Goal: Transaction & Acquisition: Book appointment/travel/reservation

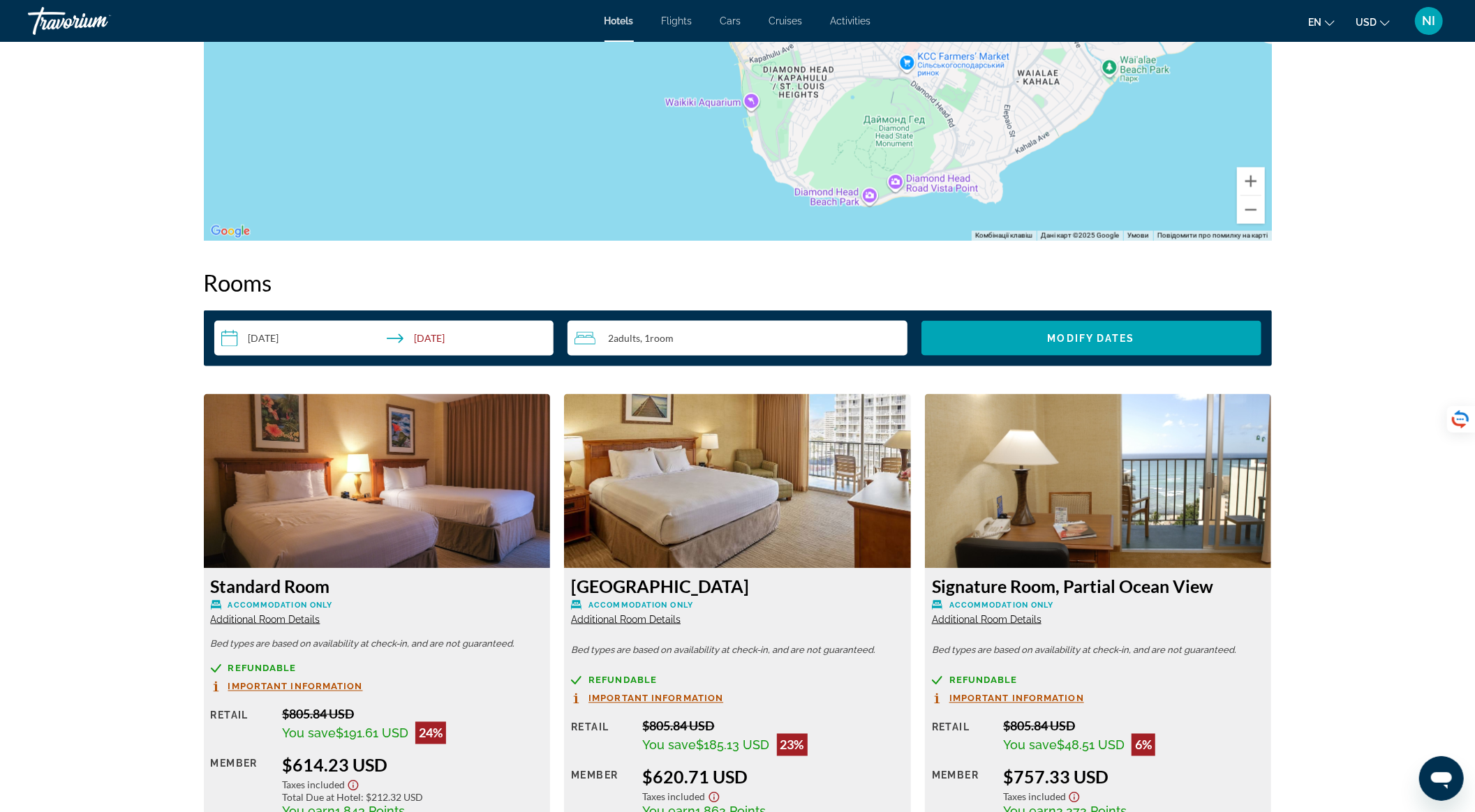
scroll to position [1582, 0]
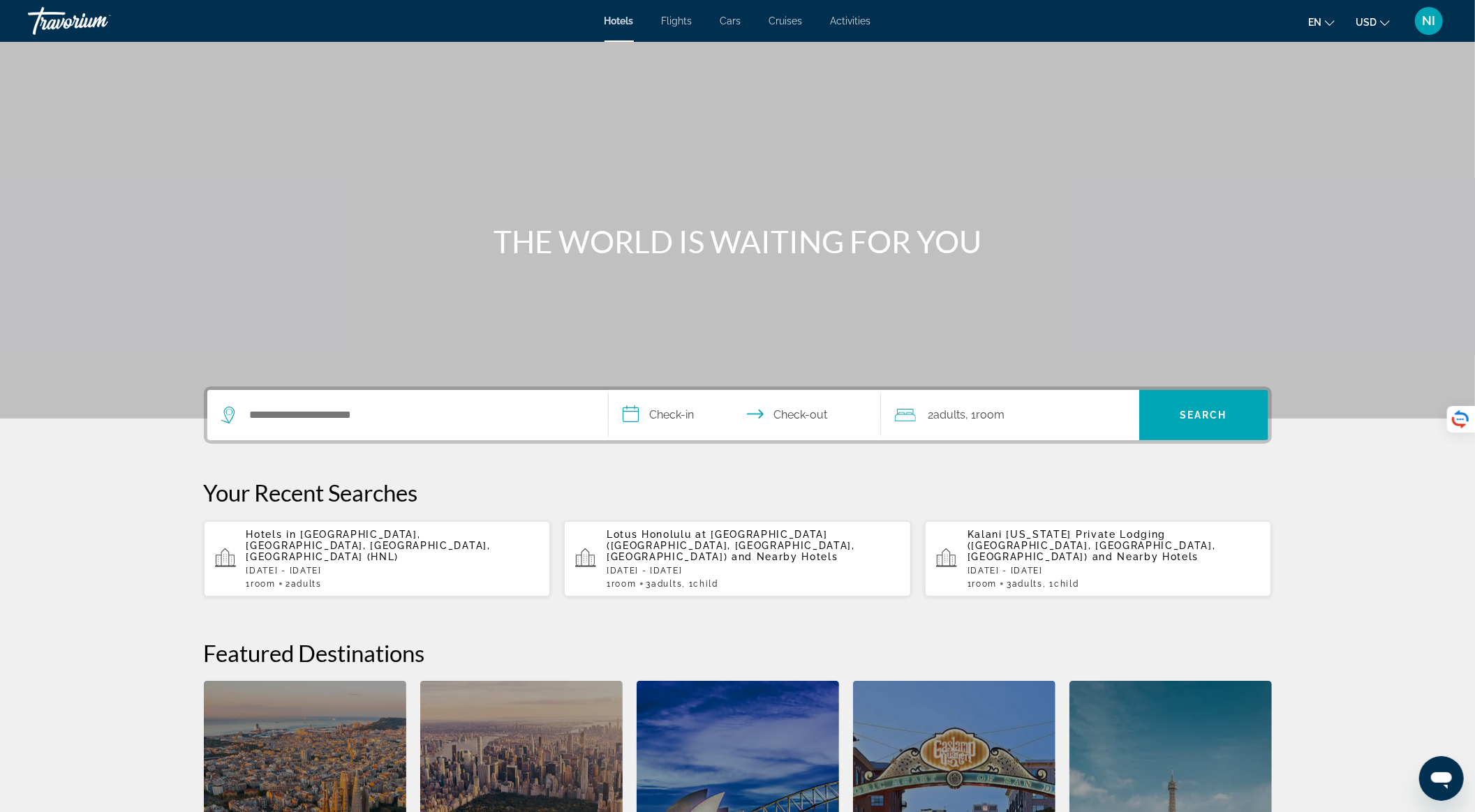
click at [362, 546] on p "Hotels in [GEOGRAPHIC_DATA], [GEOGRAPHIC_DATA], [GEOGRAPHIC_DATA], [GEOGRAPHIC_…" at bounding box center [393, 546] width 293 height 33
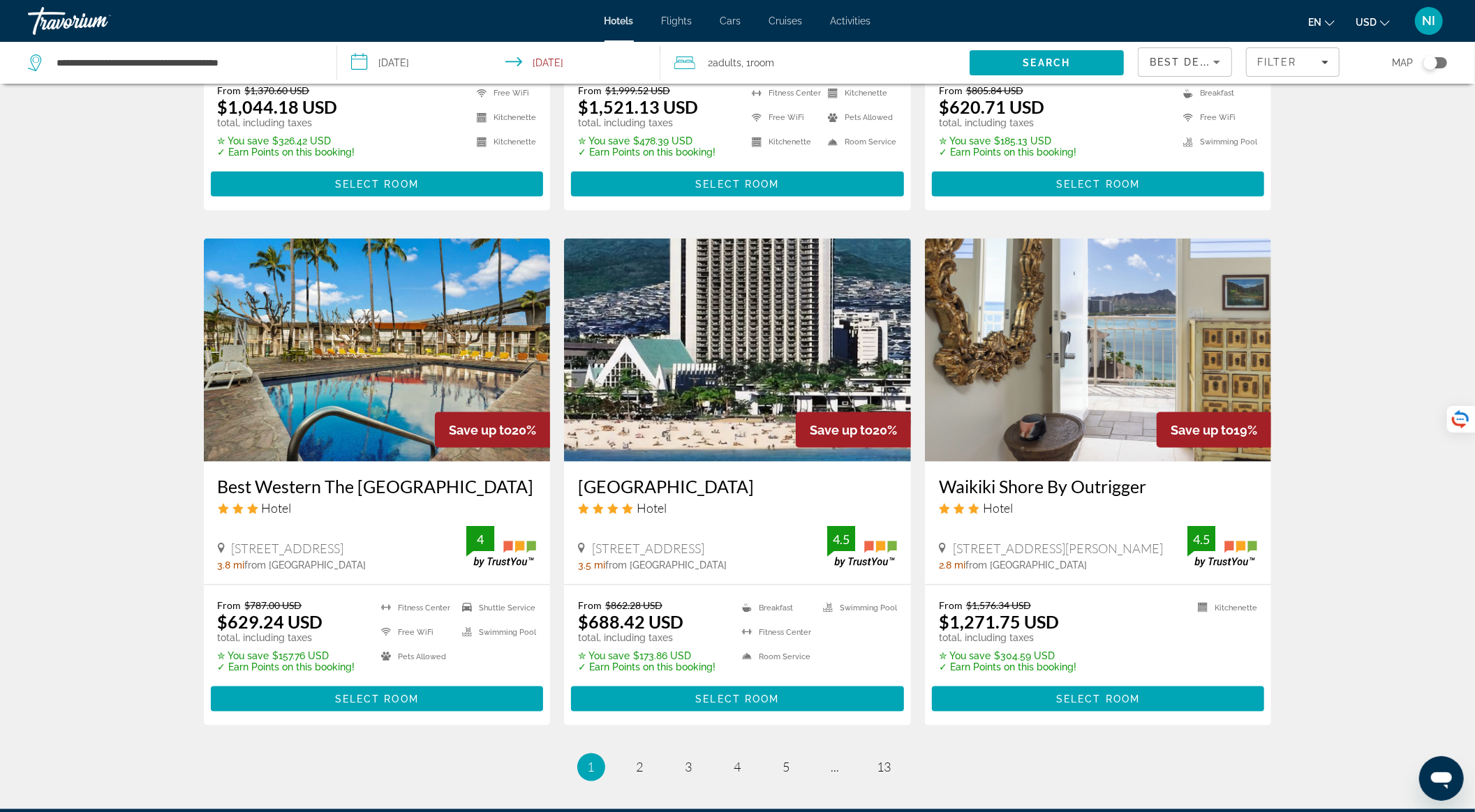
scroll to position [1489, 0]
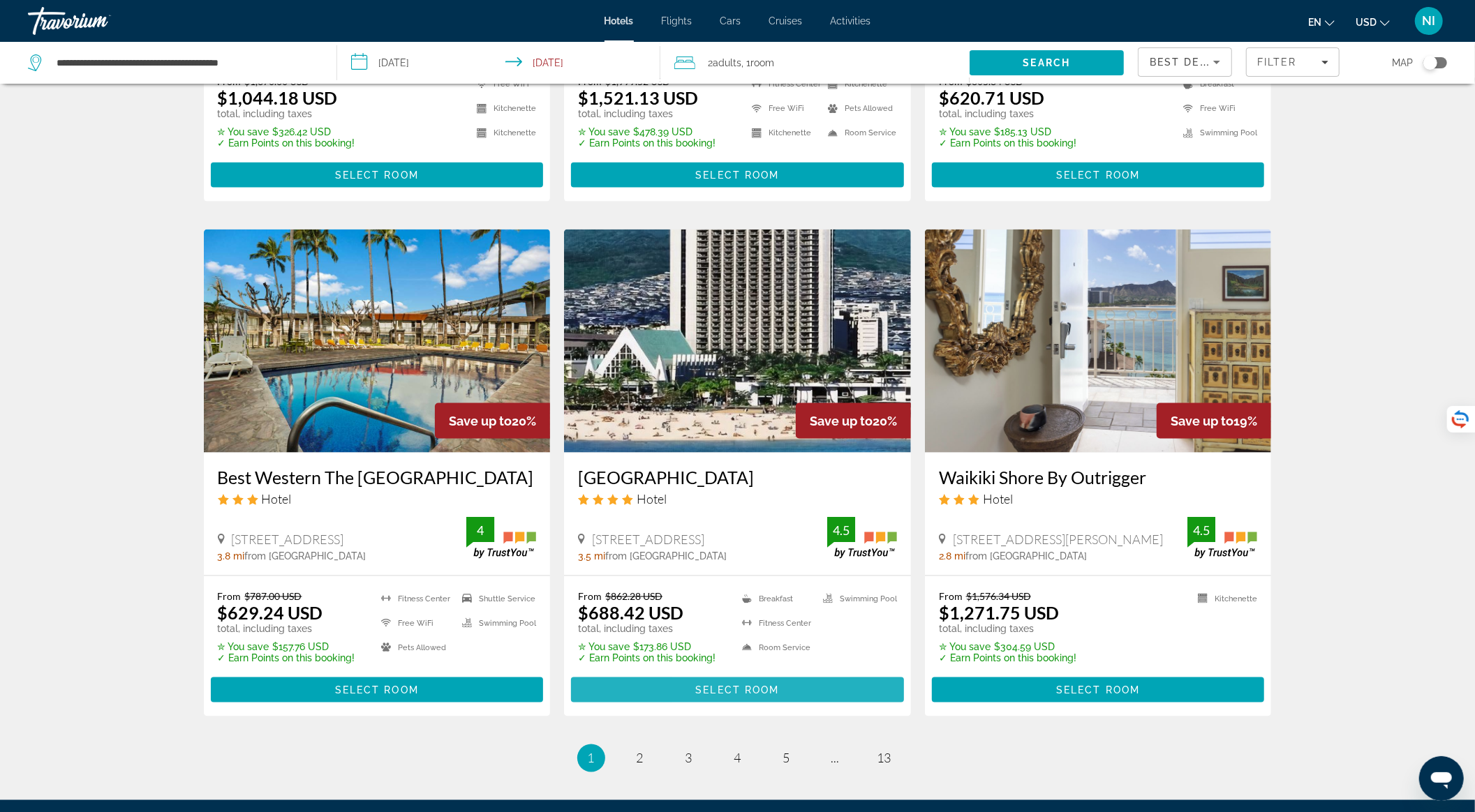
click at [700, 696] on span "Select Room" at bounding box center [737, 690] width 84 height 11
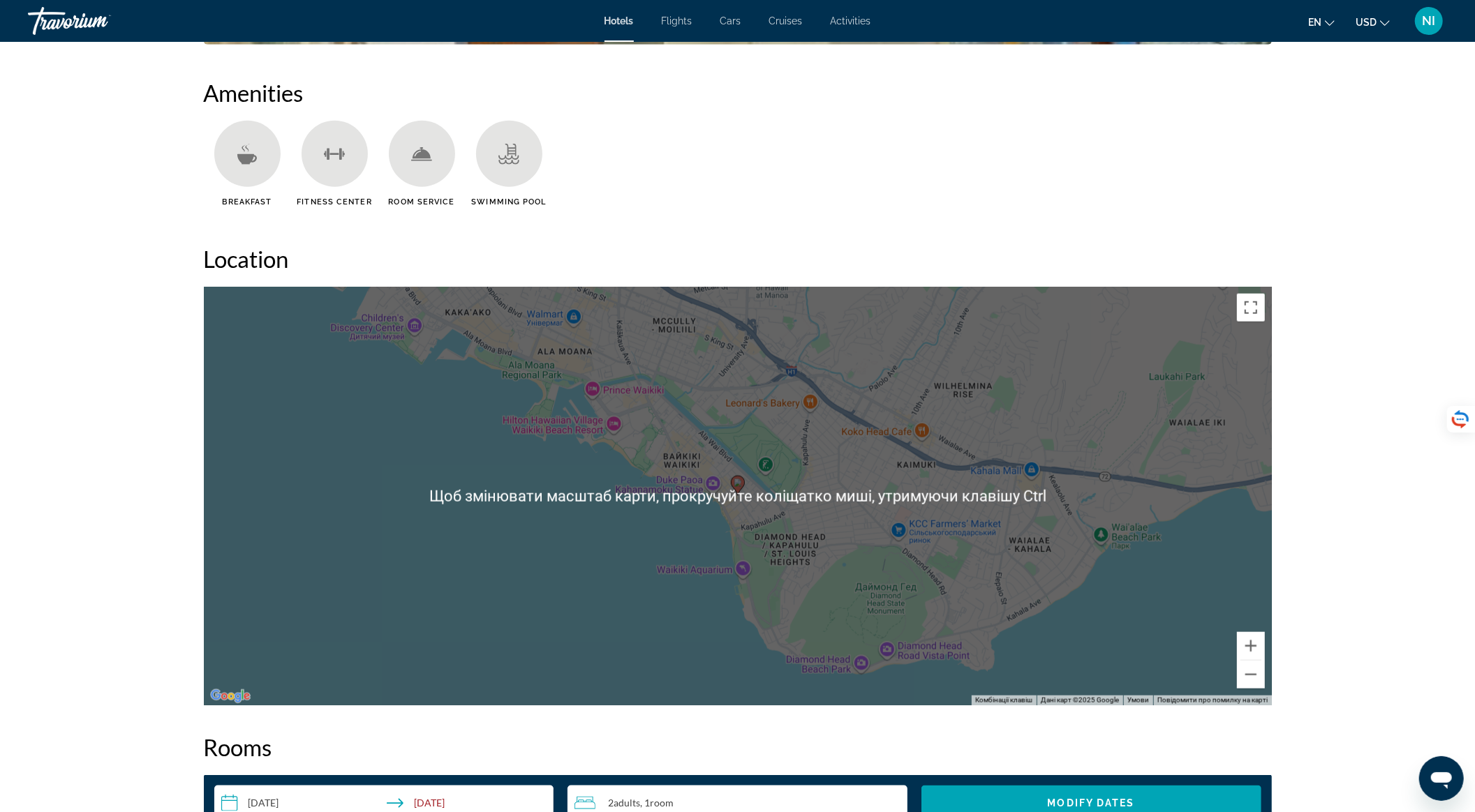
scroll to position [744, 0]
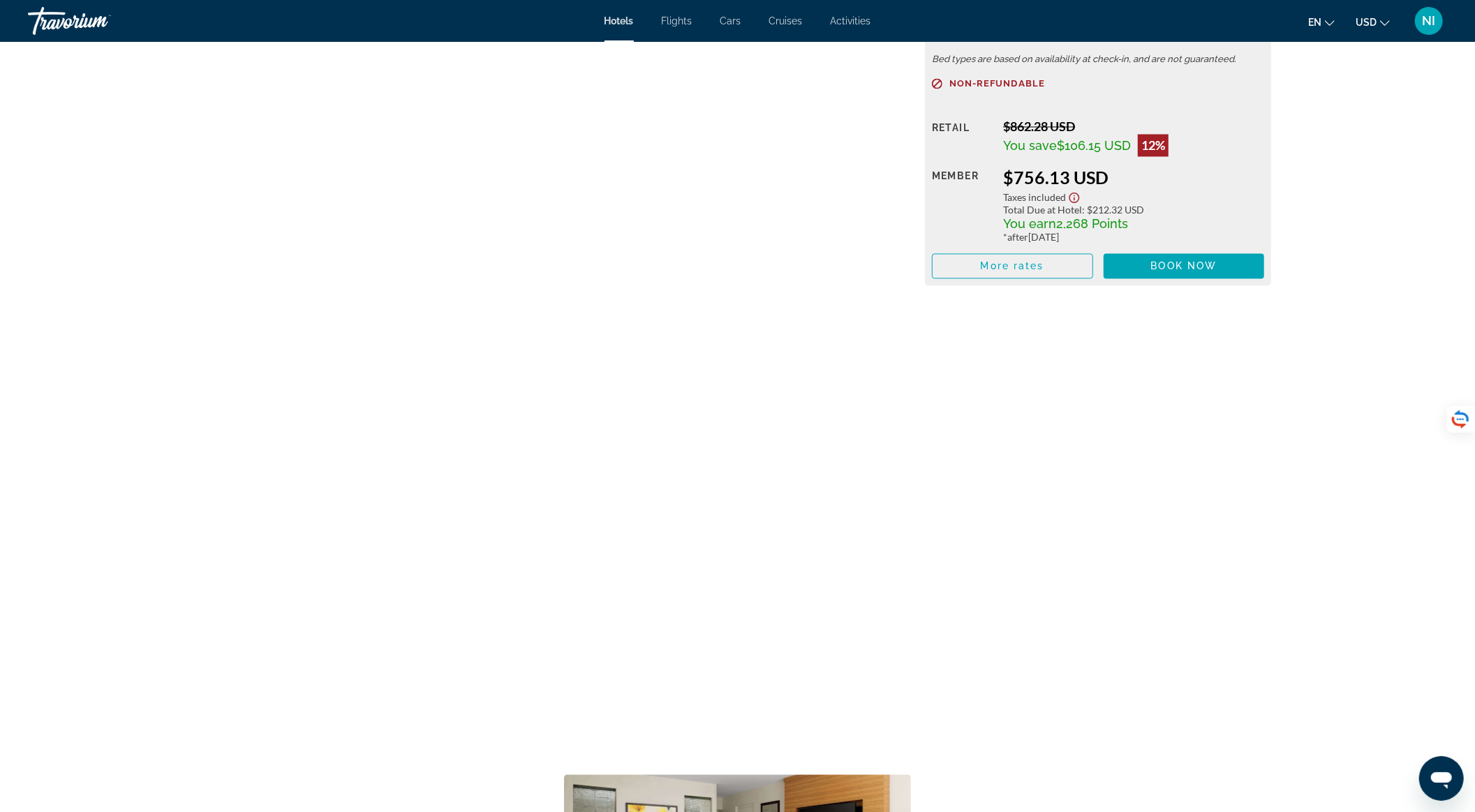
scroll to position [1701, 0]
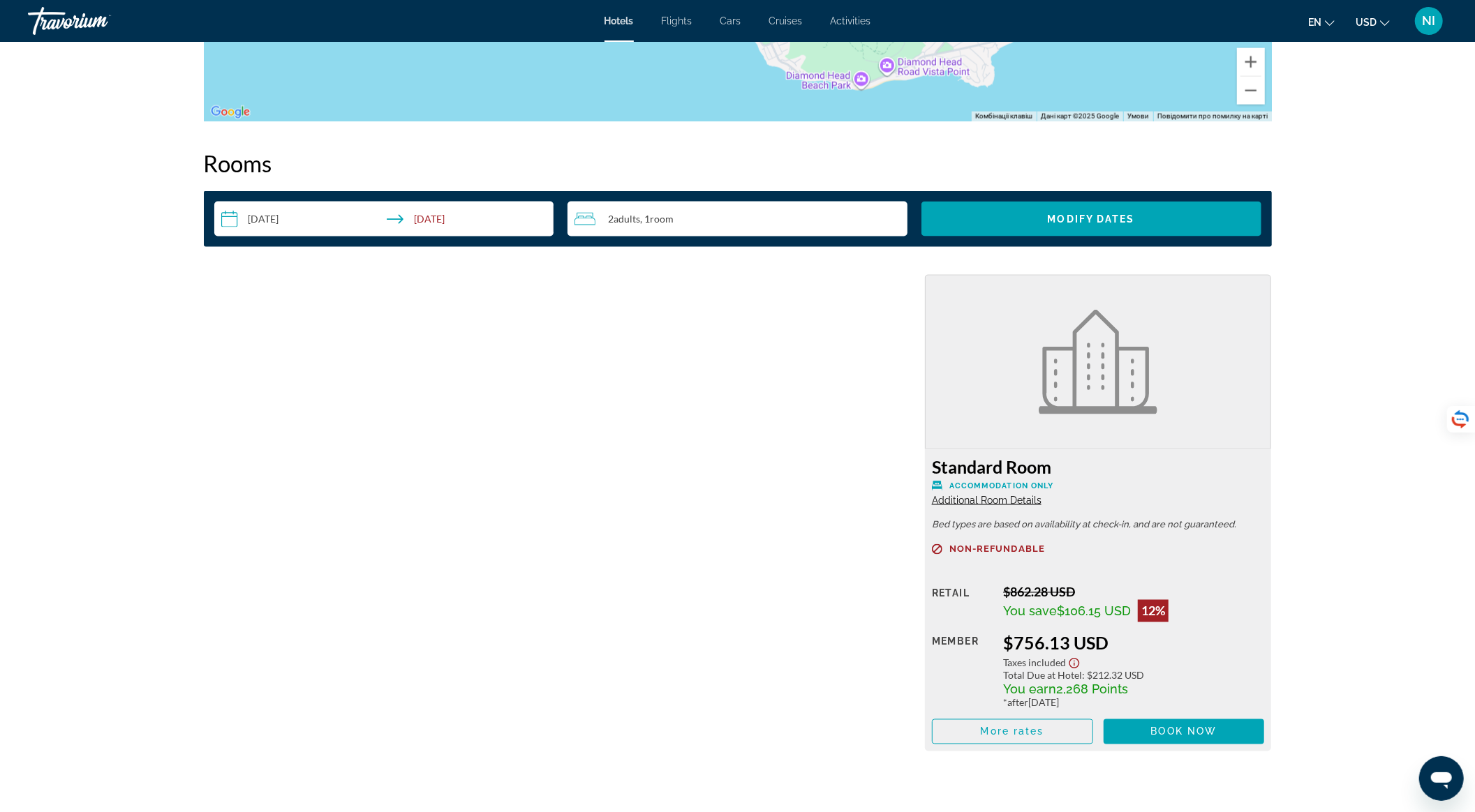
click at [681, 461] on h3 "[GEOGRAPHIC_DATA]" at bounding box center [737, 467] width 333 height 21
click at [1038, 729] on span "More rates" at bounding box center [1012, 732] width 63 height 11
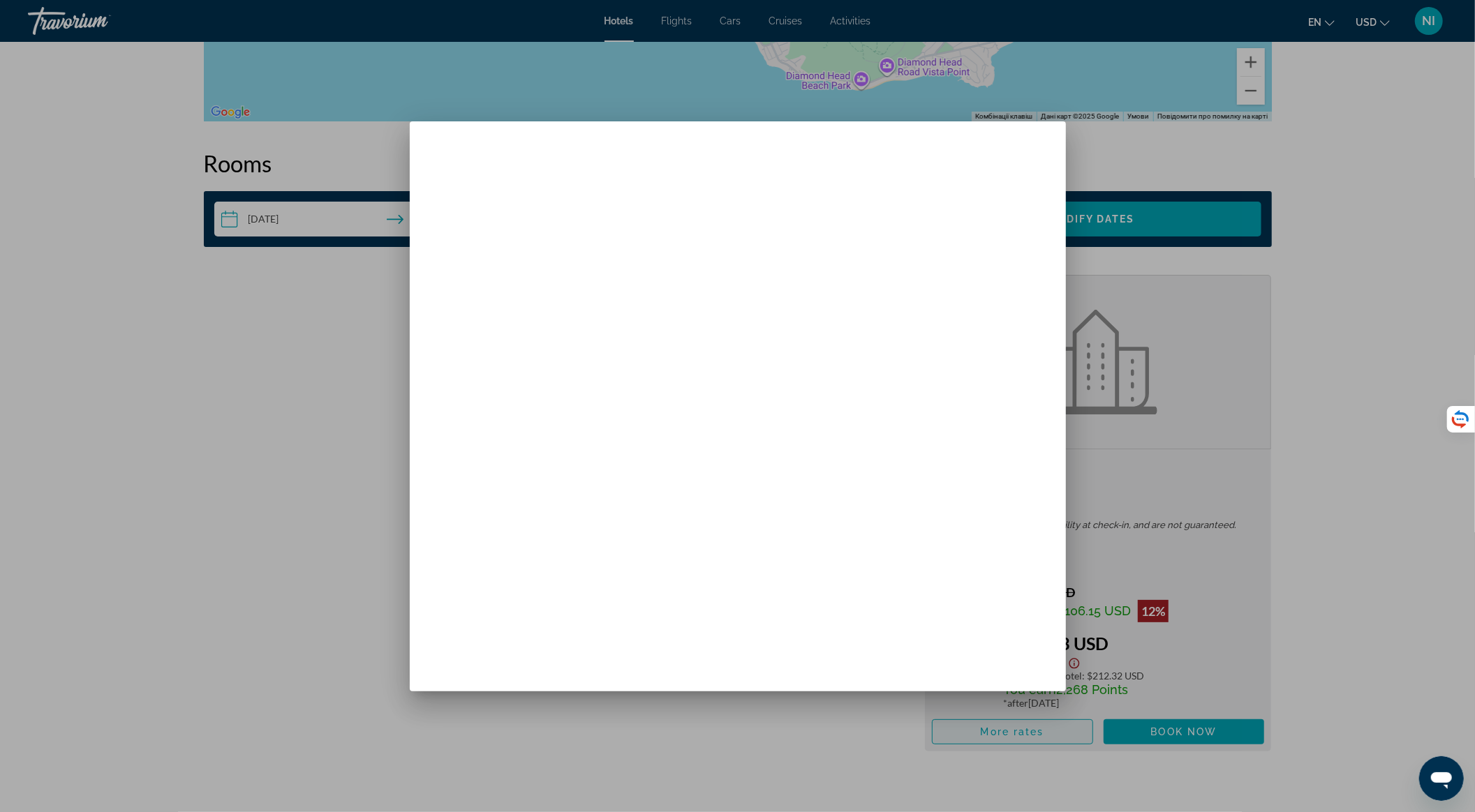
scroll to position [0, 0]
click at [1386, 182] on div at bounding box center [737, 406] width 1475 height 812
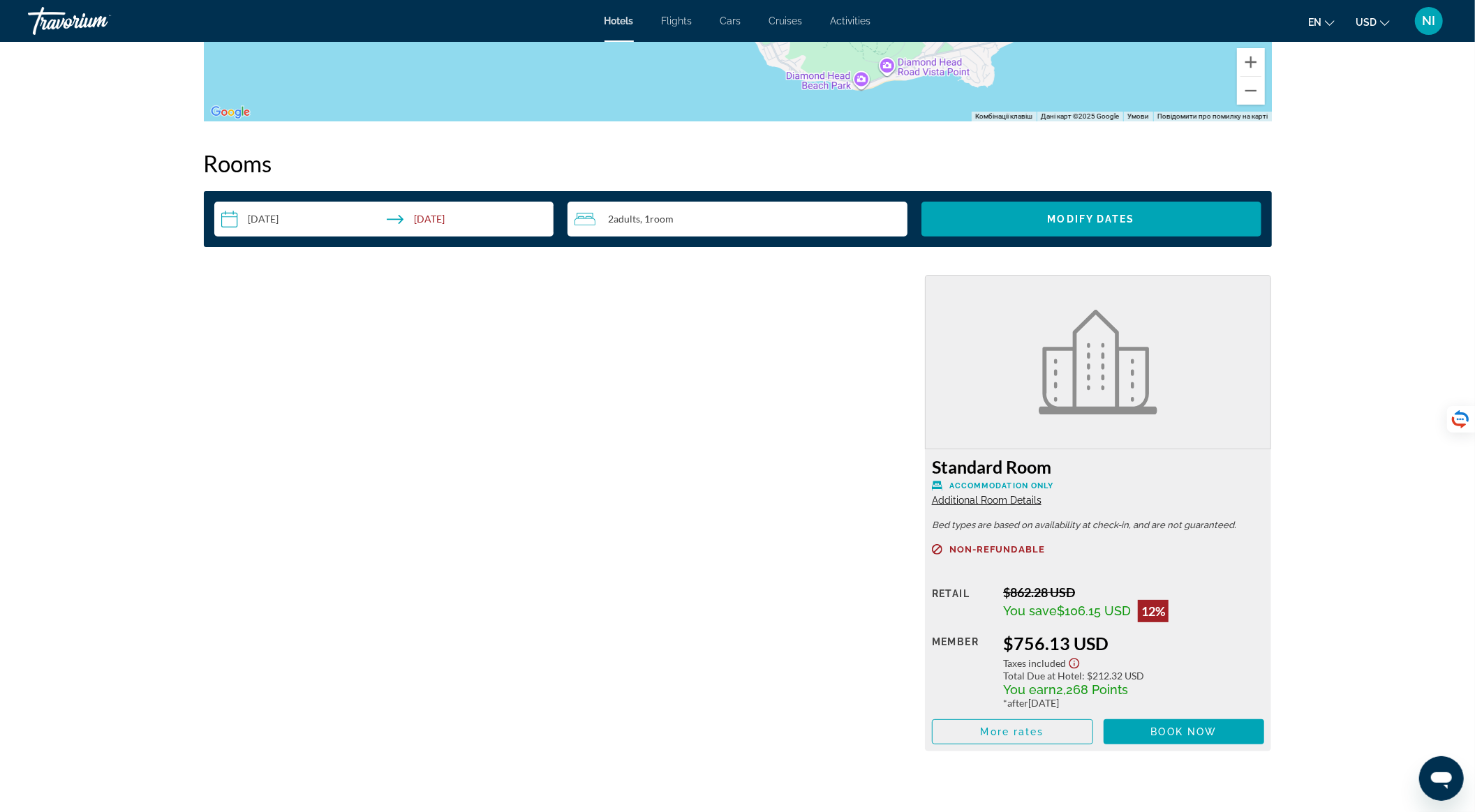
scroll to position [1701, 0]
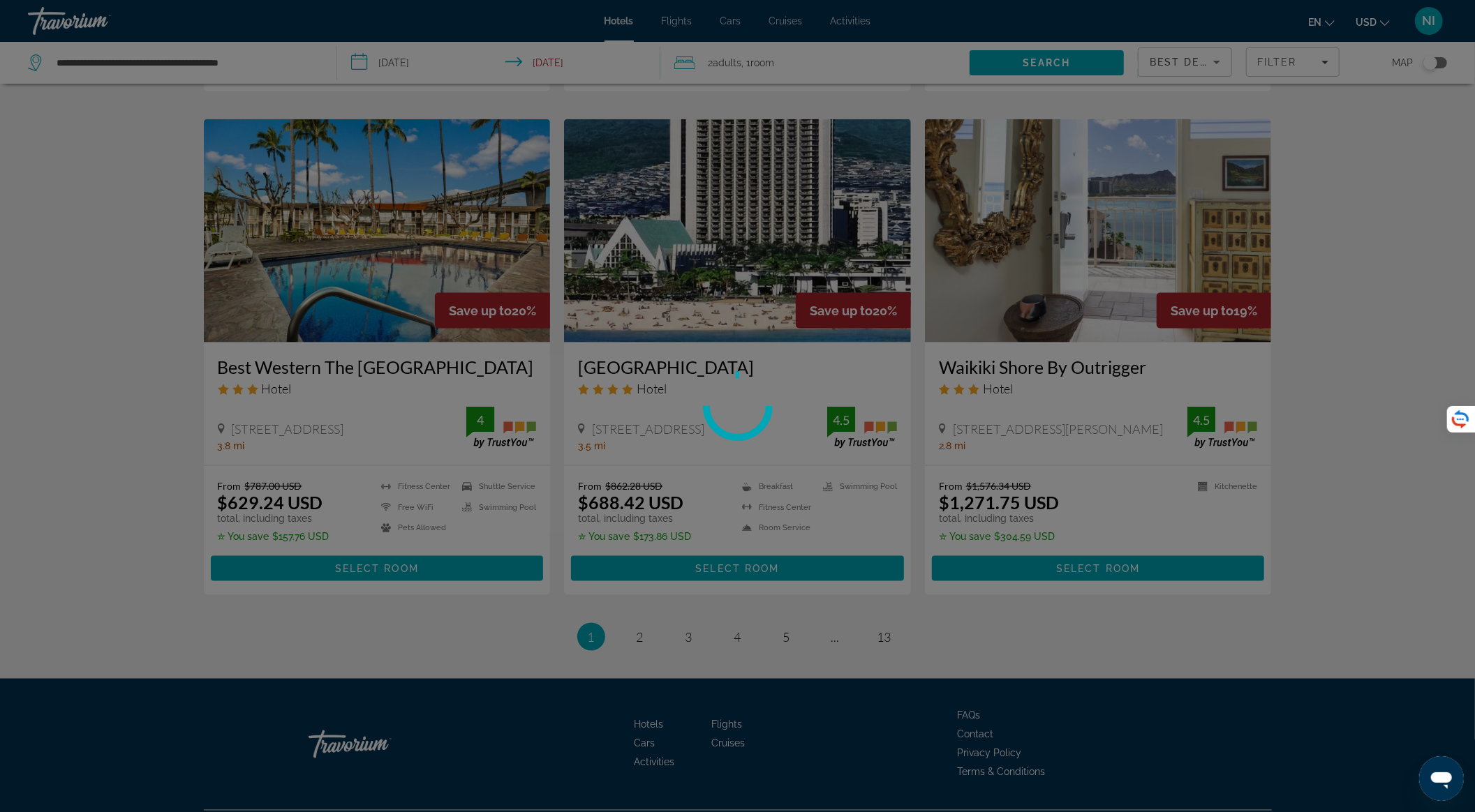
scroll to position [1623, 0]
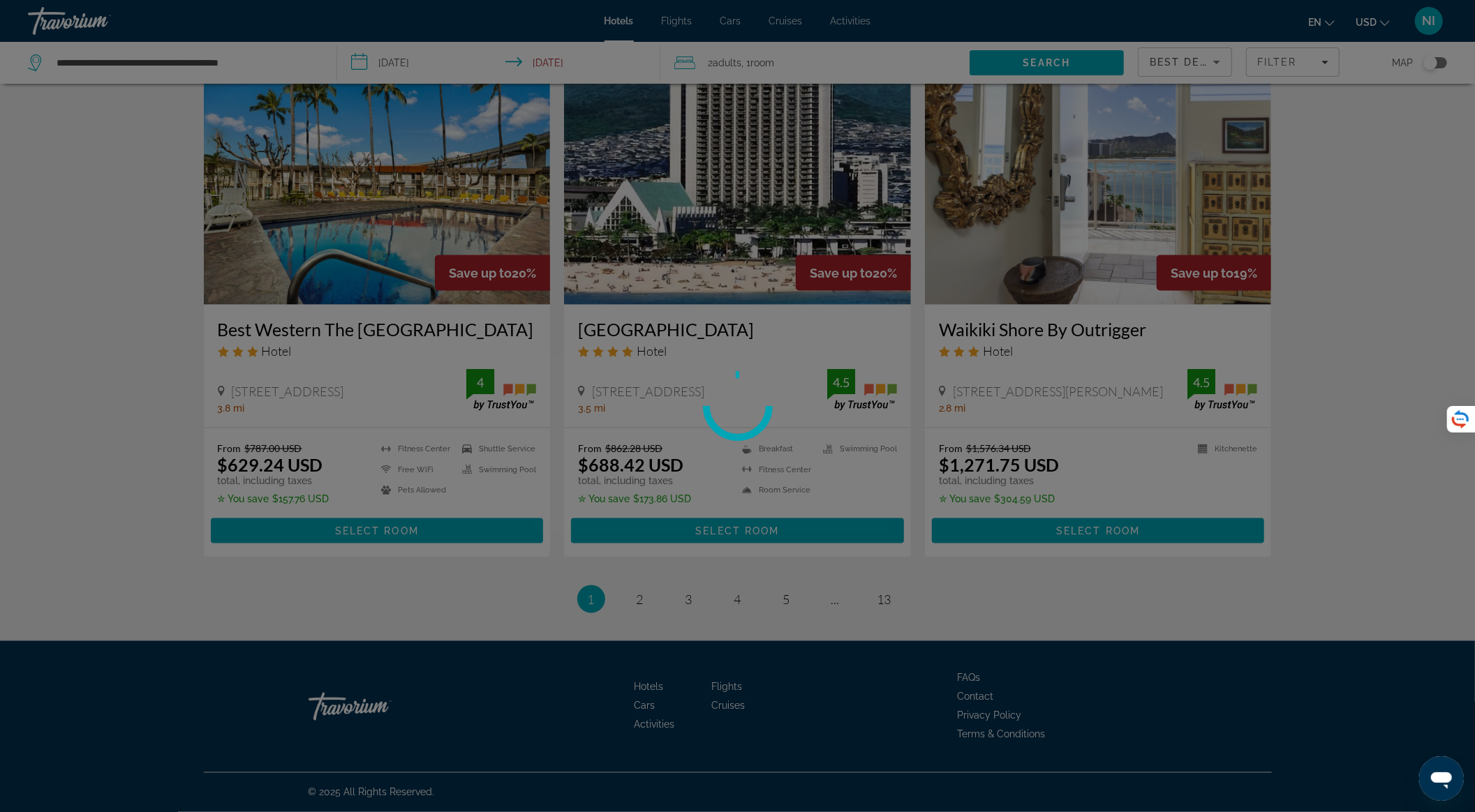
click at [637, 598] on div at bounding box center [737, 406] width 1475 height 812
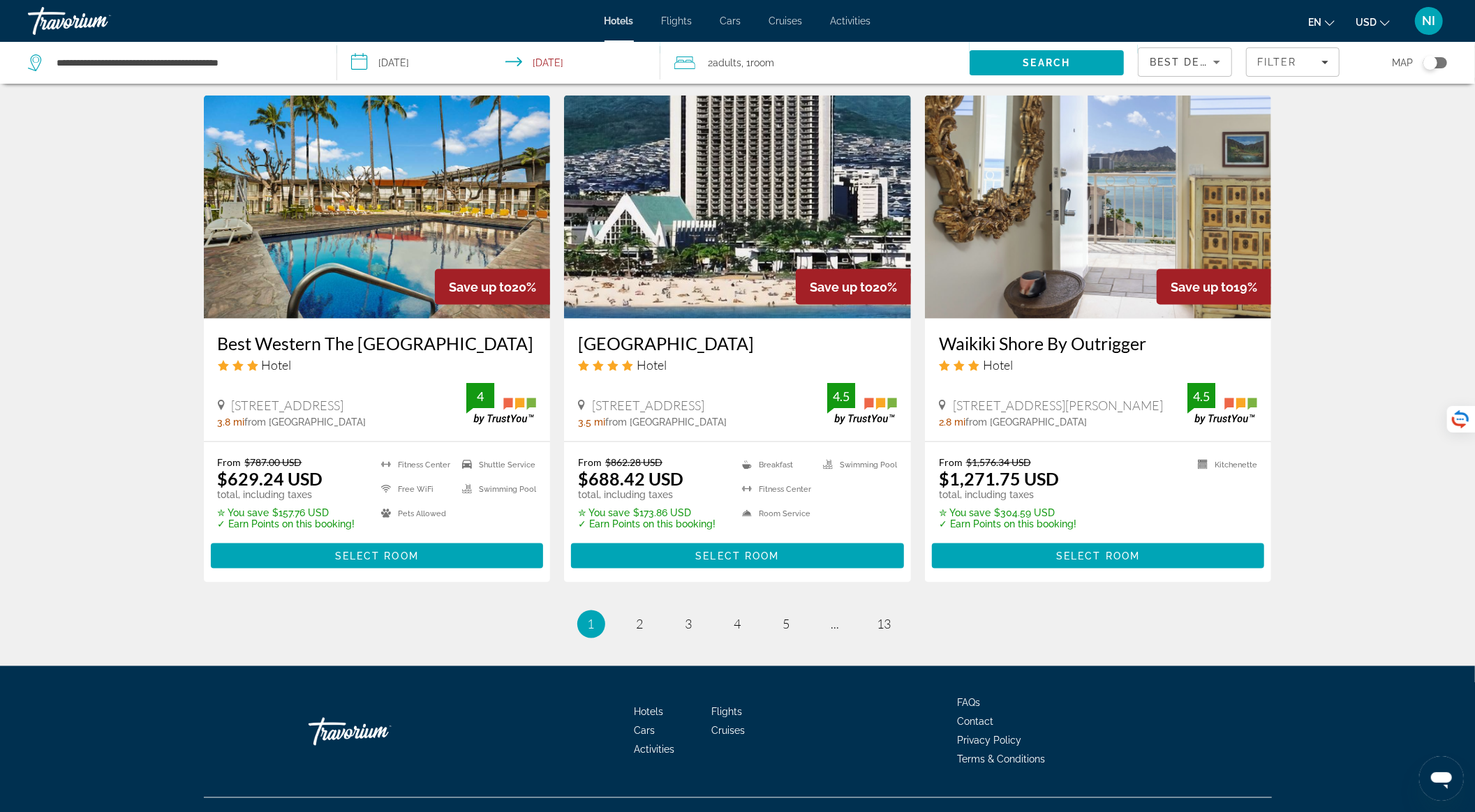
scroll to position [1656, 0]
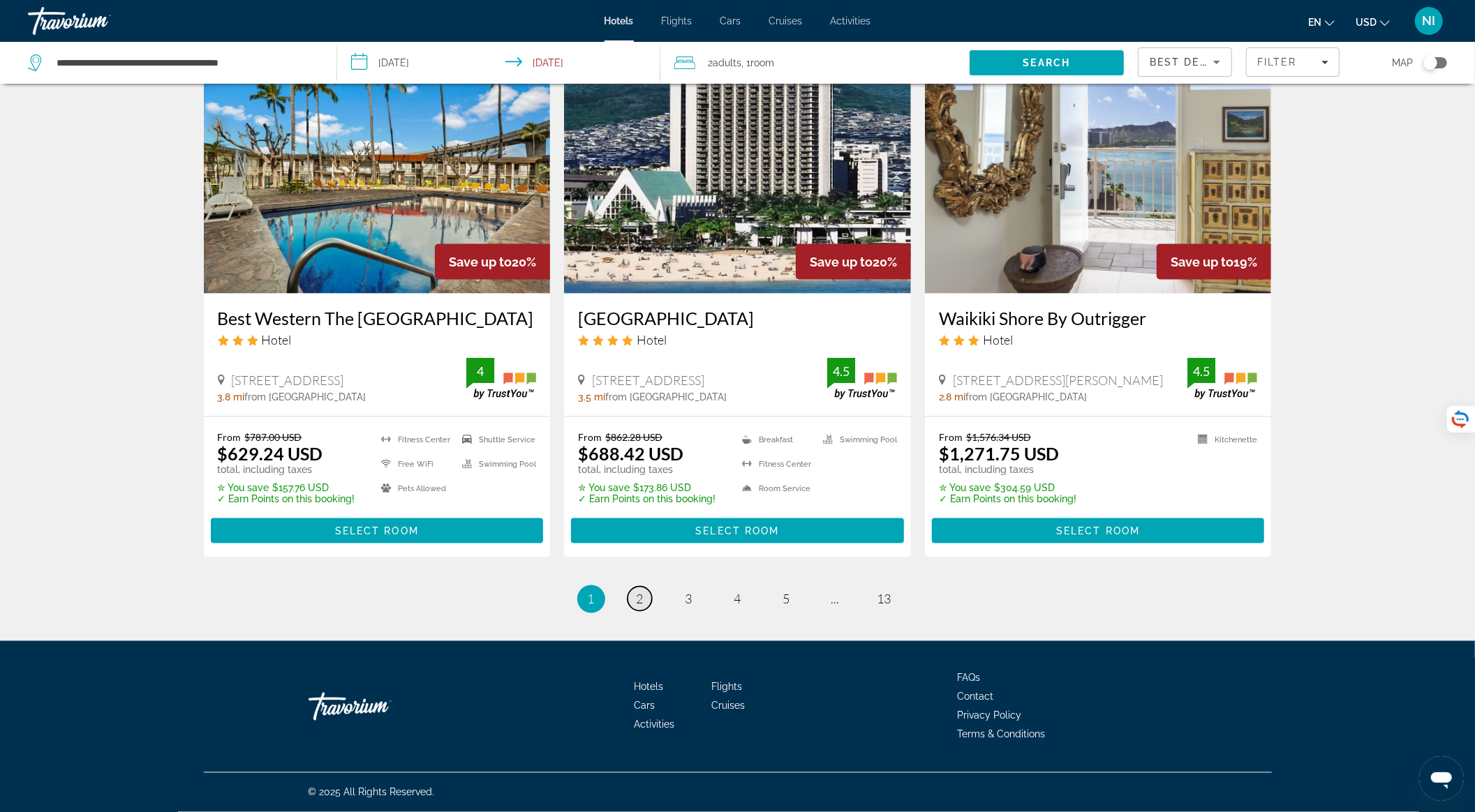
click at [645, 611] on link "page 2" at bounding box center [640, 599] width 25 height 25
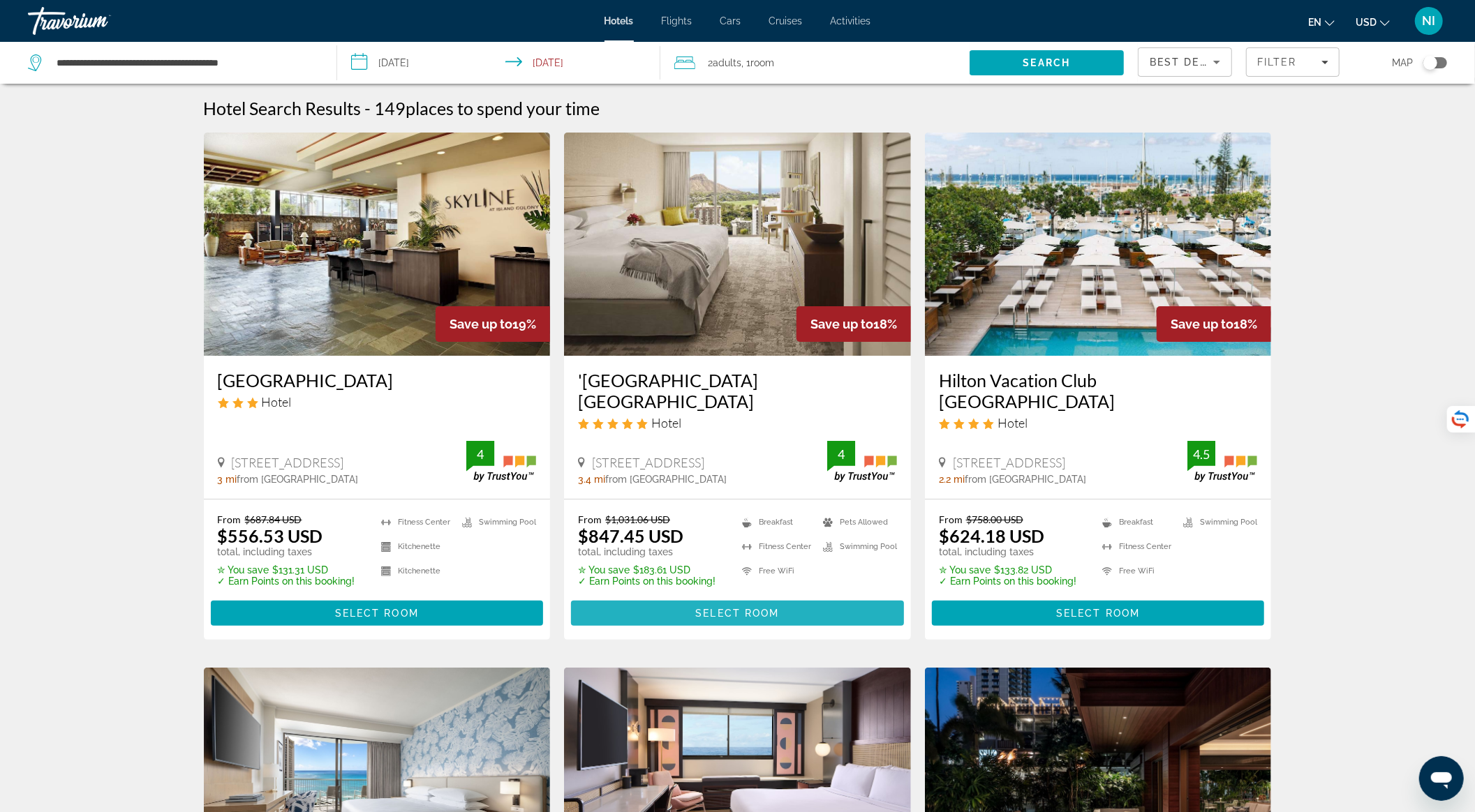
click at [778, 610] on span "Select Room" at bounding box center [737, 613] width 84 height 11
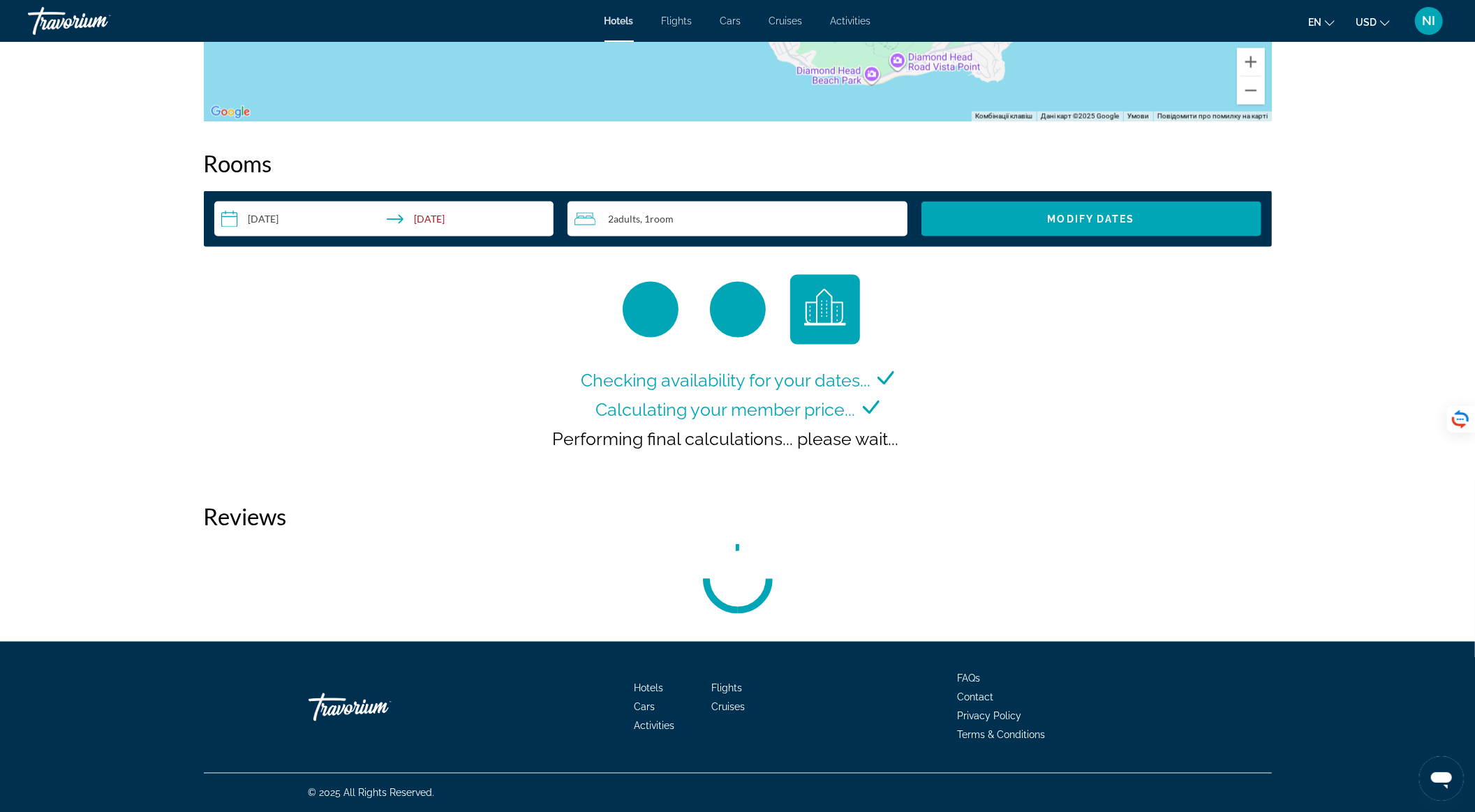
scroll to position [1649, 0]
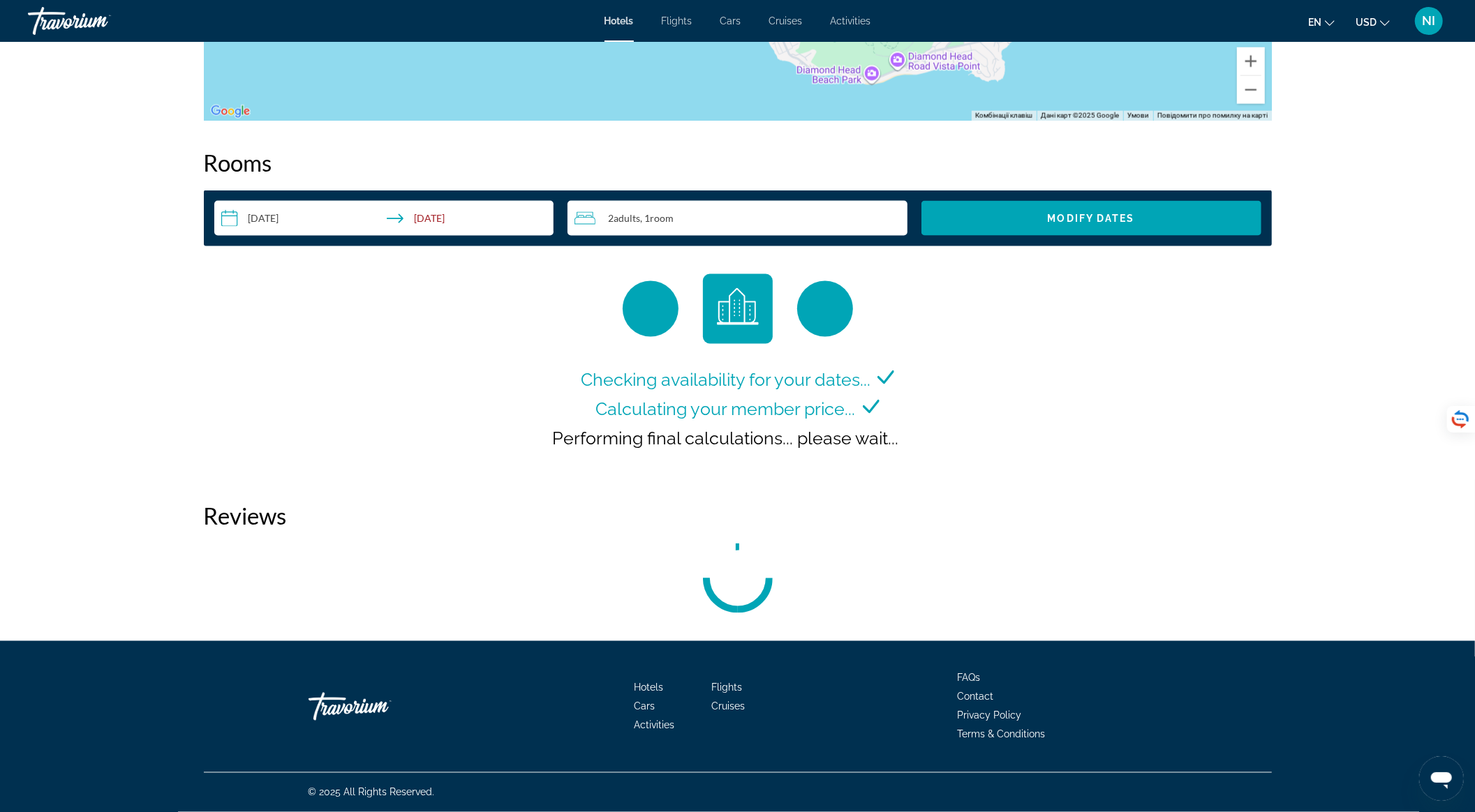
click at [637, 214] on span "Adults" at bounding box center [627, 218] width 27 height 12
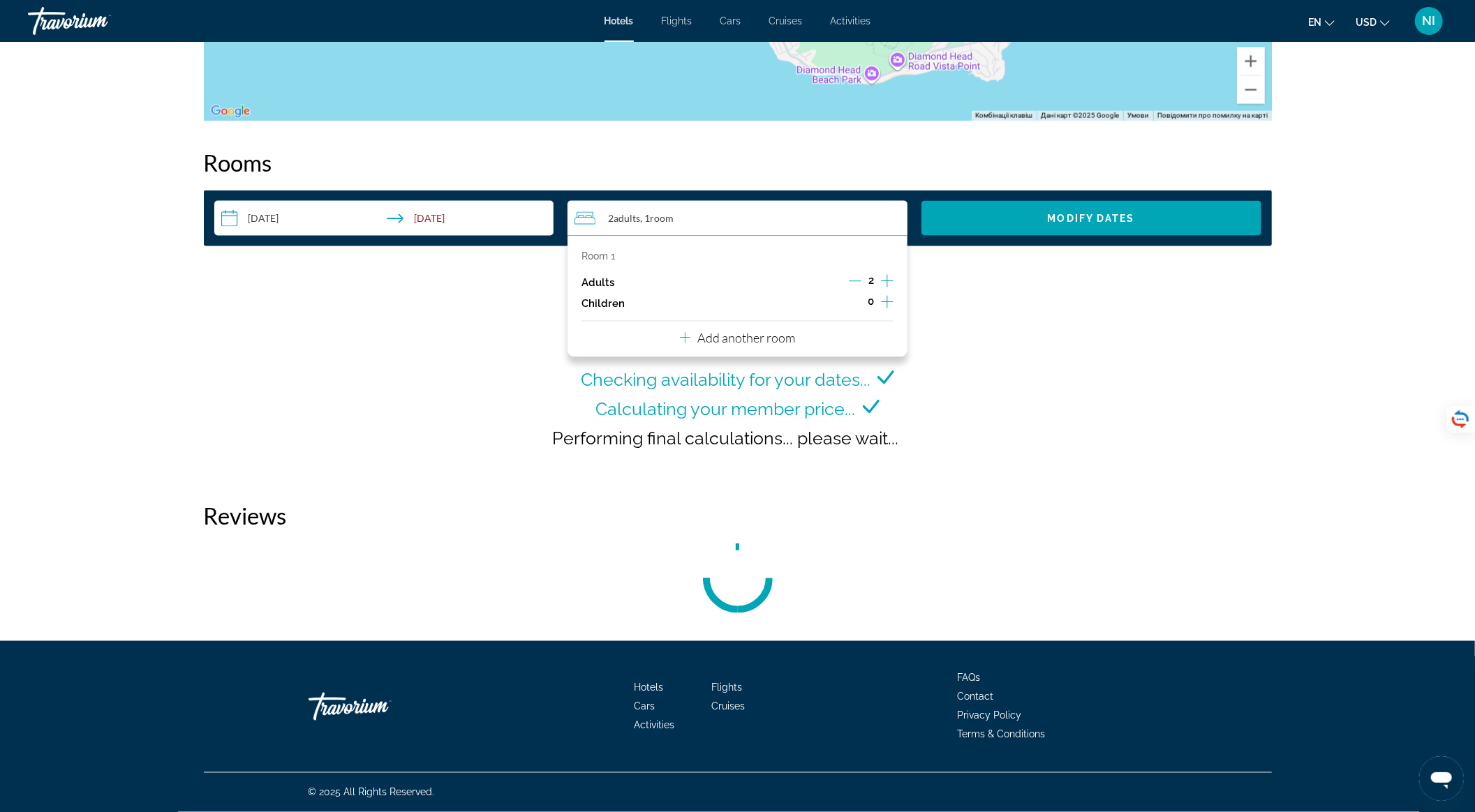
click at [889, 279] on icon "Increment adults" at bounding box center [887, 281] width 13 height 17
click at [891, 300] on icon "Increment children" at bounding box center [887, 302] width 13 height 17
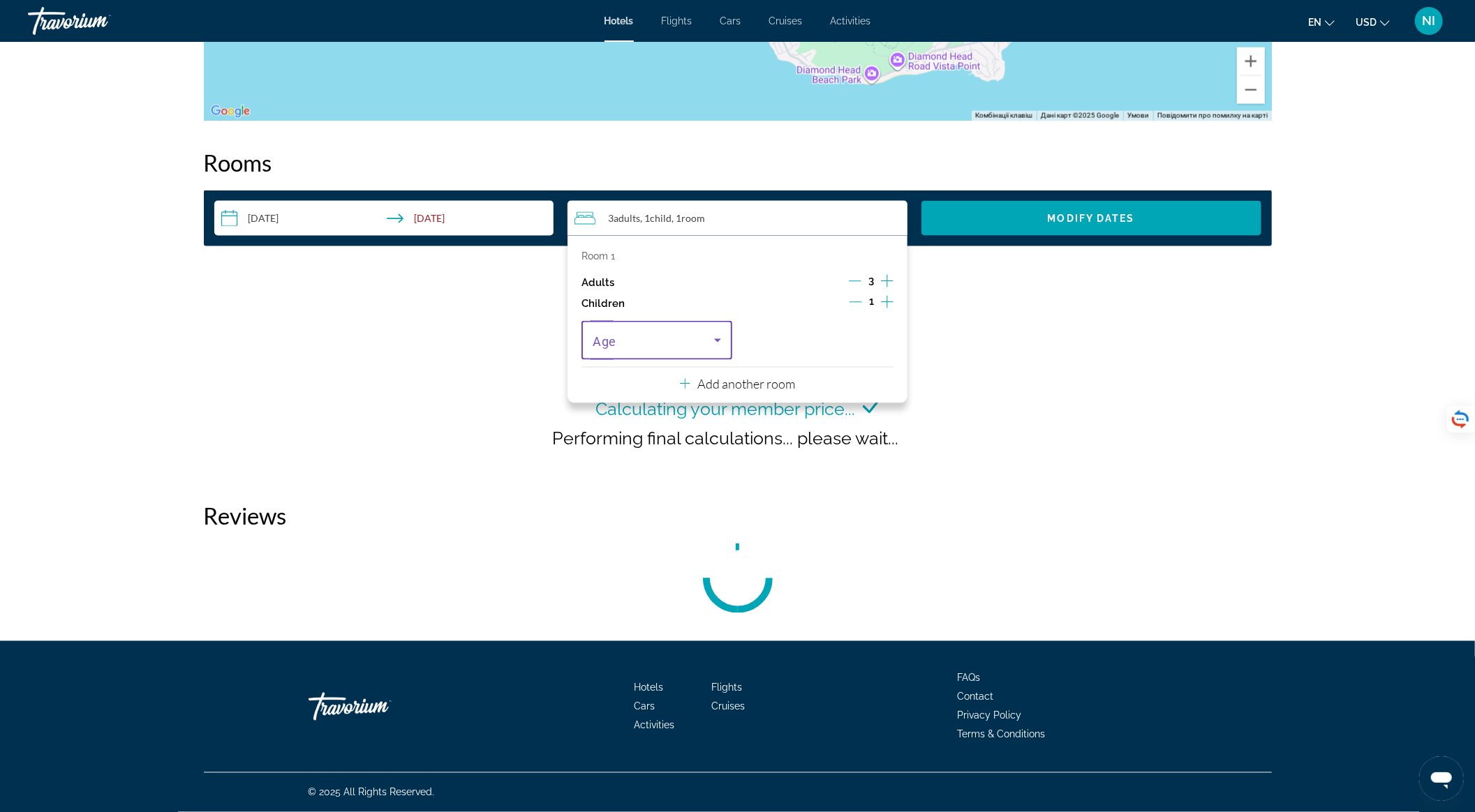
click at [722, 339] on icon "Travelers: 3 adults, 1 child" at bounding box center [718, 340] width 17 height 17
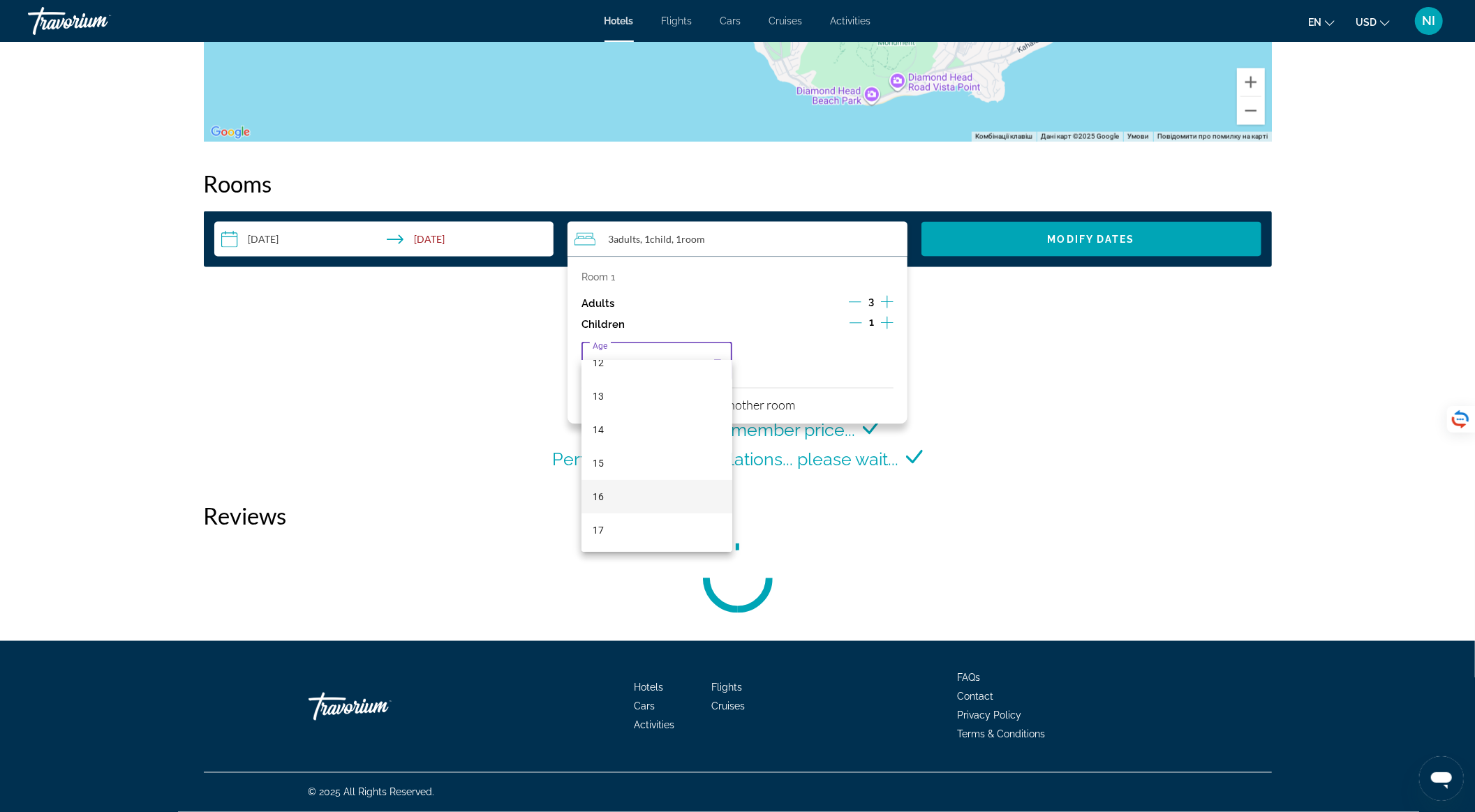
click at [654, 494] on mat-option "16" at bounding box center [657, 496] width 151 height 33
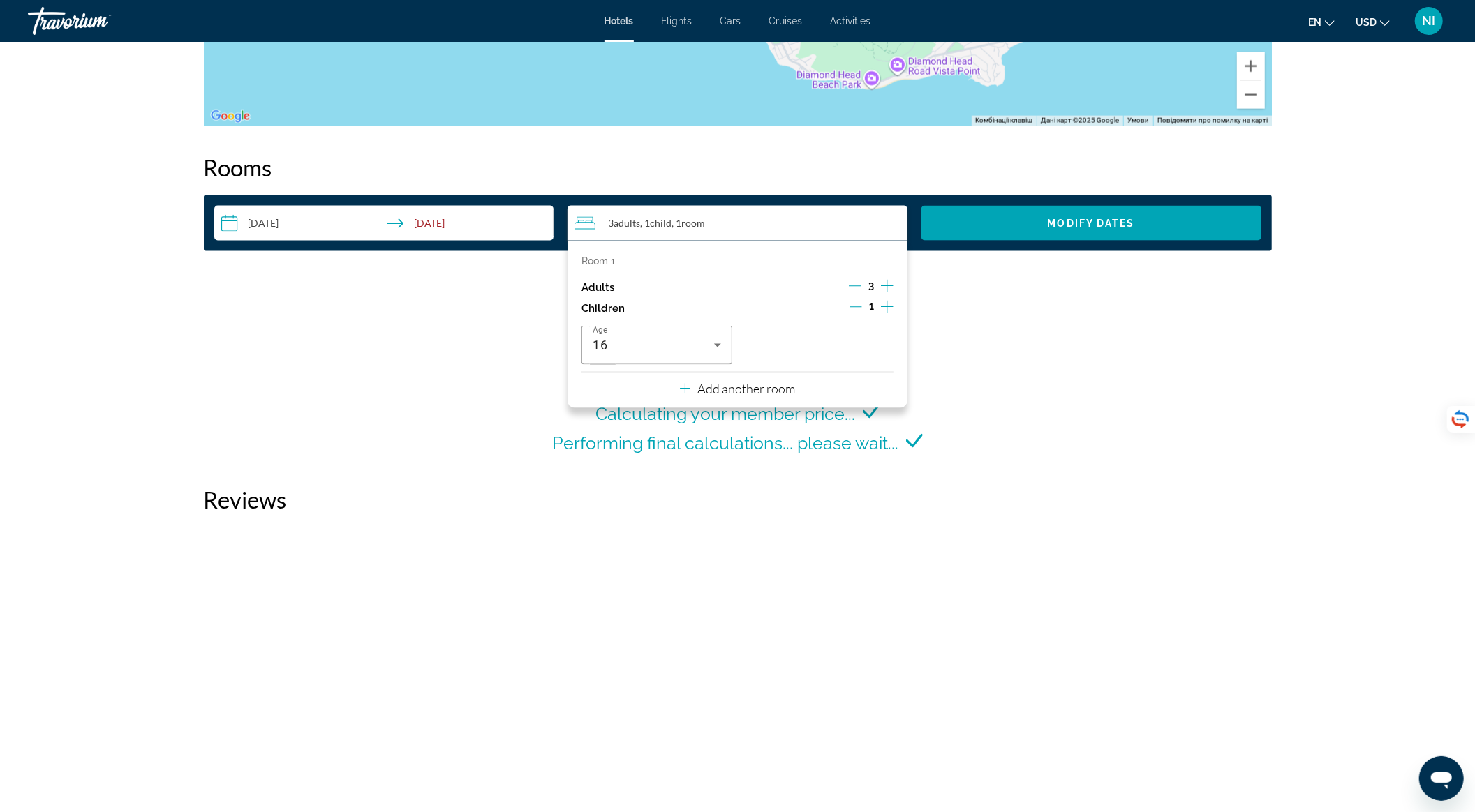
scroll to position [1634, 0]
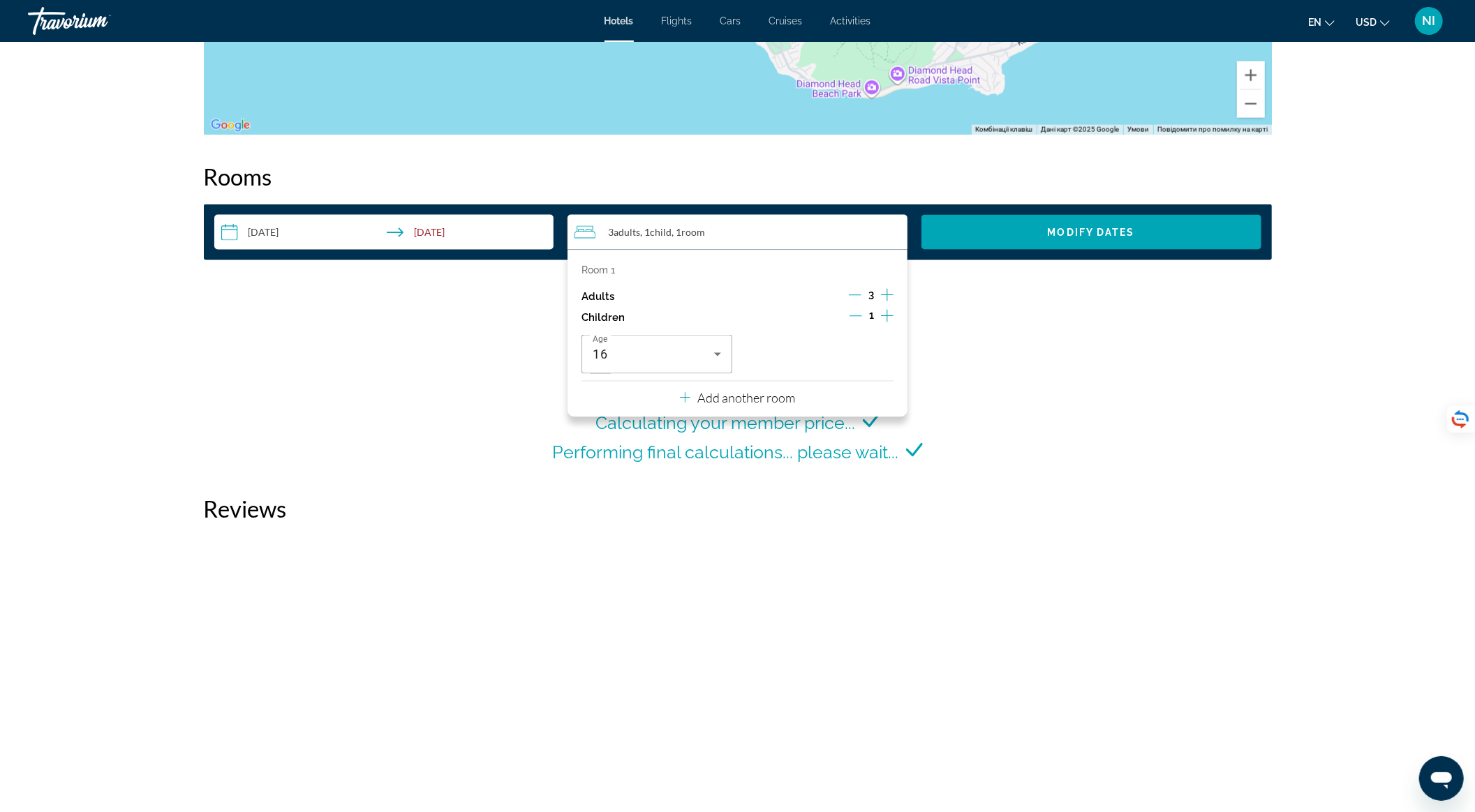
click at [969, 243] on span "Search widget" at bounding box center [1092, 232] width 340 height 33
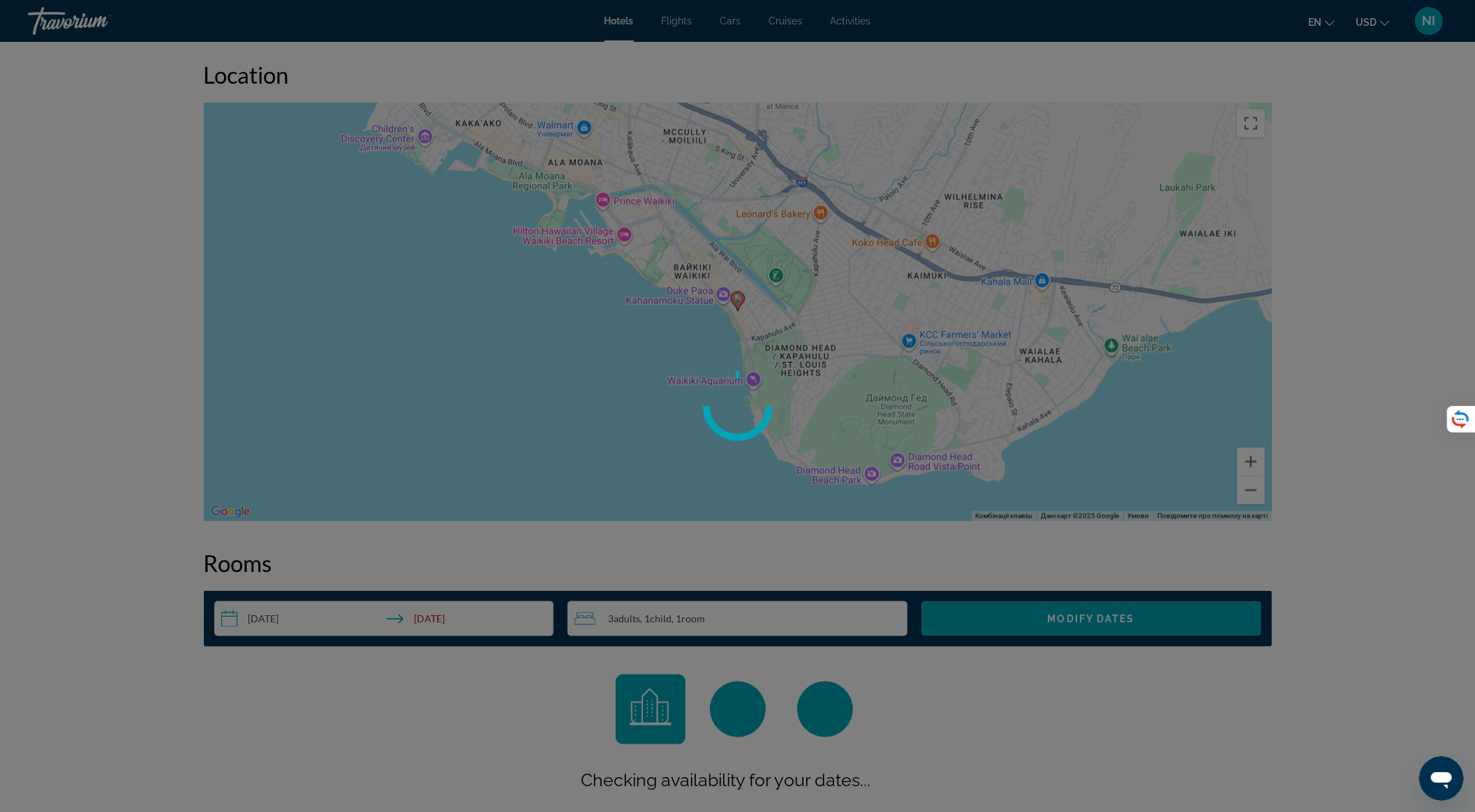
scroll to position [1572, 0]
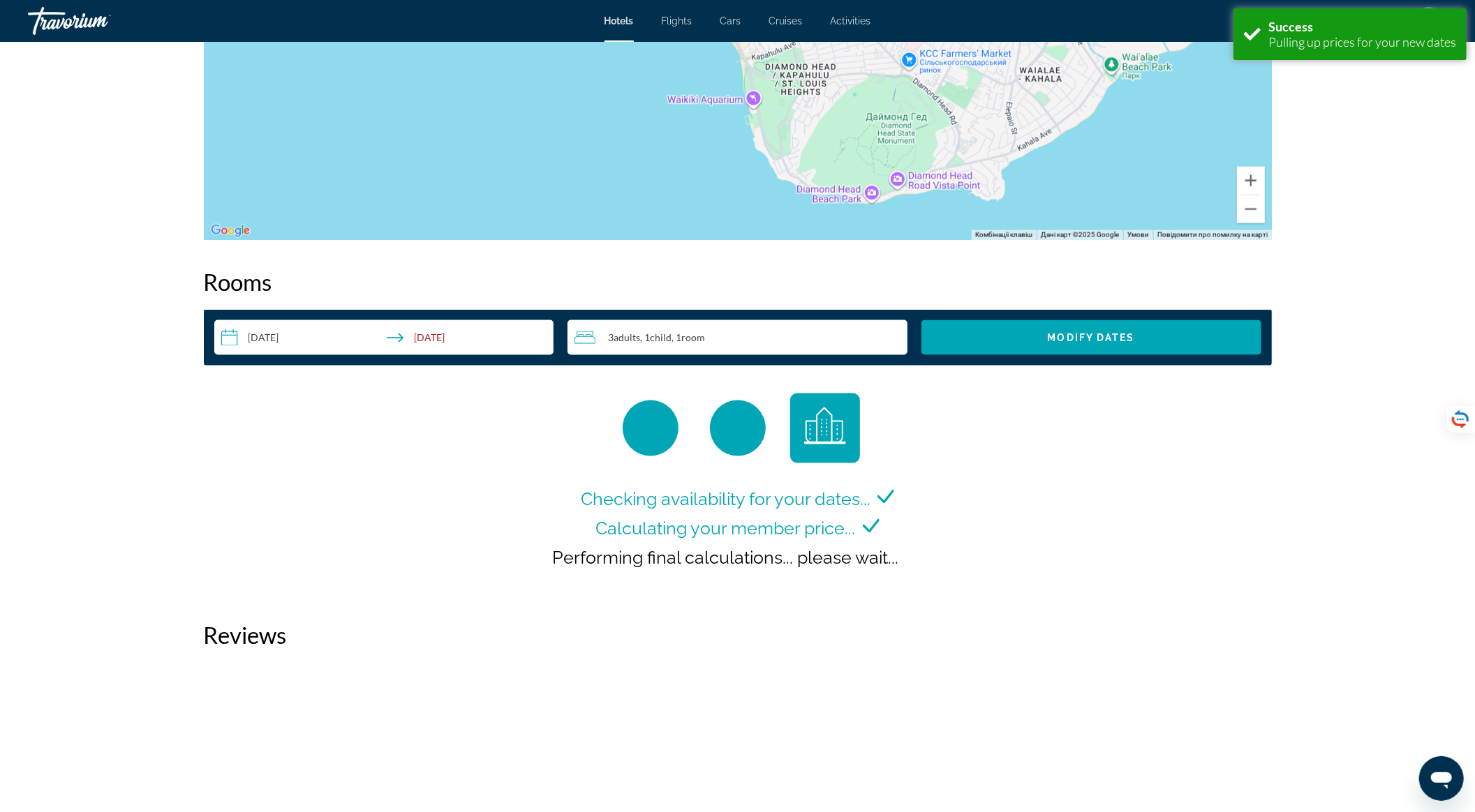
scroll to position [1768, 0]
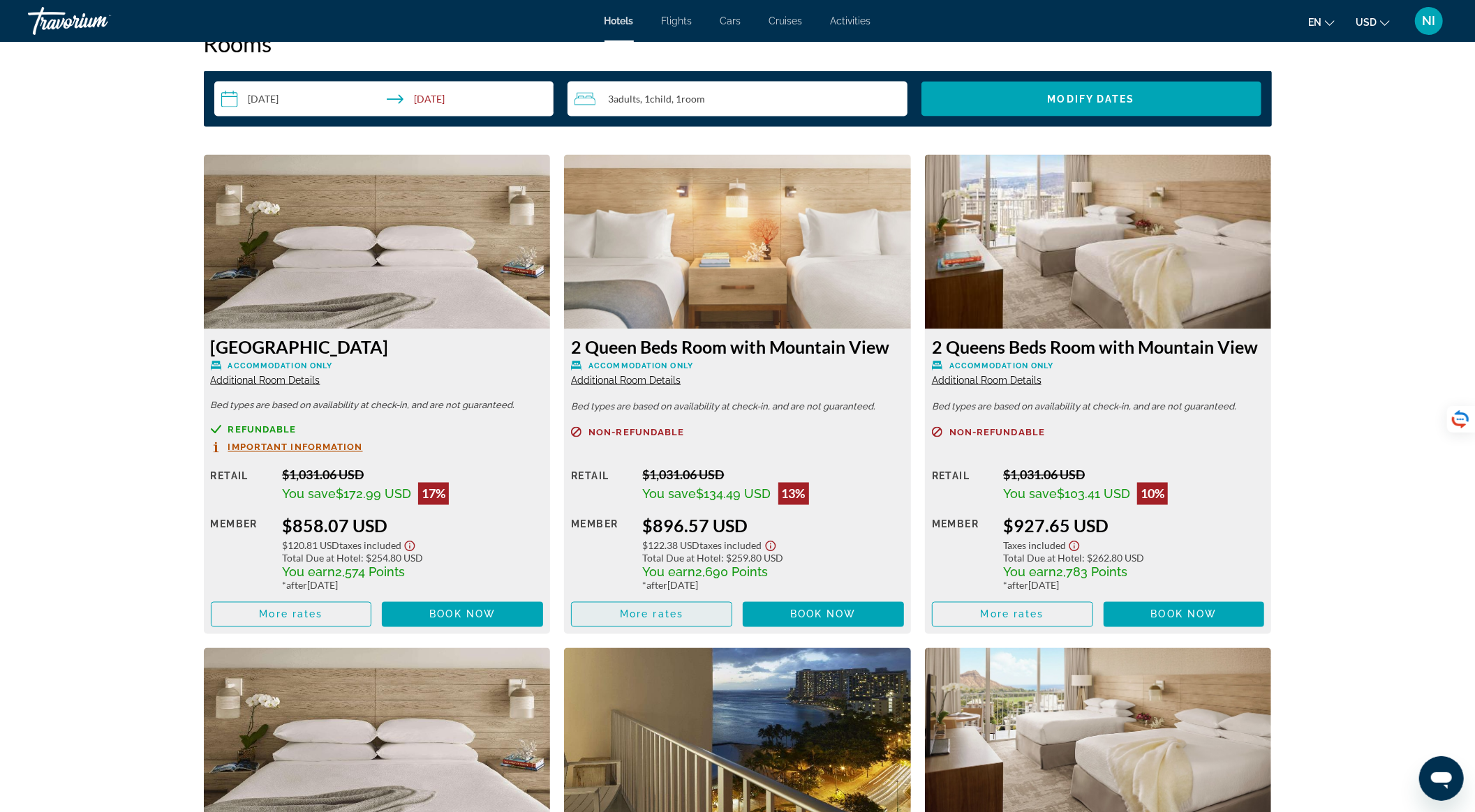
click at [713, 610] on span "Main content" at bounding box center [652, 615] width 160 height 33
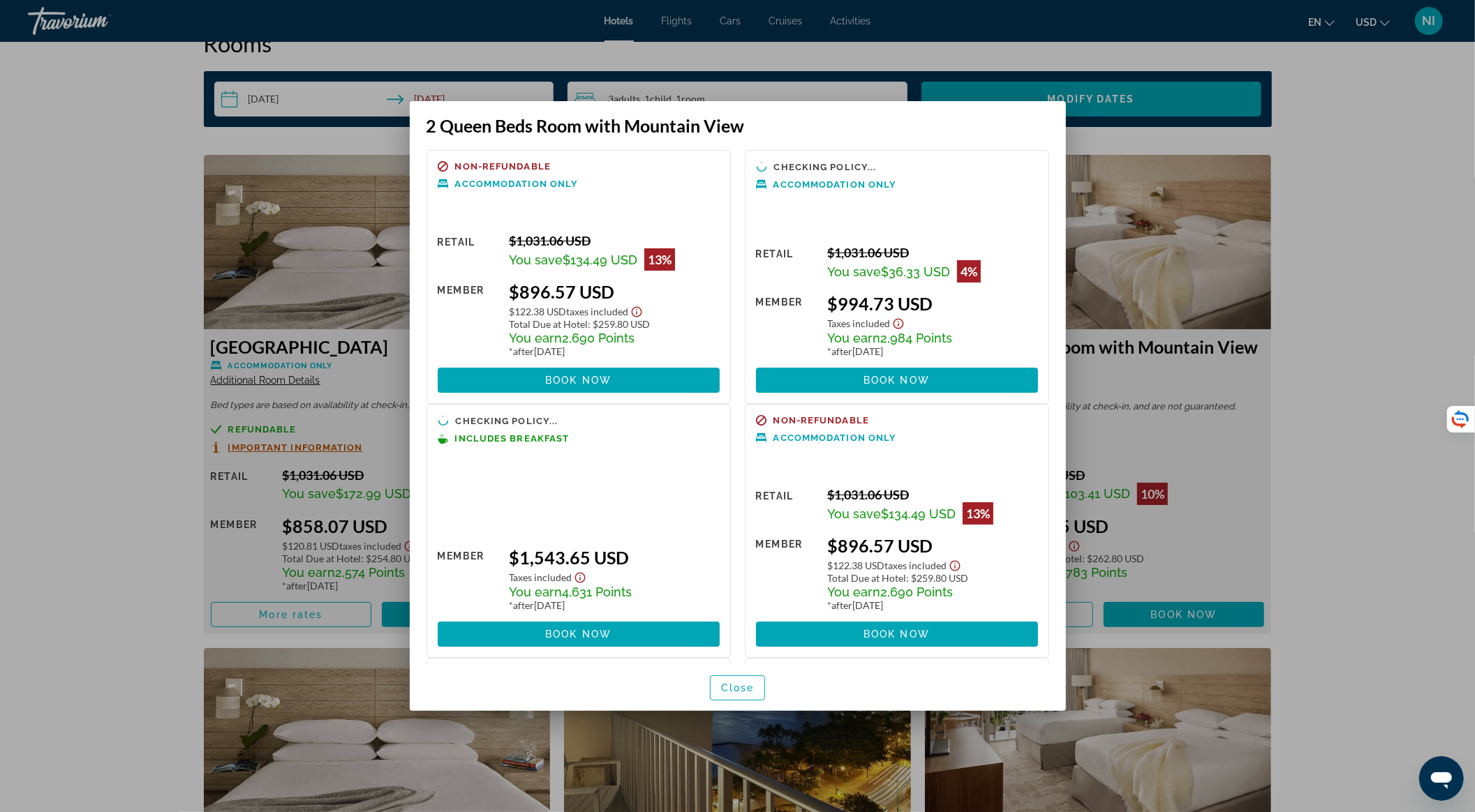
scroll to position [0, 0]
click at [745, 687] on span "Close" at bounding box center [738, 688] width 34 height 11
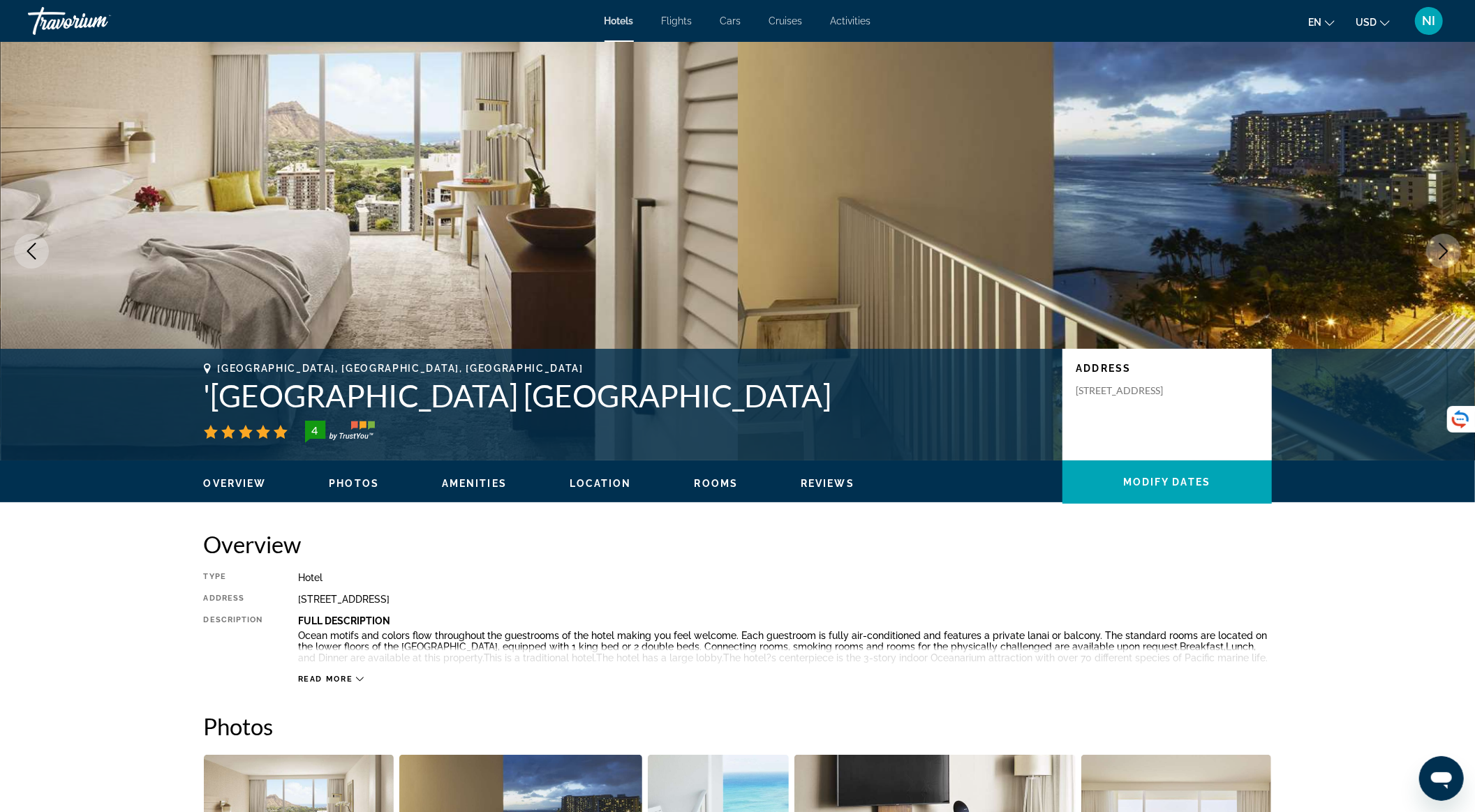
scroll to position [1768, 0]
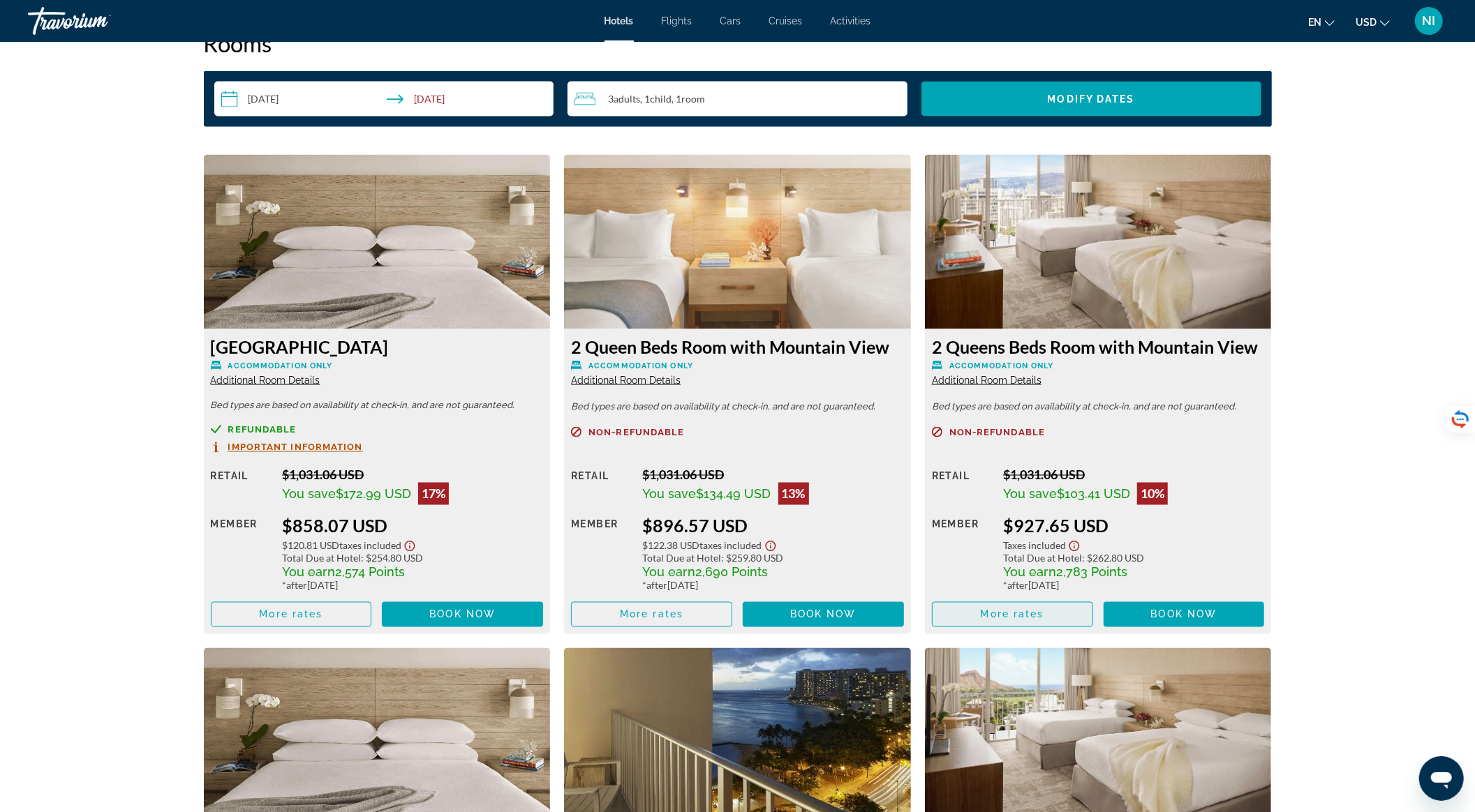
click at [1028, 610] on span "More rates" at bounding box center [1012, 615] width 63 height 11
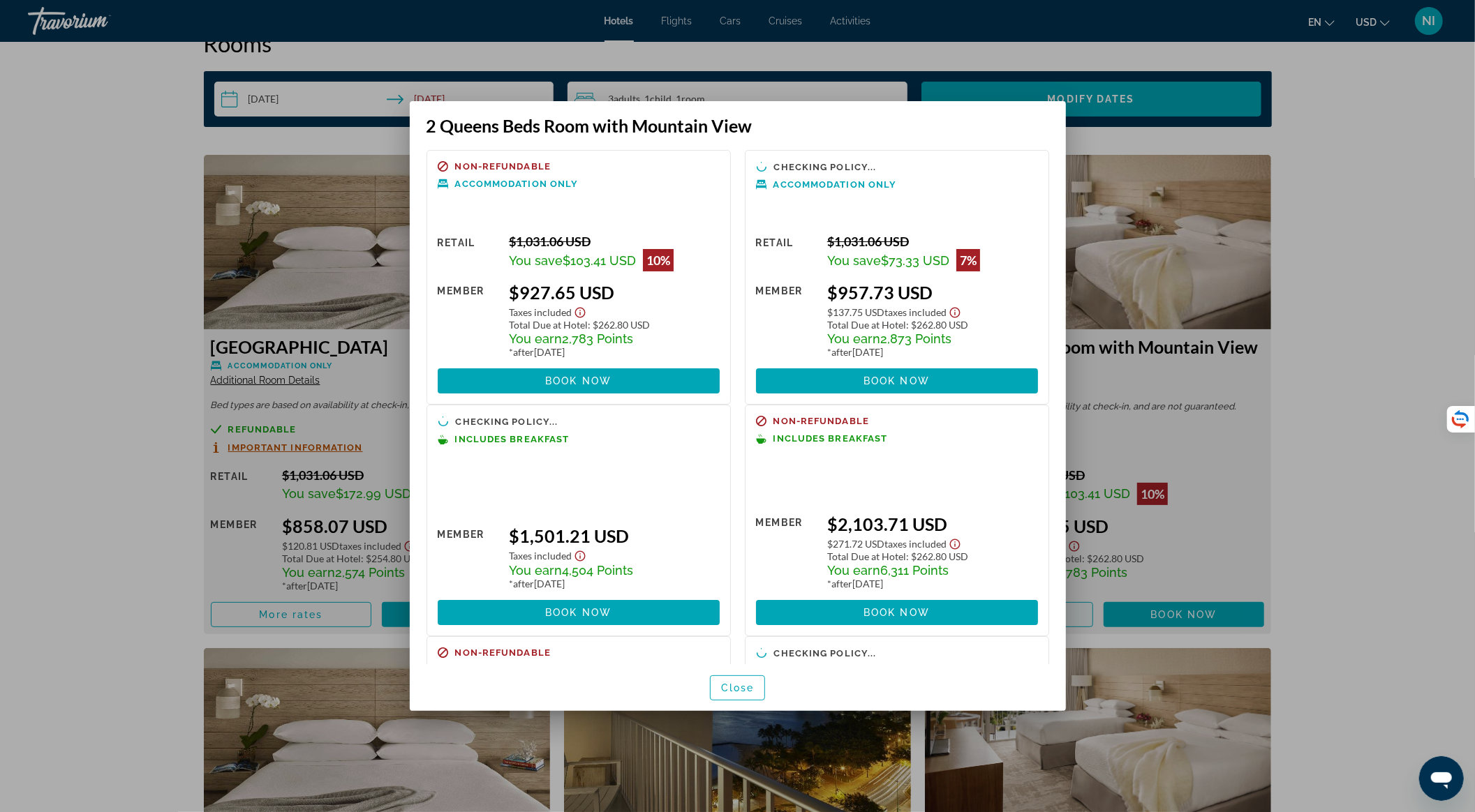
scroll to position [0, 0]
click at [746, 689] on span "Close" at bounding box center [738, 688] width 34 height 11
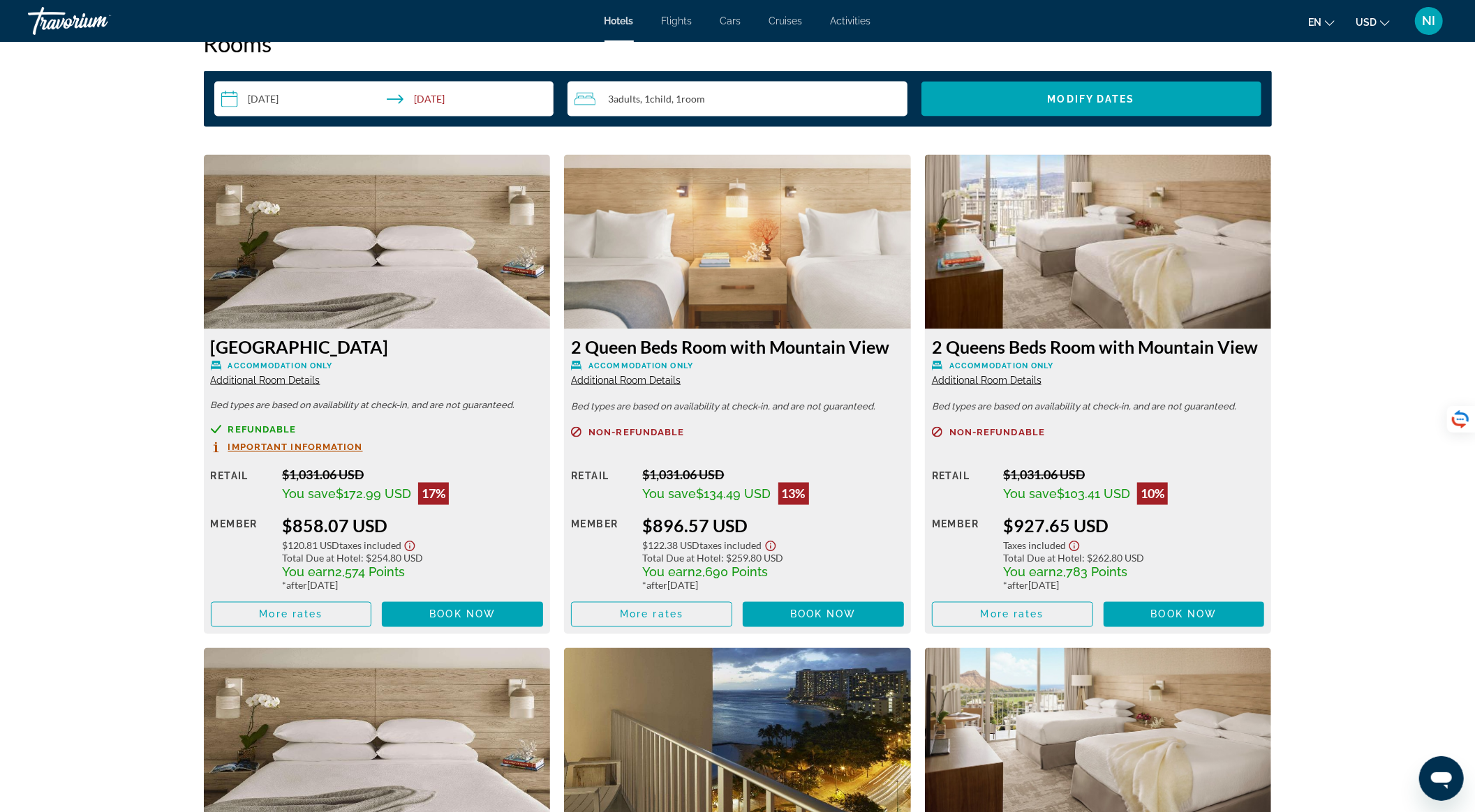
scroll to position [1116, 0]
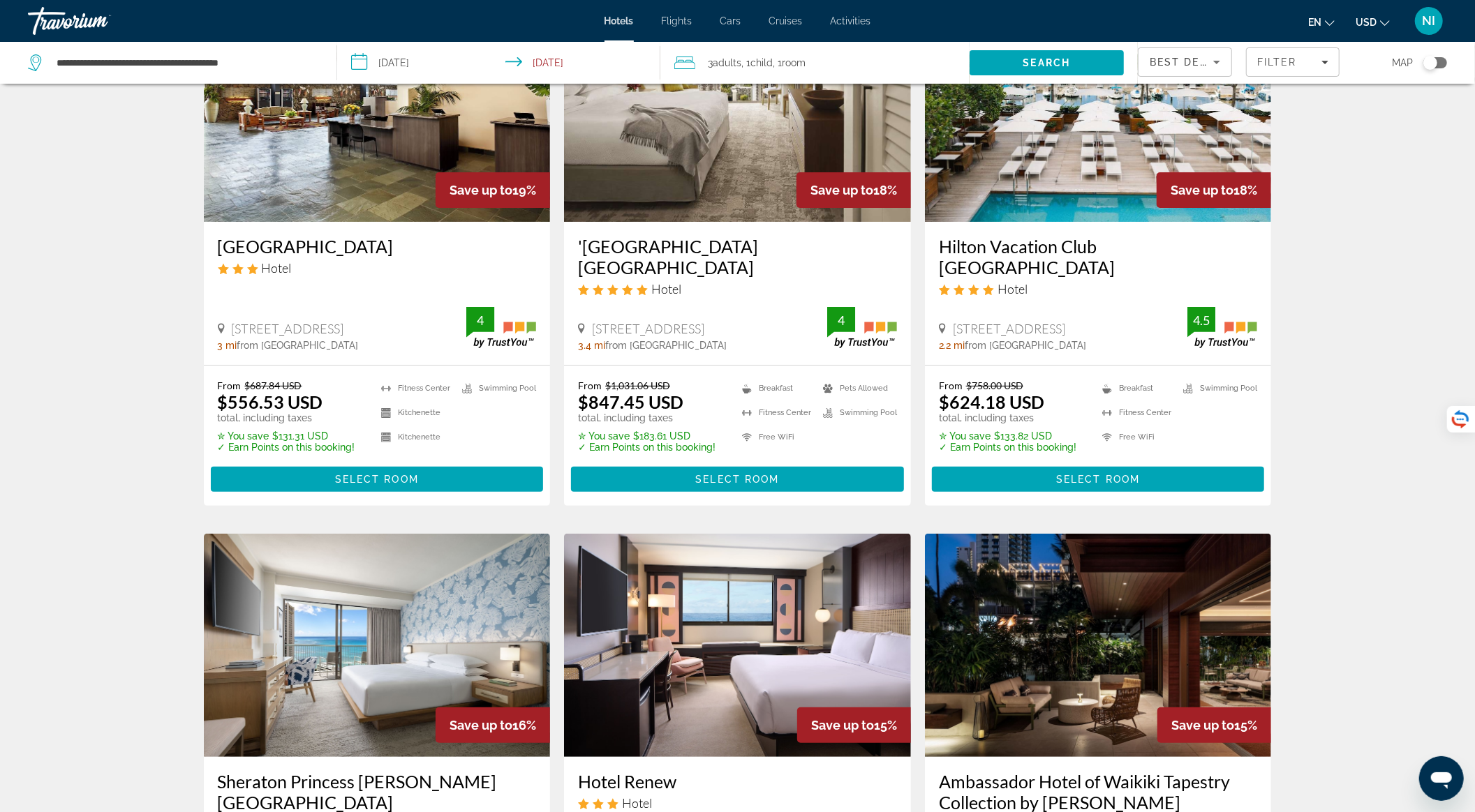
scroll to position [558, 0]
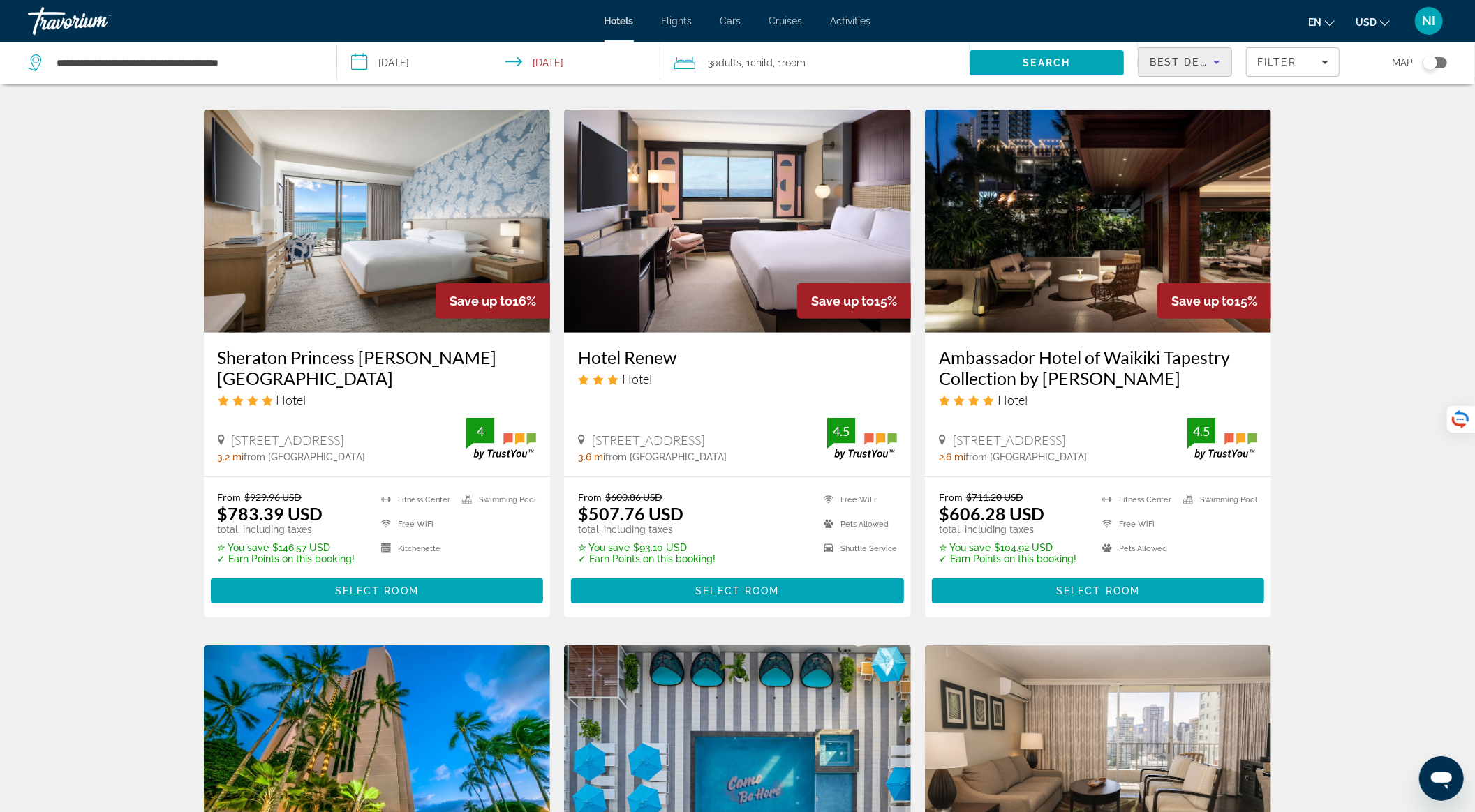
click at [1194, 60] on span "Best Deals" at bounding box center [1186, 62] width 73 height 11
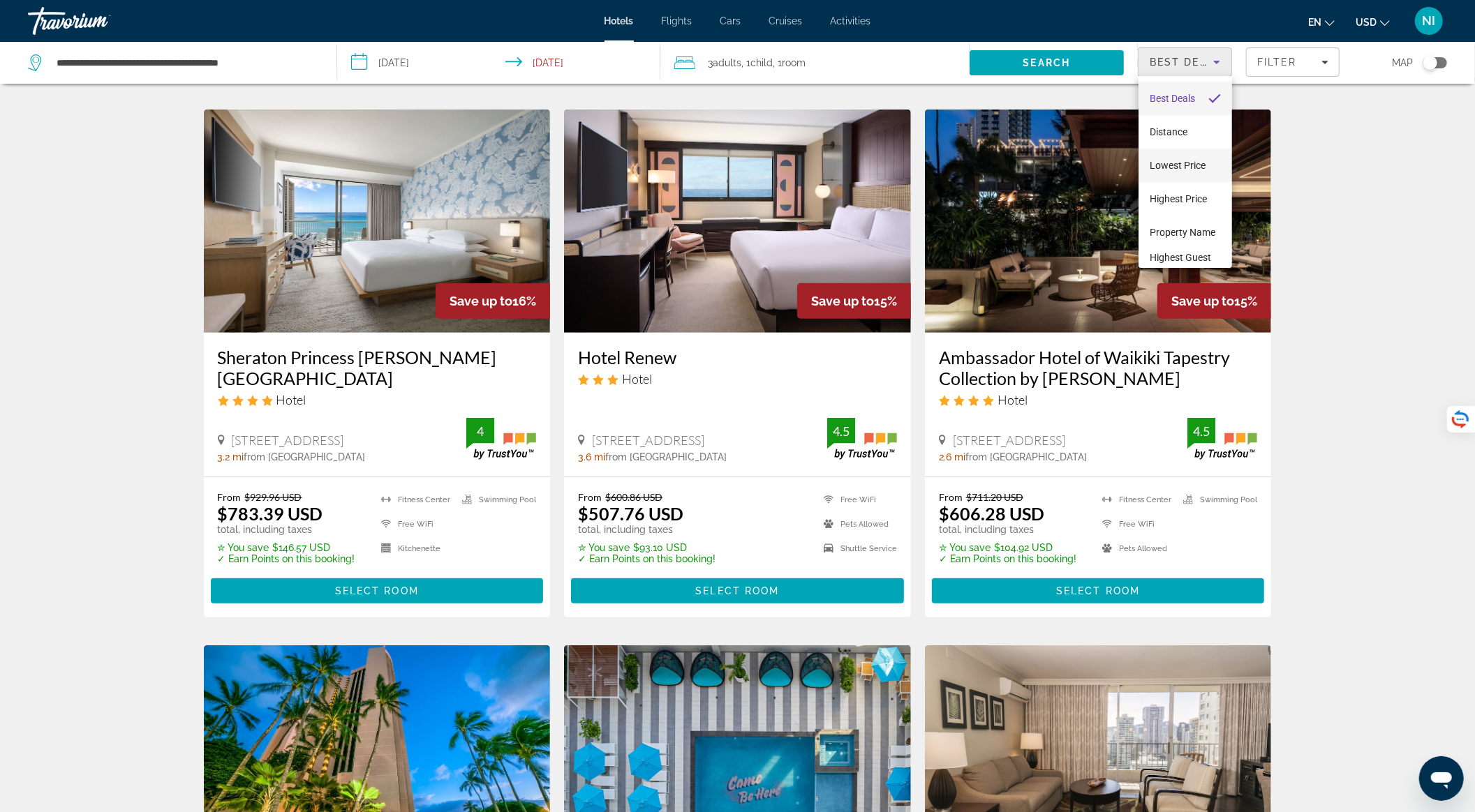
click at [1180, 172] on span "Lowest Price" at bounding box center [1177, 165] width 56 height 17
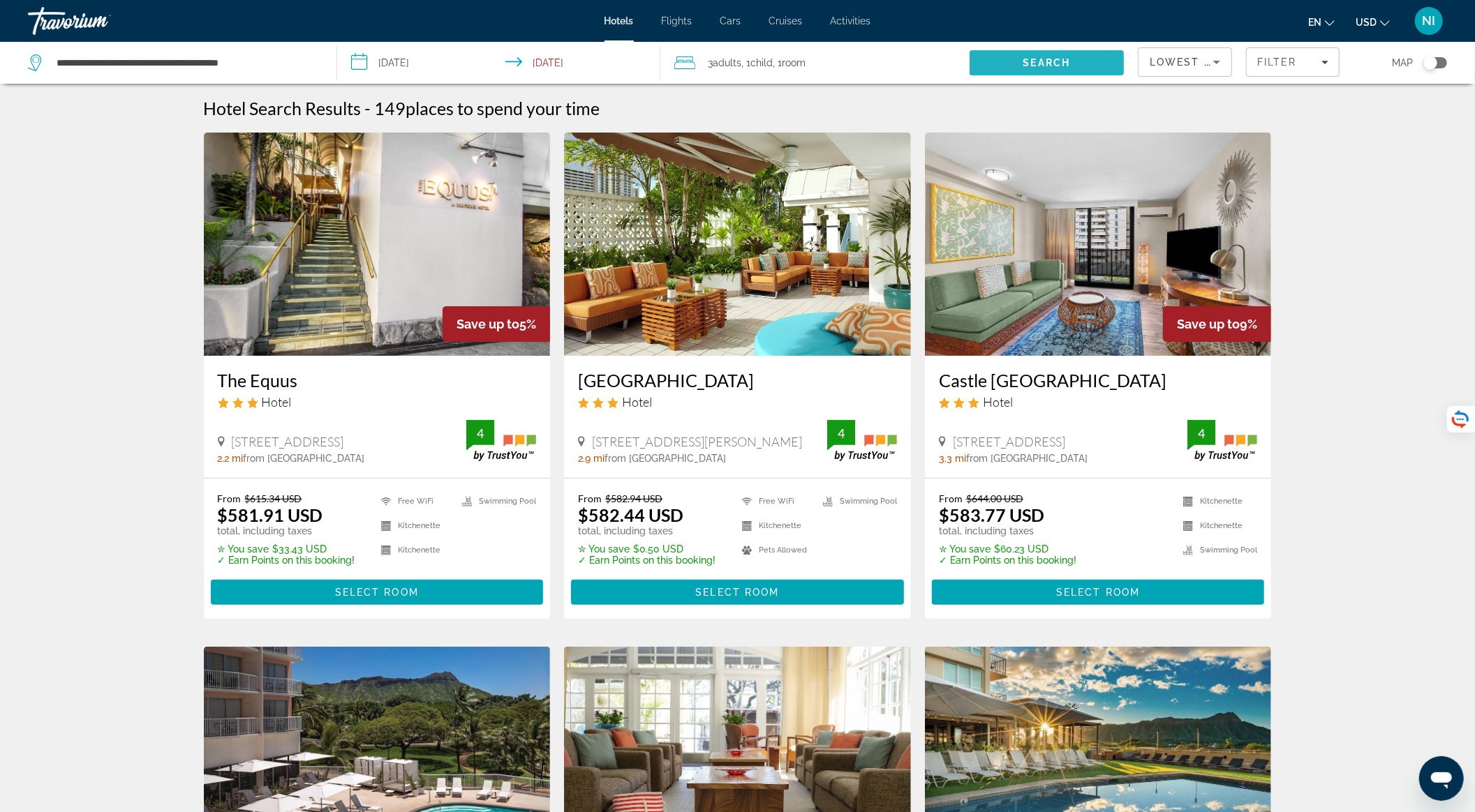
click at [1014, 57] on span "Search" at bounding box center [1046, 63] width 154 height 33
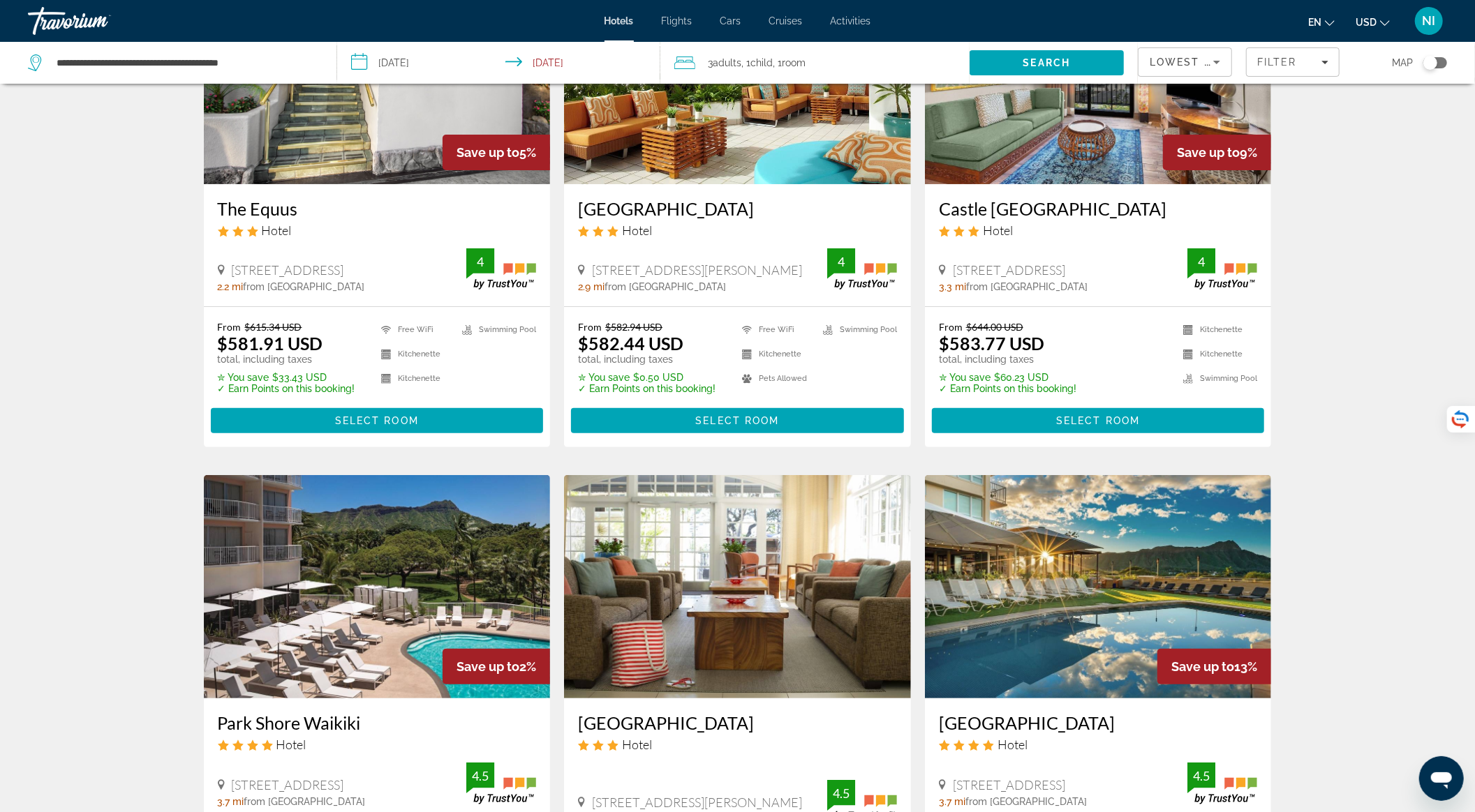
scroll to position [93, 0]
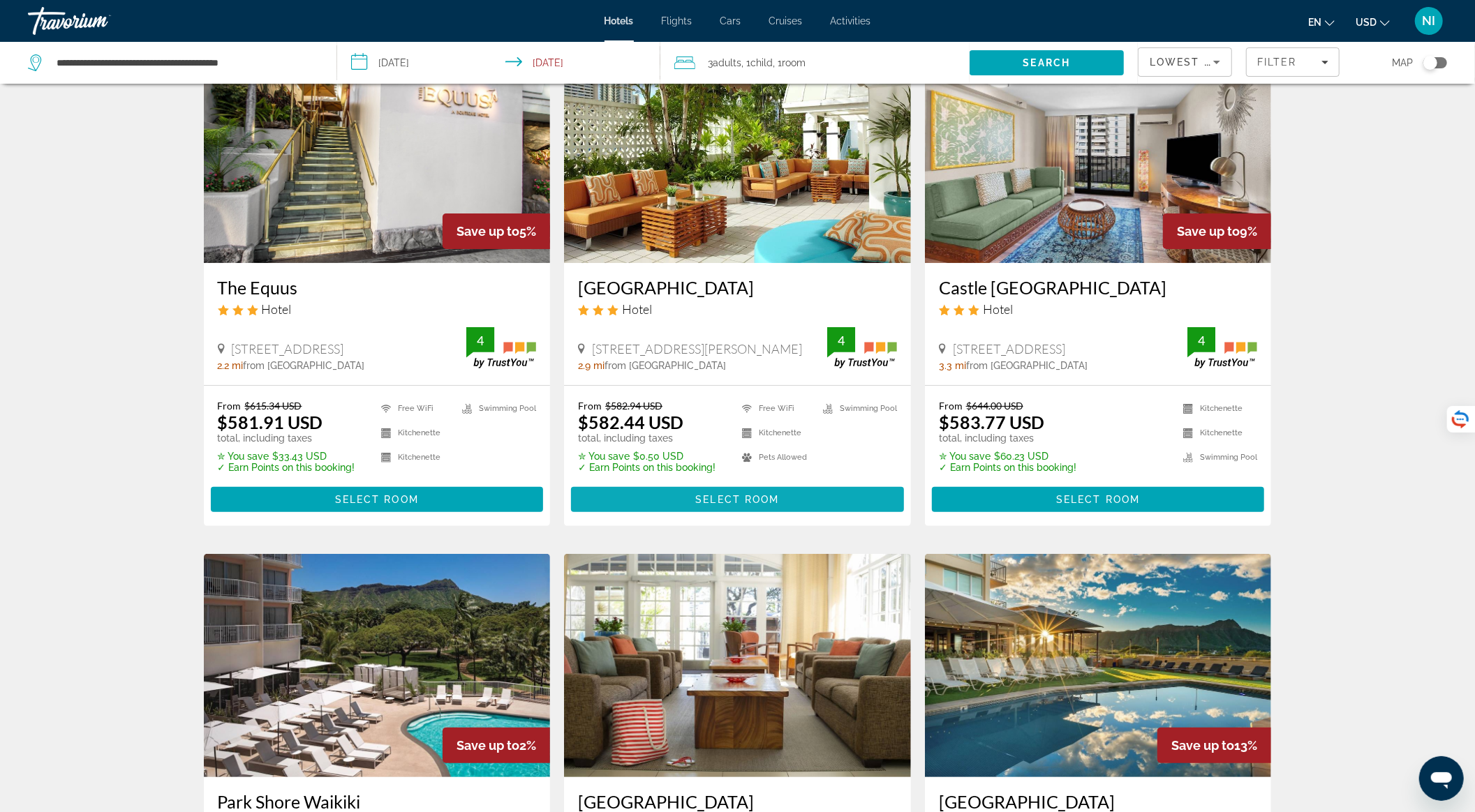
click at [742, 497] on span "Select Room" at bounding box center [737, 499] width 84 height 11
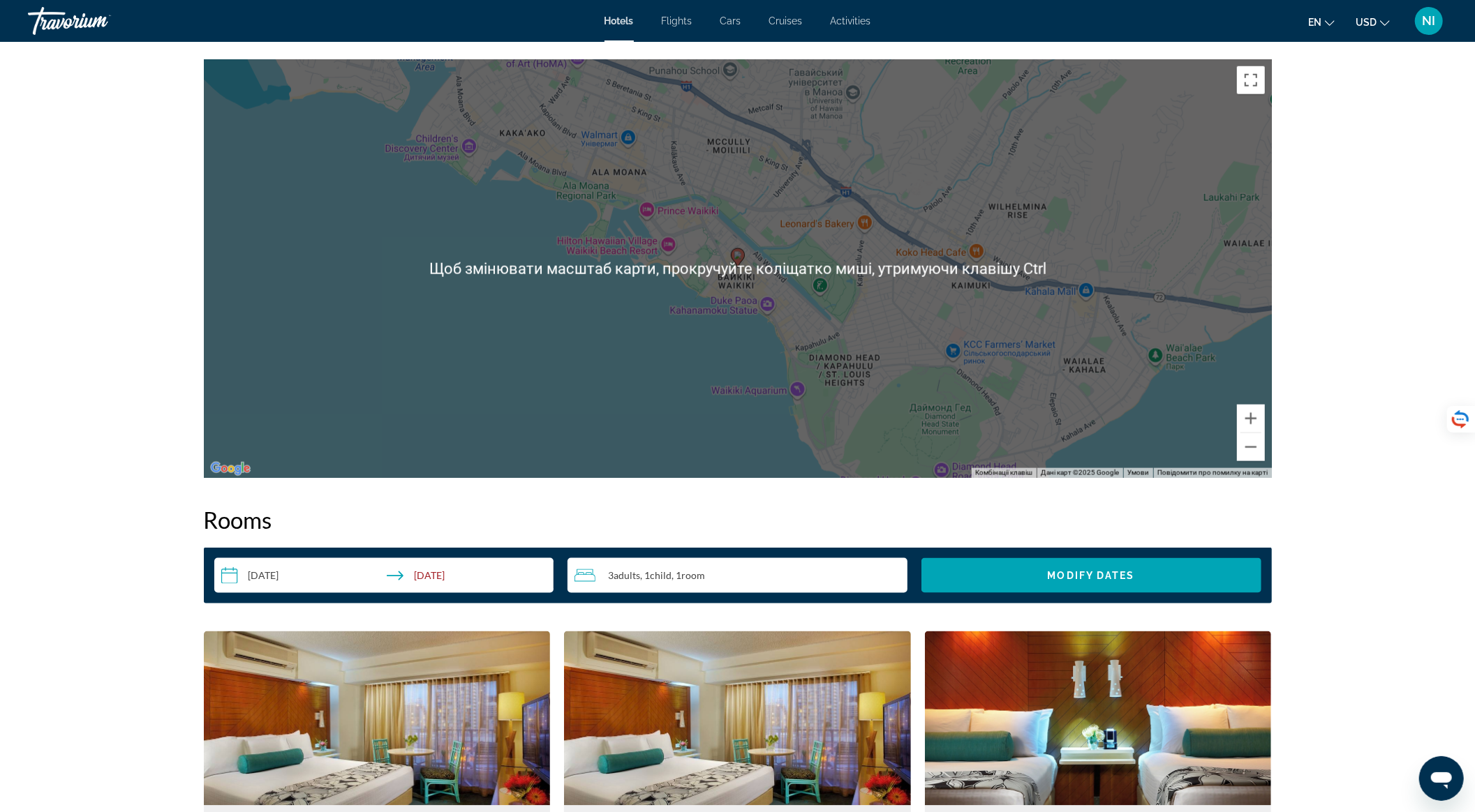
scroll to position [1675, 0]
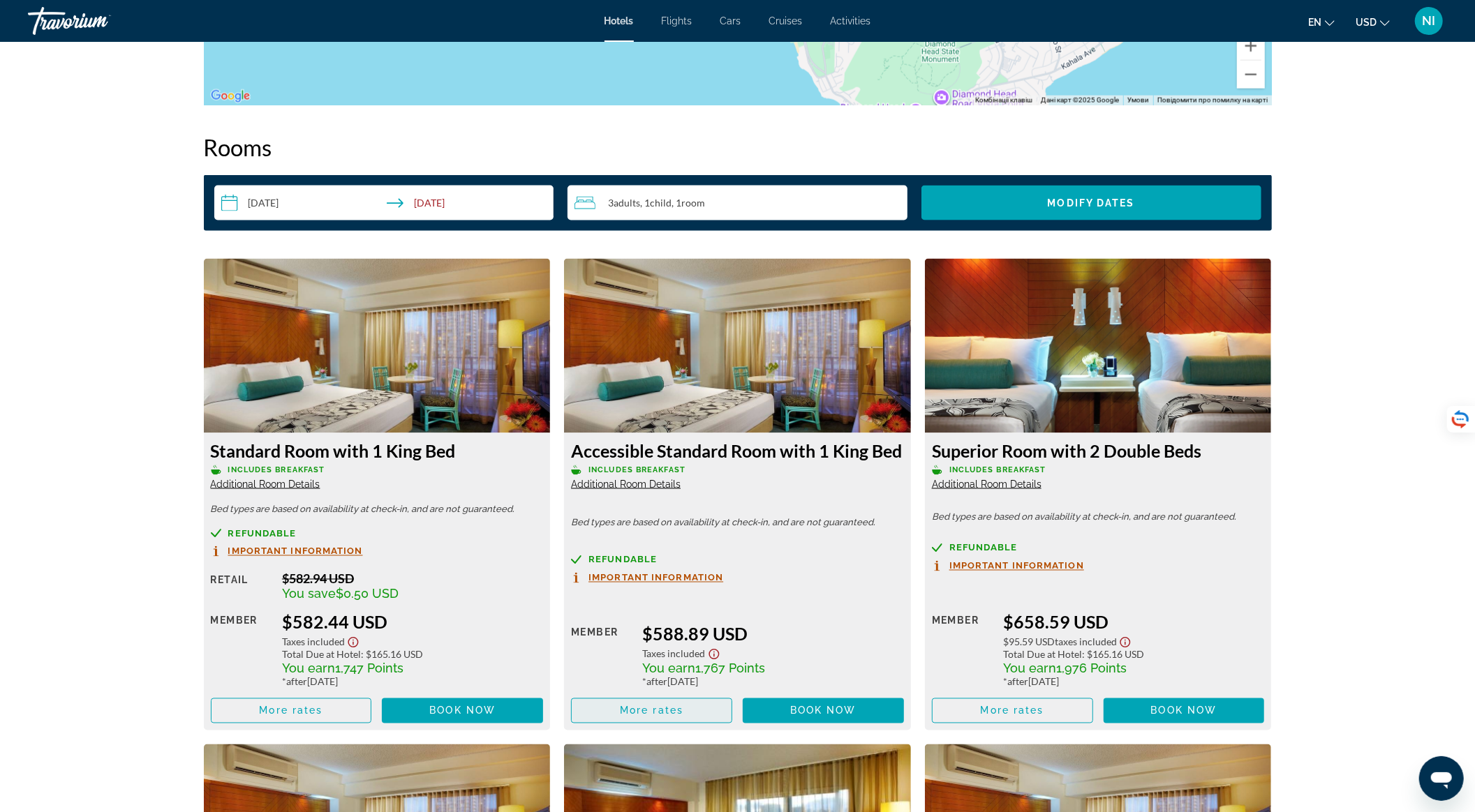
click at [673, 706] on span "More rates" at bounding box center [652, 711] width 63 height 11
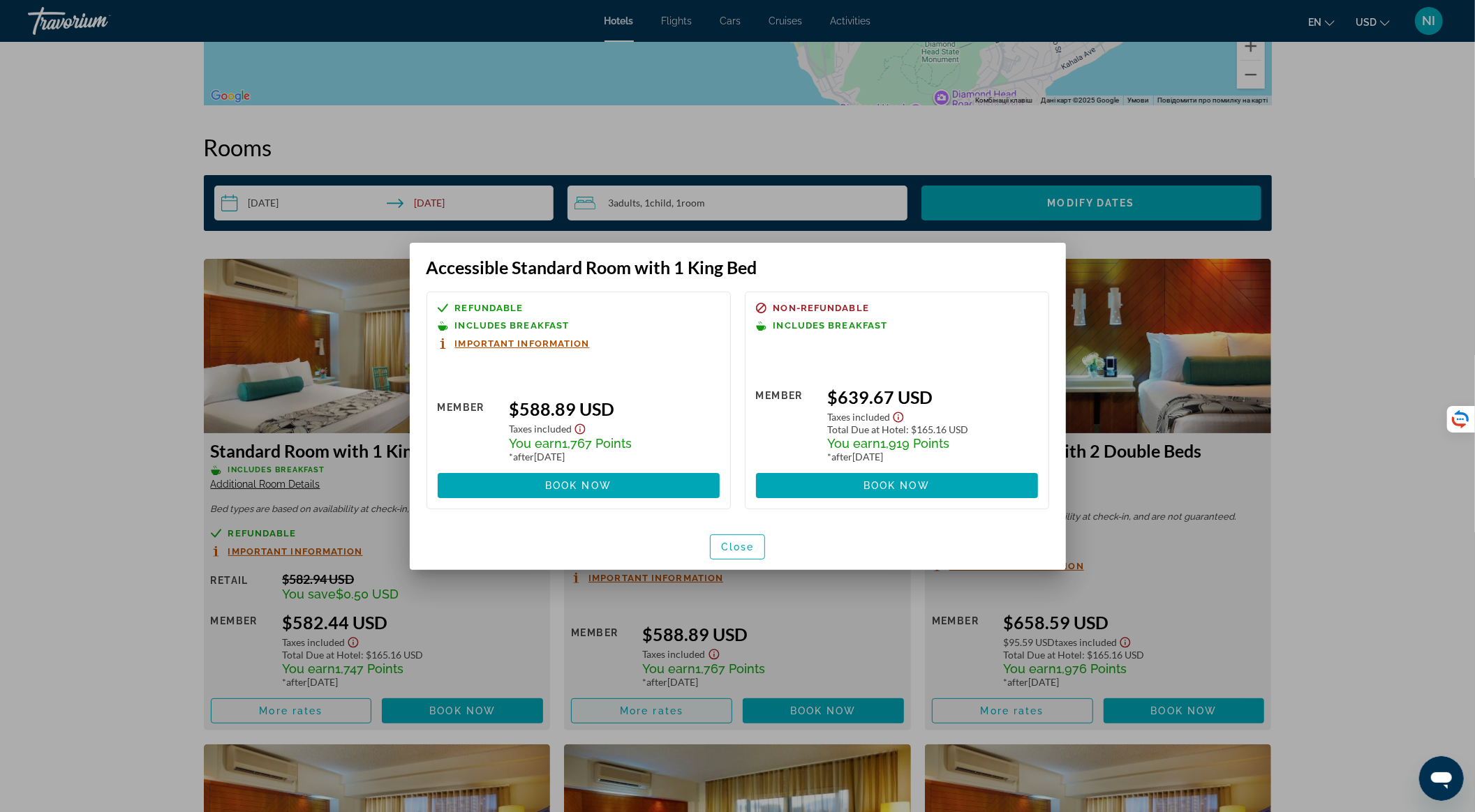
scroll to position [0, 0]
click at [741, 542] on span "Close" at bounding box center [738, 547] width 34 height 11
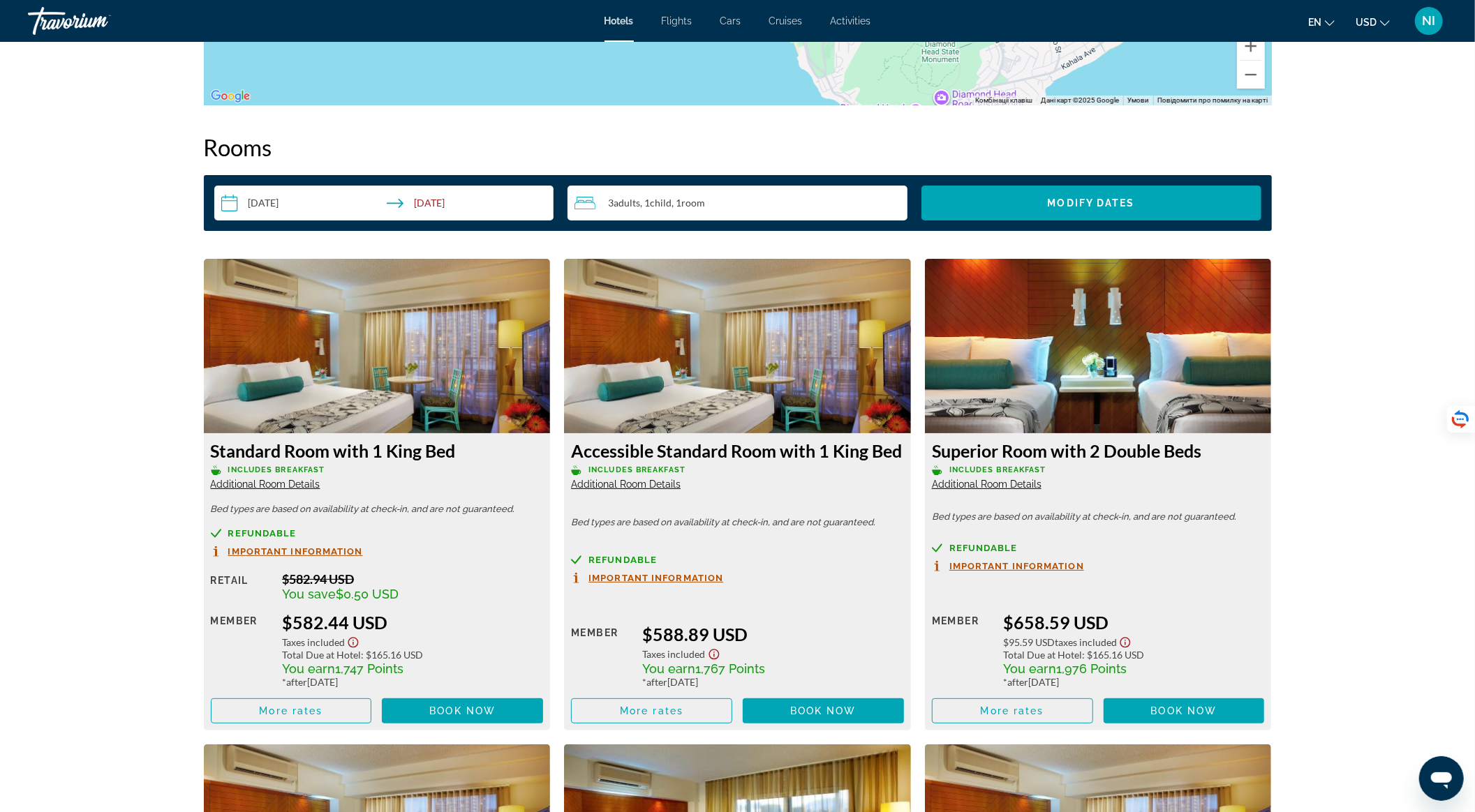
scroll to position [1675, 0]
click at [666, 574] on span "Important Information" at bounding box center [655, 578] width 135 height 9
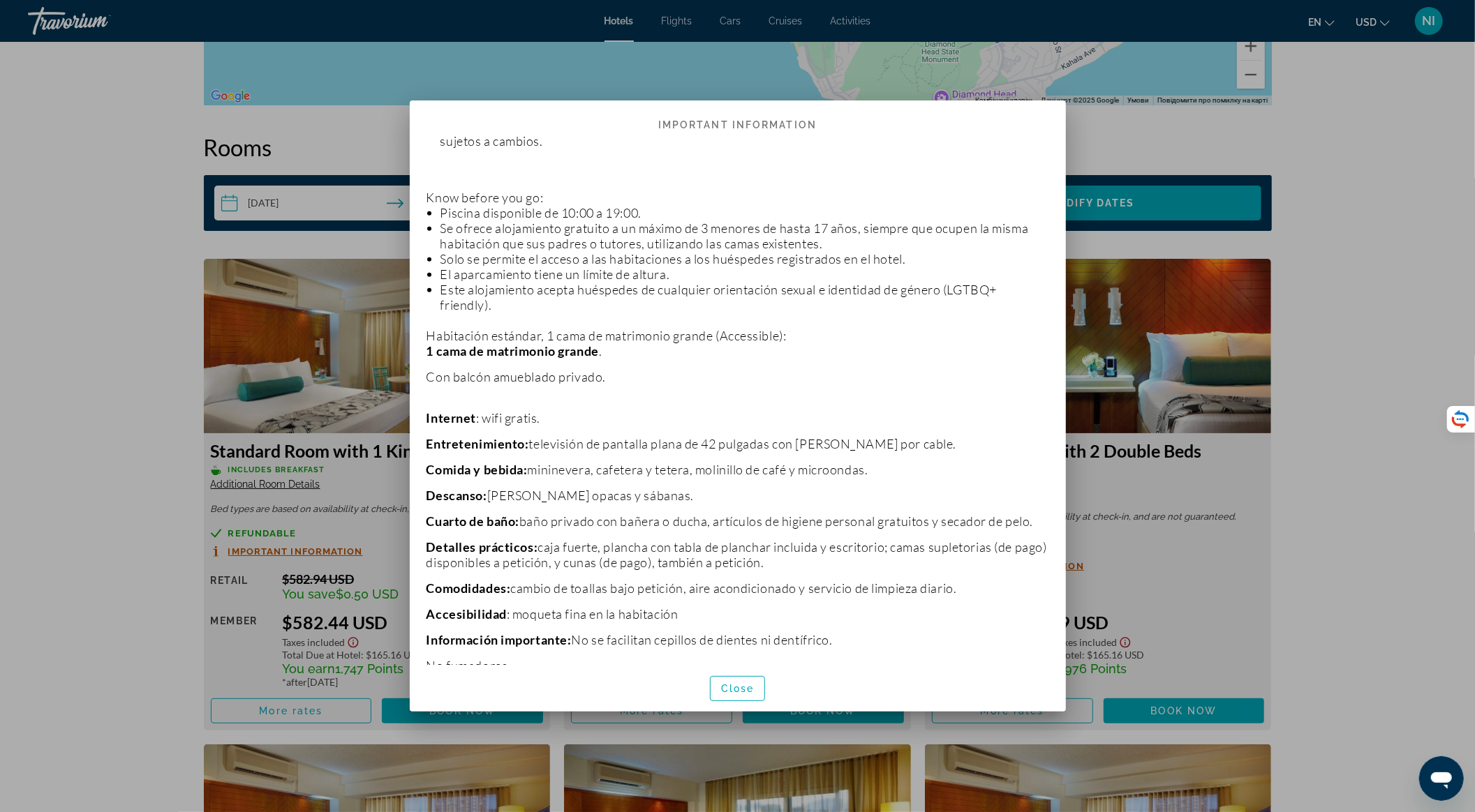
scroll to position [962, 0]
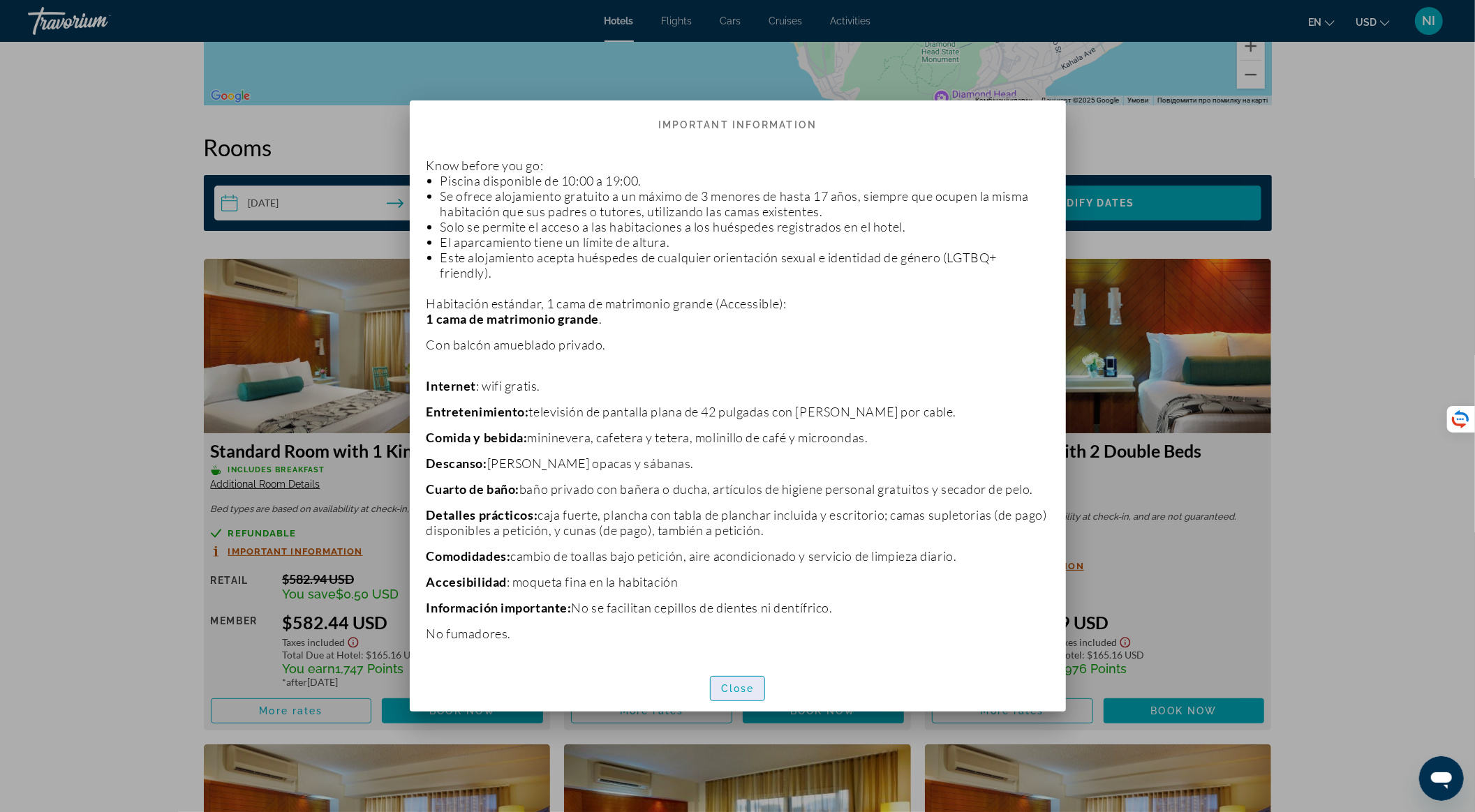
click at [745, 691] on span "Close" at bounding box center [738, 688] width 34 height 11
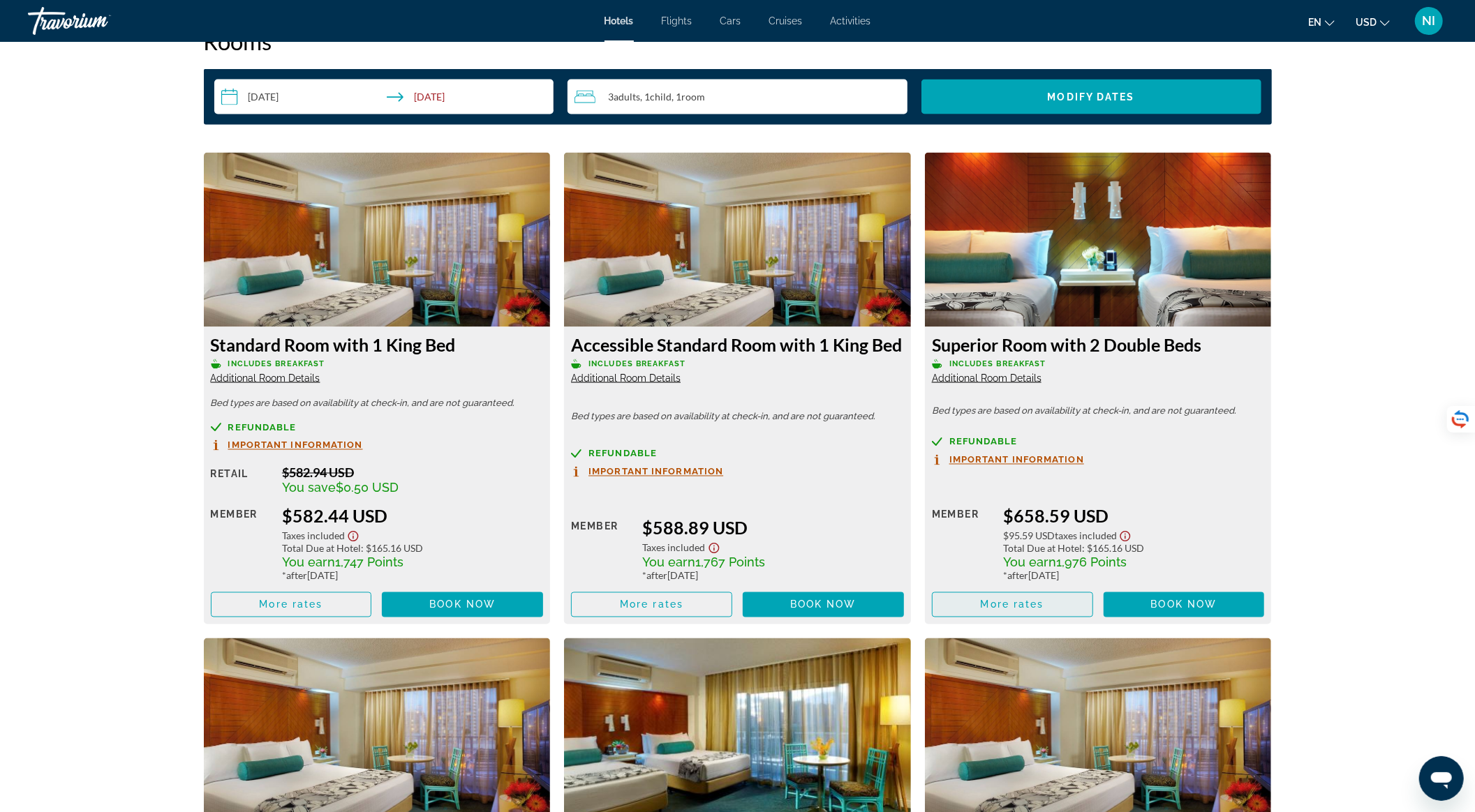
scroll to position [1861, 0]
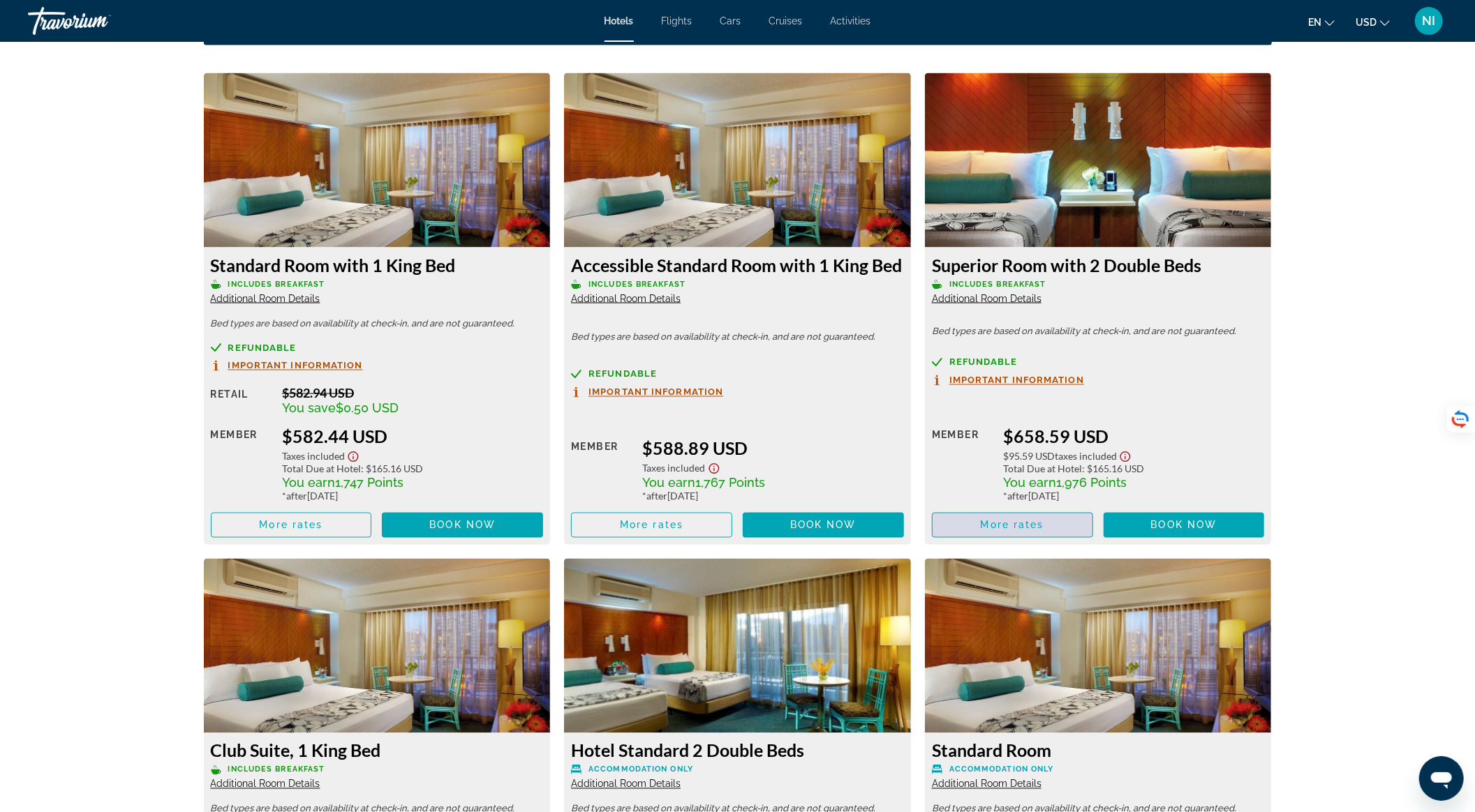
click at [1023, 520] on span "More rates" at bounding box center [1012, 525] width 63 height 11
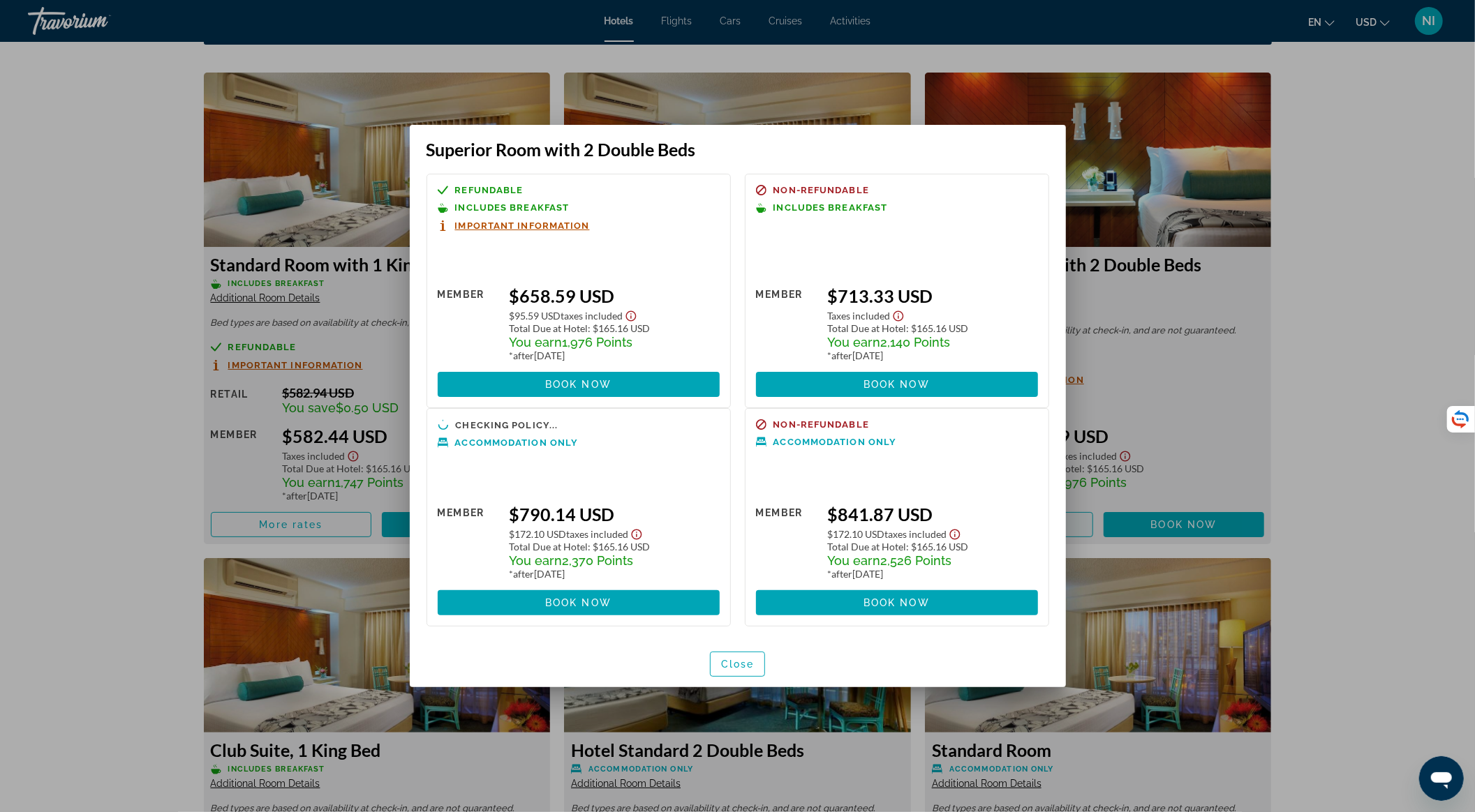
scroll to position [0, 0]
click at [732, 666] on span "Close" at bounding box center [738, 664] width 34 height 11
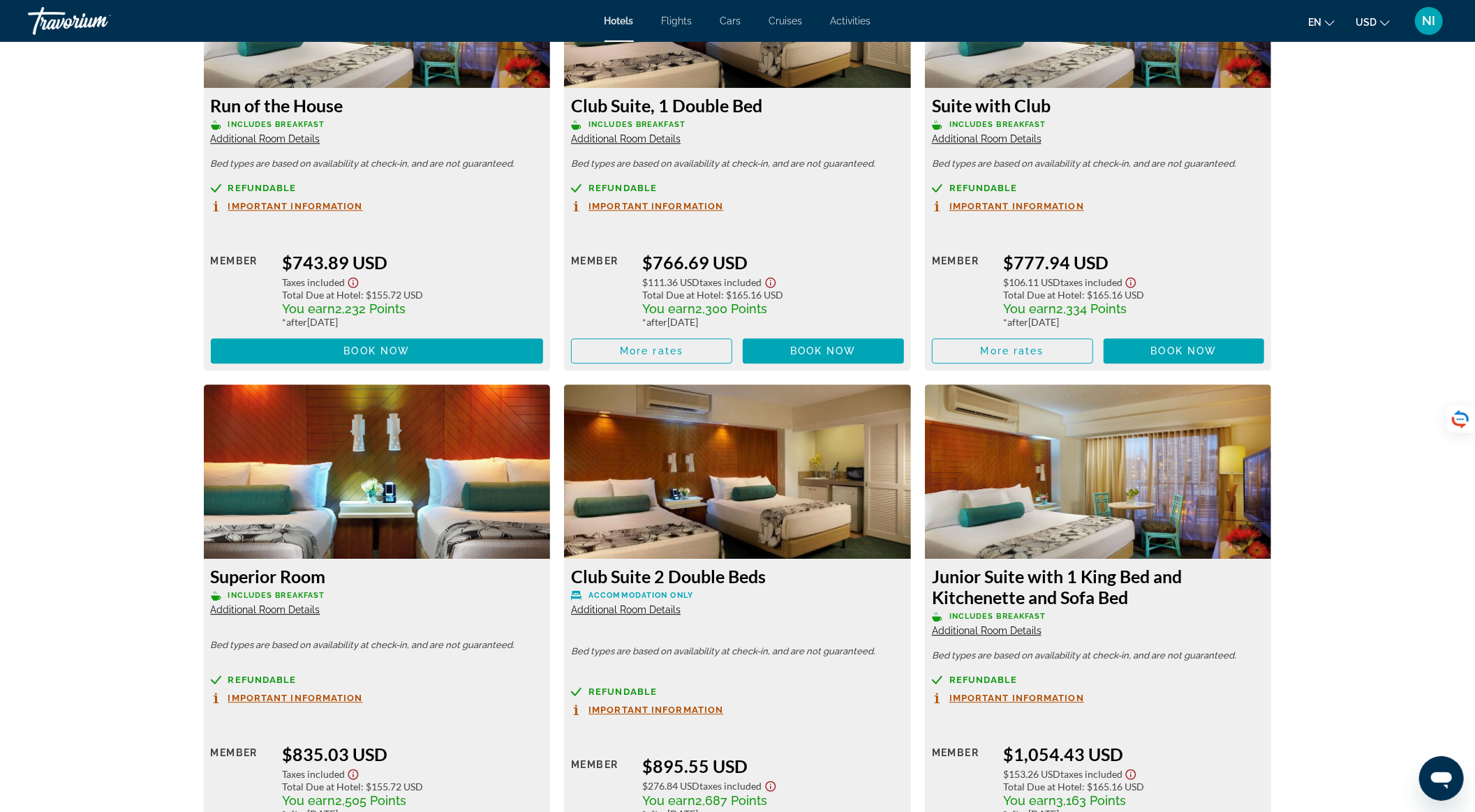
scroll to position [2698, 0]
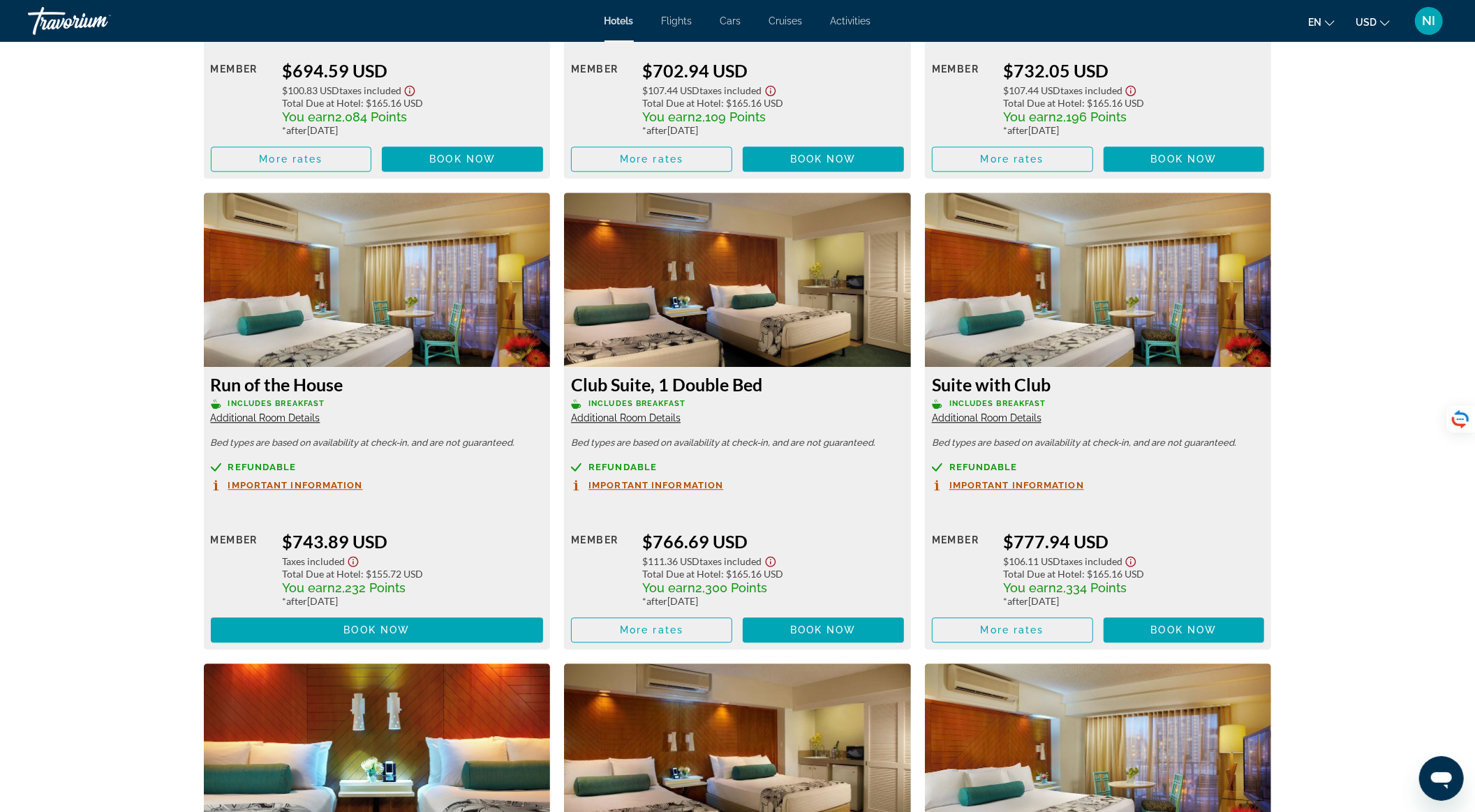
click at [988, 412] on span "Additional Room Details" at bounding box center [987, 418] width 109 height 11
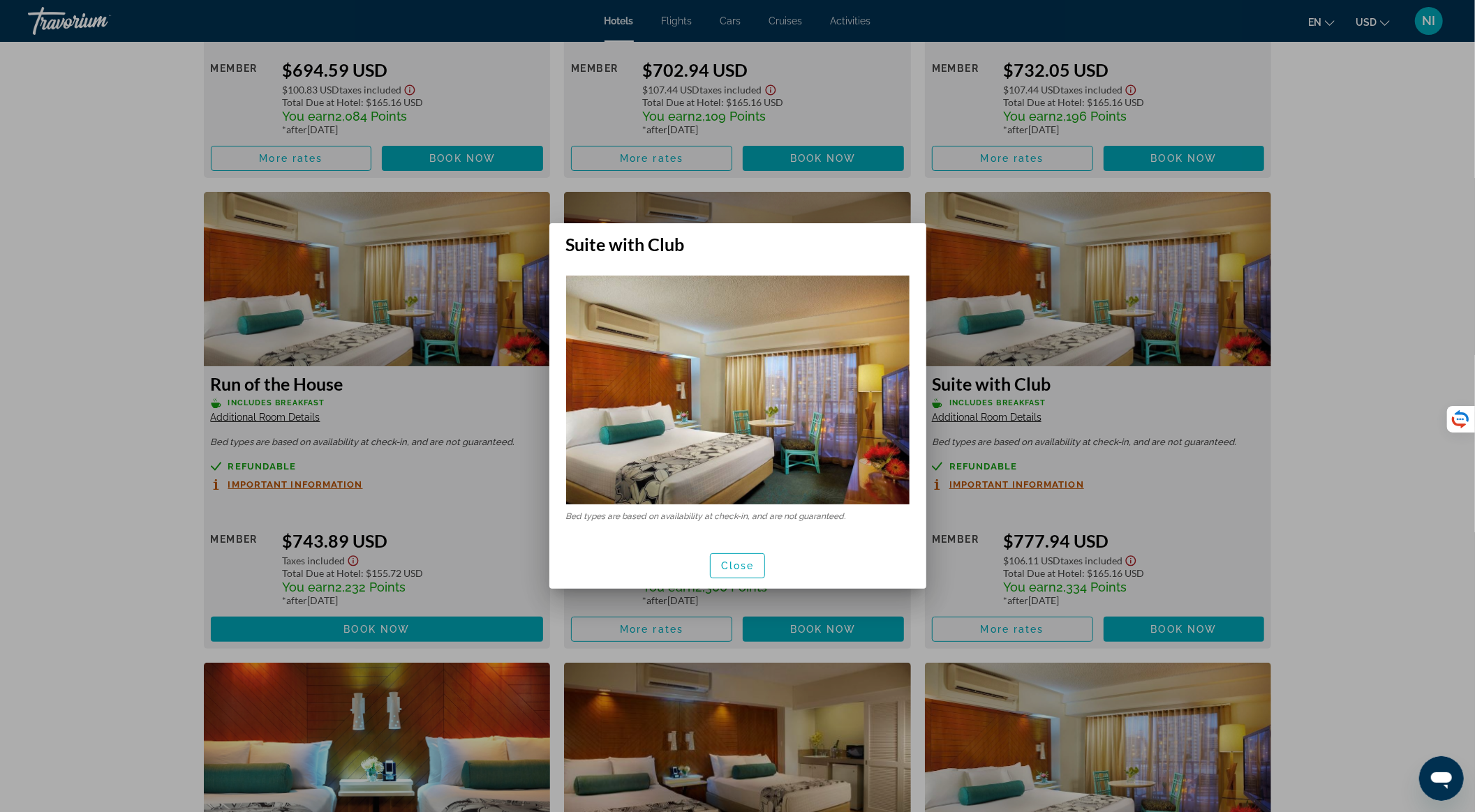
scroll to position [0, 0]
click at [753, 563] on span "Close" at bounding box center [738, 566] width 34 height 11
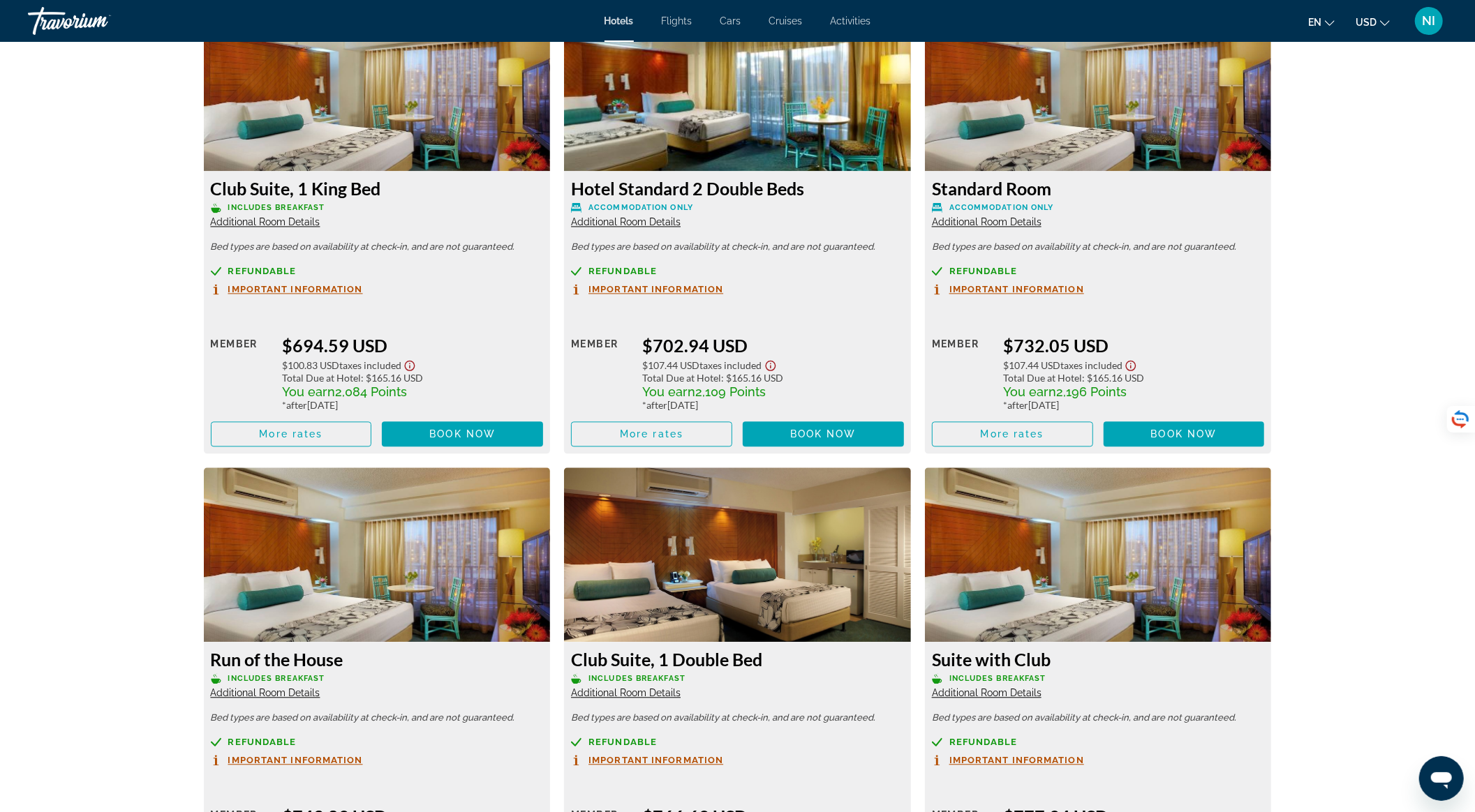
scroll to position [2419, 0]
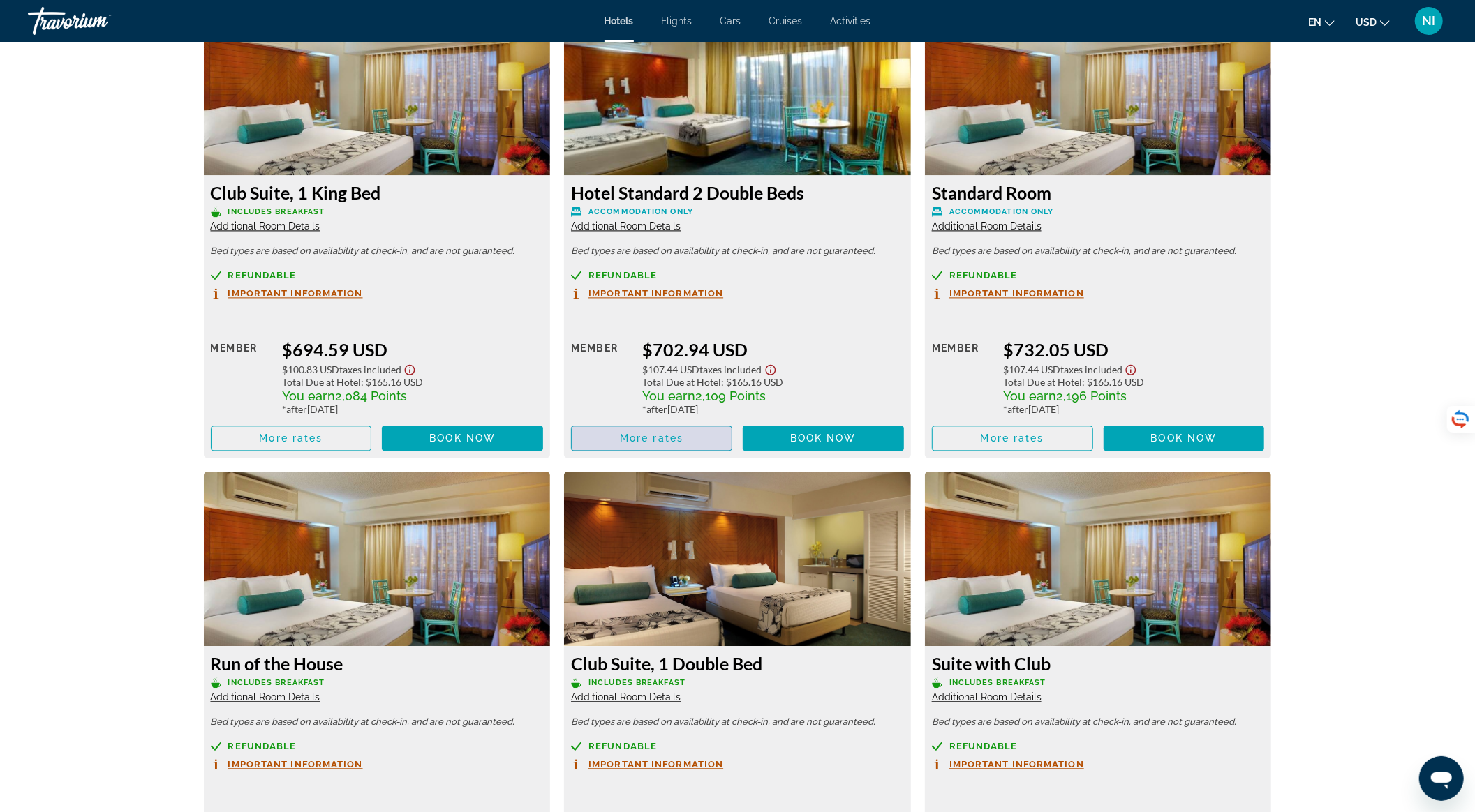
click at [690, 434] on span "Main content" at bounding box center [652, 438] width 160 height 33
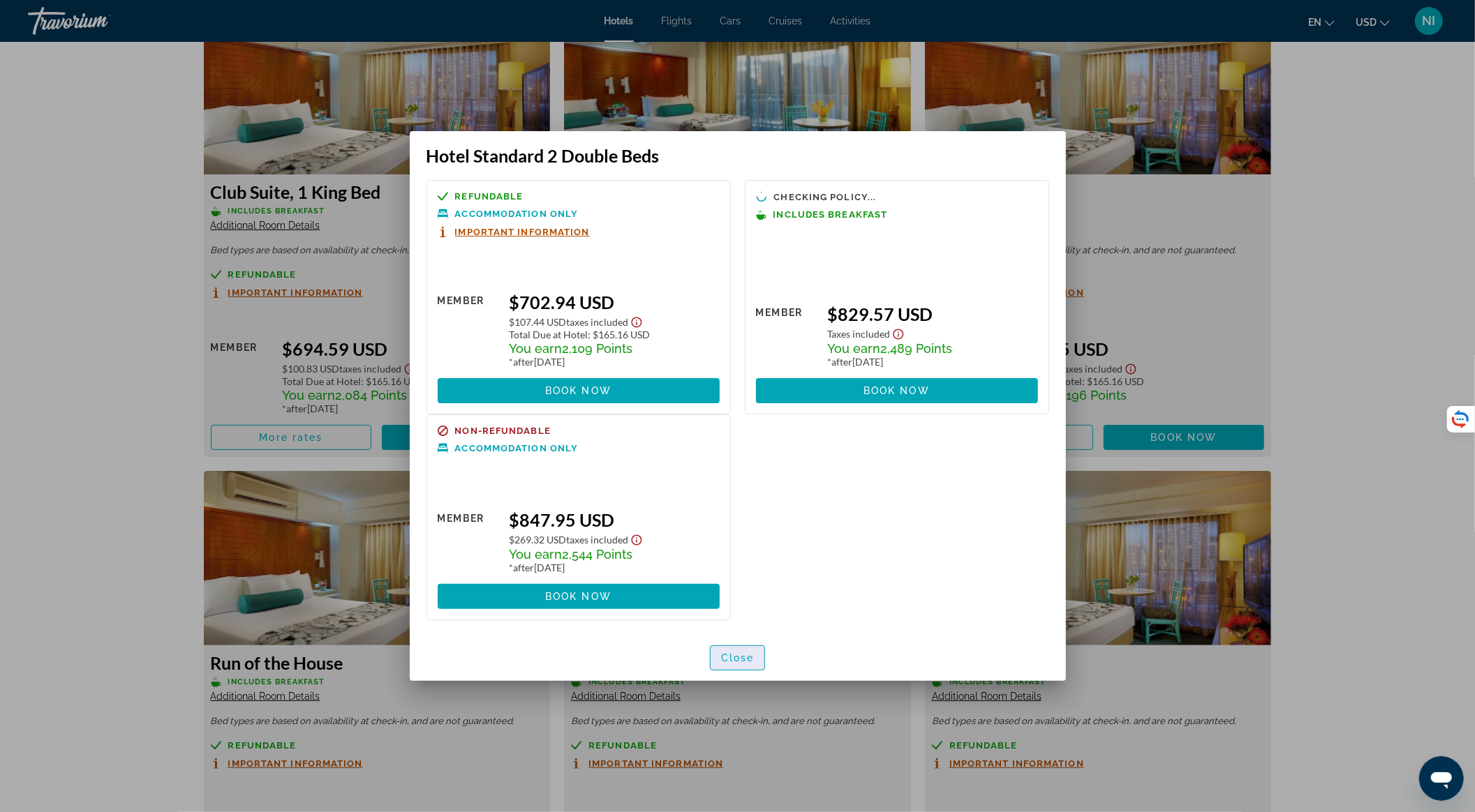
click at [741, 655] on span "Close" at bounding box center [738, 658] width 34 height 11
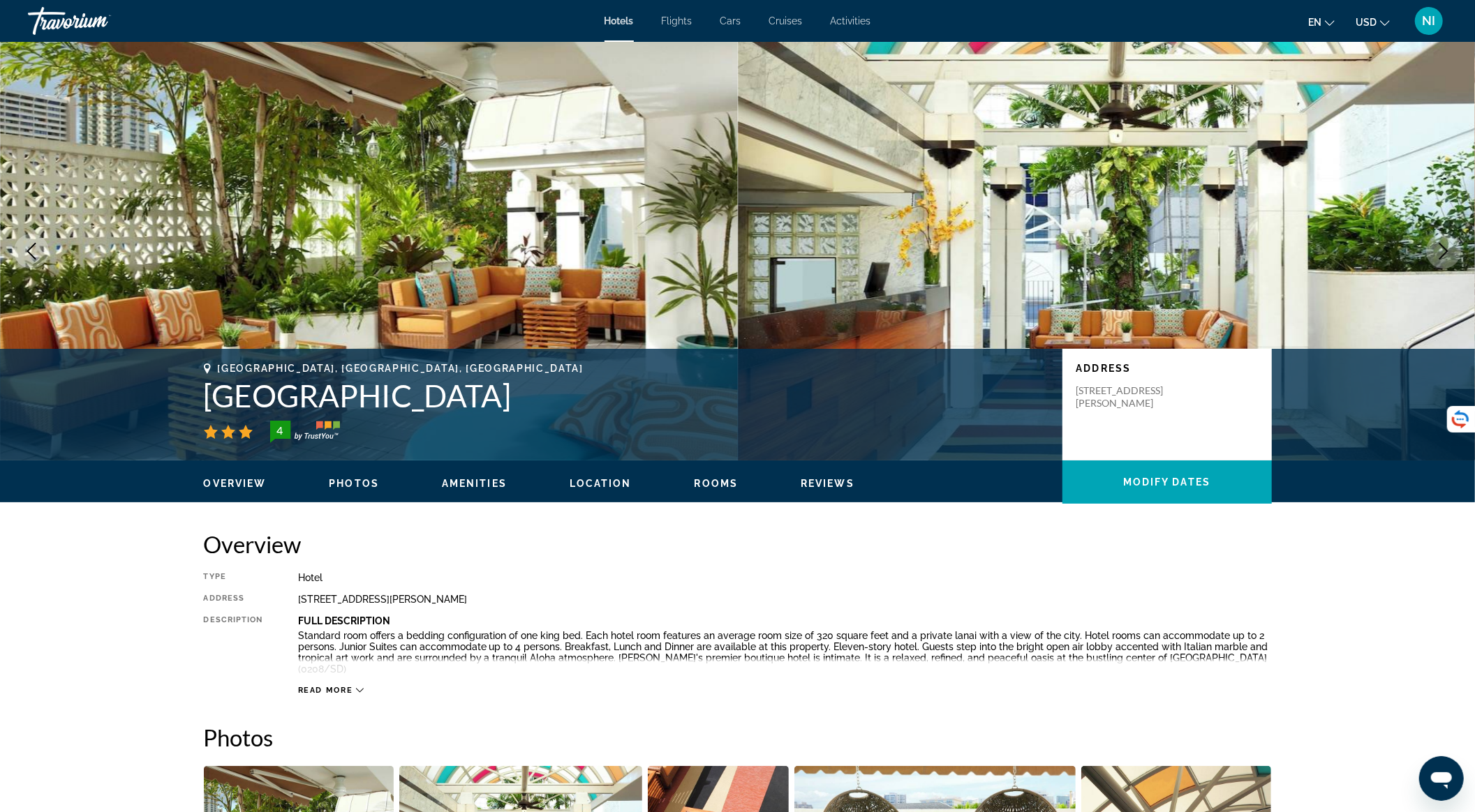
scroll to position [2419, 0]
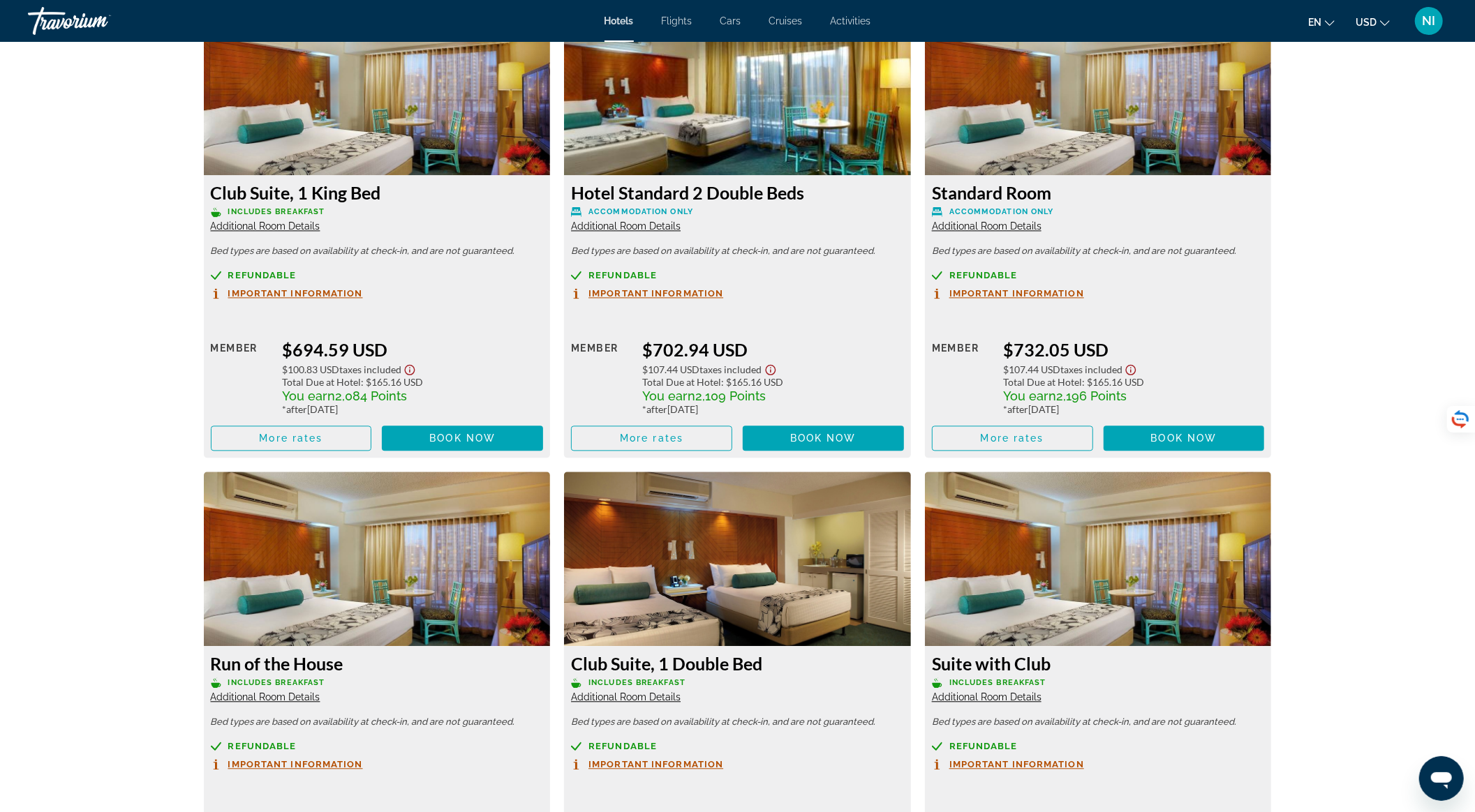
click at [627, 220] on span "Additional Room Details" at bounding box center [625, 226] width 109 height 11
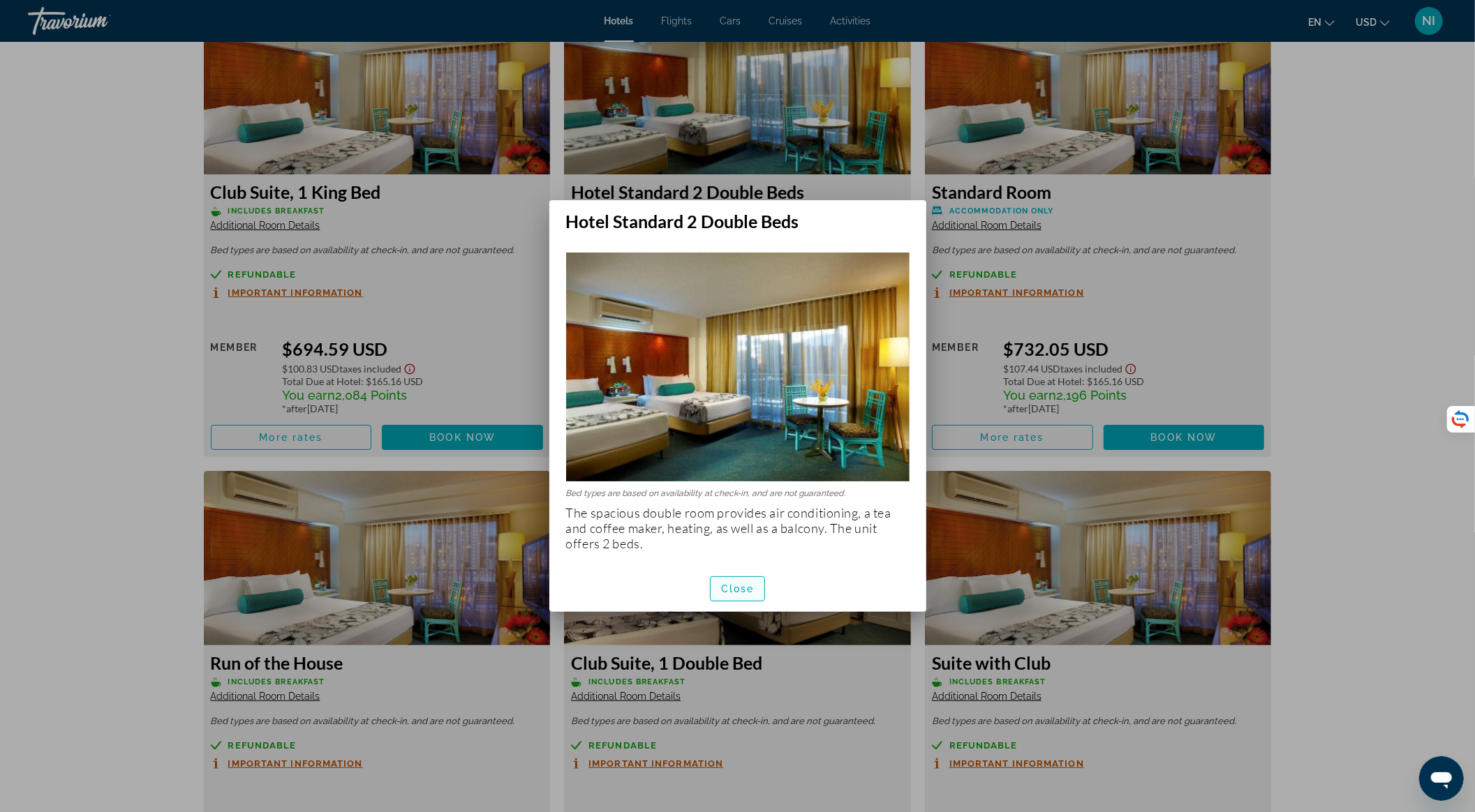
click at [733, 585] on span "Close" at bounding box center [738, 589] width 34 height 11
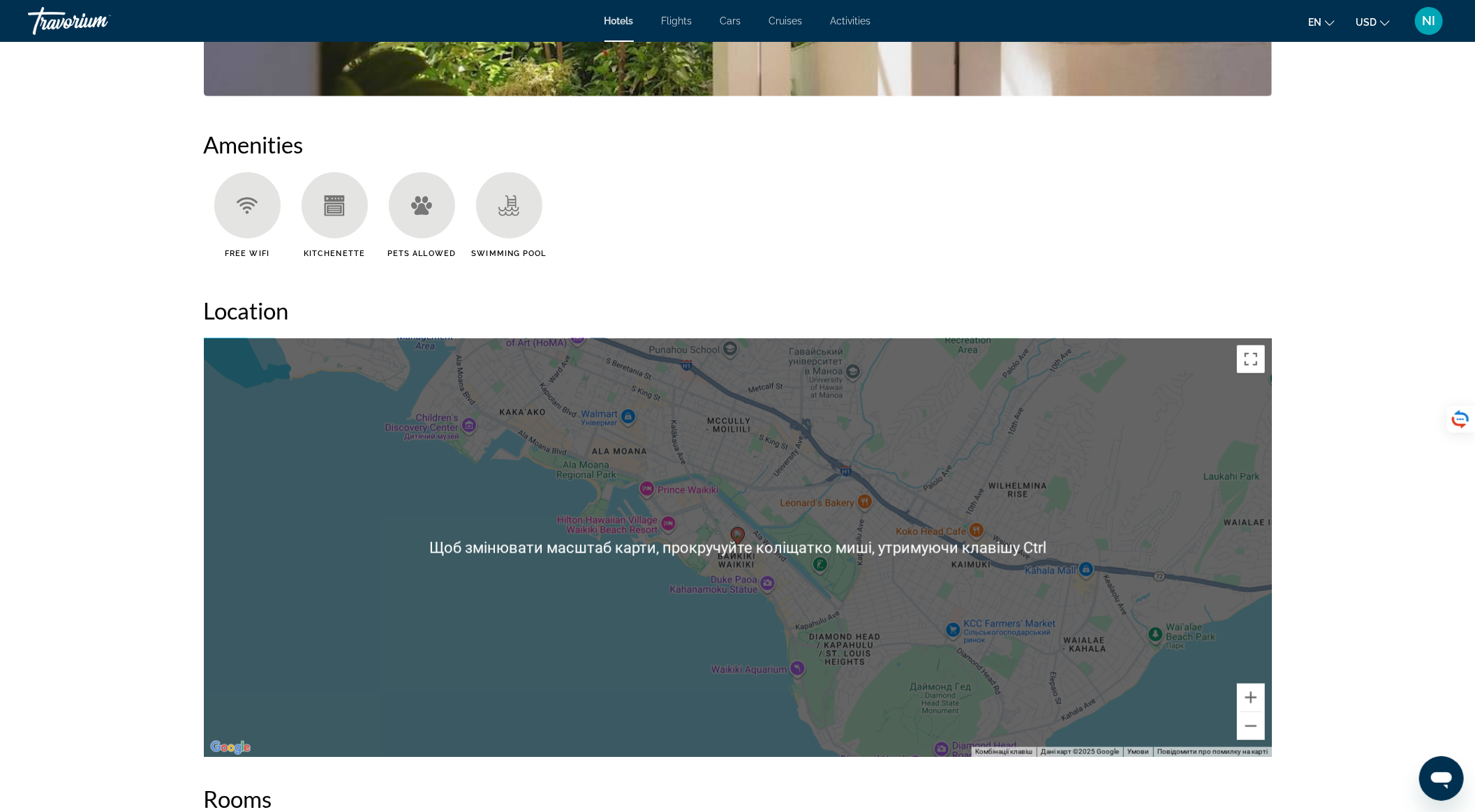
scroll to position [651, 0]
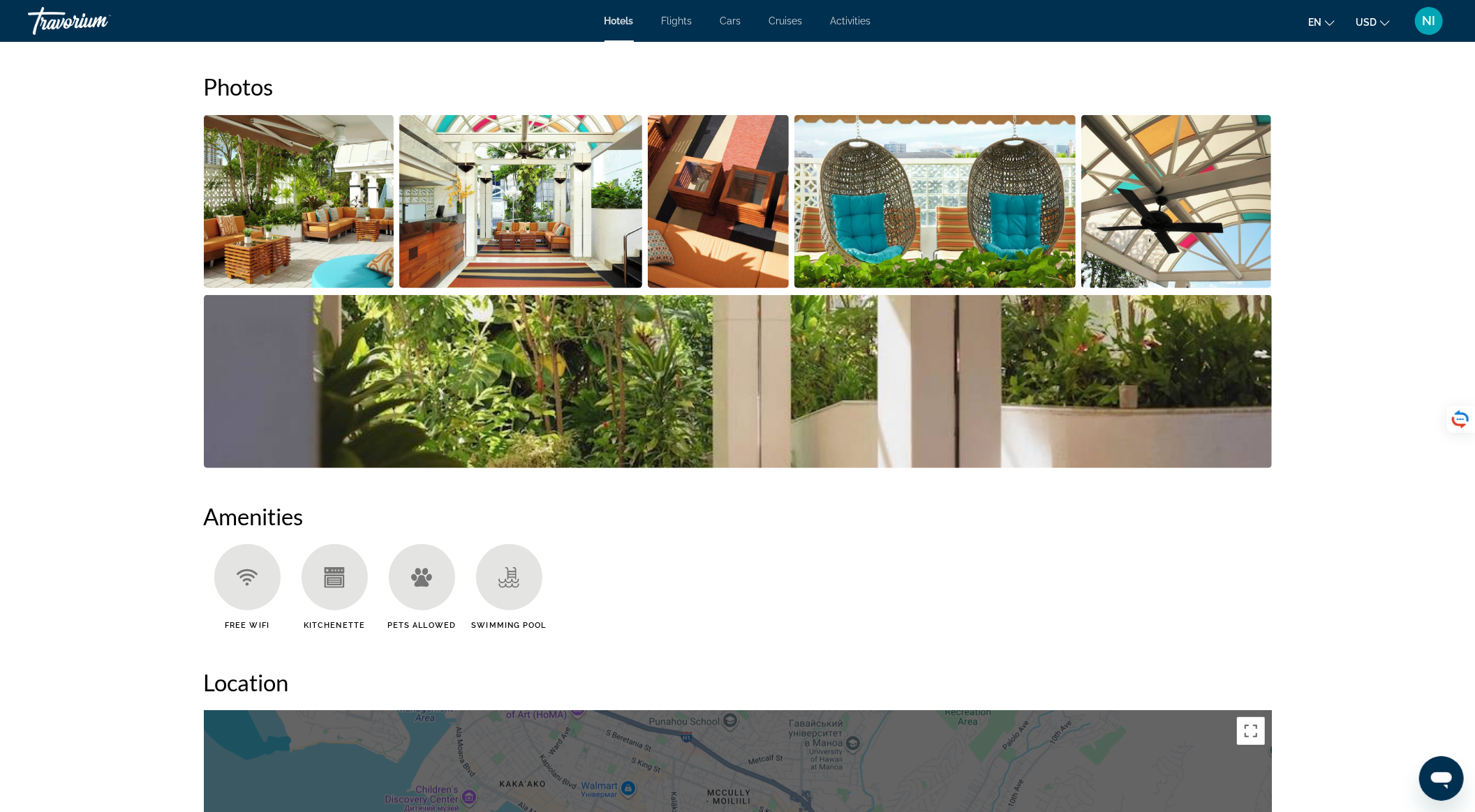
click at [353, 208] on img "Open full-screen image slider" at bounding box center [299, 202] width 191 height 173
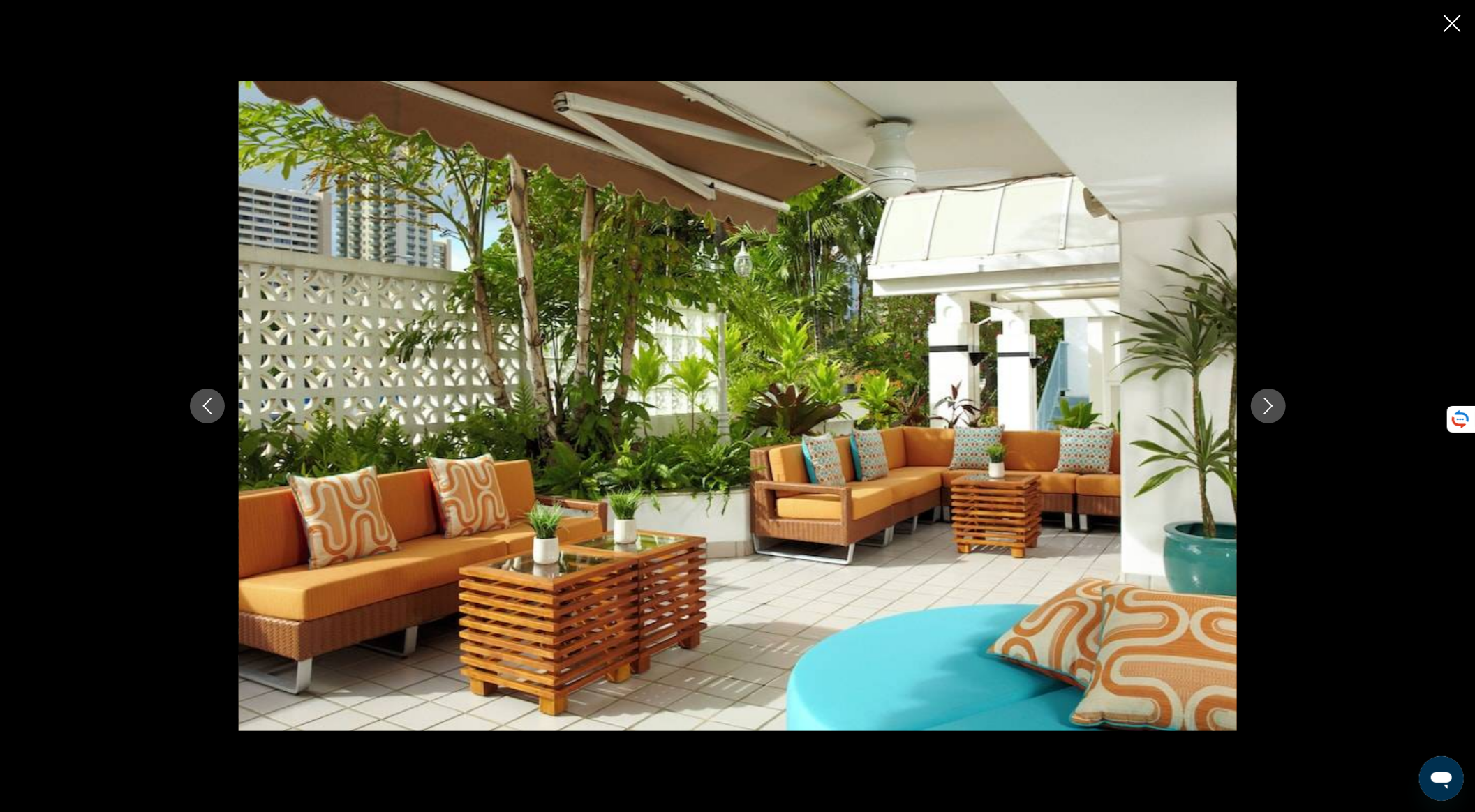
click at [1271, 410] on icon "Next image" at bounding box center [1269, 406] width 17 height 17
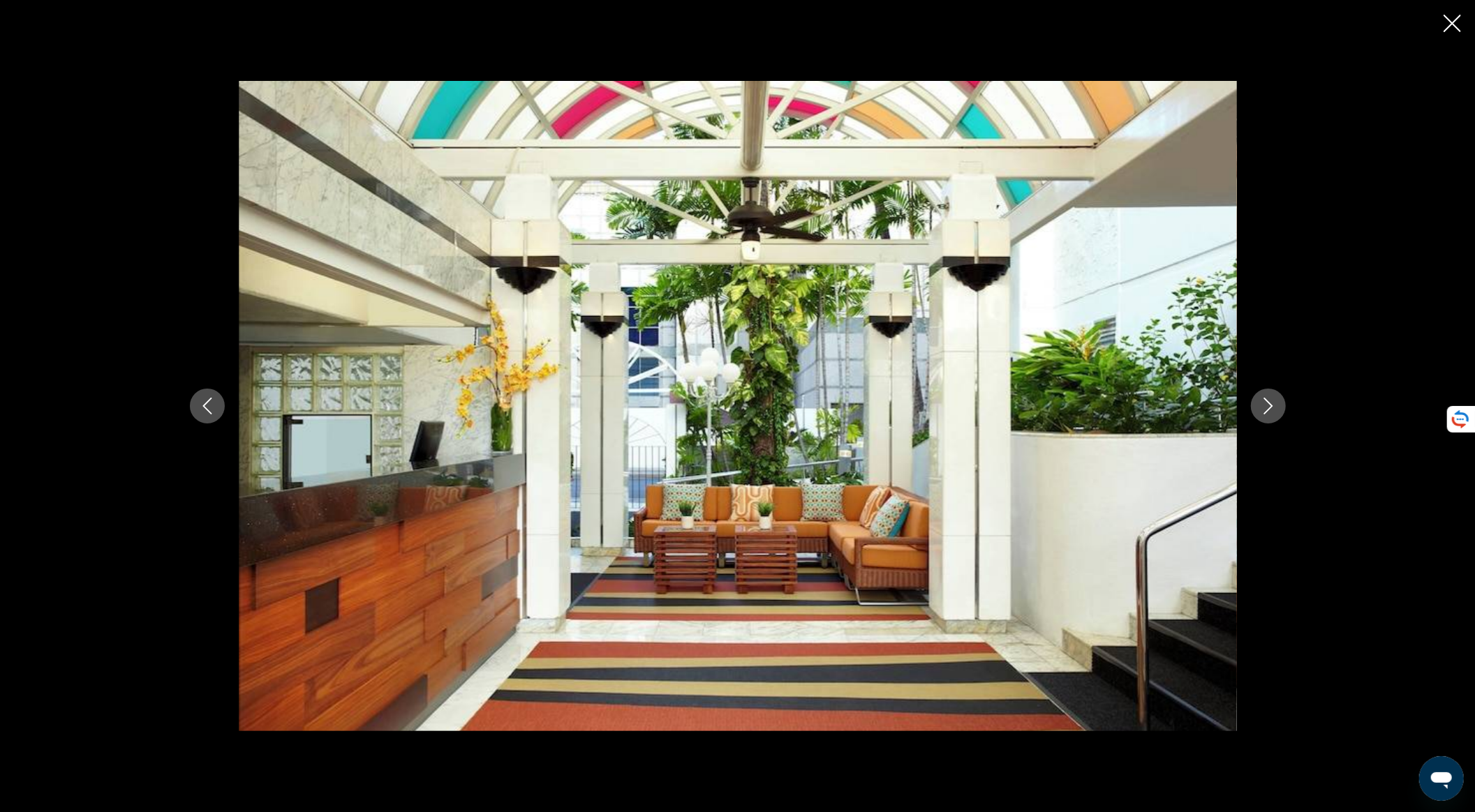
click at [1271, 410] on icon "Next image" at bounding box center [1269, 406] width 17 height 17
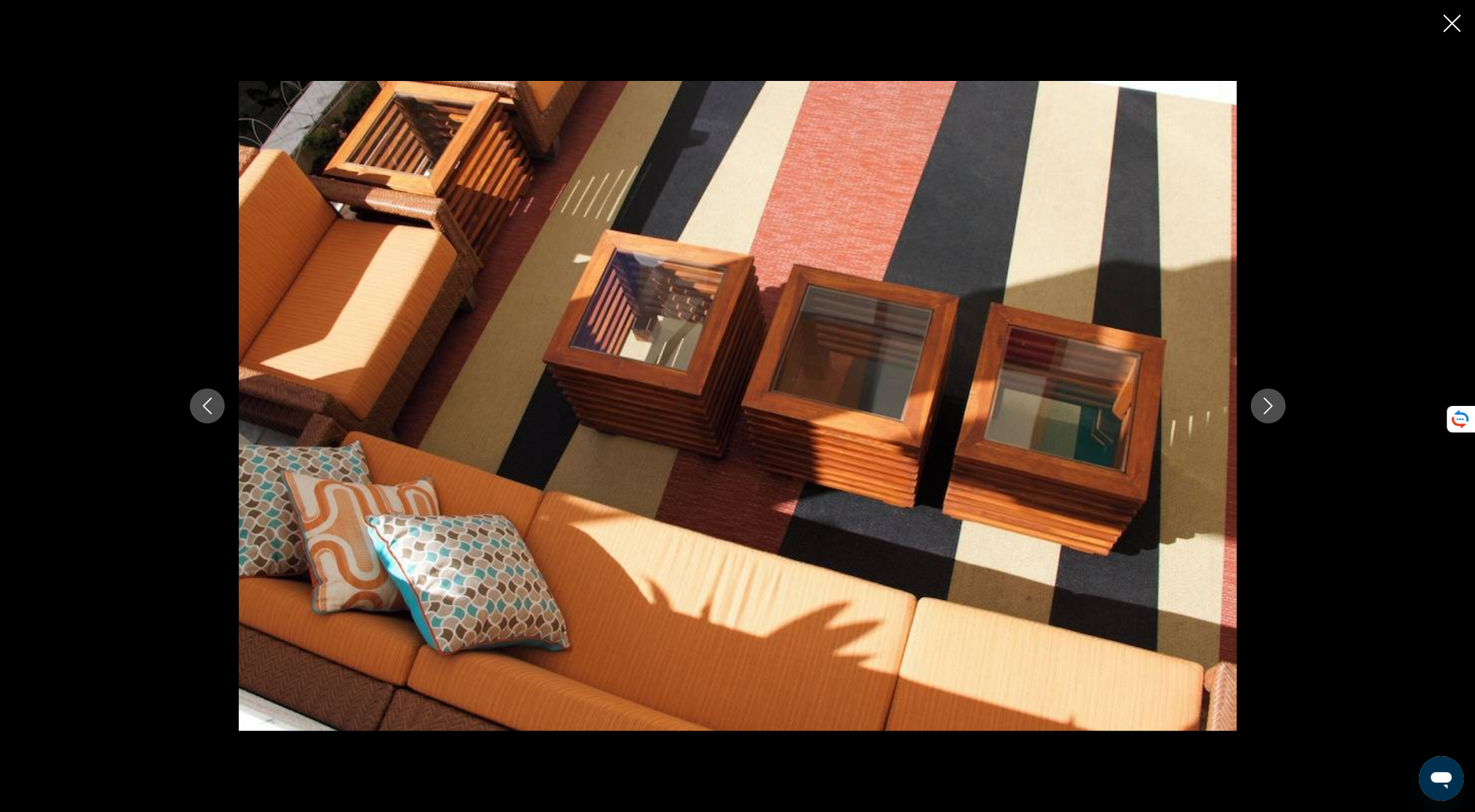
click at [1271, 410] on icon "Next image" at bounding box center [1269, 406] width 17 height 17
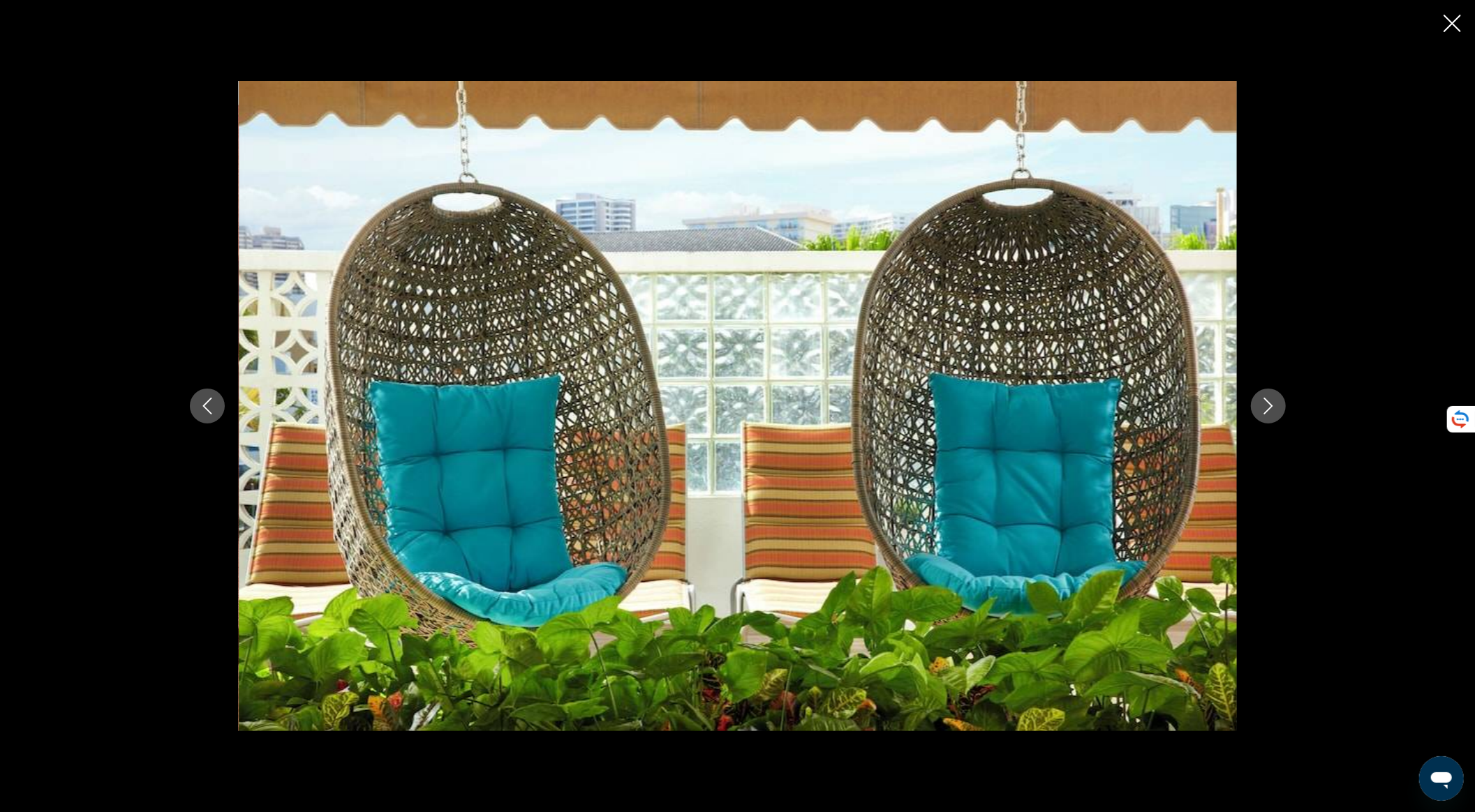
click at [1271, 410] on icon "Next image" at bounding box center [1269, 406] width 17 height 17
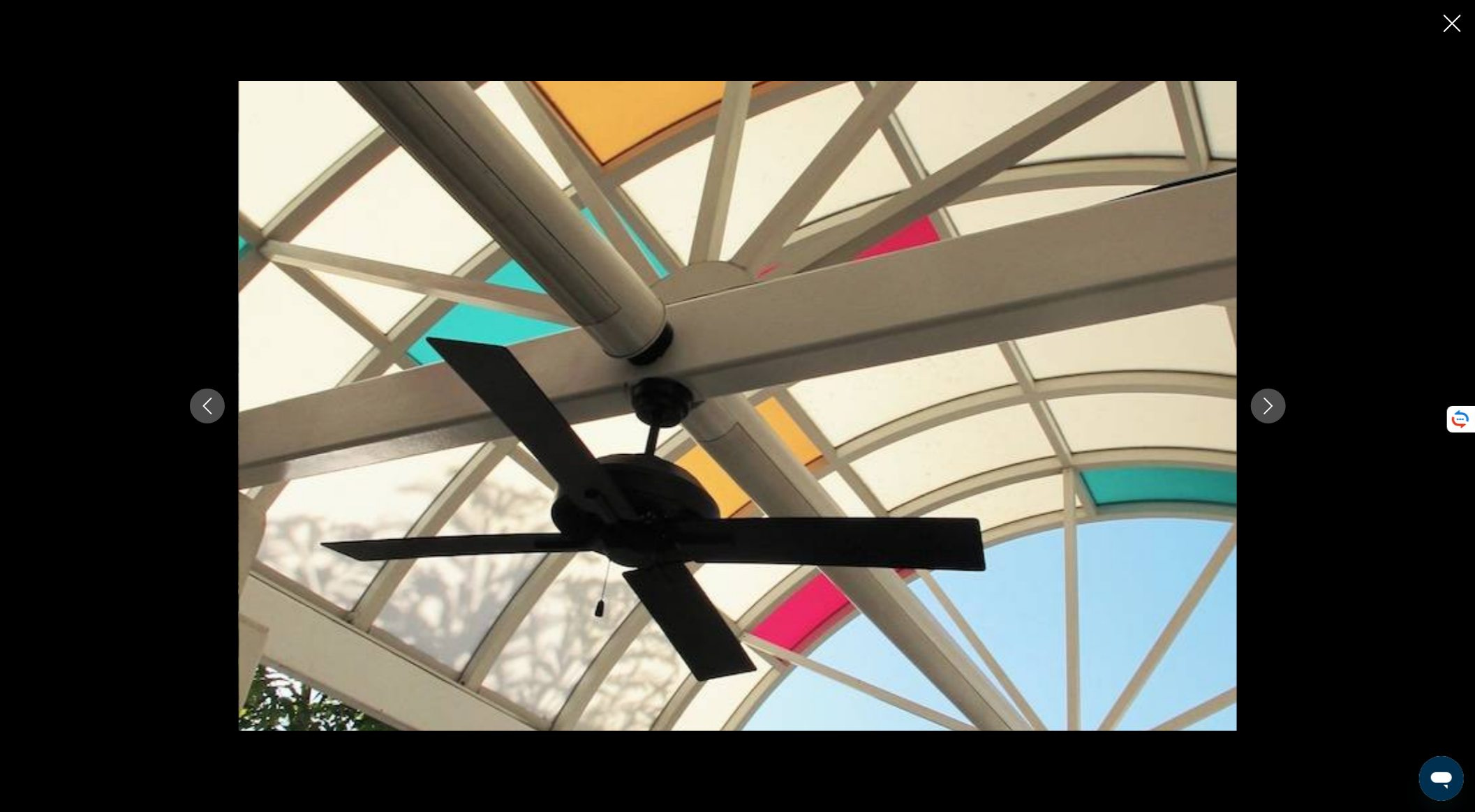
click at [1271, 410] on icon "Next image" at bounding box center [1269, 406] width 17 height 17
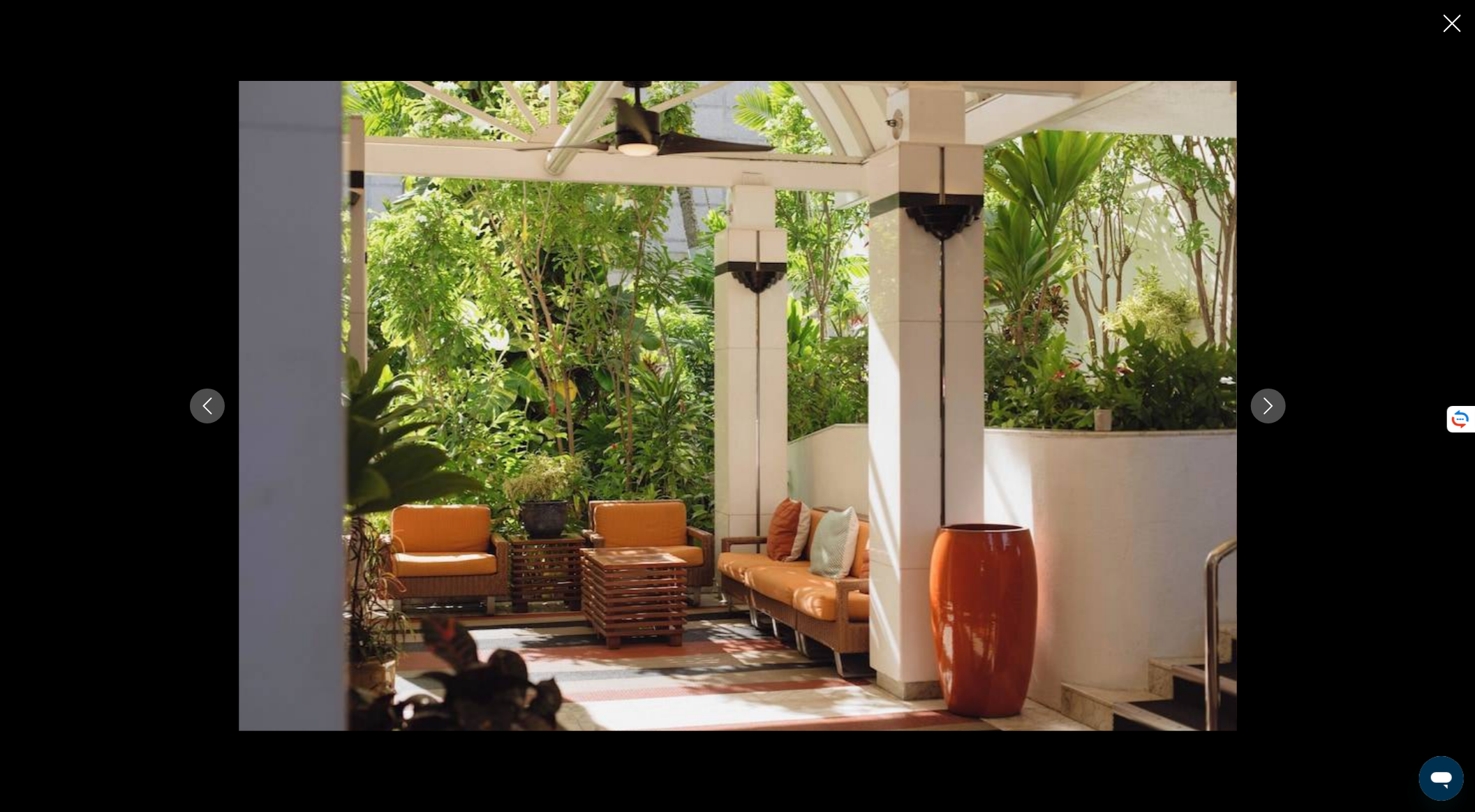
click at [1271, 410] on icon "Next image" at bounding box center [1269, 406] width 17 height 17
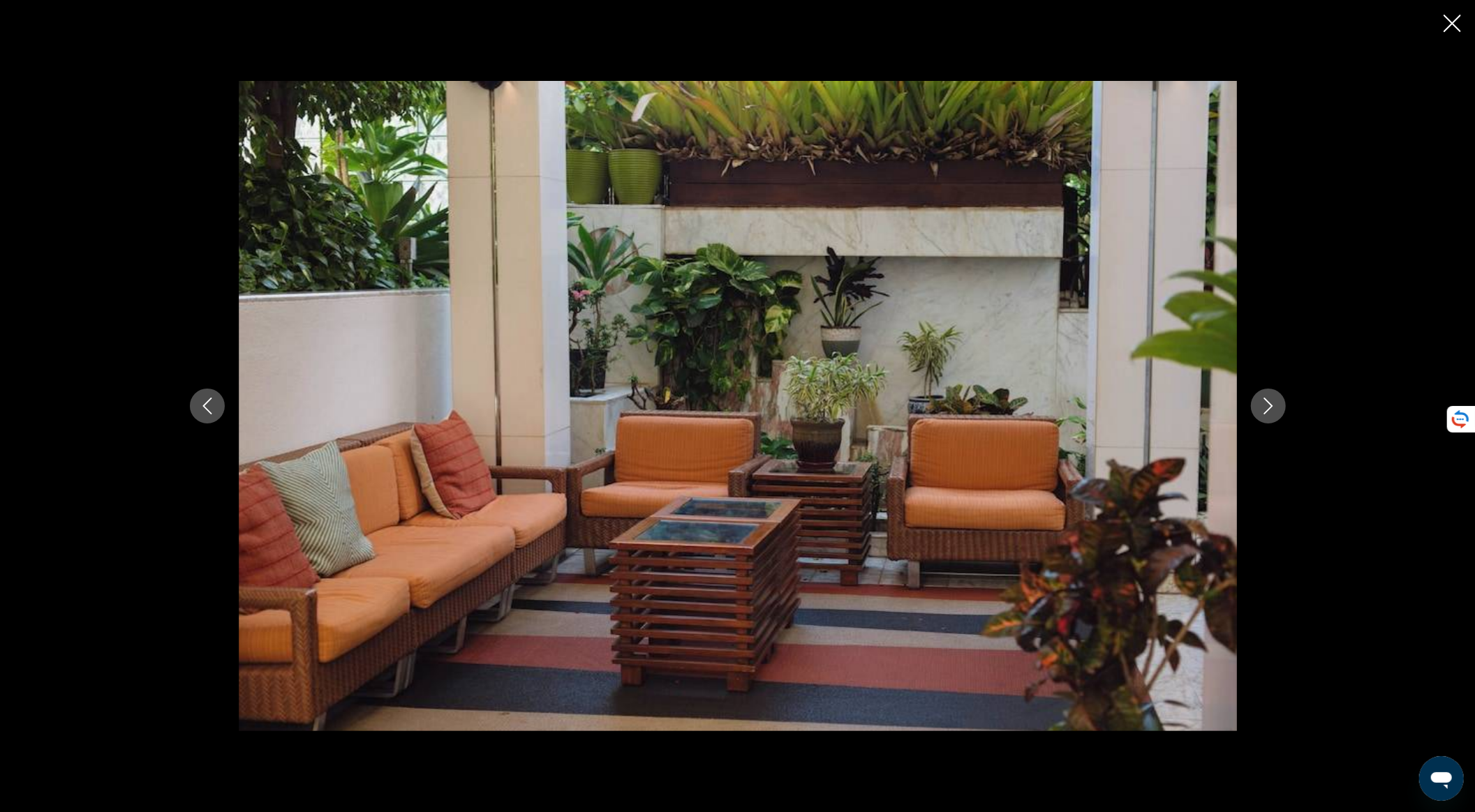
click at [1271, 410] on icon "Next image" at bounding box center [1269, 406] width 17 height 17
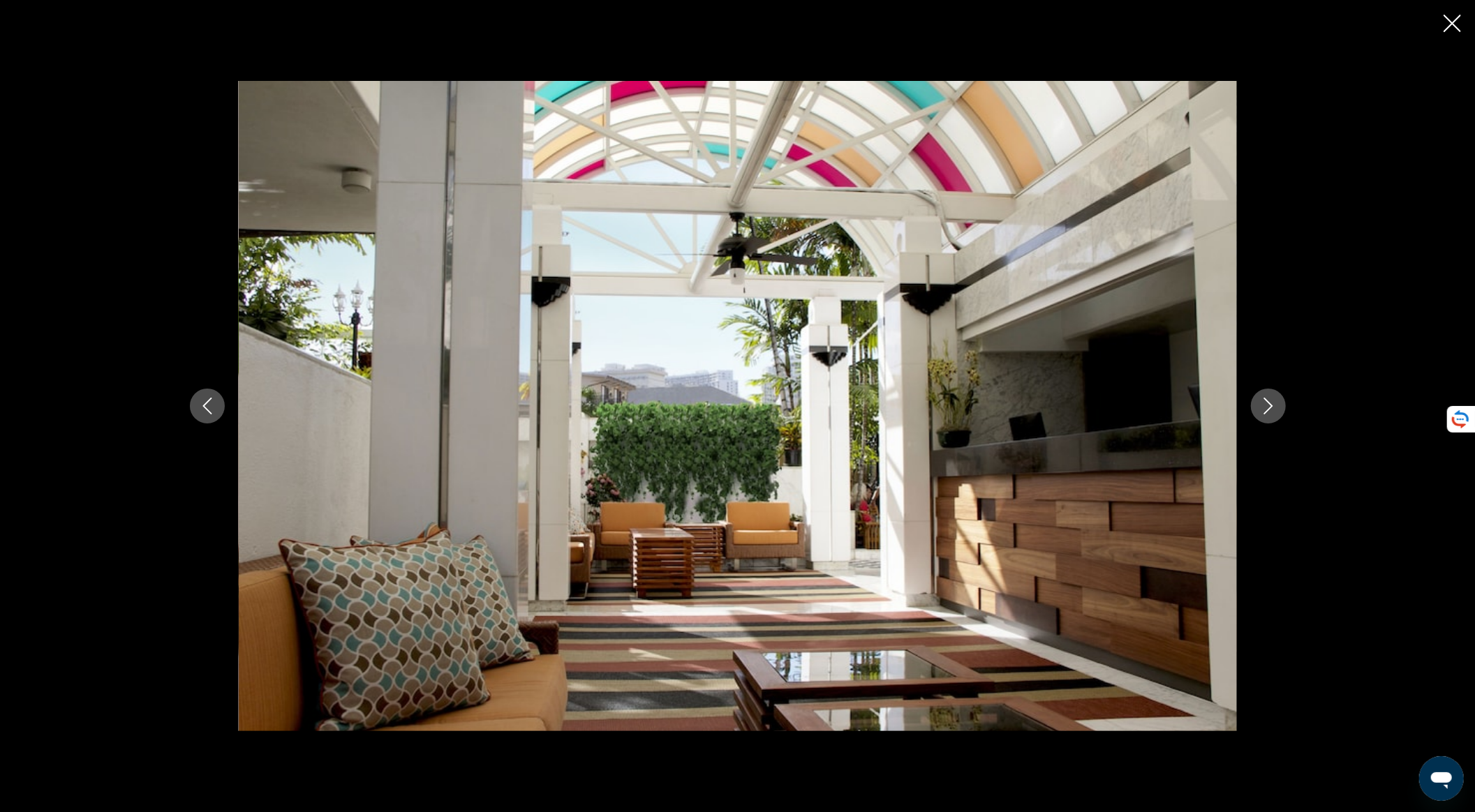
click at [1271, 410] on icon "Next image" at bounding box center [1269, 406] width 17 height 17
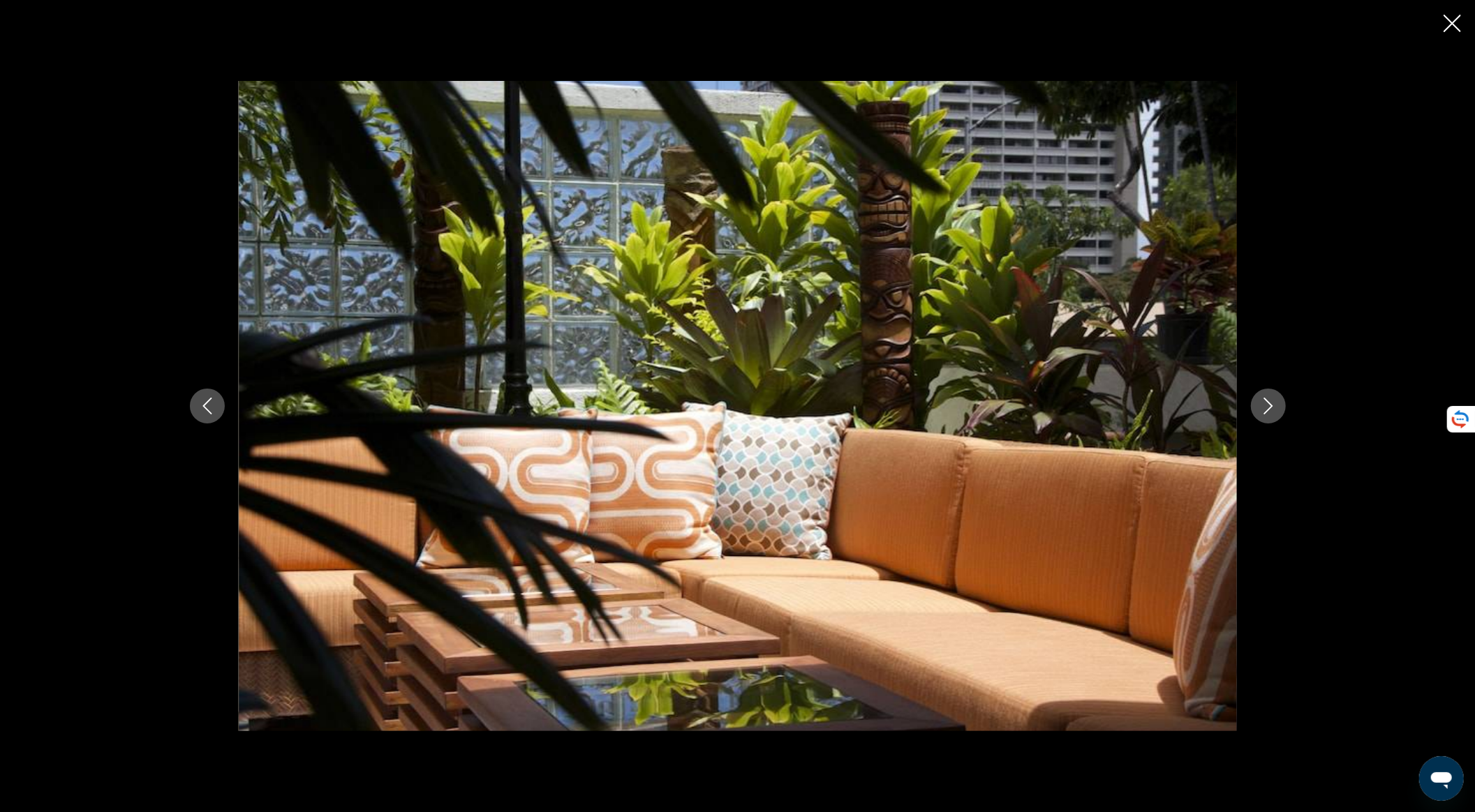
click at [1271, 410] on icon "Next image" at bounding box center [1269, 406] width 17 height 17
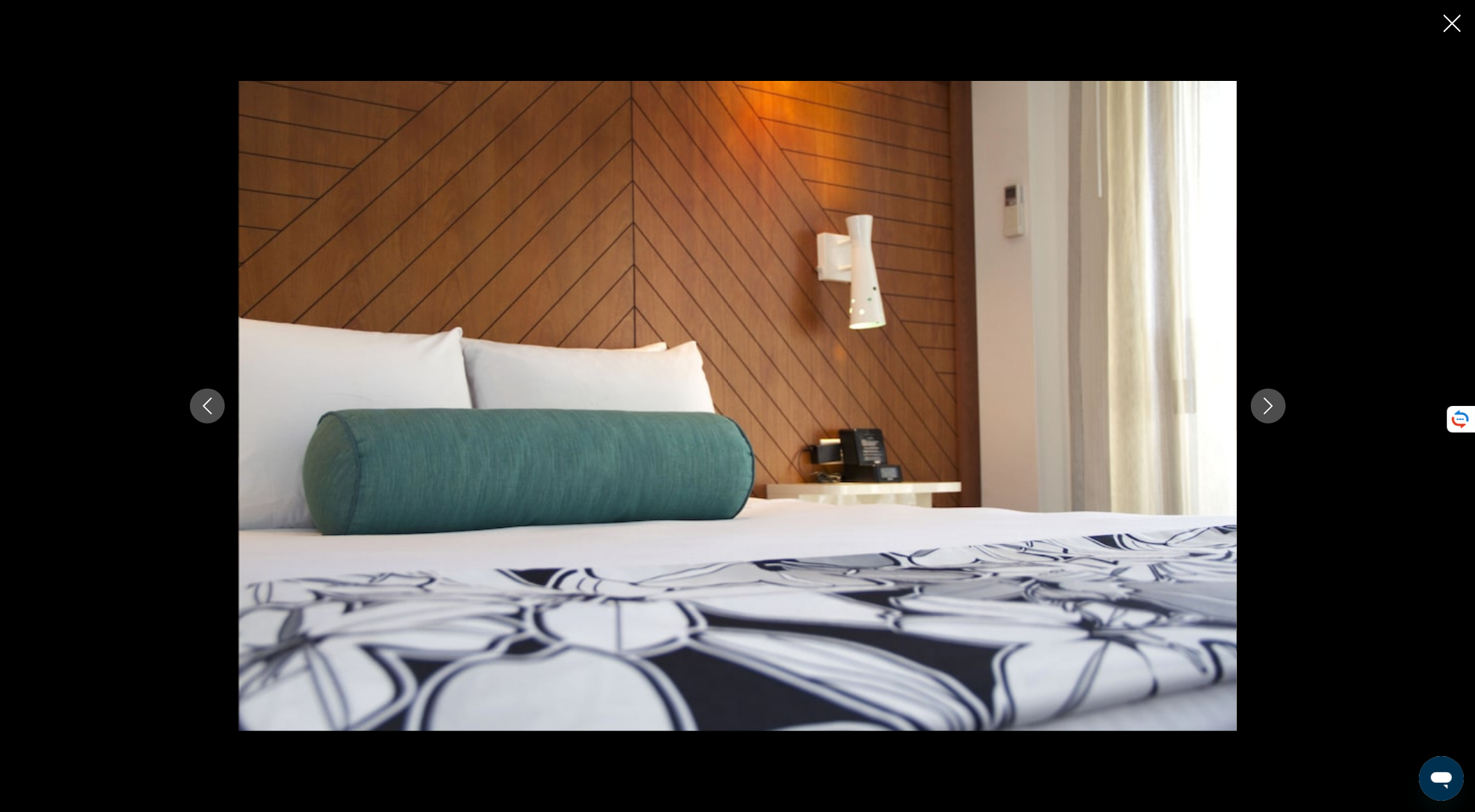
click at [1271, 410] on icon "Next image" at bounding box center [1269, 406] width 17 height 17
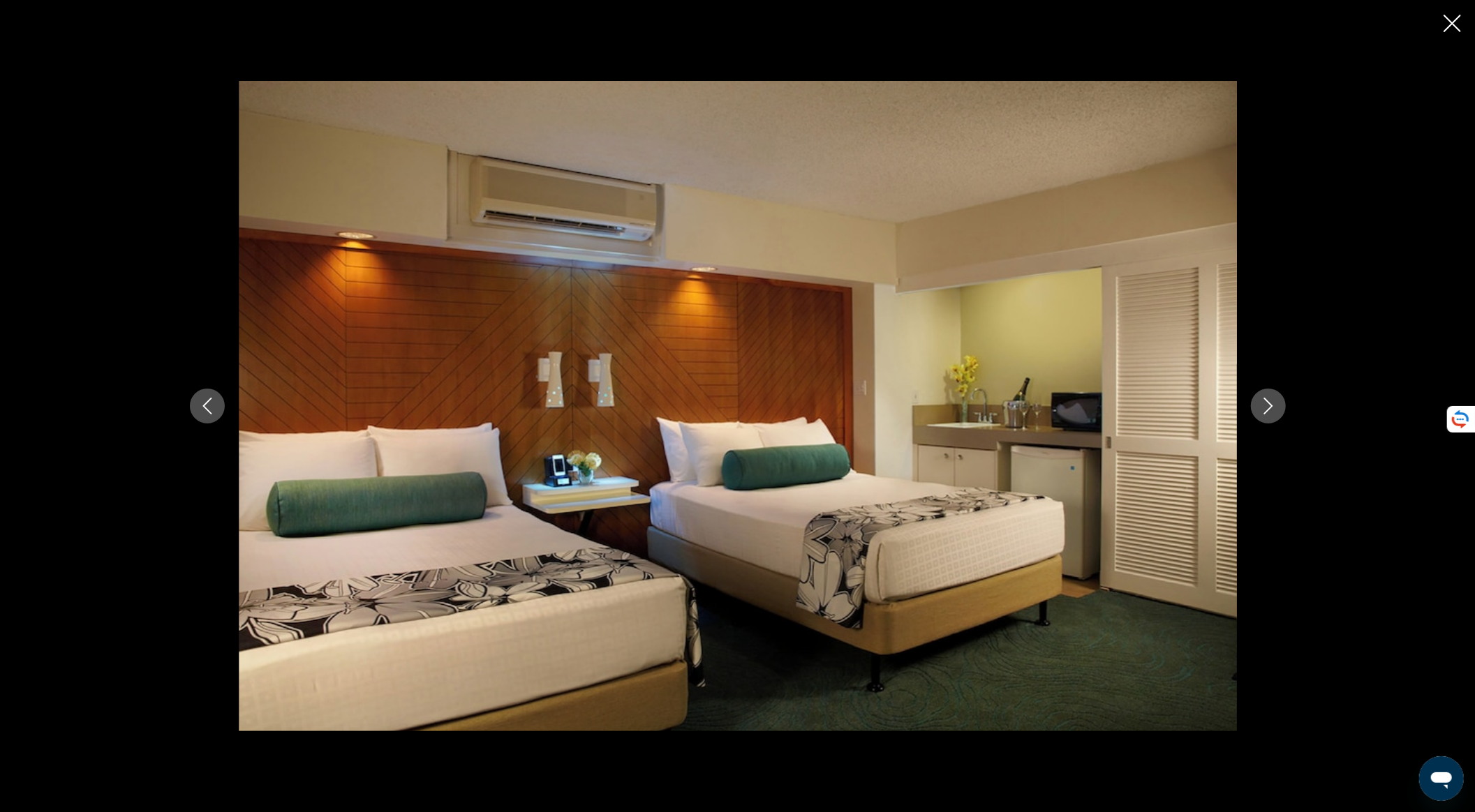
click at [1271, 410] on icon "Next image" at bounding box center [1269, 406] width 17 height 17
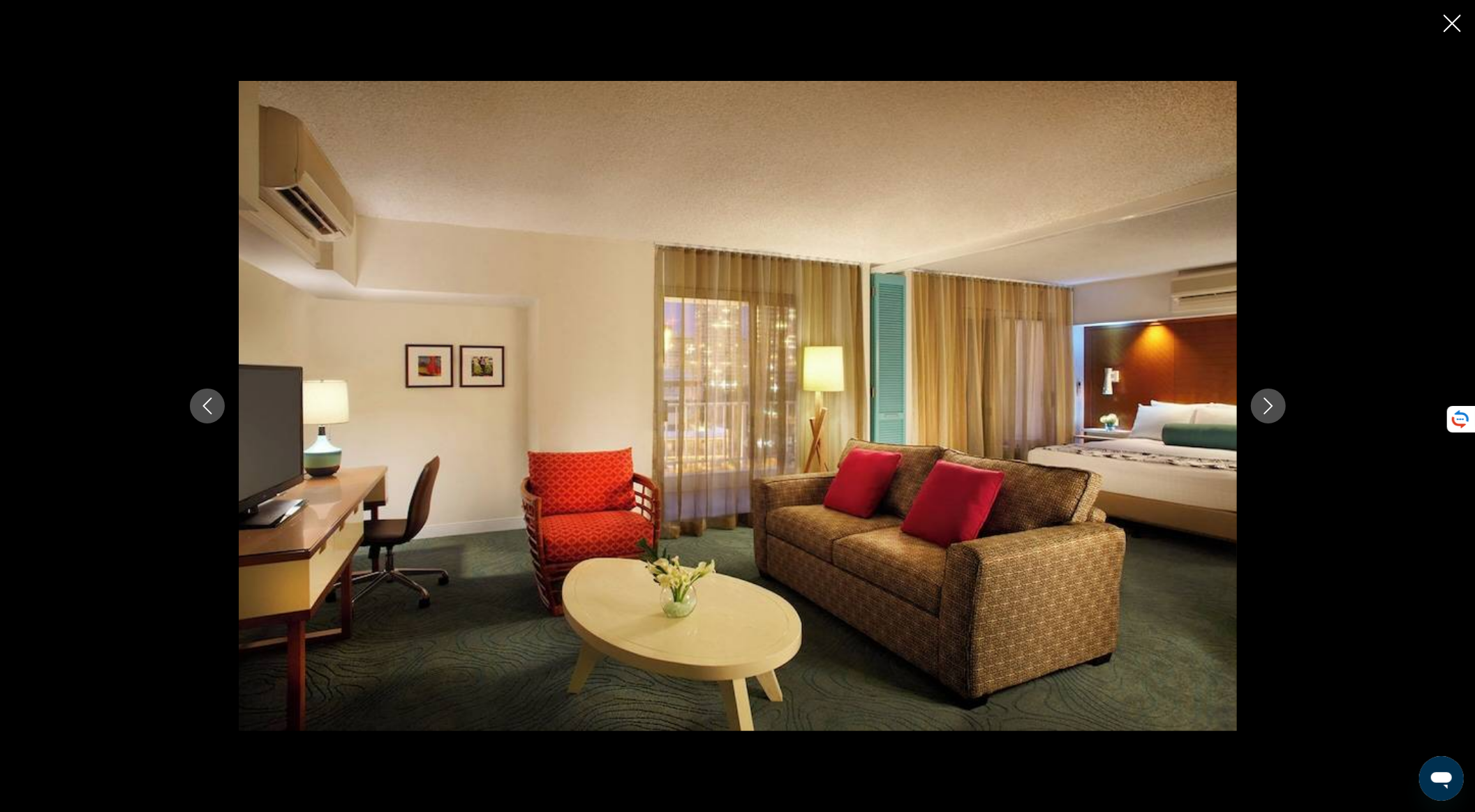
click at [1271, 410] on icon "Next image" at bounding box center [1269, 406] width 17 height 17
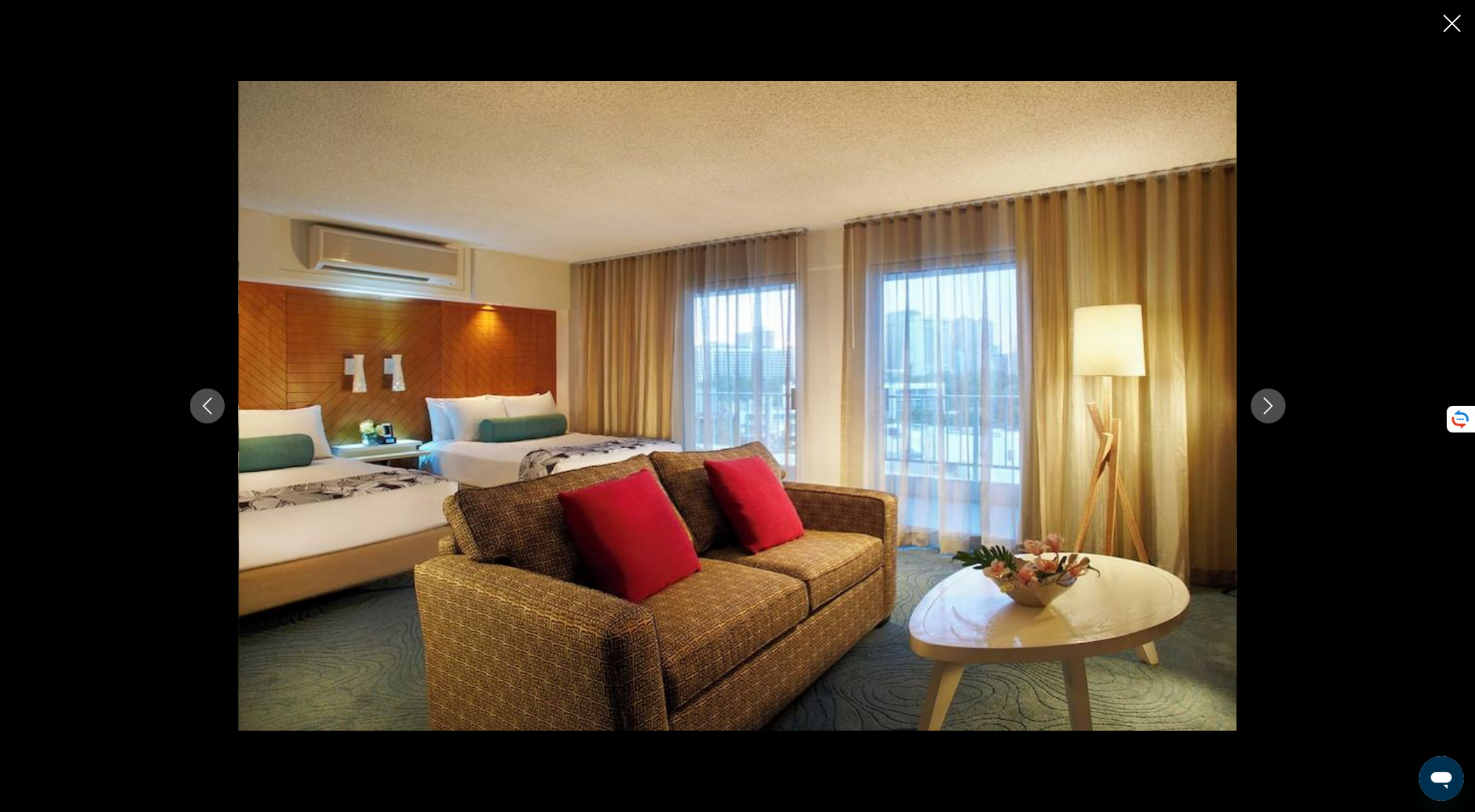
click at [1271, 410] on icon "Next image" at bounding box center [1269, 406] width 17 height 17
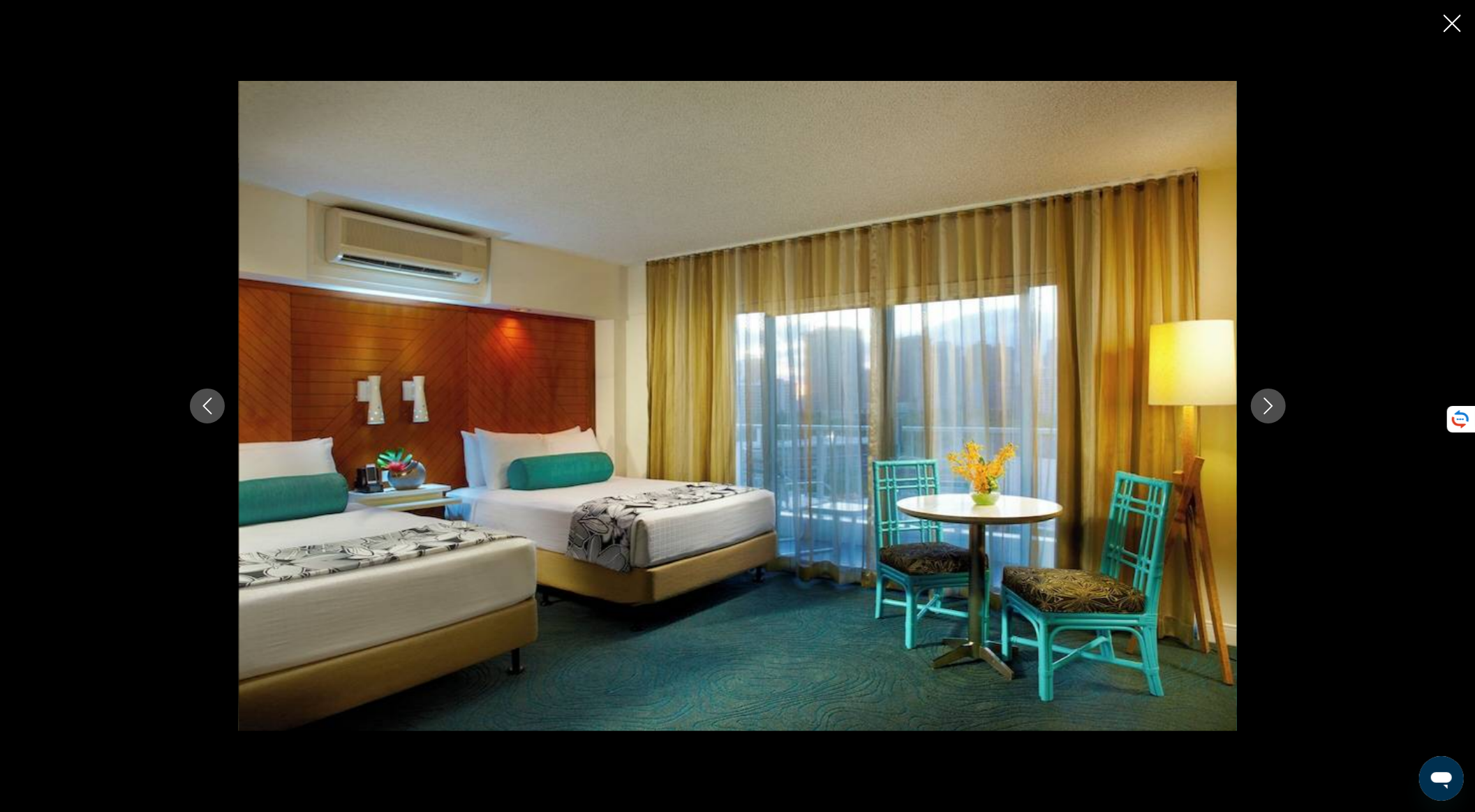
click at [1271, 409] on icon "Next image" at bounding box center [1269, 406] width 17 height 17
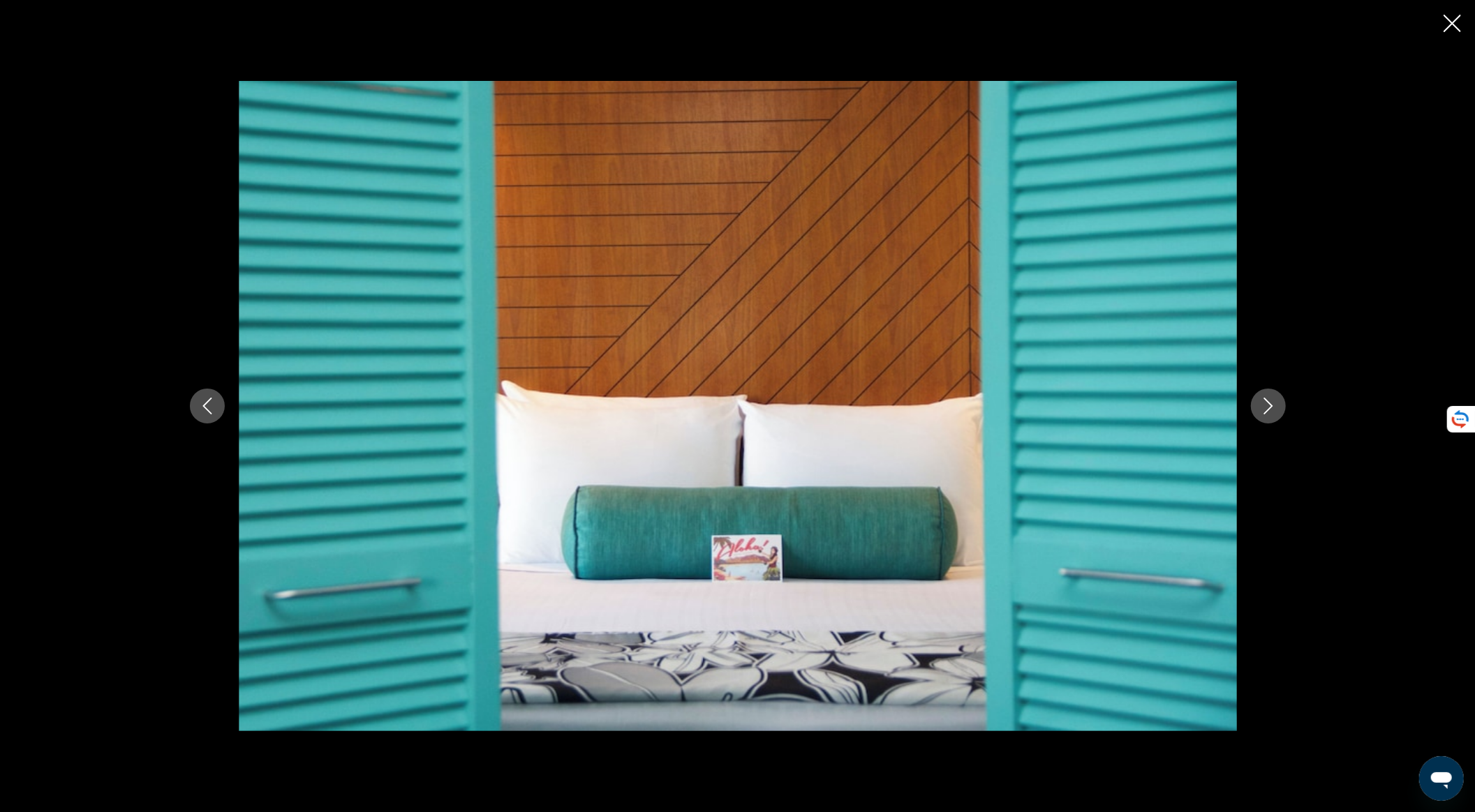
click at [1271, 409] on icon "Next image" at bounding box center [1269, 406] width 17 height 17
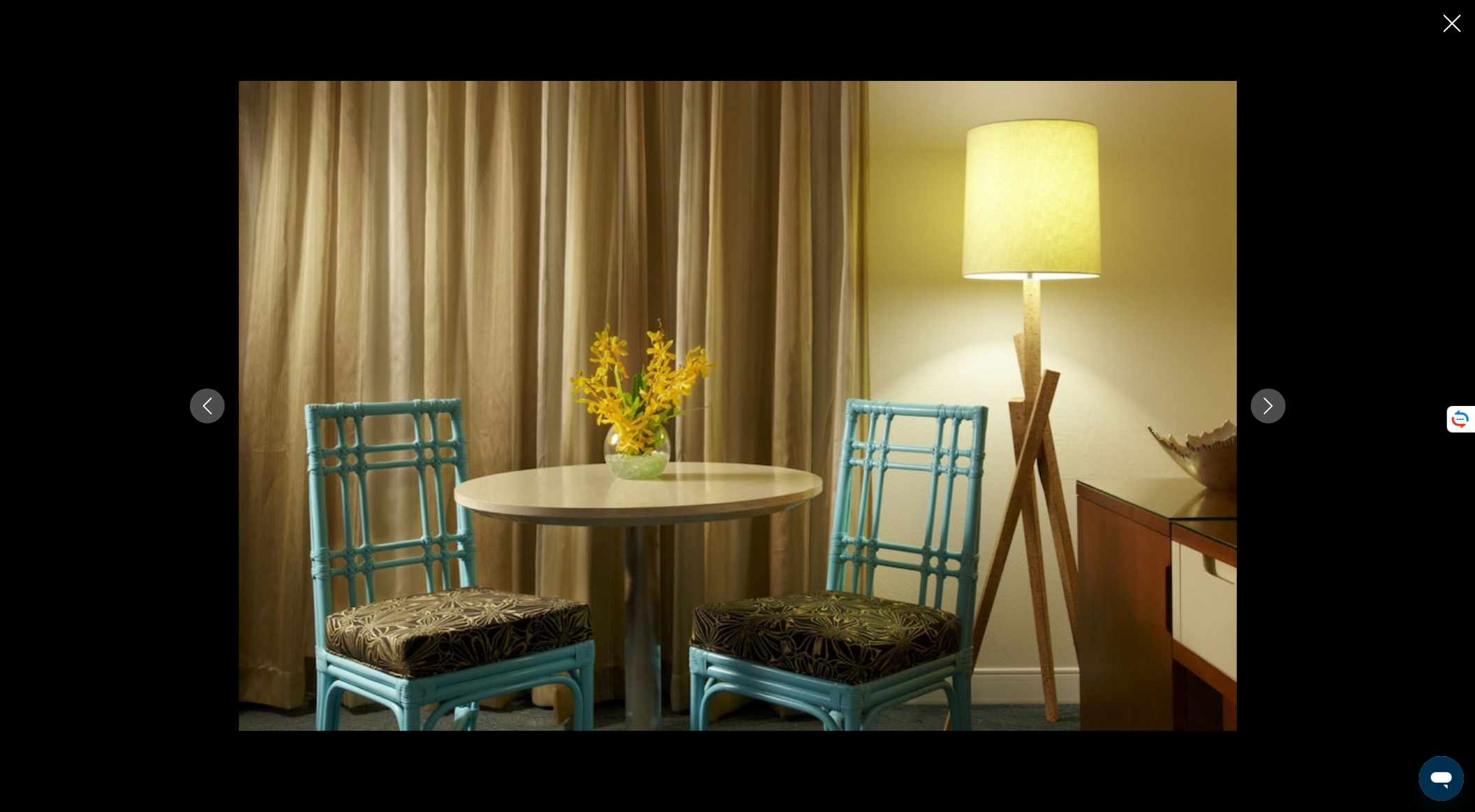
click at [1271, 409] on icon "Next image" at bounding box center [1269, 406] width 17 height 17
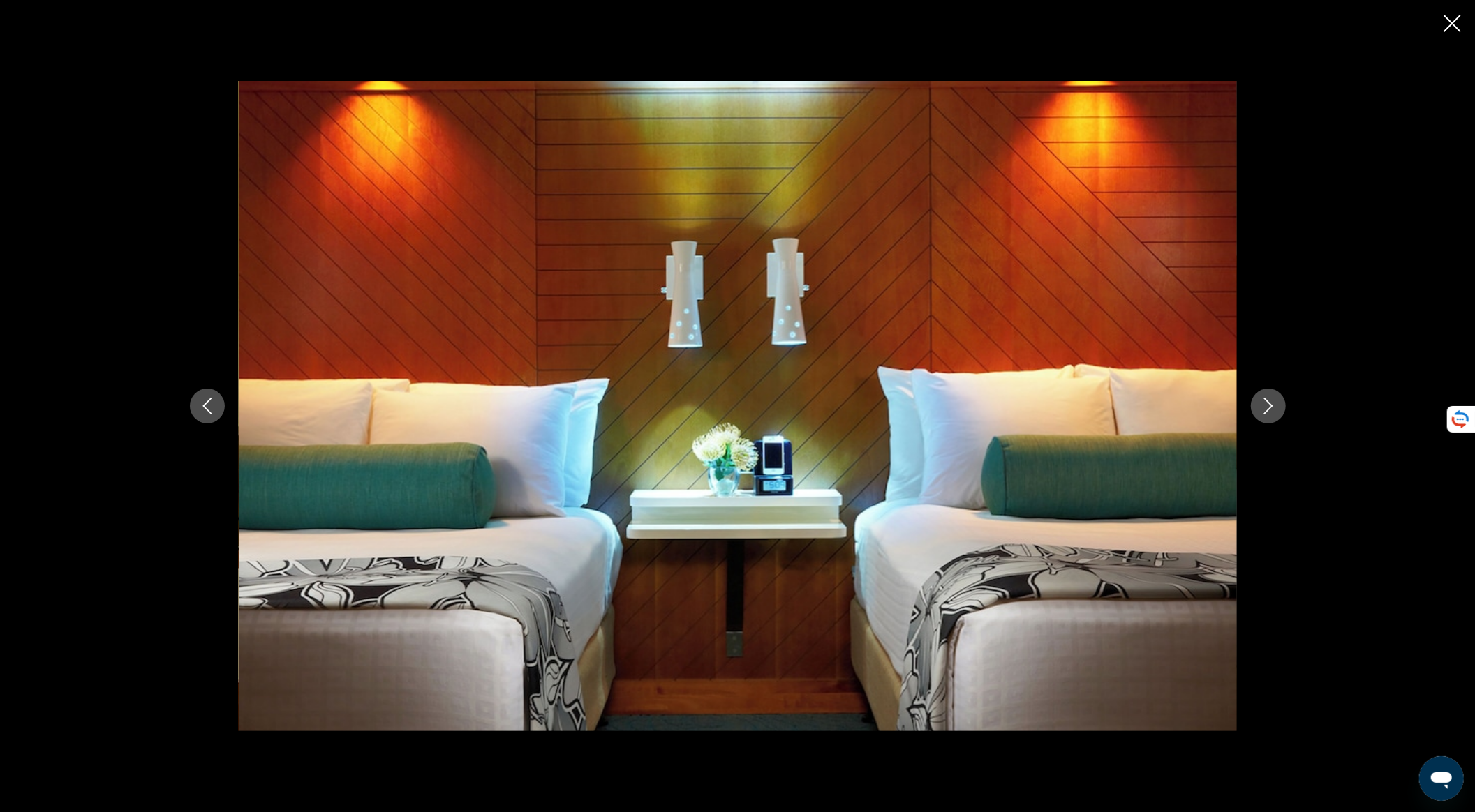
click at [1271, 409] on icon "Next image" at bounding box center [1269, 406] width 17 height 17
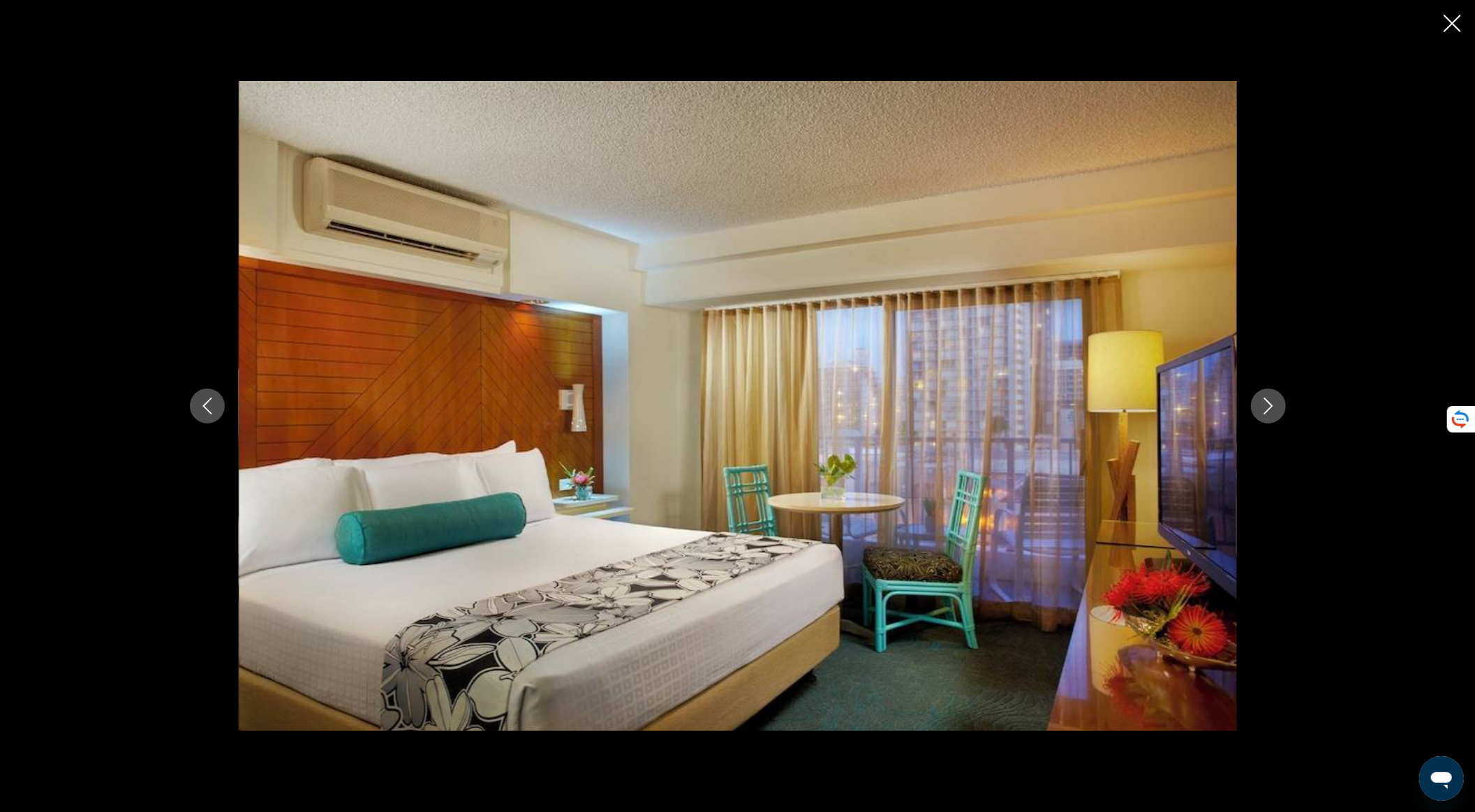
click at [1271, 409] on icon "Next image" at bounding box center [1269, 406] width 17 height 17
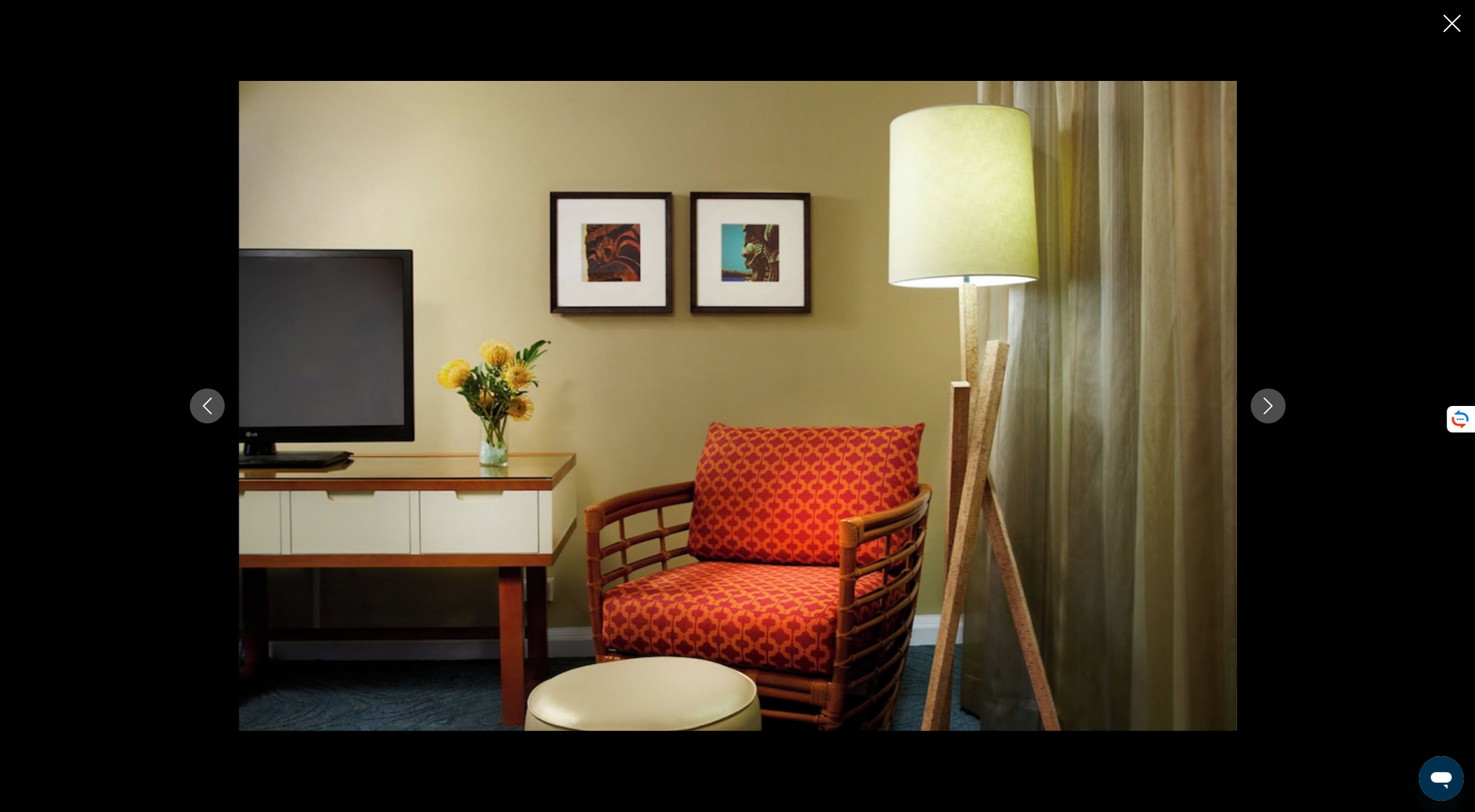
click at [1271, 409] on icon "Next image" at bounding box center [1269, 406] width 17 height 17
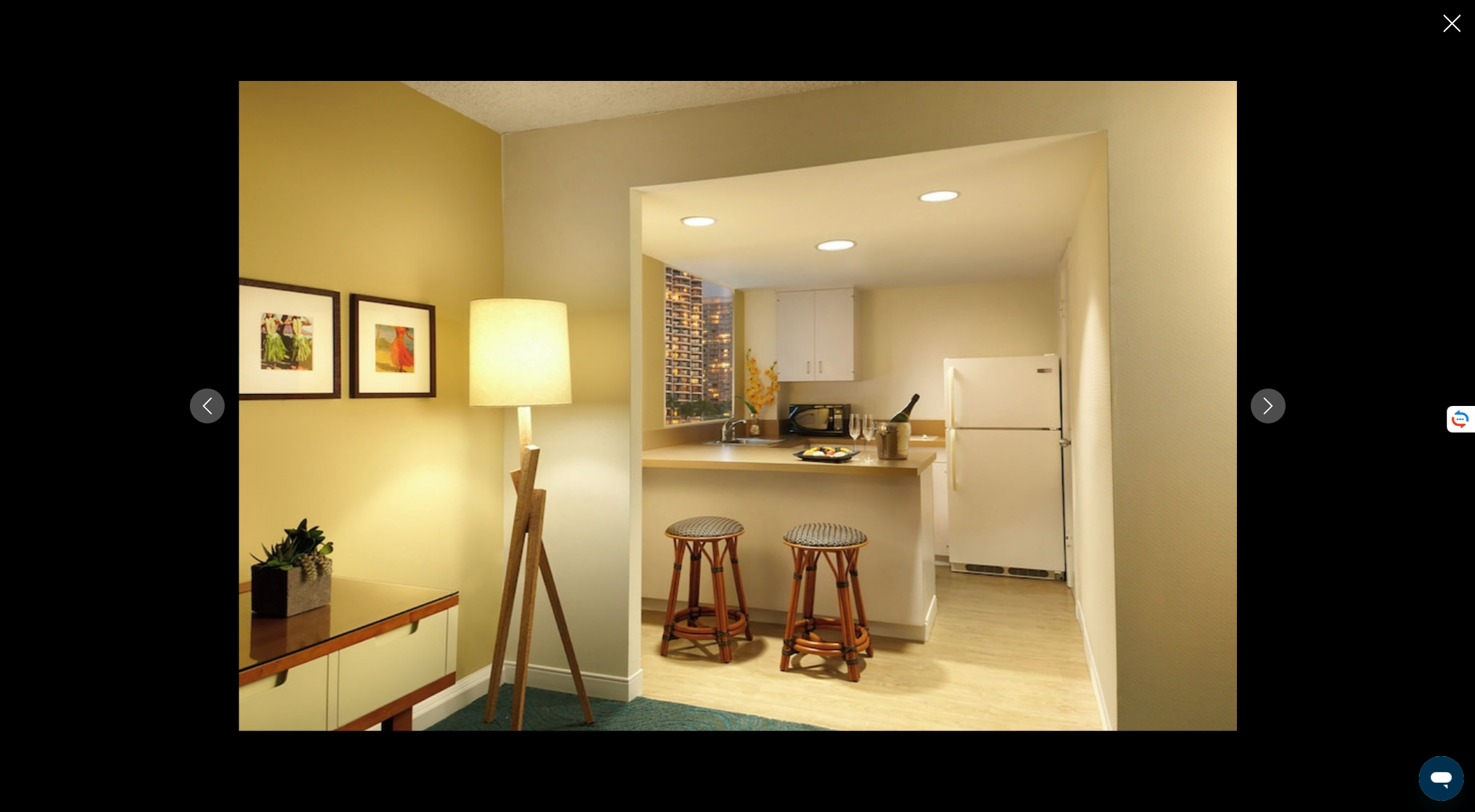
click at [1271, 409] on icon "Next image" at bounding box center [1269, 406] width 17 height 17
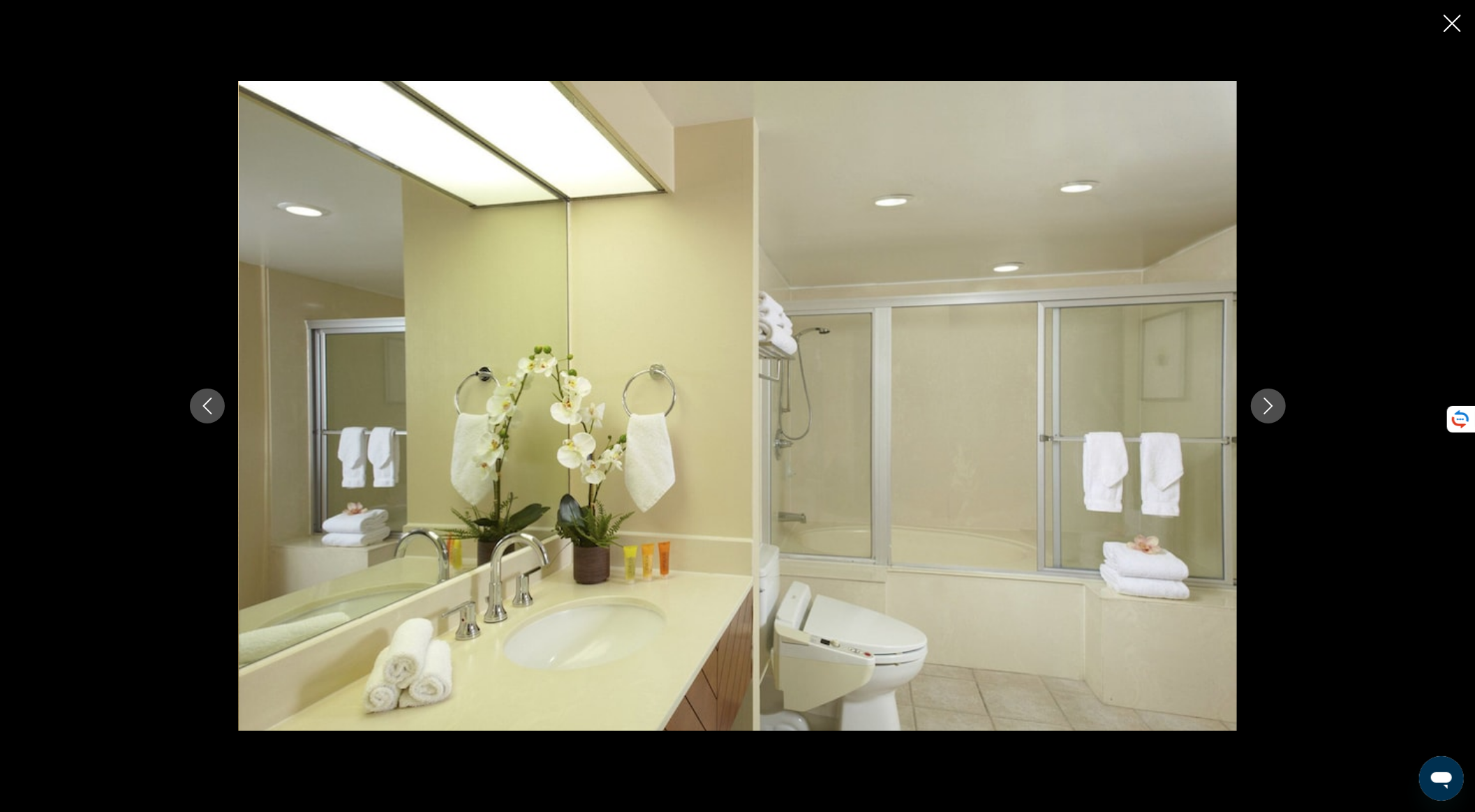
click at [1271, 409] on icon "Next image" at bounding box center [1269, 406] width 17 height 17
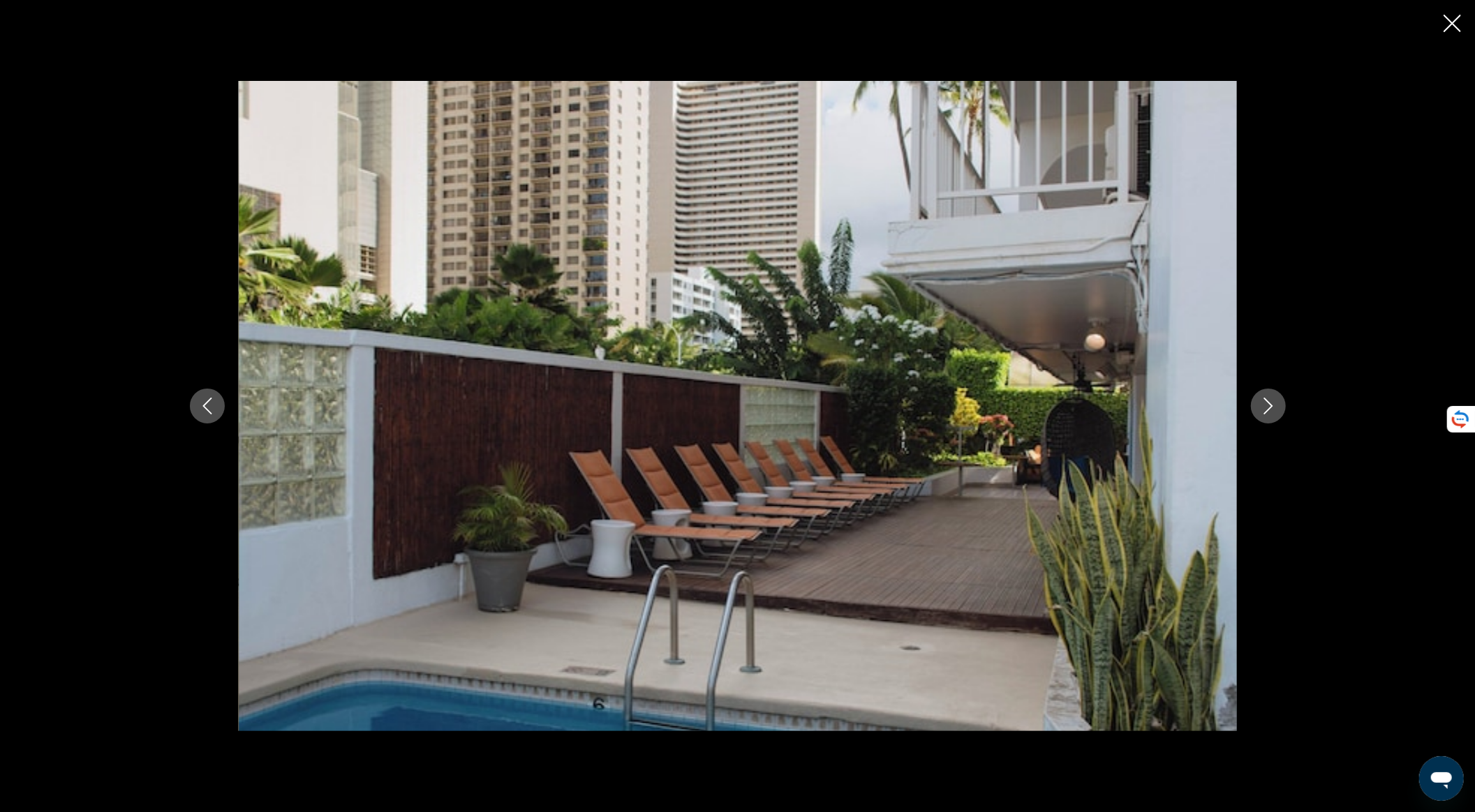
click at [1271, 409] on icon "Next image" at bounding box center [1269, 406] width 17 height 17
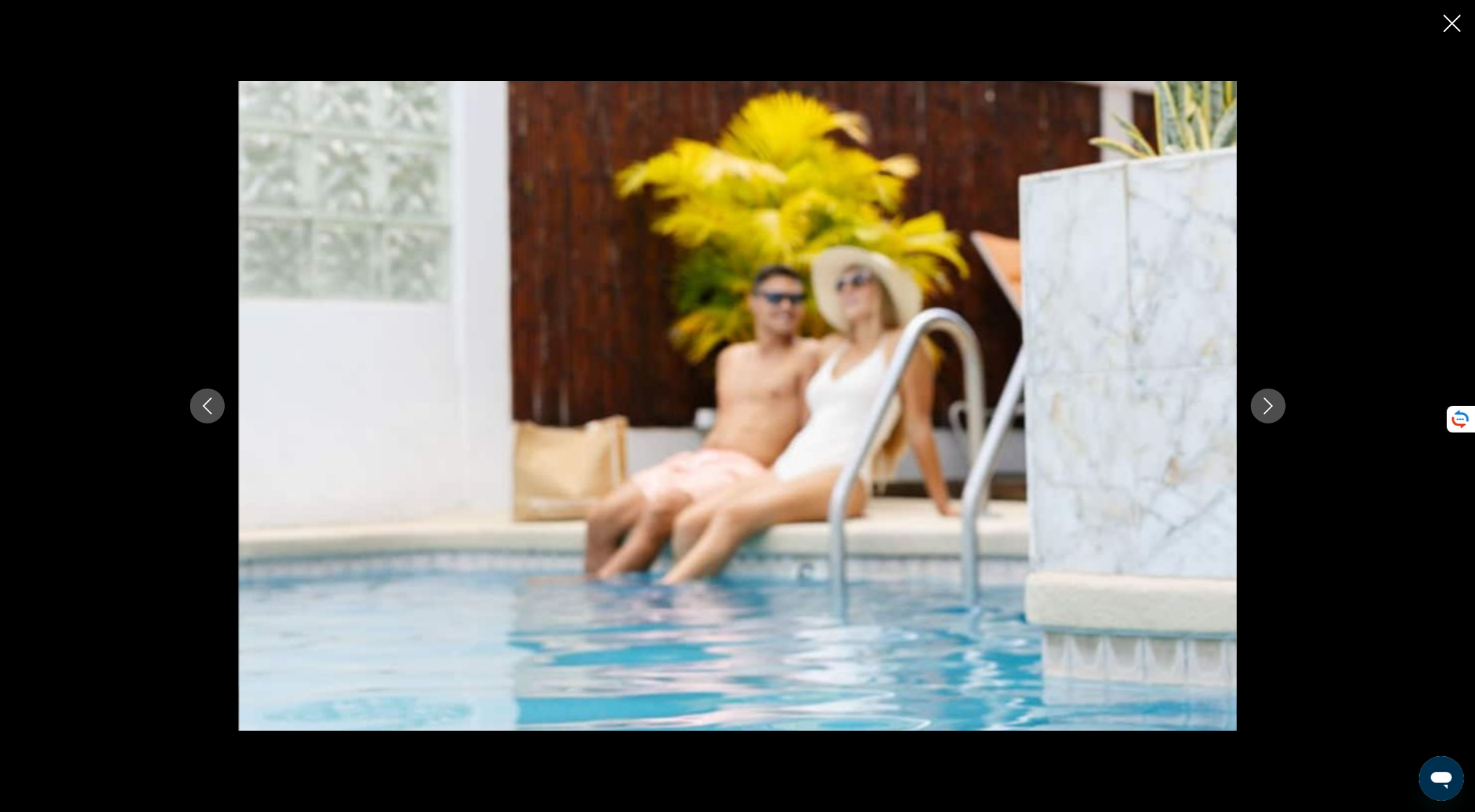
click at [1271, 409] on icon "Next image" at bounding box center [1269, 406] width 17 height 17
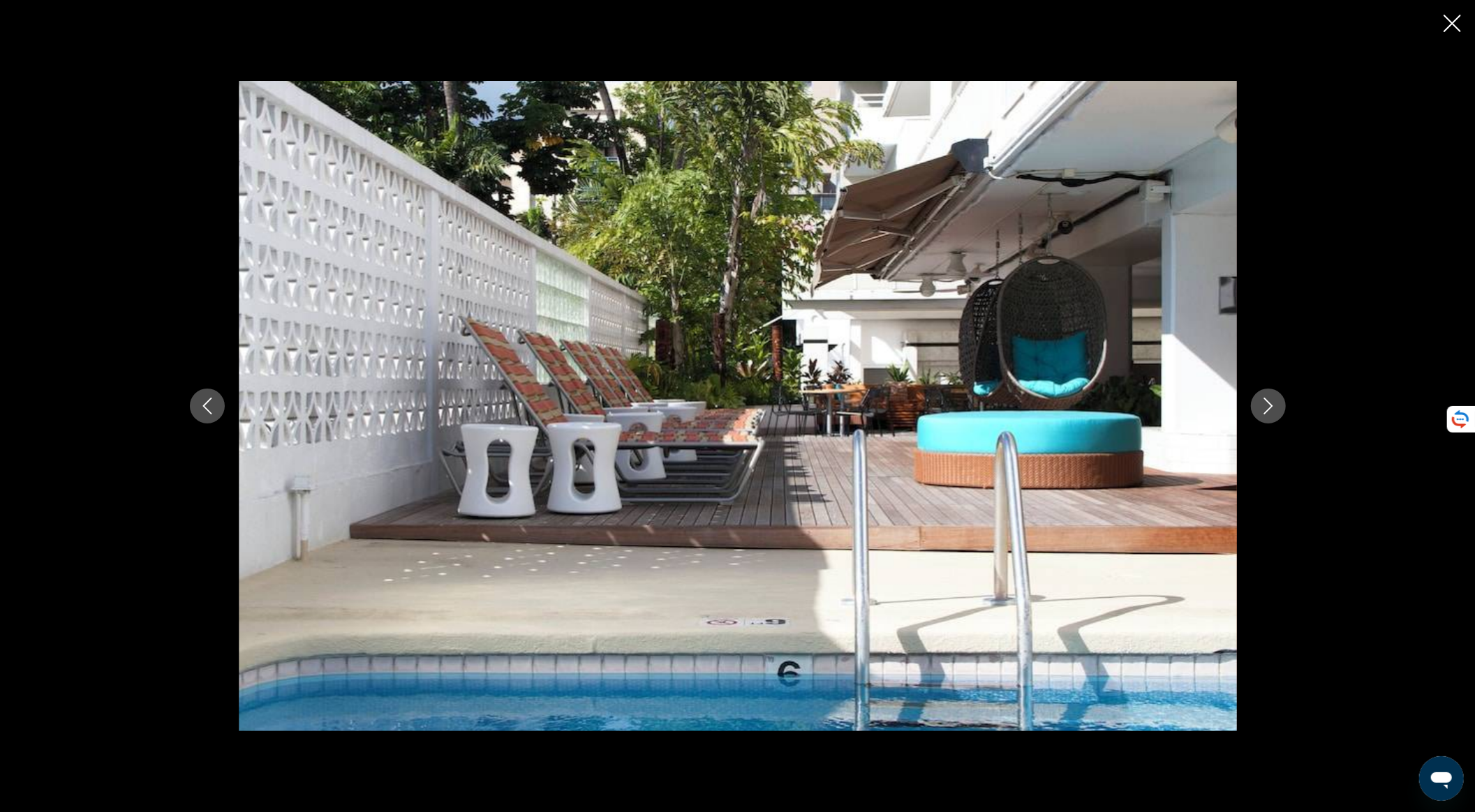
click at [1271, 409] on icon "Next image" at bounding box center [1269, 406] width 17 height 17
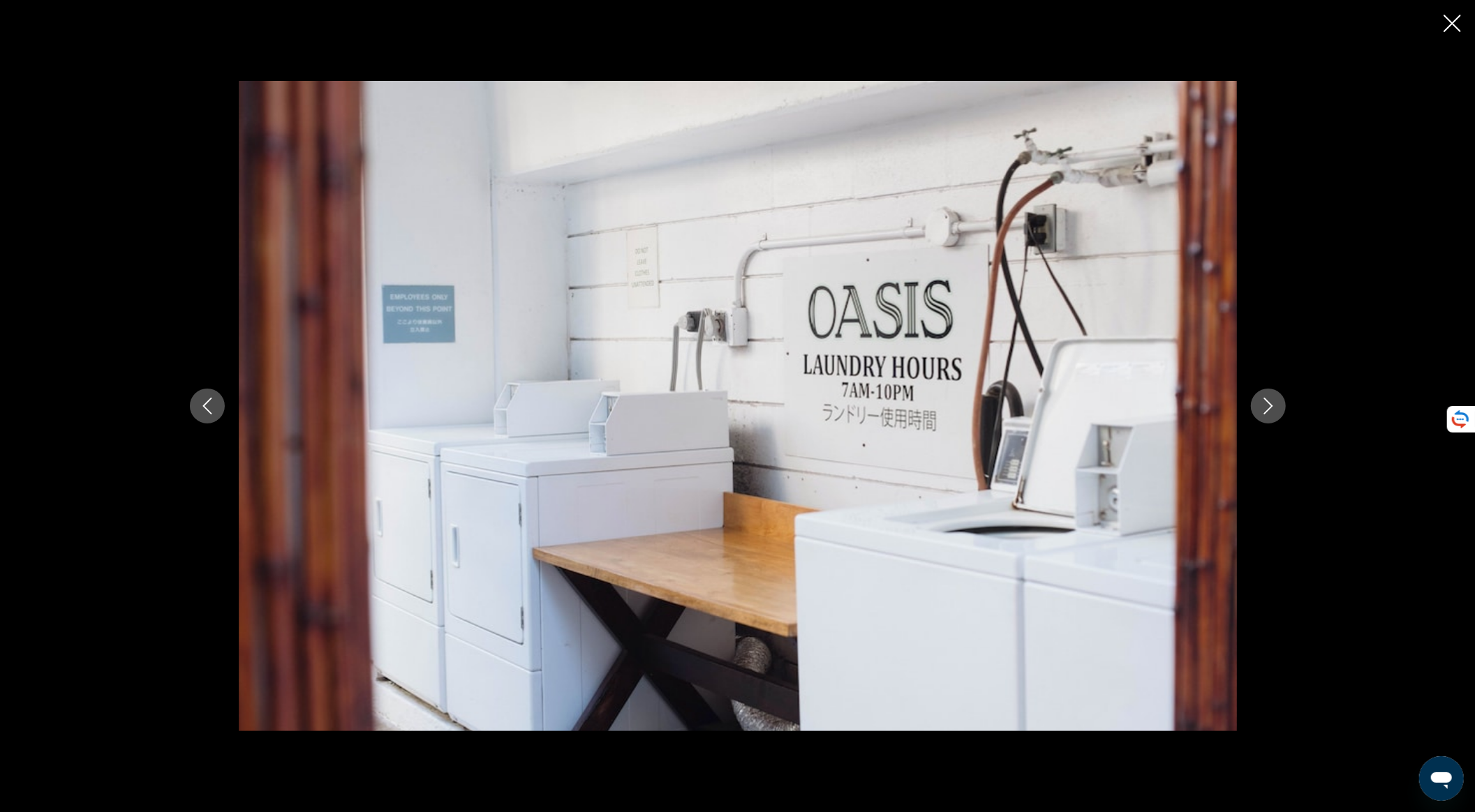
click at [1271, 409] on icon "Next image" at bounding box center [1269, 406] width 17 height 17
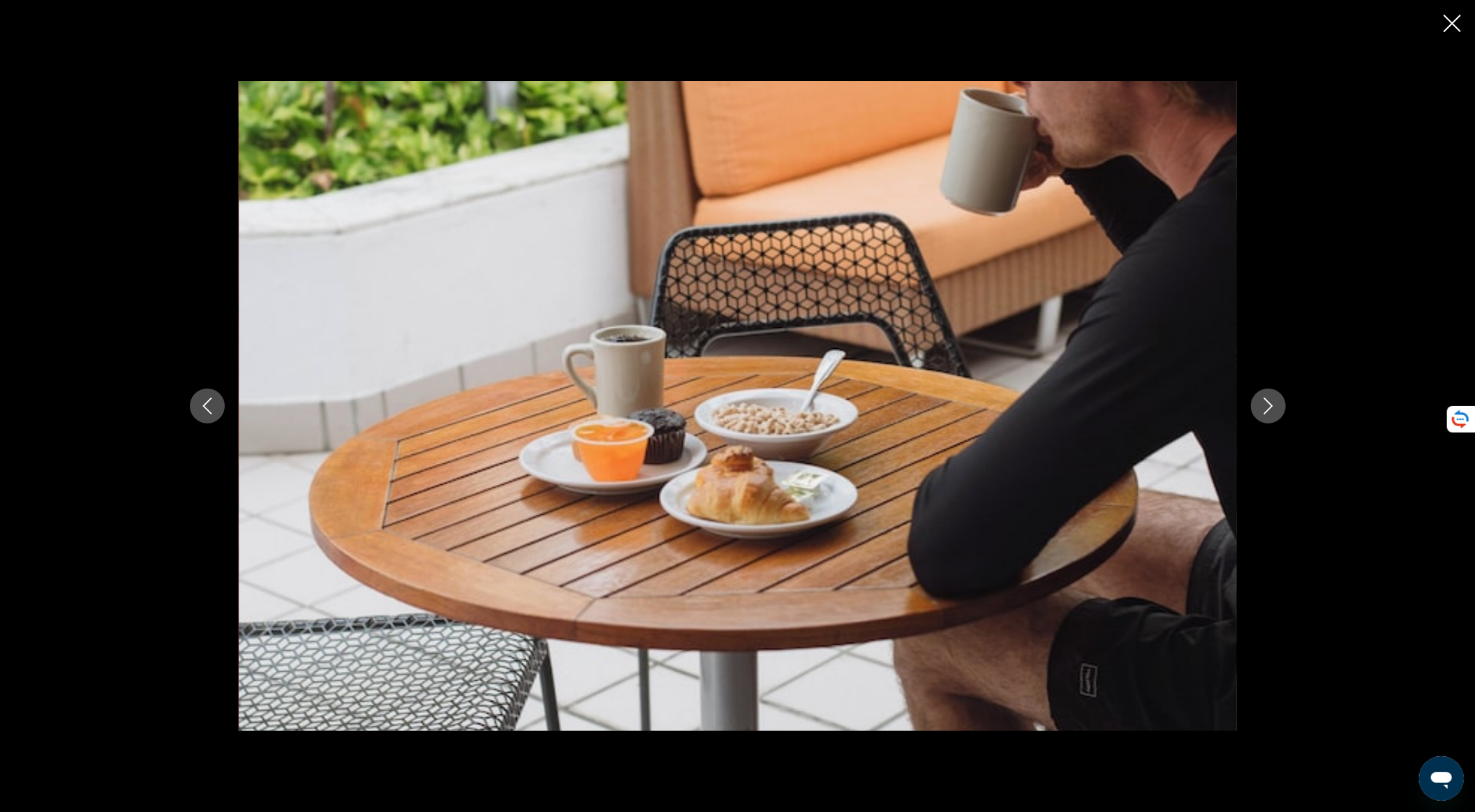
click at [1271, 409] on icon "Next image" at bounding box center [1269, 406] width 17 height 17
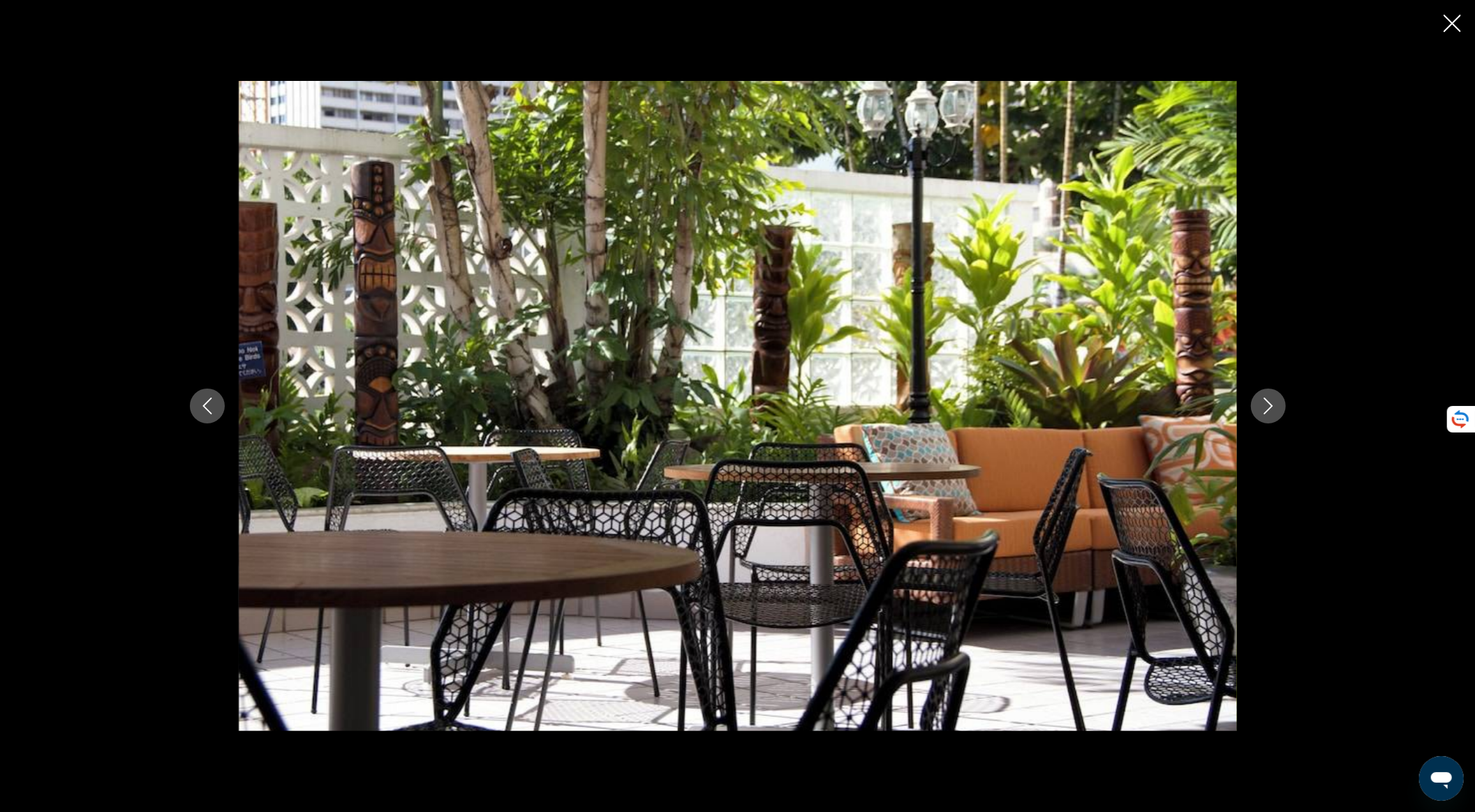
click at [1442, 21] on div "prev next" at bounding box center [737, 406] width 1475 height 812
click at [1444, 28] on icon "Close slideshow" at bounding box center [1452, 23] width 17 height 17
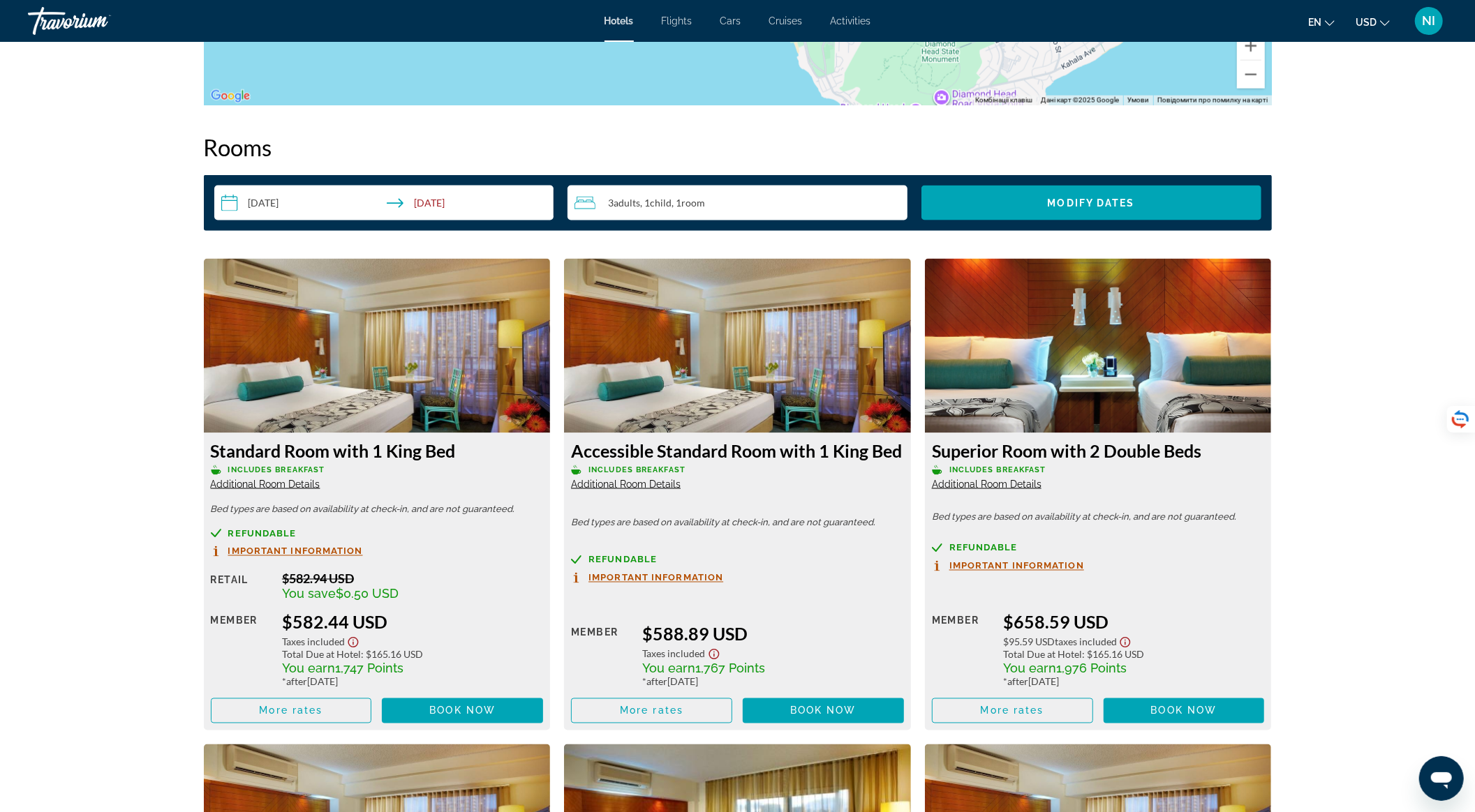
scroll to position [1302, 0]
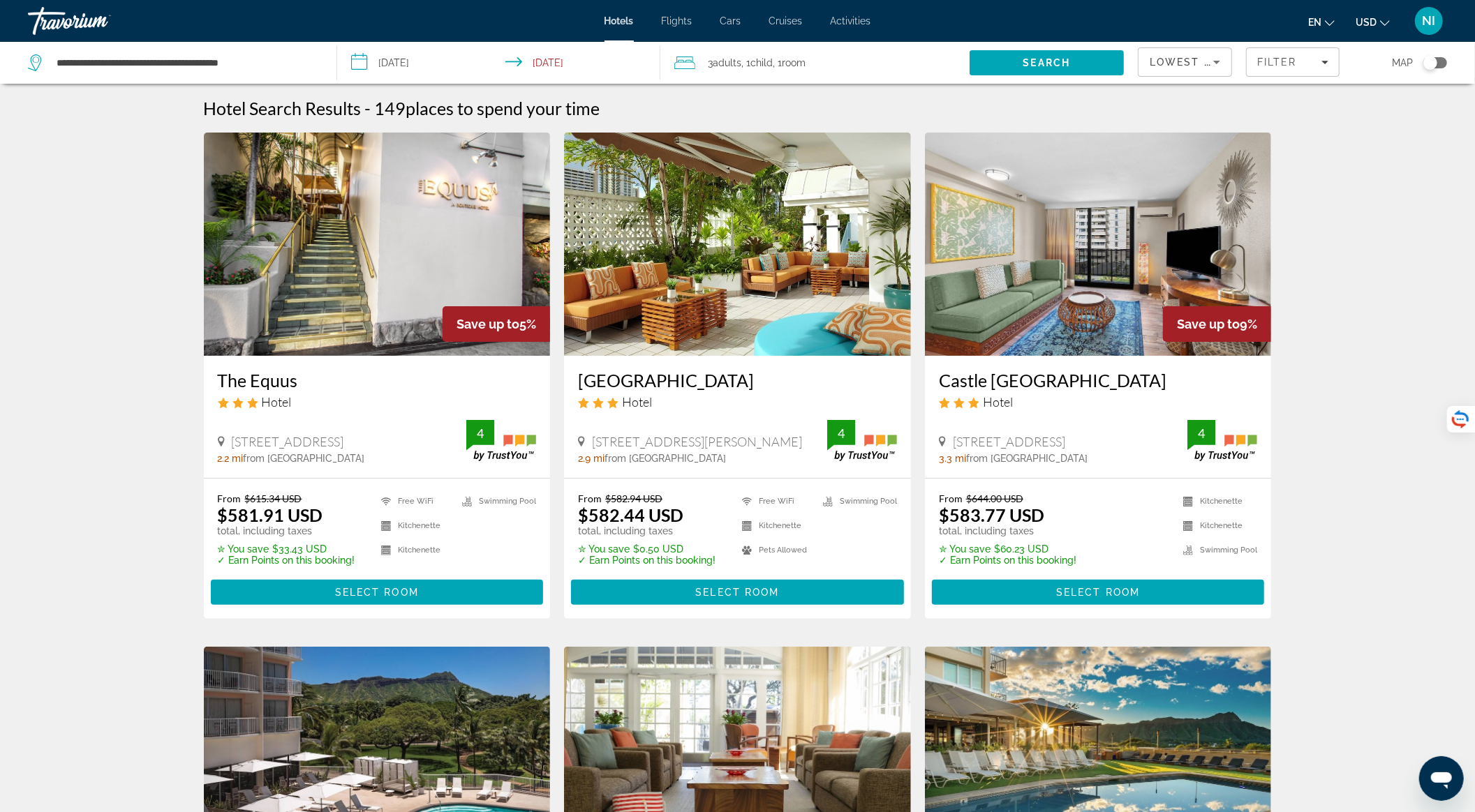
drag, startPoint x: 577, startPoint y: 380, endPoint x: 753, endPoint y: 382, distance: 176.0
click at [753, 382] on div "Oasis Hotel Waikiki Hotel 320 Lewers St, Honolulu 2.9 mi from Honolulu city cen…" at bounding box center [738, 417] width 347 height 122
copy h3 "Oasis Hotel Waikiki"
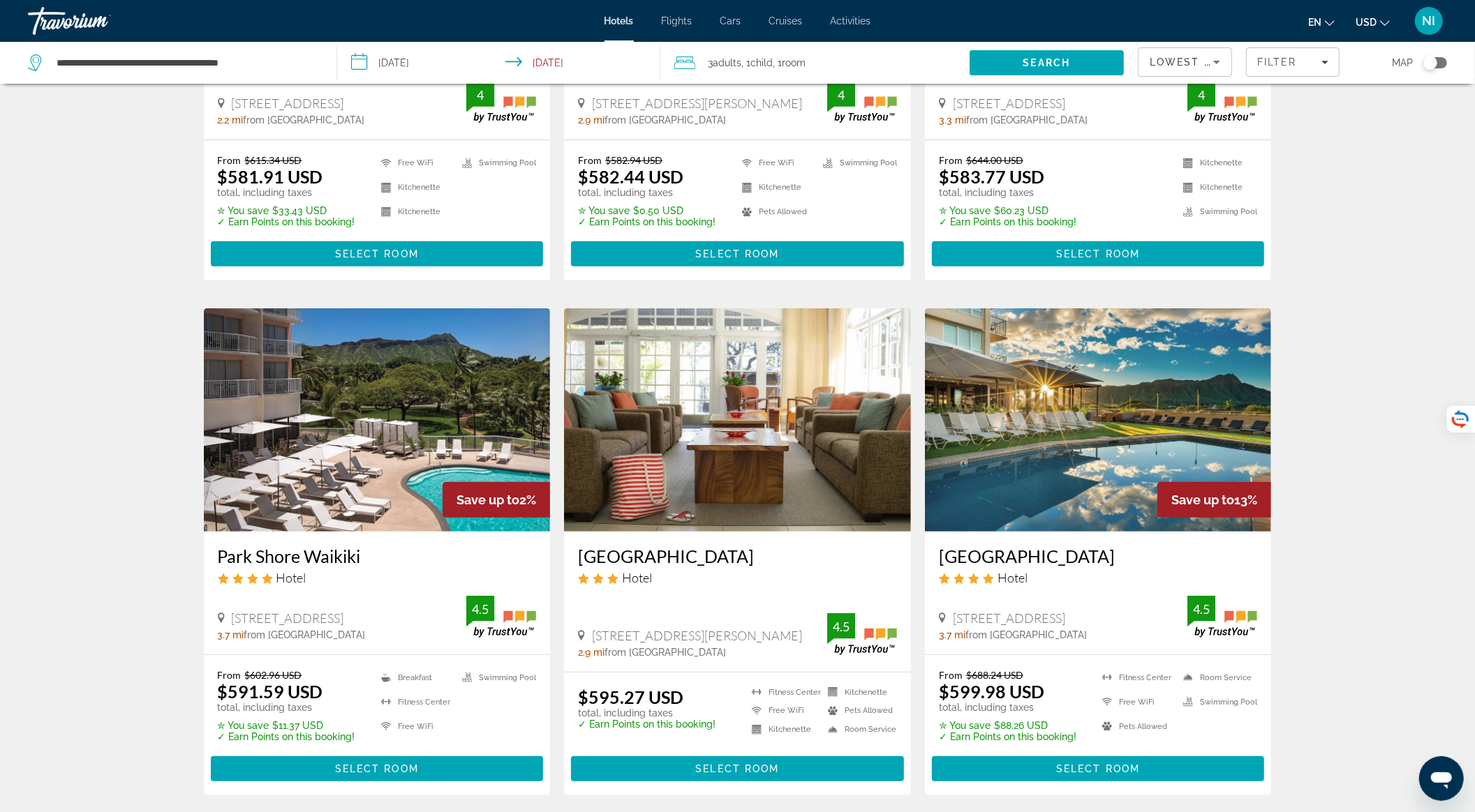
scroll to position [372, 0]
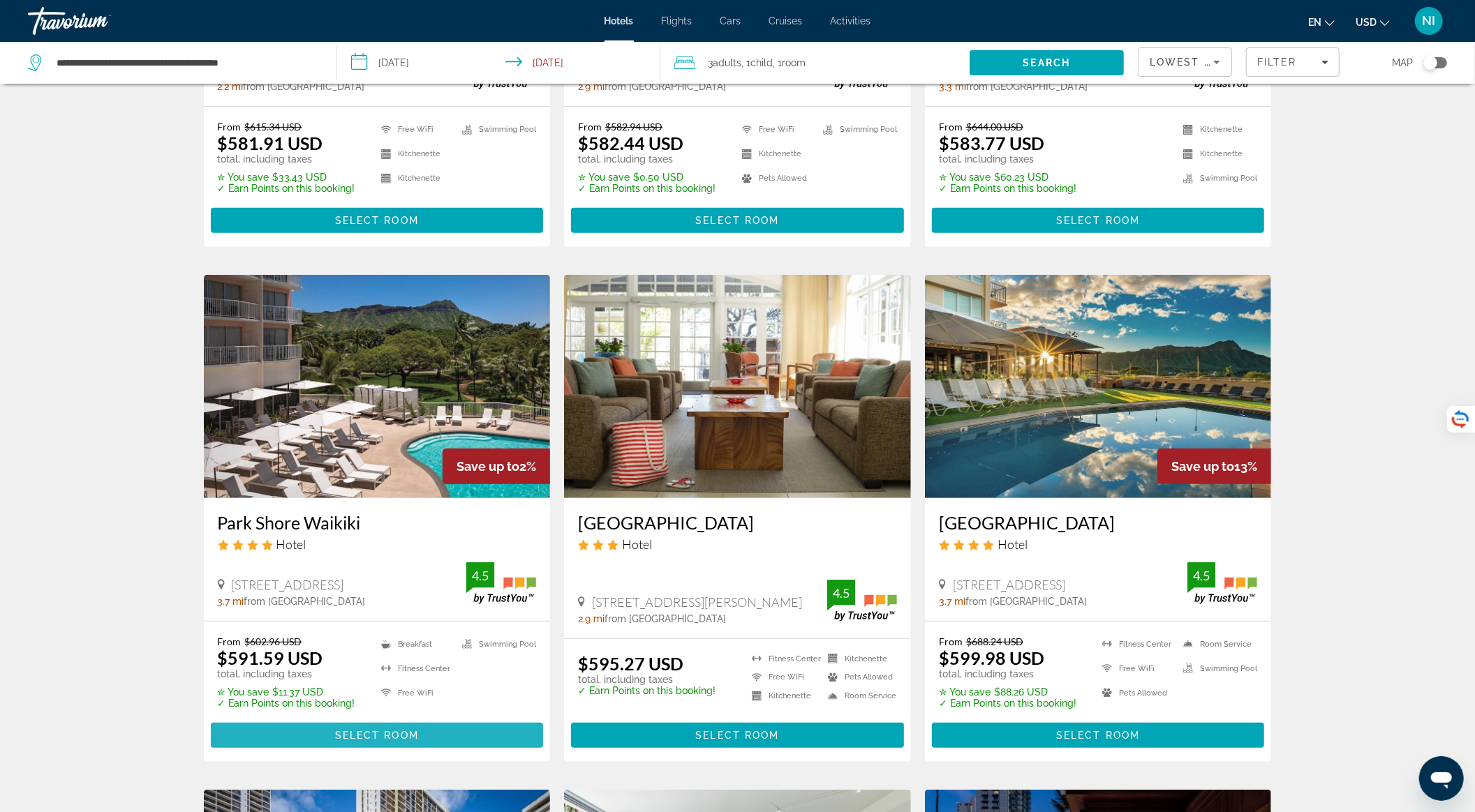
click at [431, 732] on span "Main content" at bounding box center [377, 735] width 333 height 33
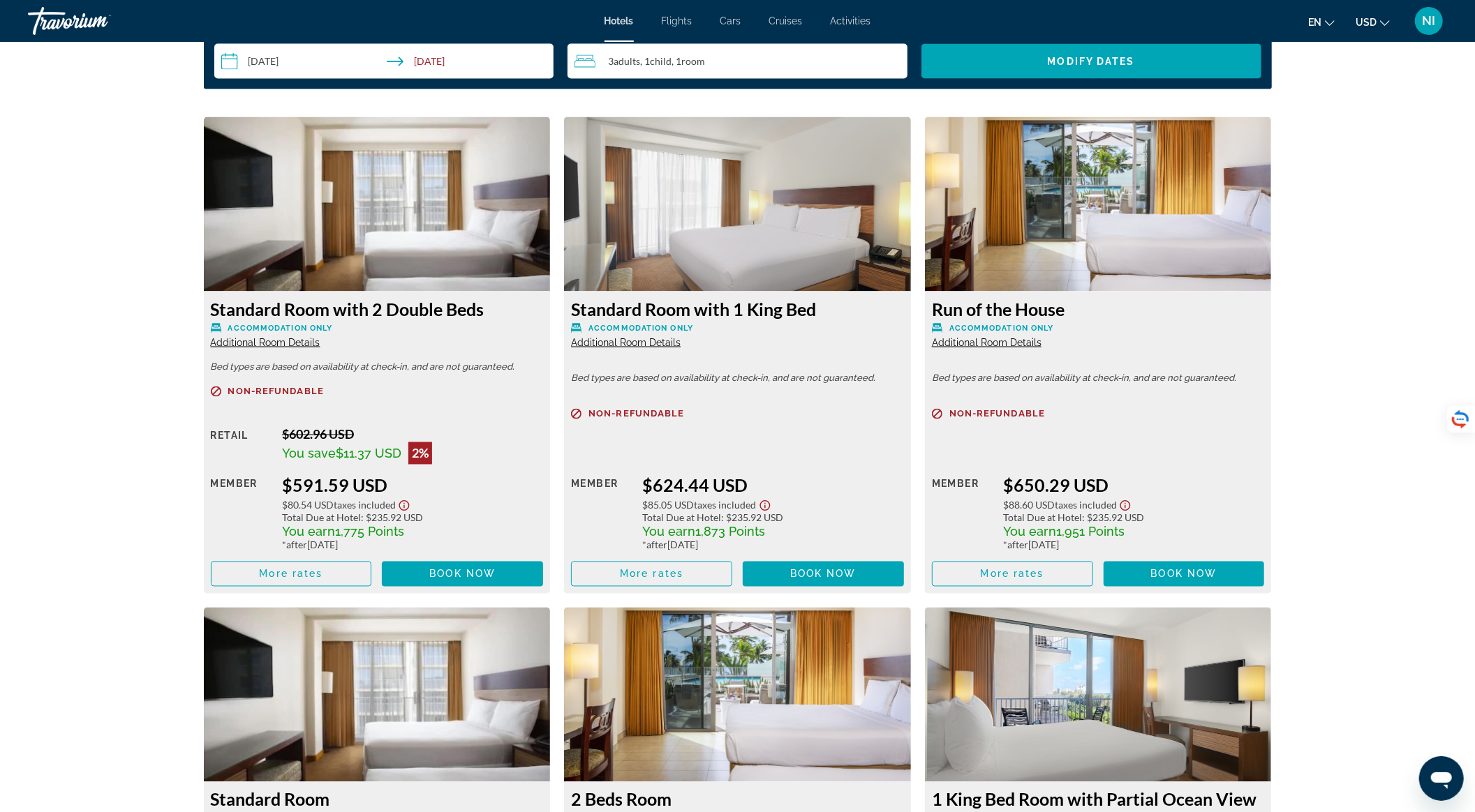
scroll to position [1954, 0]
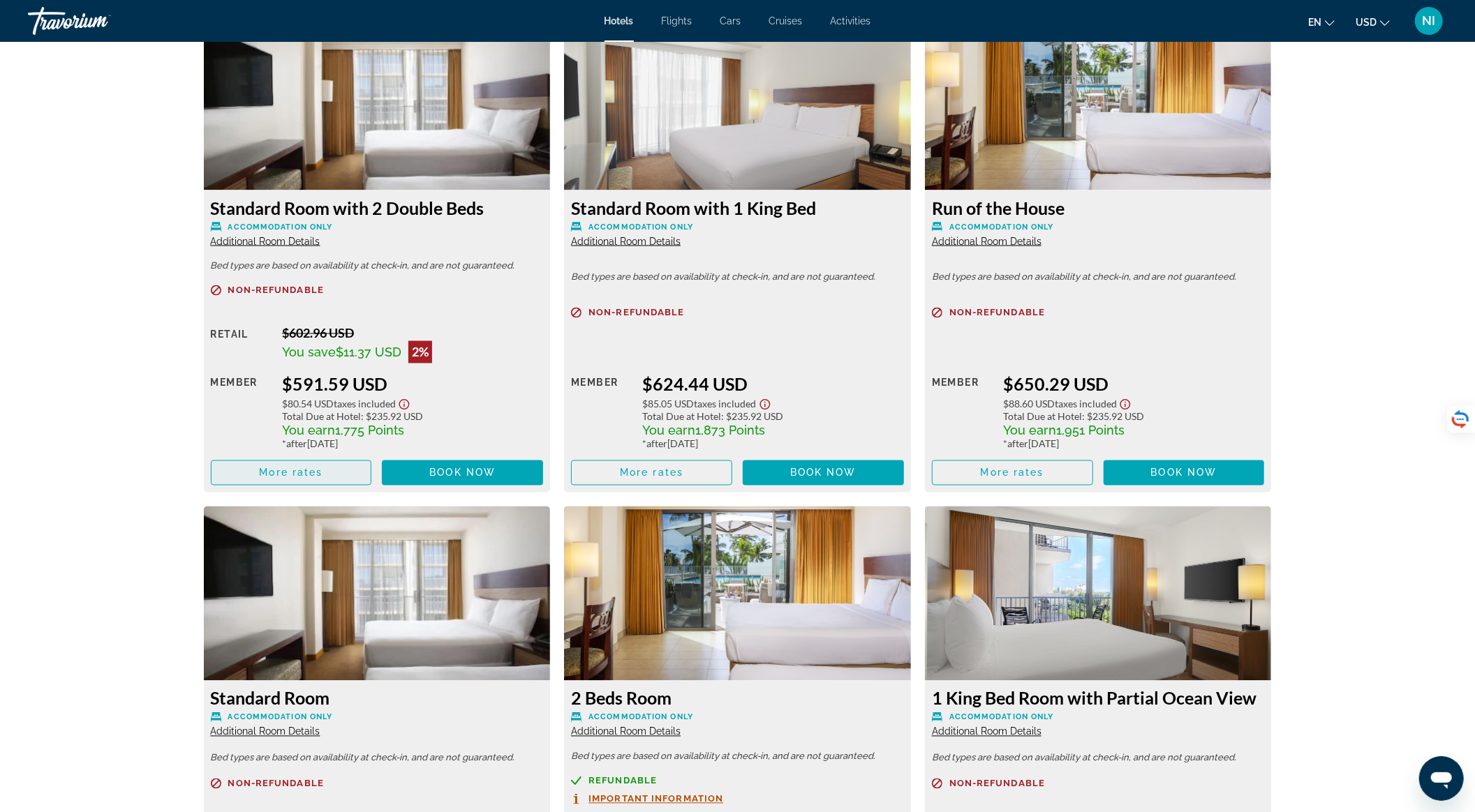
click at [345, 461] on span "Main content" at bounding box center [291, 473] width 160 height 33
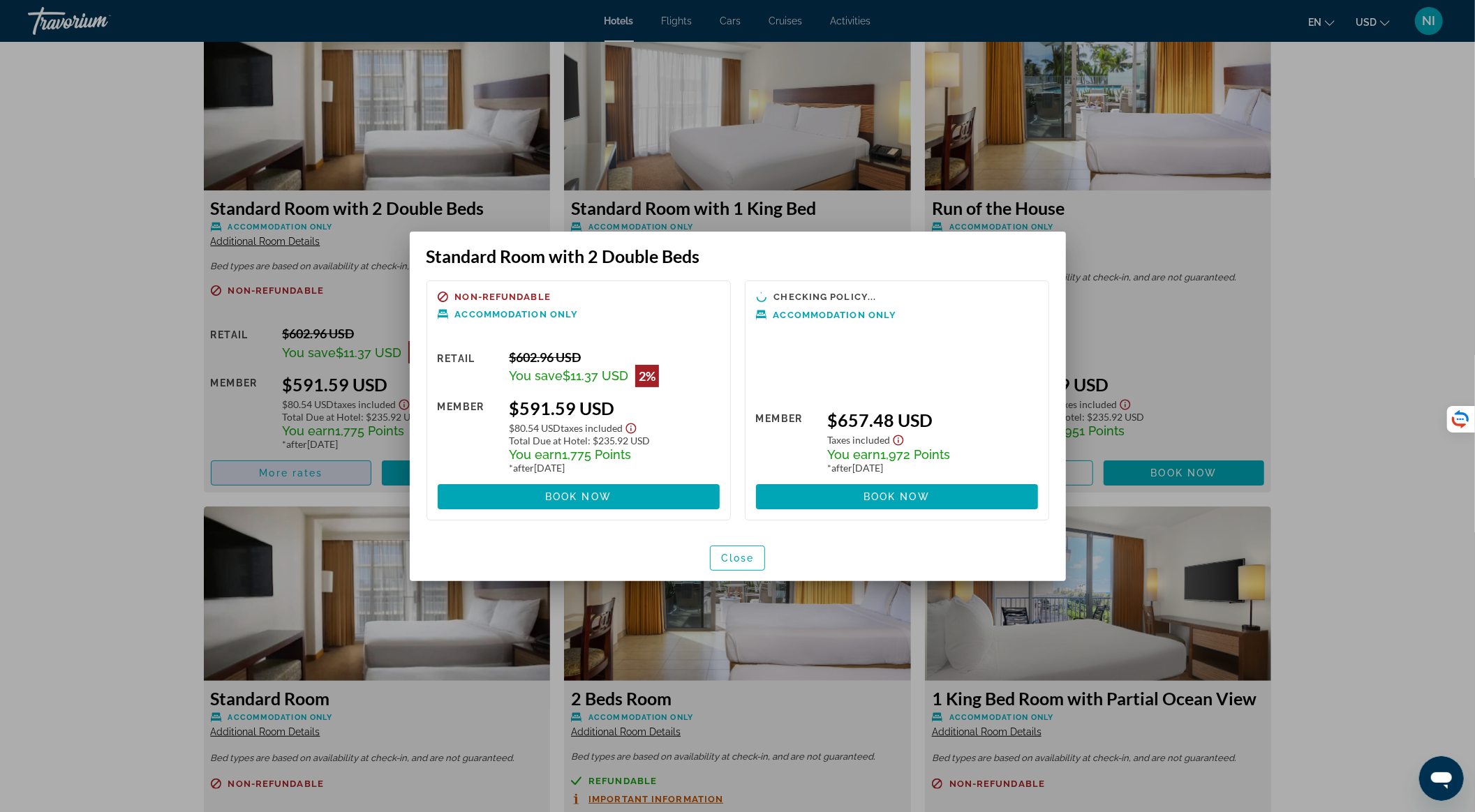
scroll to position [0, 0]
click at [743, 554] on span "Close" at bounding box center [738, 558] width 34 height 11
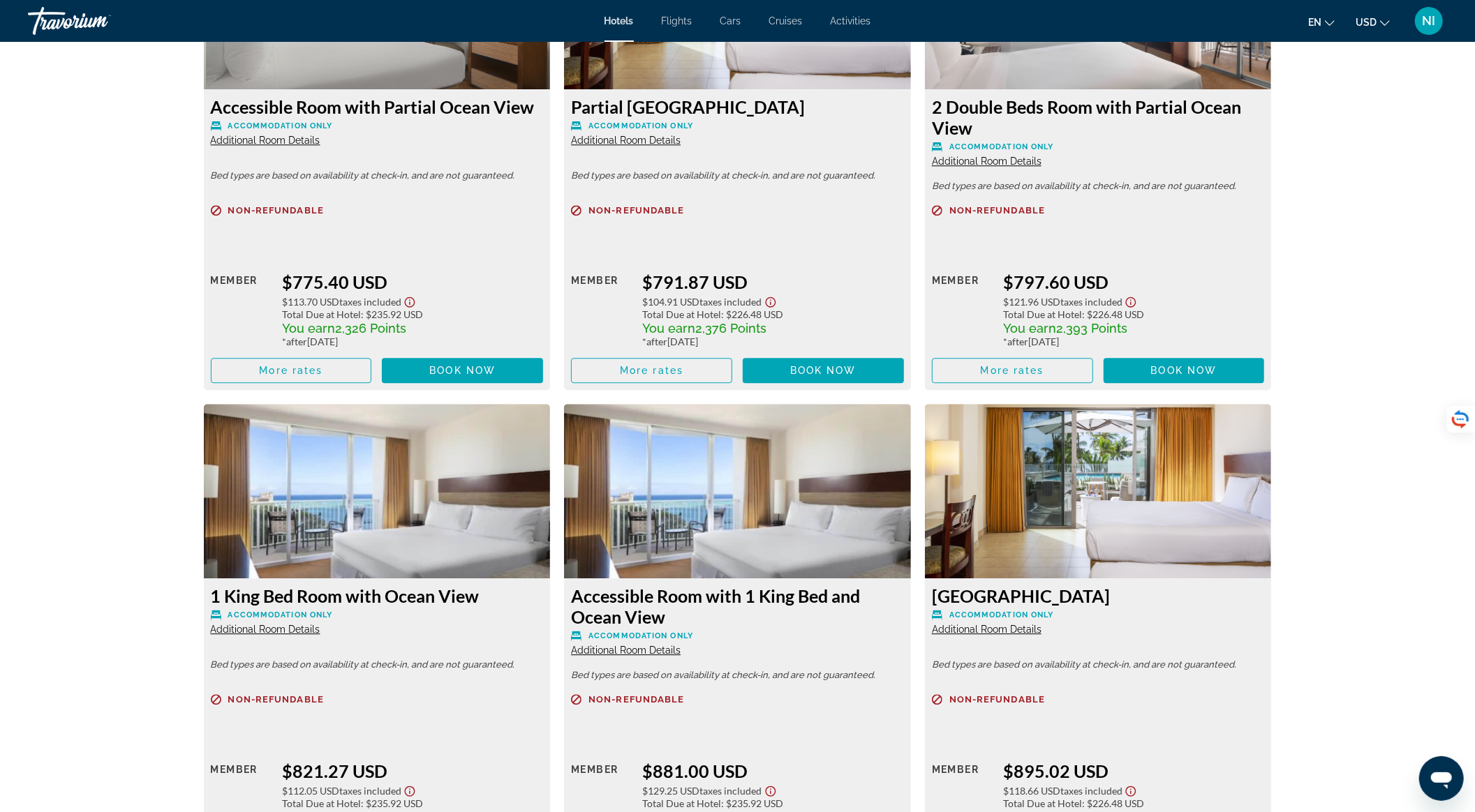
scroll to position [3256, 0]
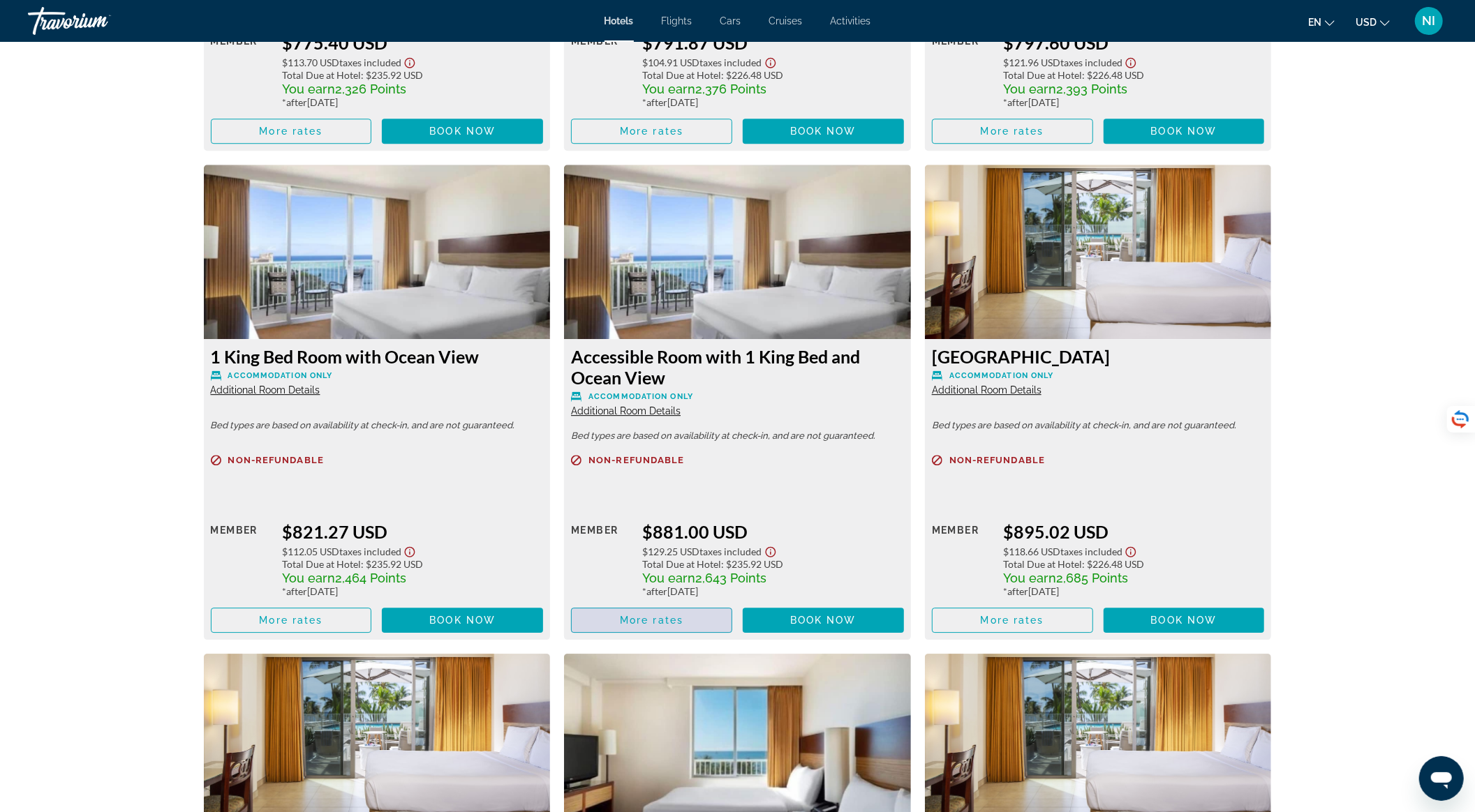
click at [682, 615] on span "More rates" at bounding box center [652, 620] width 63 height 11
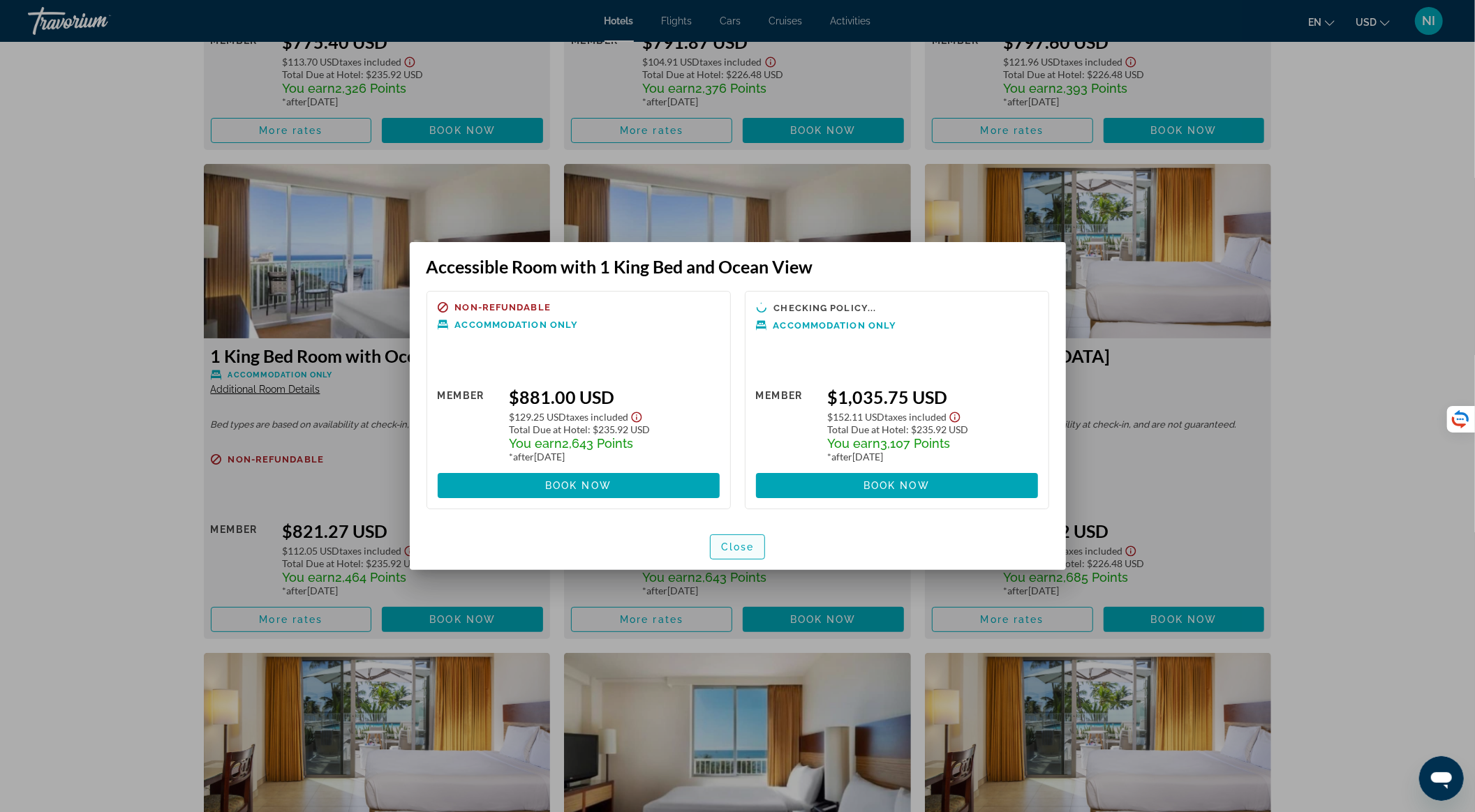
click at [732, 546] on span "Close" at bounding box center [738, 547] width 34 height 11
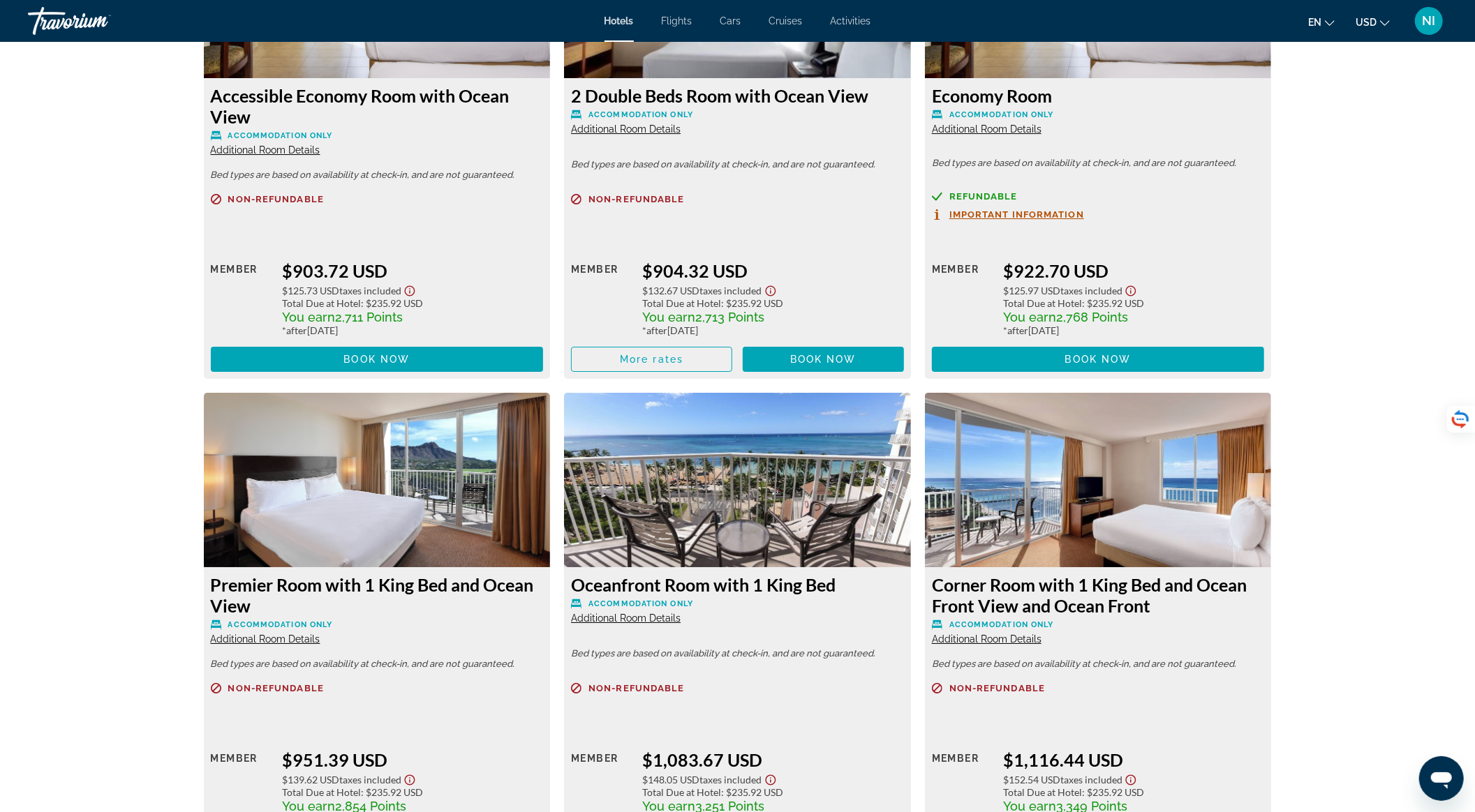
scroll to position [4280, 0]
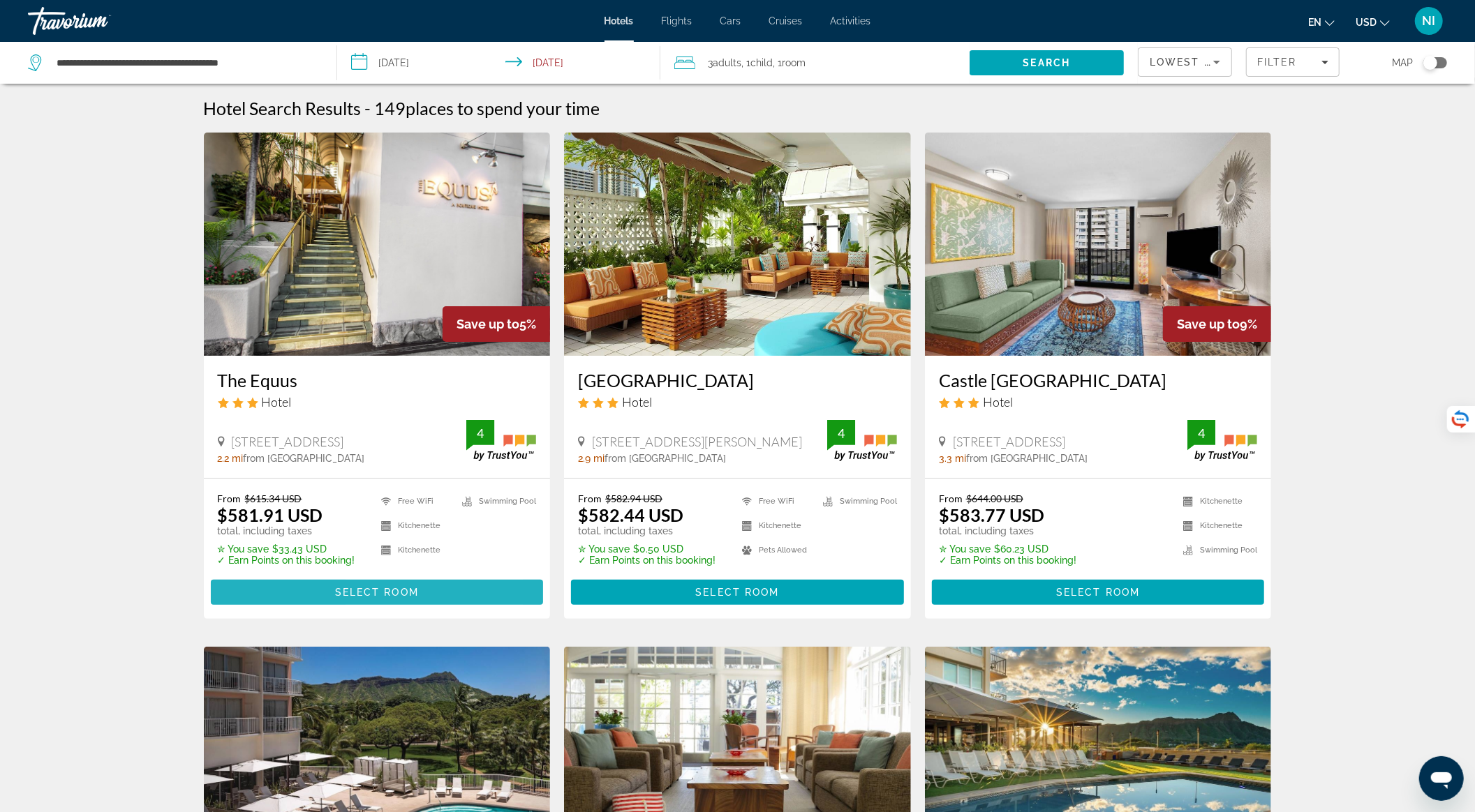
click at [356, 588] on span "Select Room" at bounding box center [377, 592] width 84 height 11
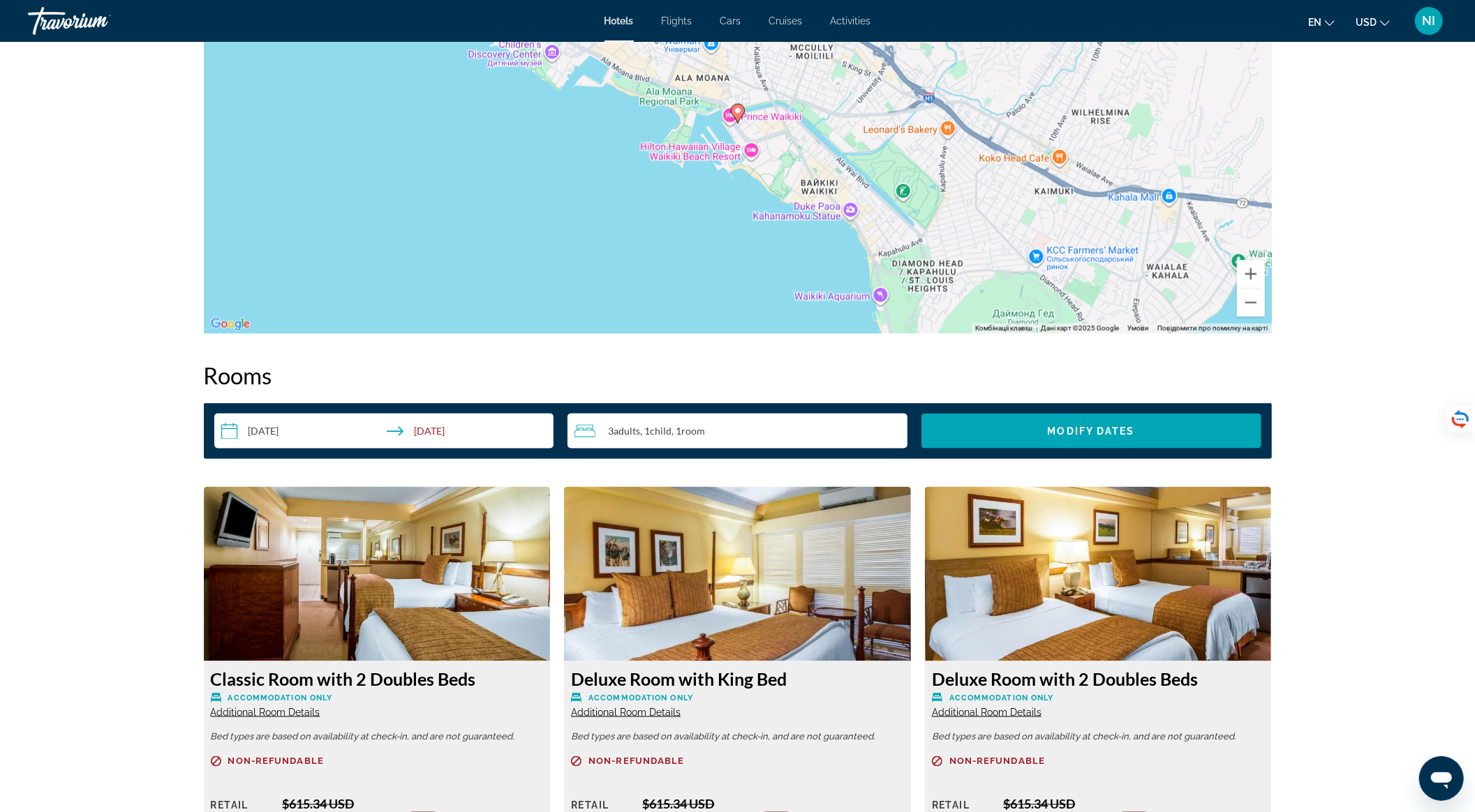
scroll to position [1768, 0]
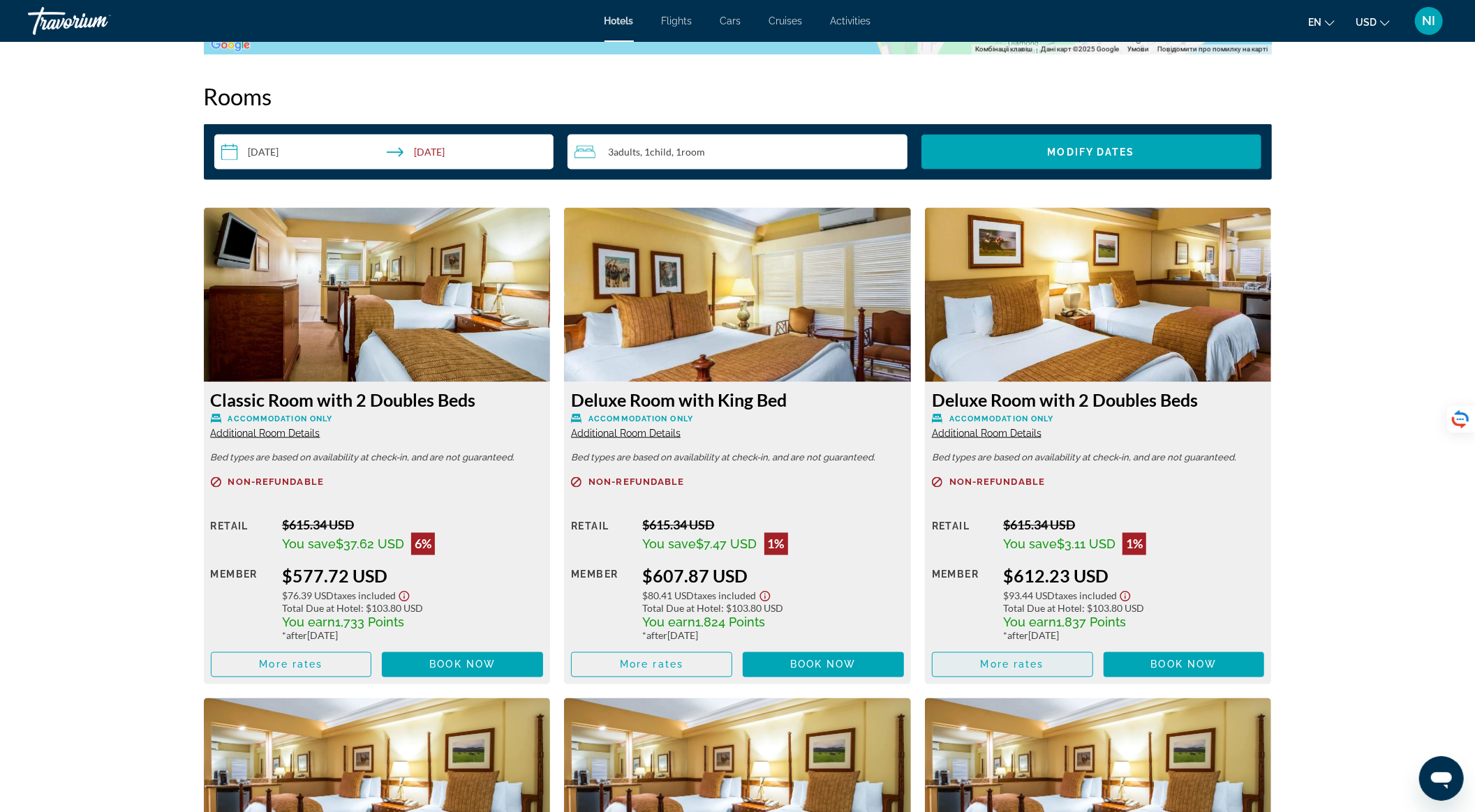
click at [968, 666] on span "Main content" at bounding box center [1013, 665] width 160 height 33
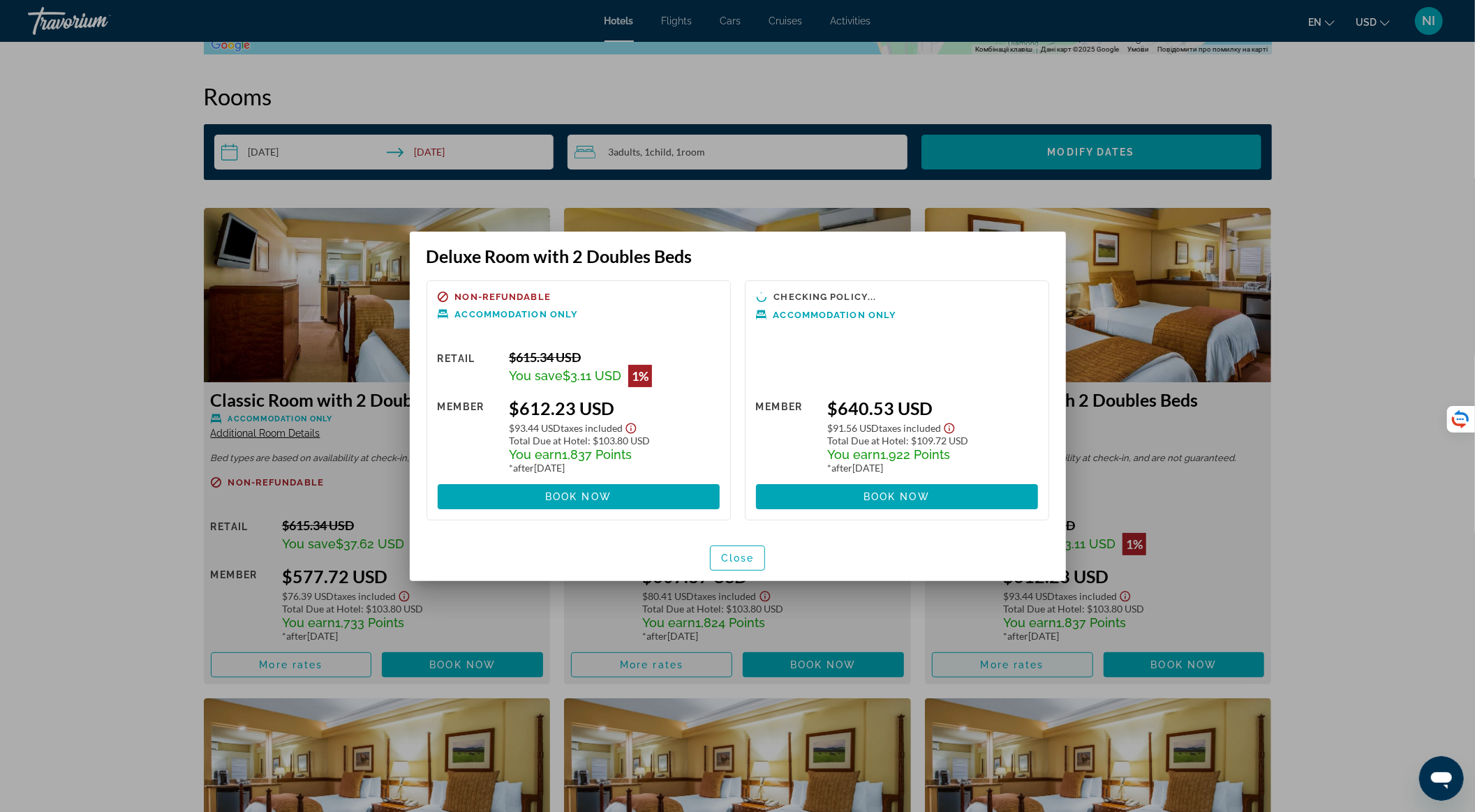
scroll to position [0, 0]
click at [749, 558] on span "Close" at bounding box center [738, 558] width 34 height 11
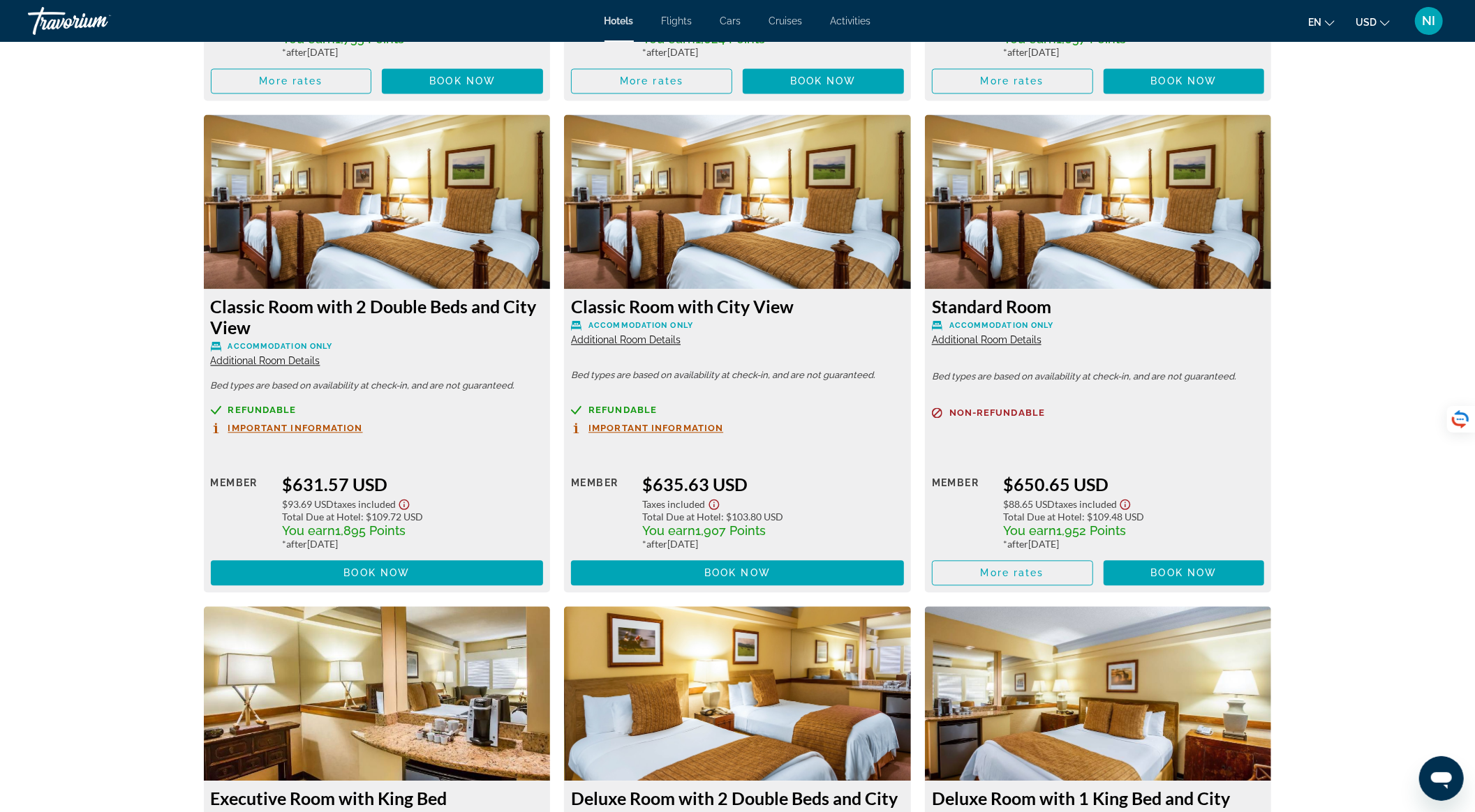
scroll to position [2419, 0]
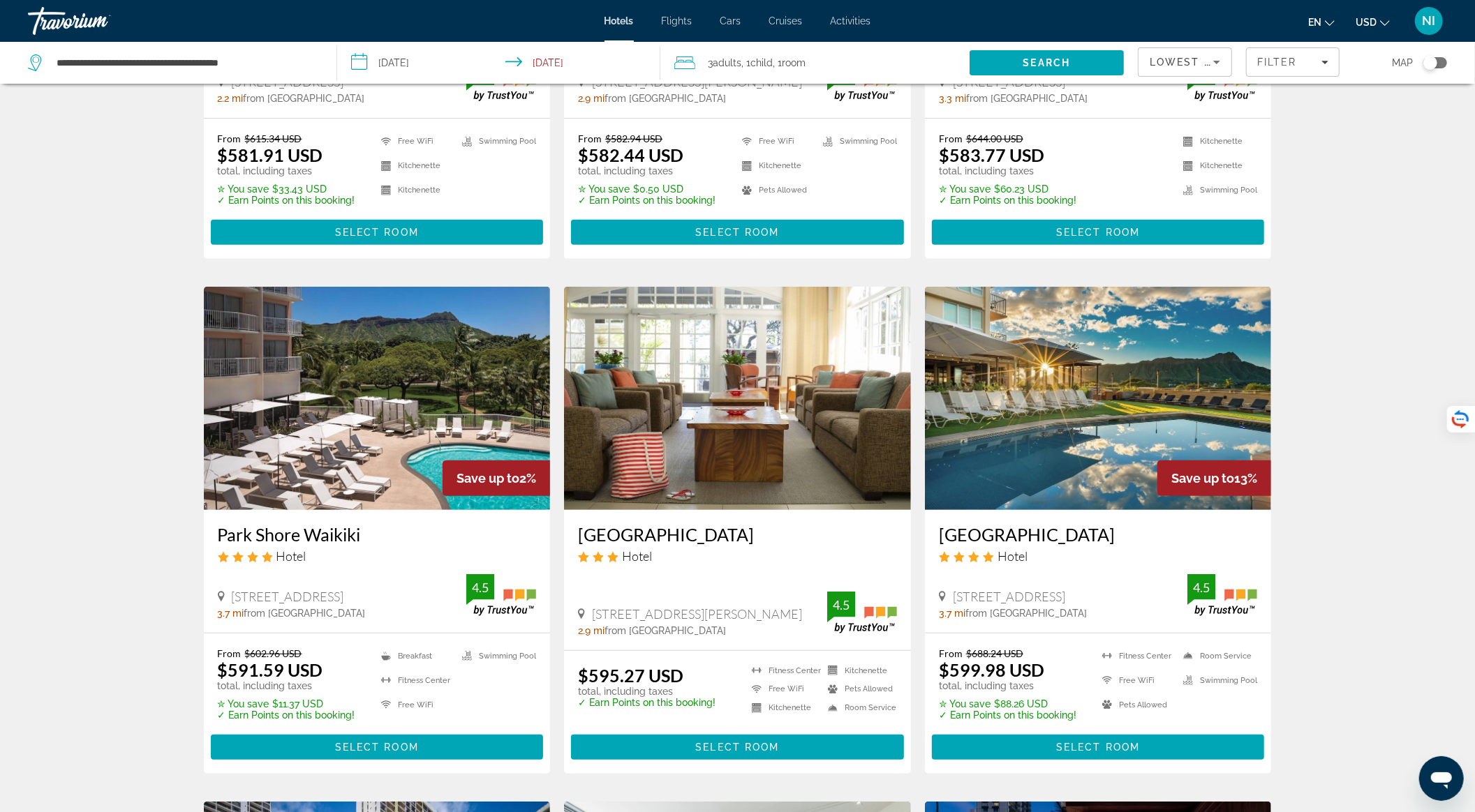
scroll to position [464, 0]
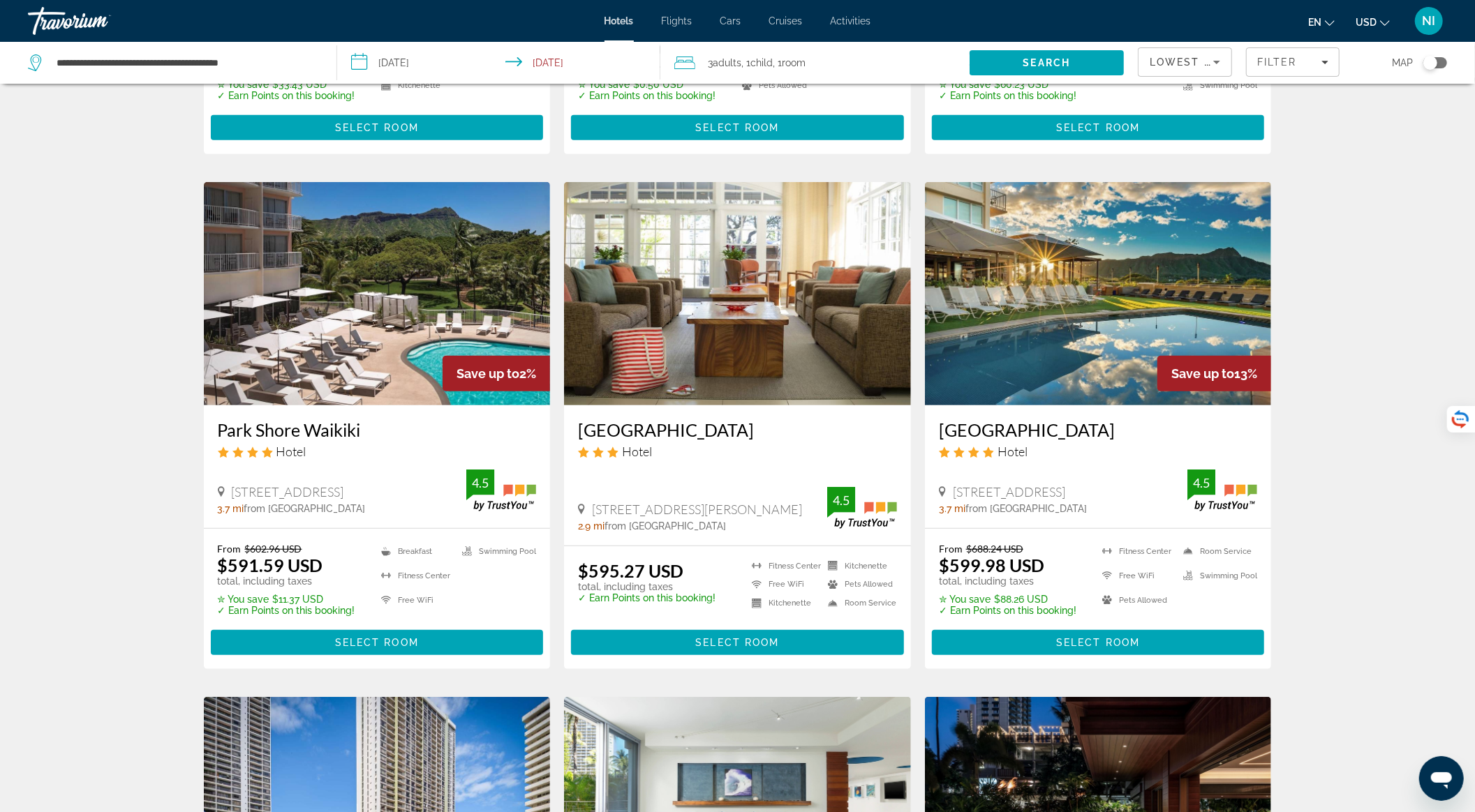
click at [733, 319] on img "Main content" at bounding box center [738, 294] width 347 height 223
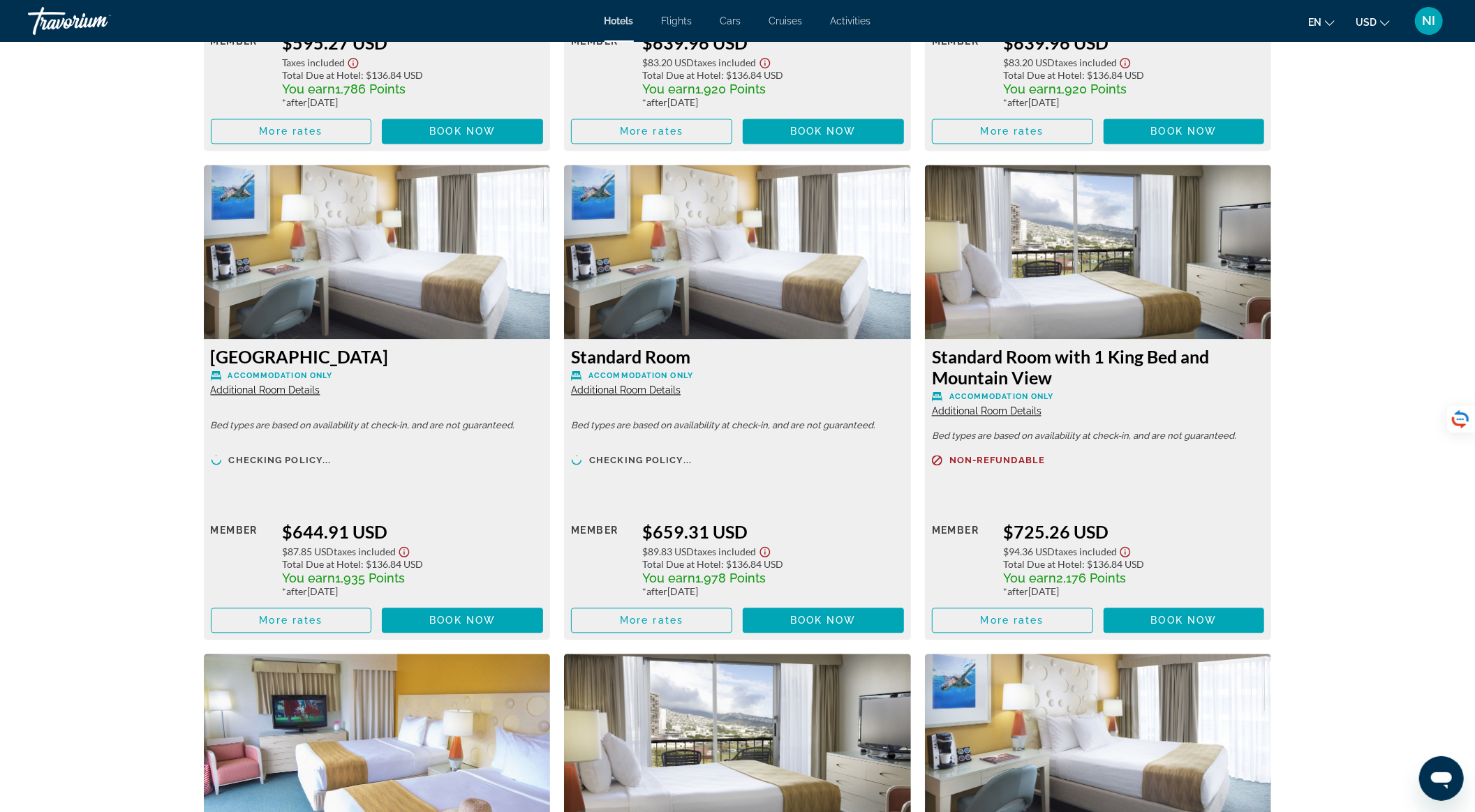
scroll to position [2296, 0]
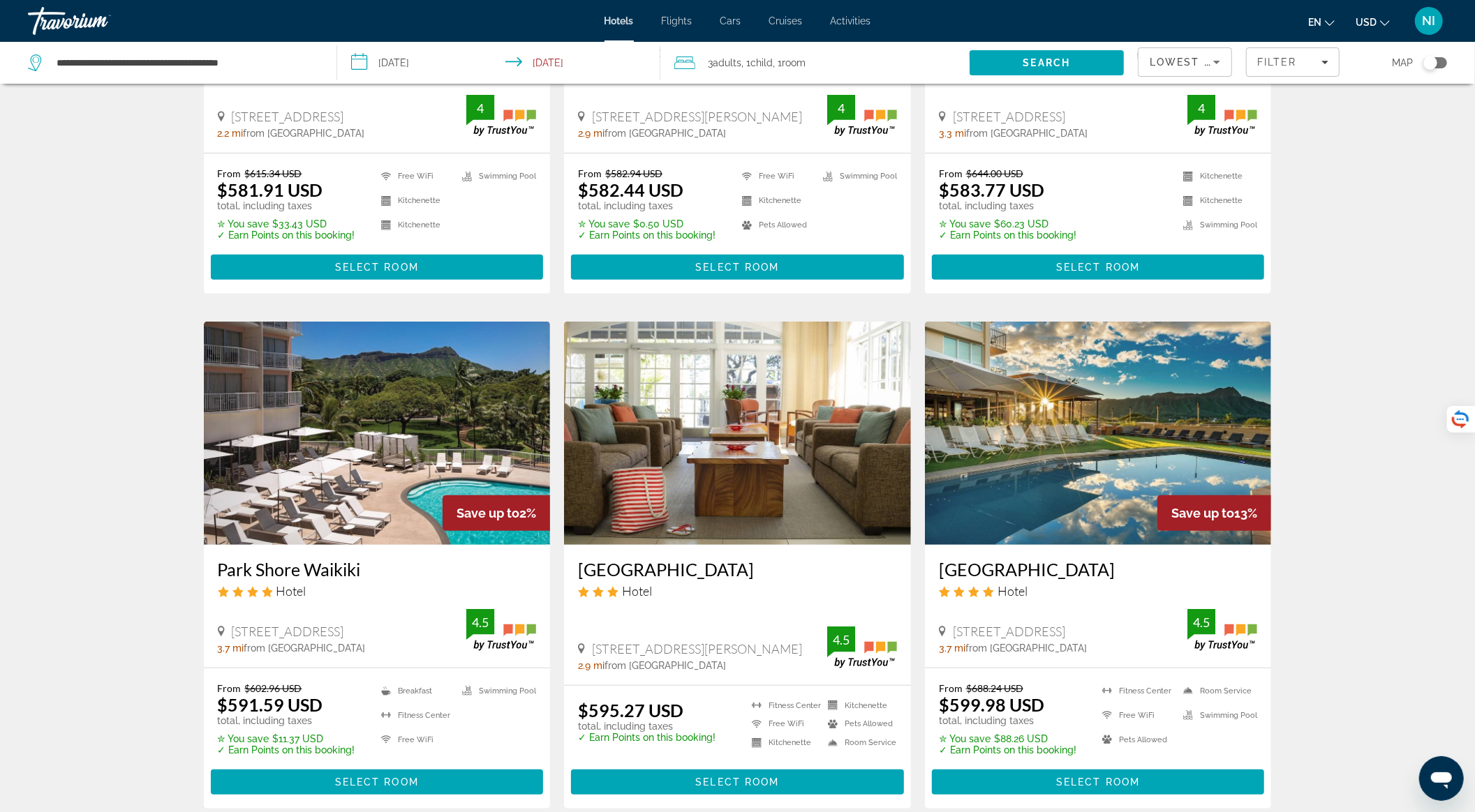
scroll to position [372, 0]
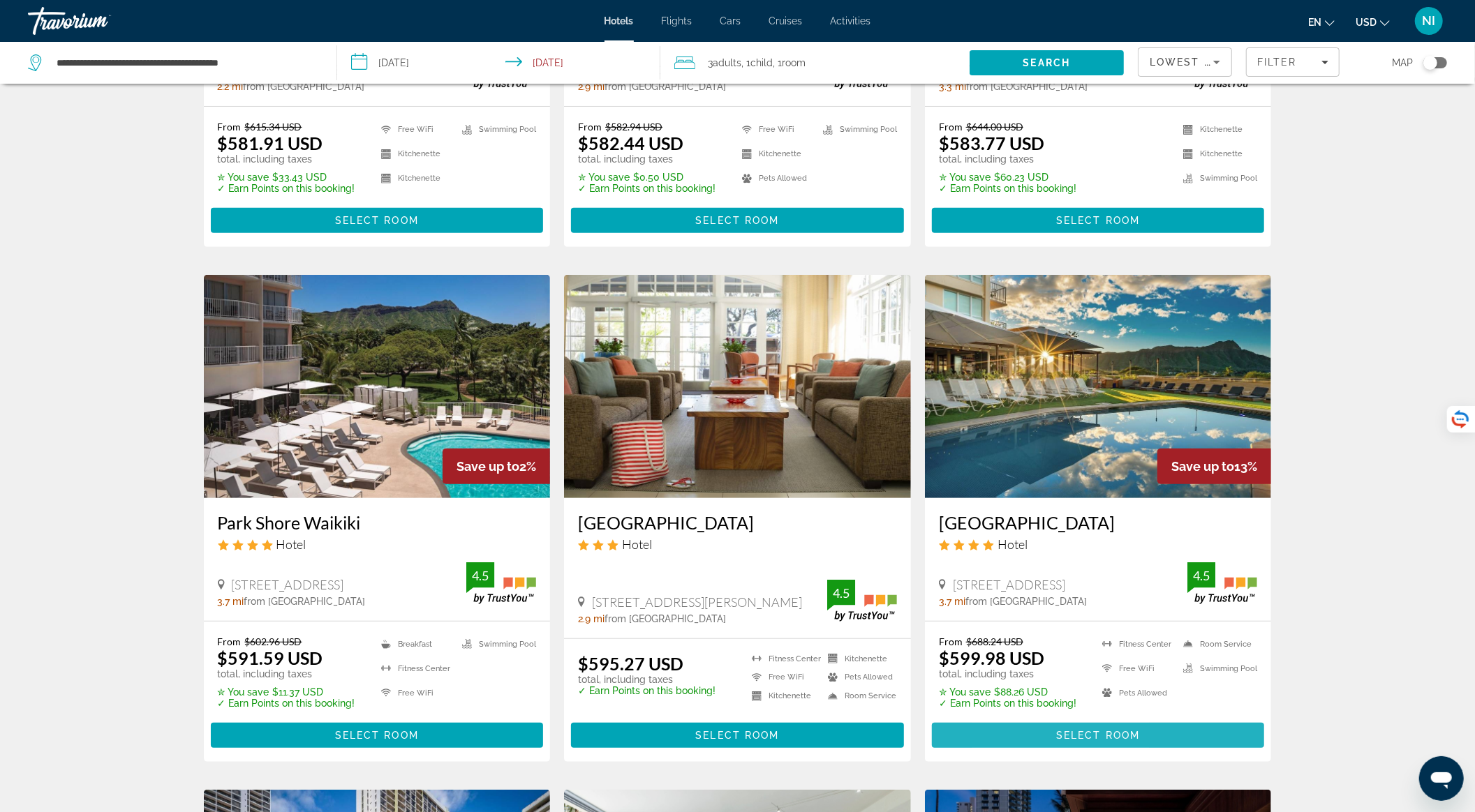
click at [1030, 732] on span "Main content" at bounding box center [1098, 735] width 333 height 33
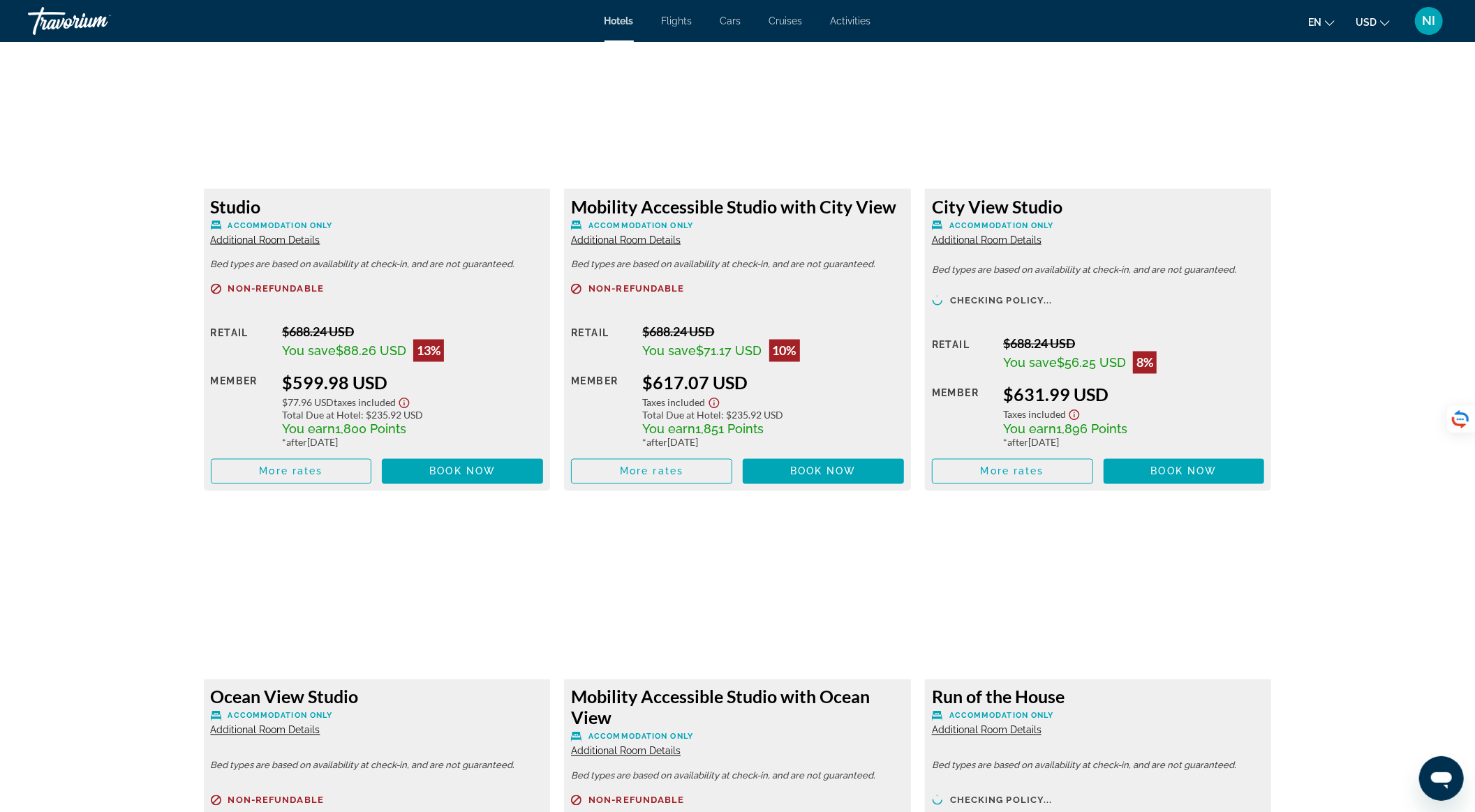
scroll to position [1887, 0]
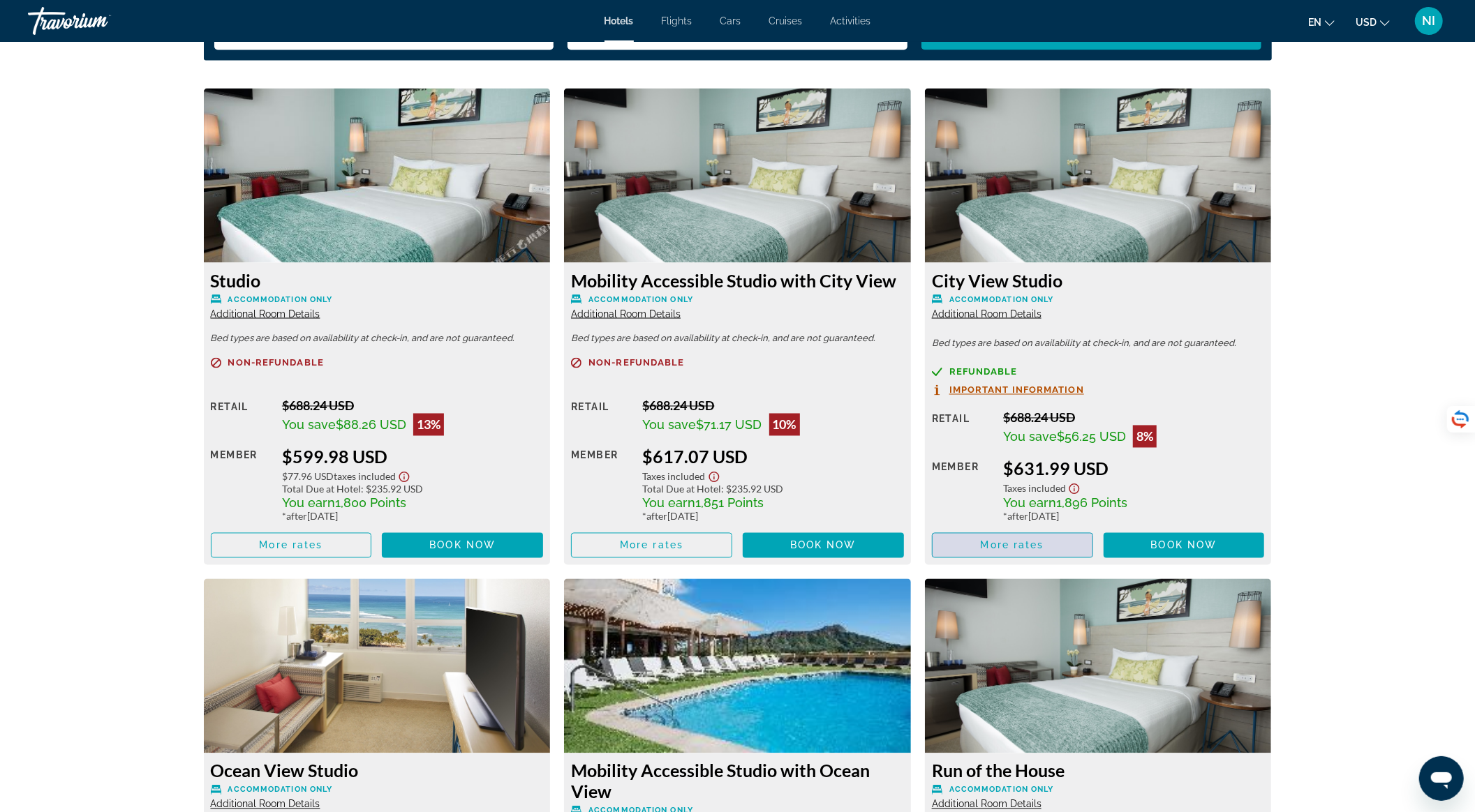
click at [952, 546] on span "Main content" at bounding box center [1013, 546] width 160 height 33
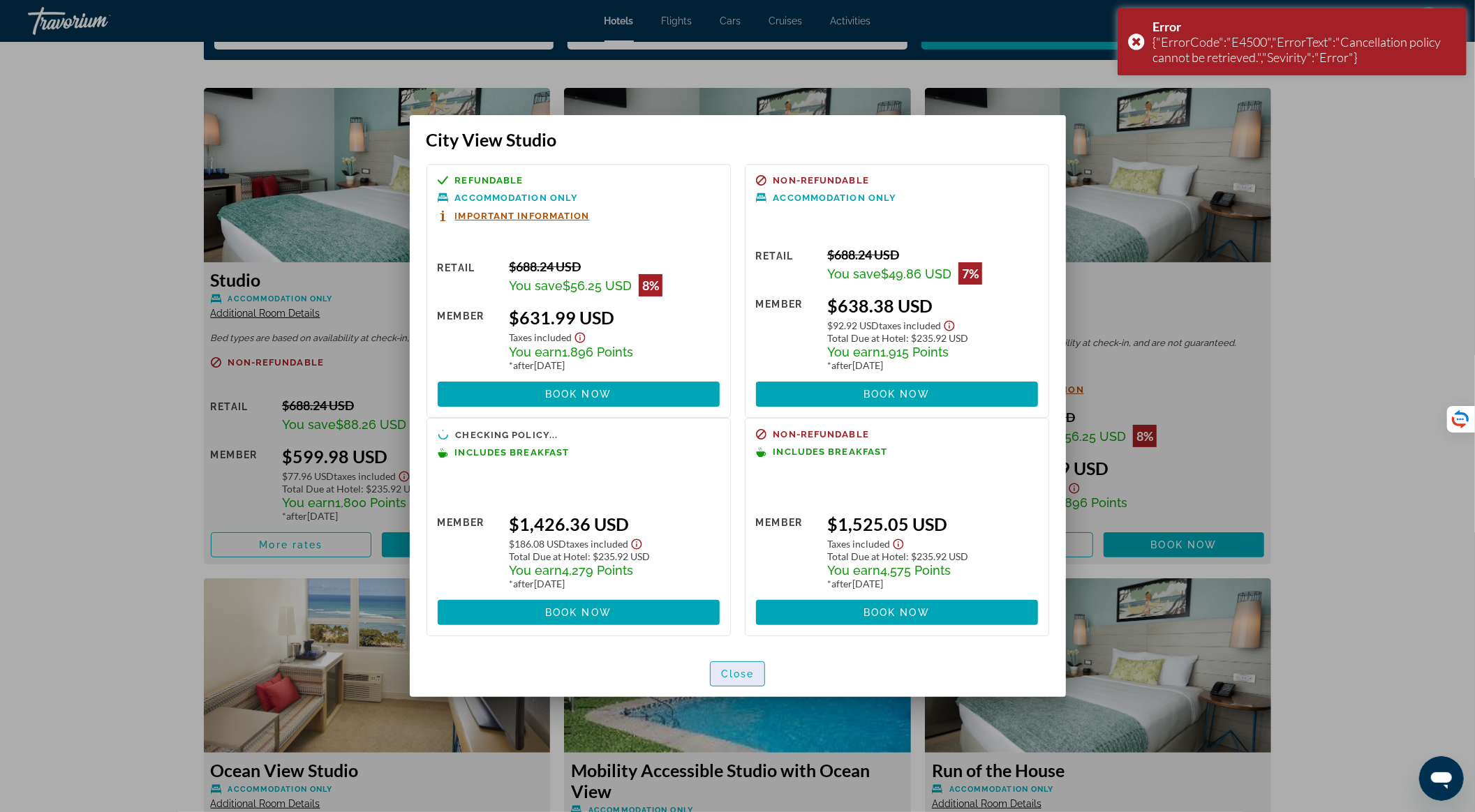
click at [754, 680] on span "button" at bounding box center [738, 674] width 54 height 33
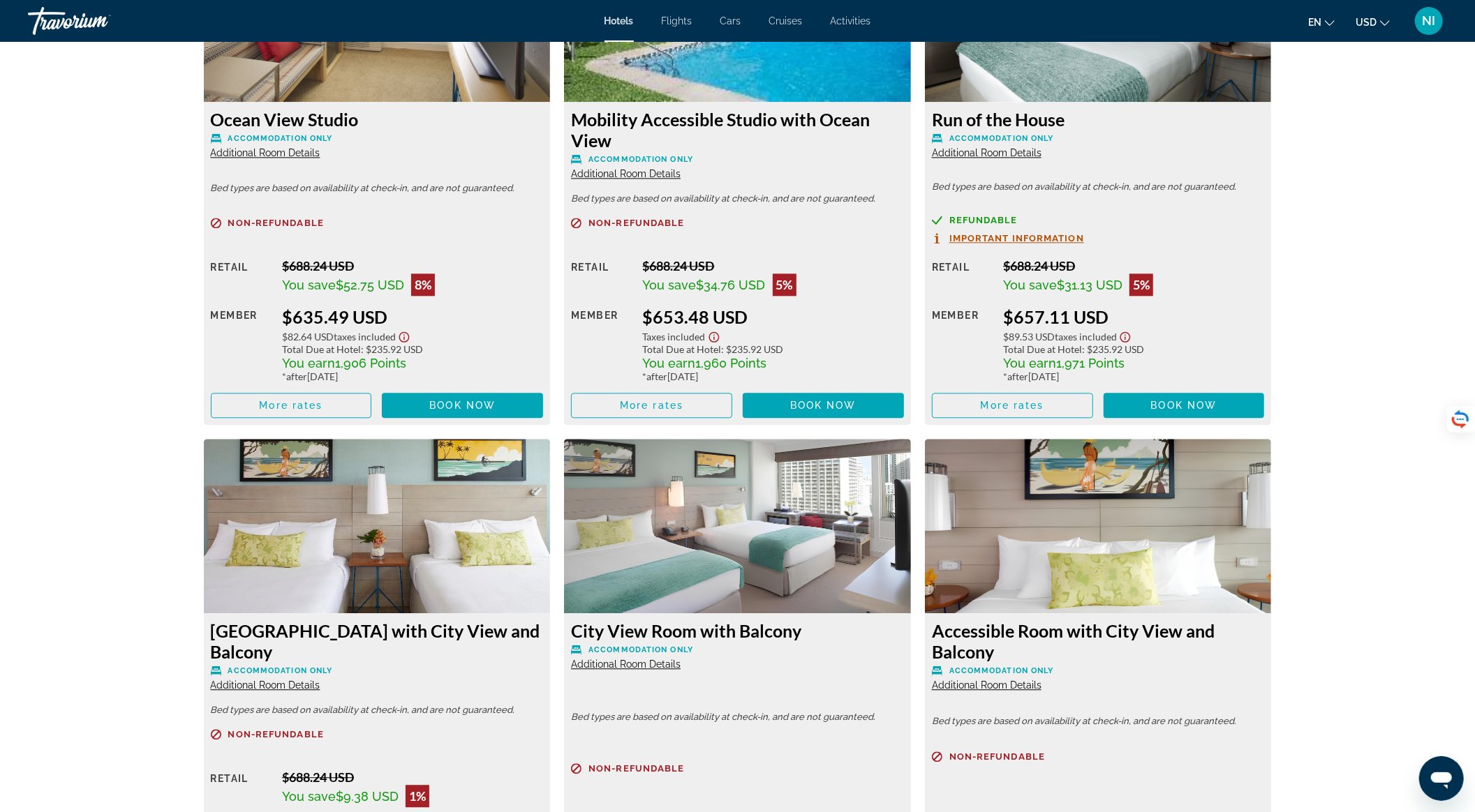
scroll to position [2818, 0]
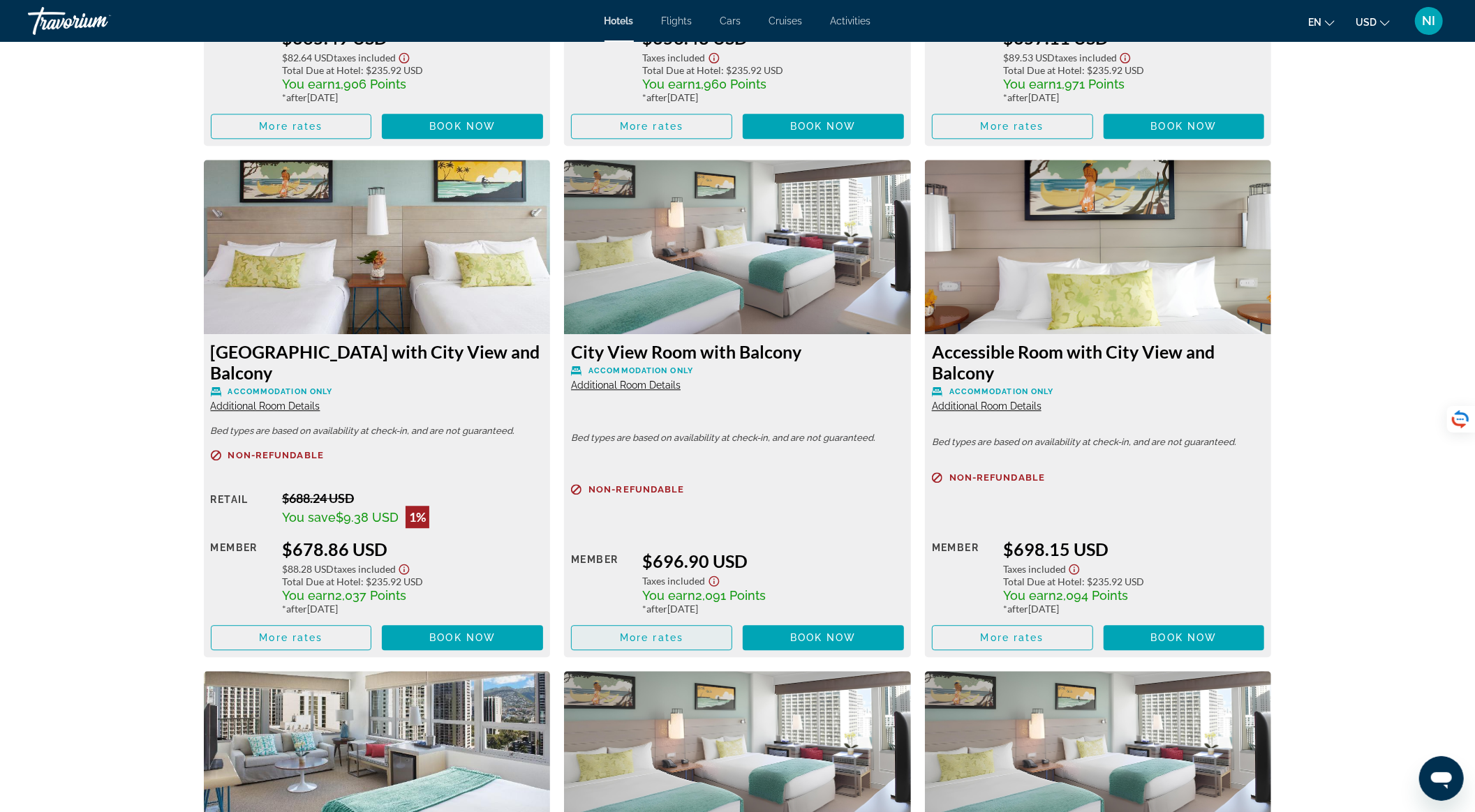
click at [655, 641] on span "More rates" at bounding box center [652, 638] width 63 height 11
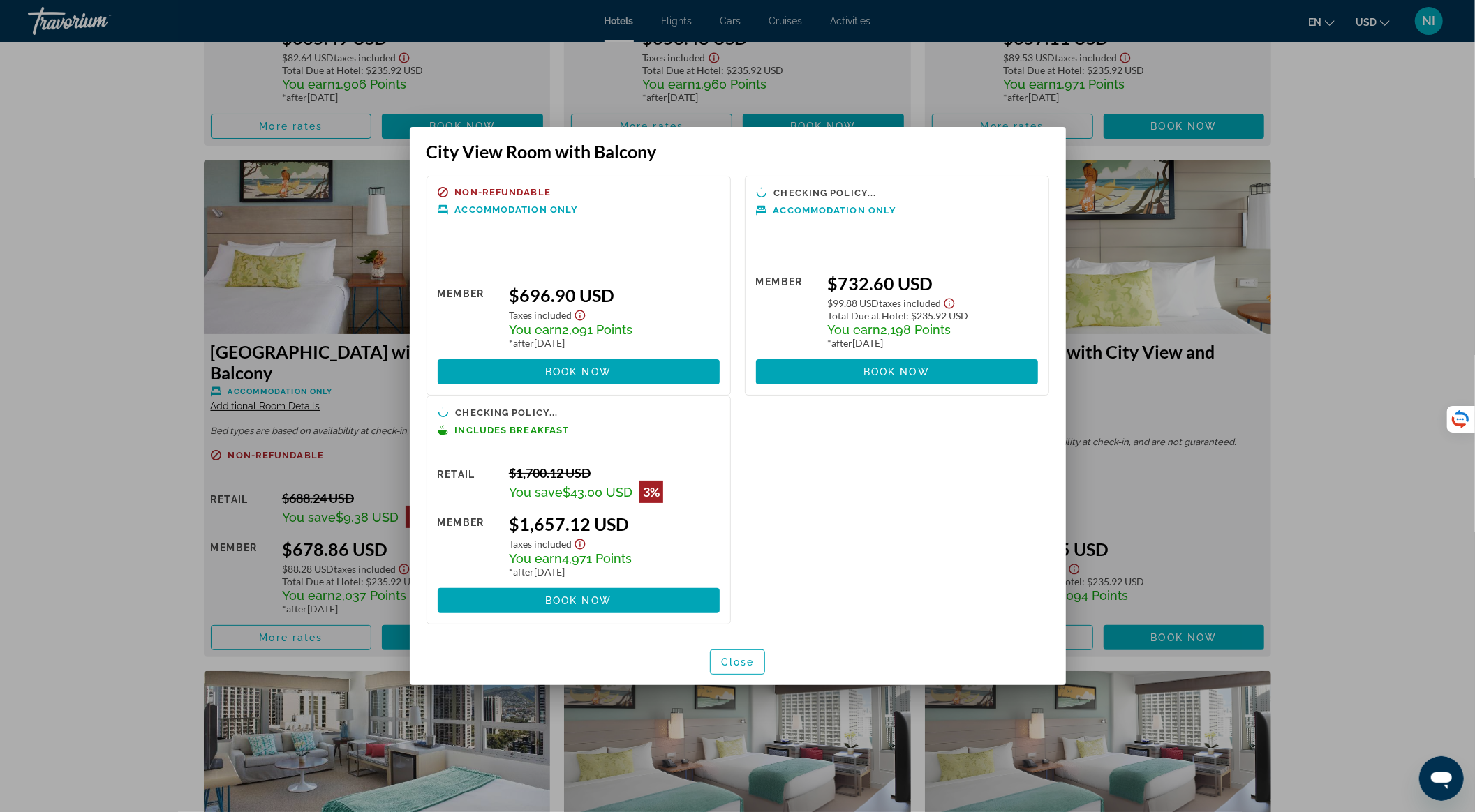
scroll to position [0, 0]
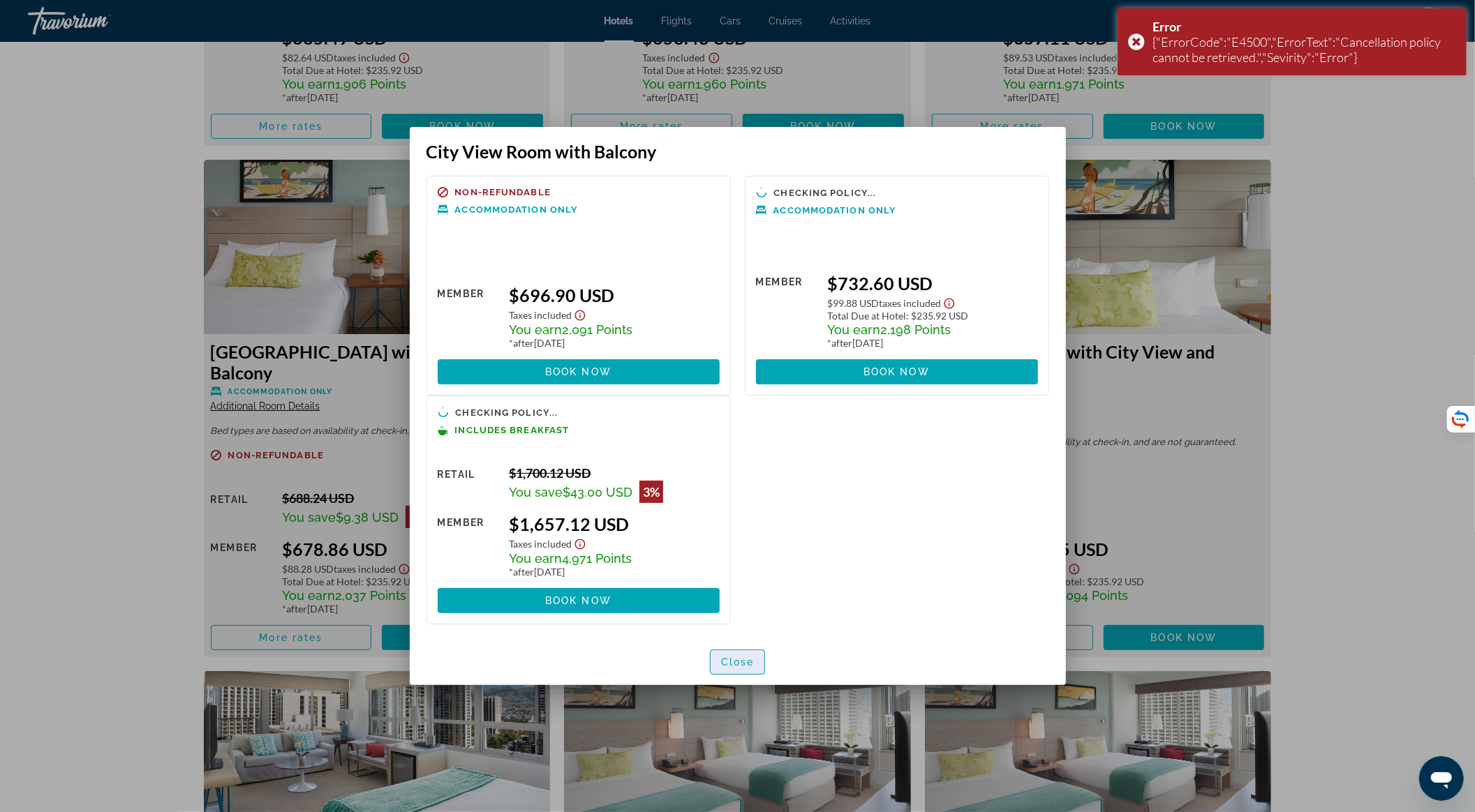
click at [747, 663] on span "Close" at bounding box center [738, 662] width 34 height 11
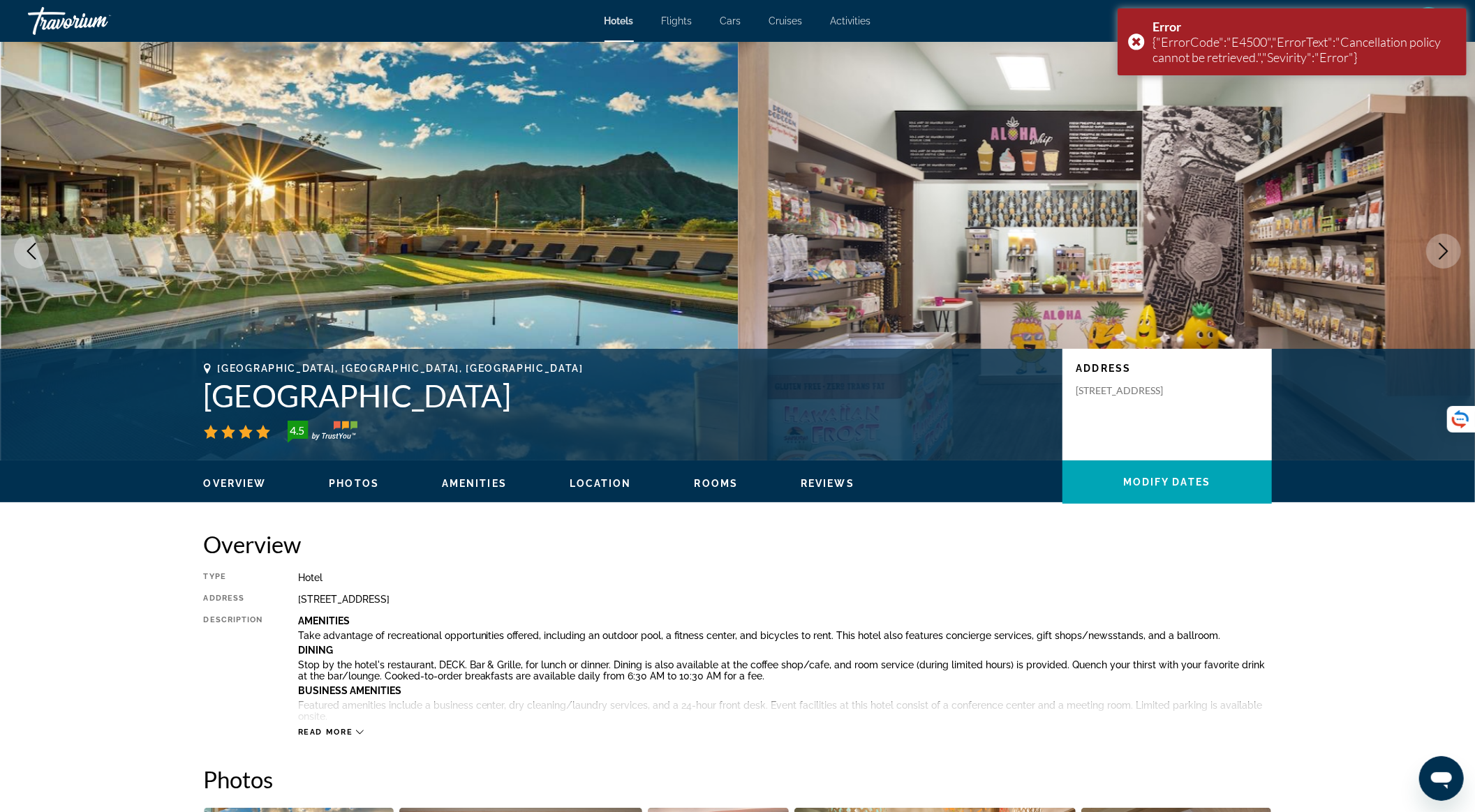
scroll to position [2818, 0]
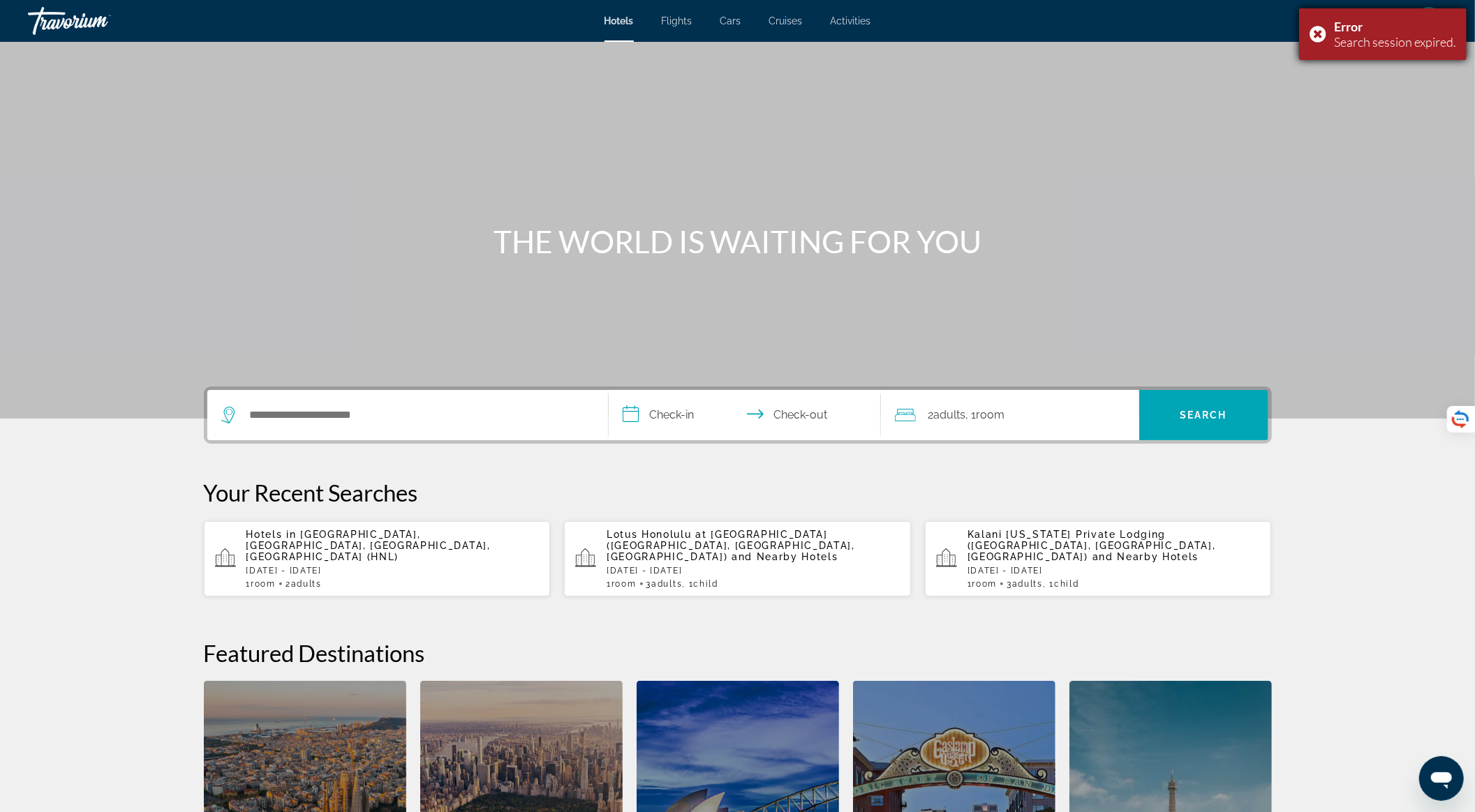
click at [1320, 38] on div "Error Search session expired." at bounding box center [1383, 33] width 168 height 51
click at [436, 538] on span "[GEOGRAPHIC_DATA], [GEOGRAPHIC_DATA], [GEOGRAPHIC_DATA], [GEOGRAPHIC_DATA] (HNL)" at bounding box center [369, 546] width 244 height 33
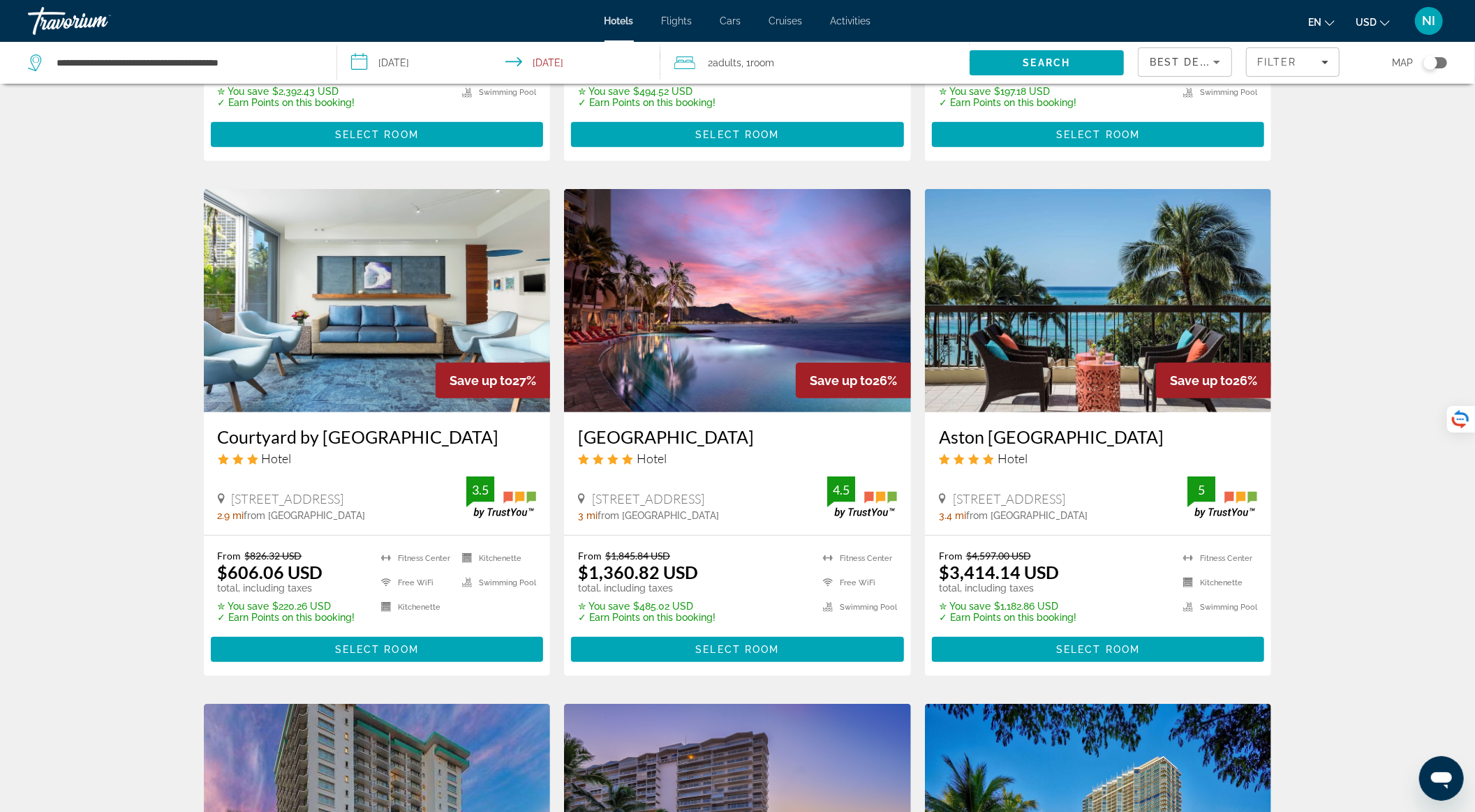
scroll to position [558, 0]
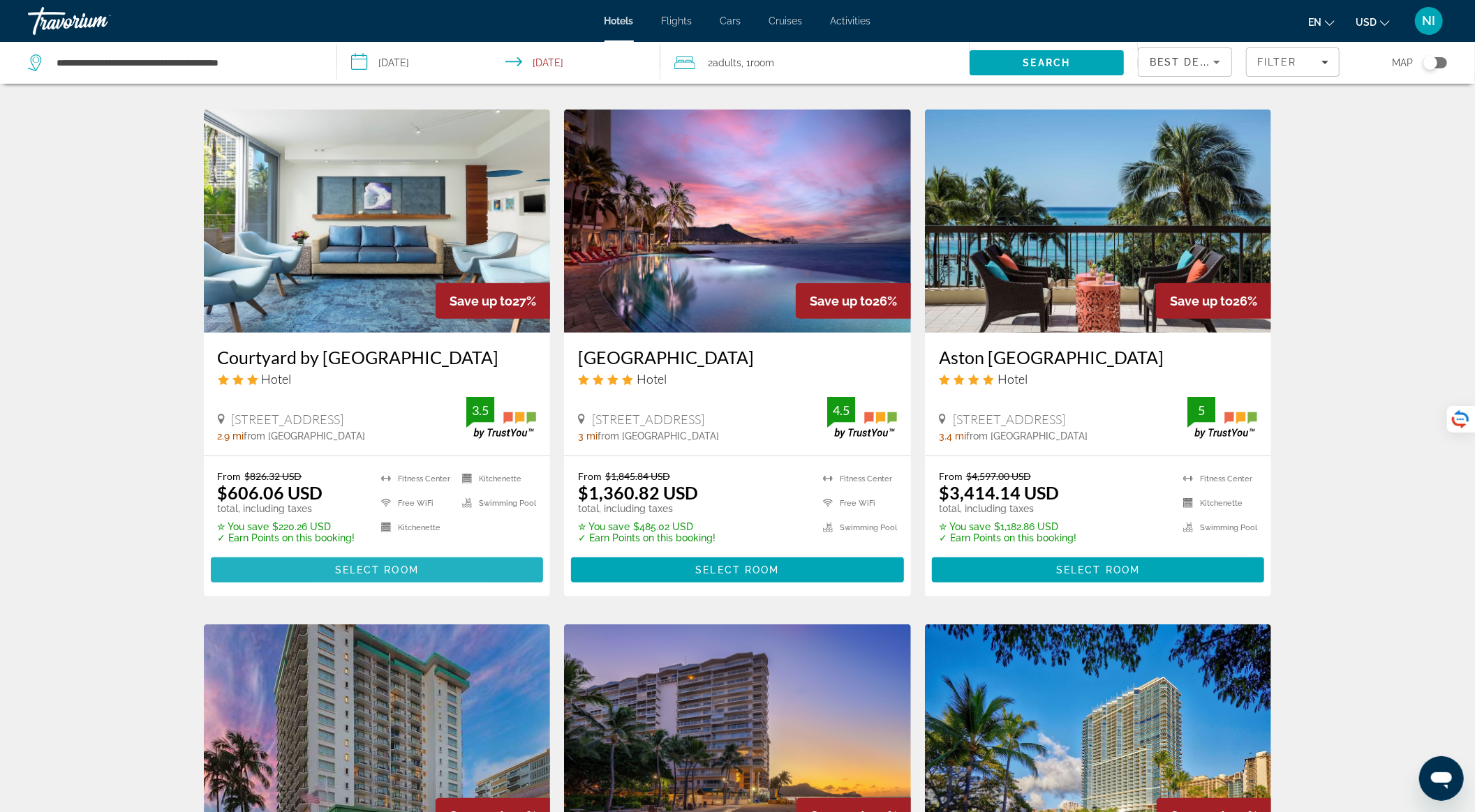
click at [340, 563] on span "Main content" at bounding box center [377, 570] width 333 height 33
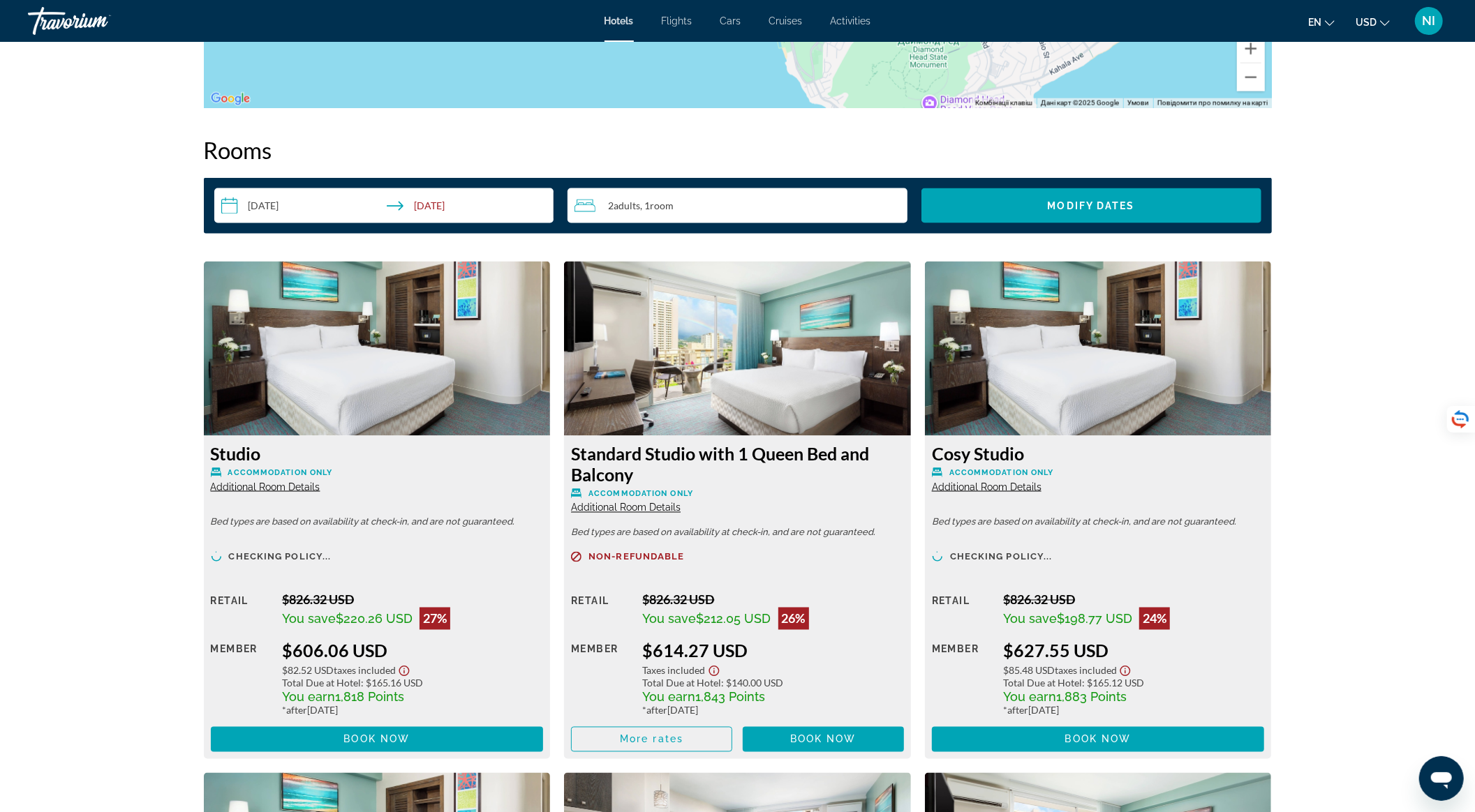
scroll to position [1861, 0]
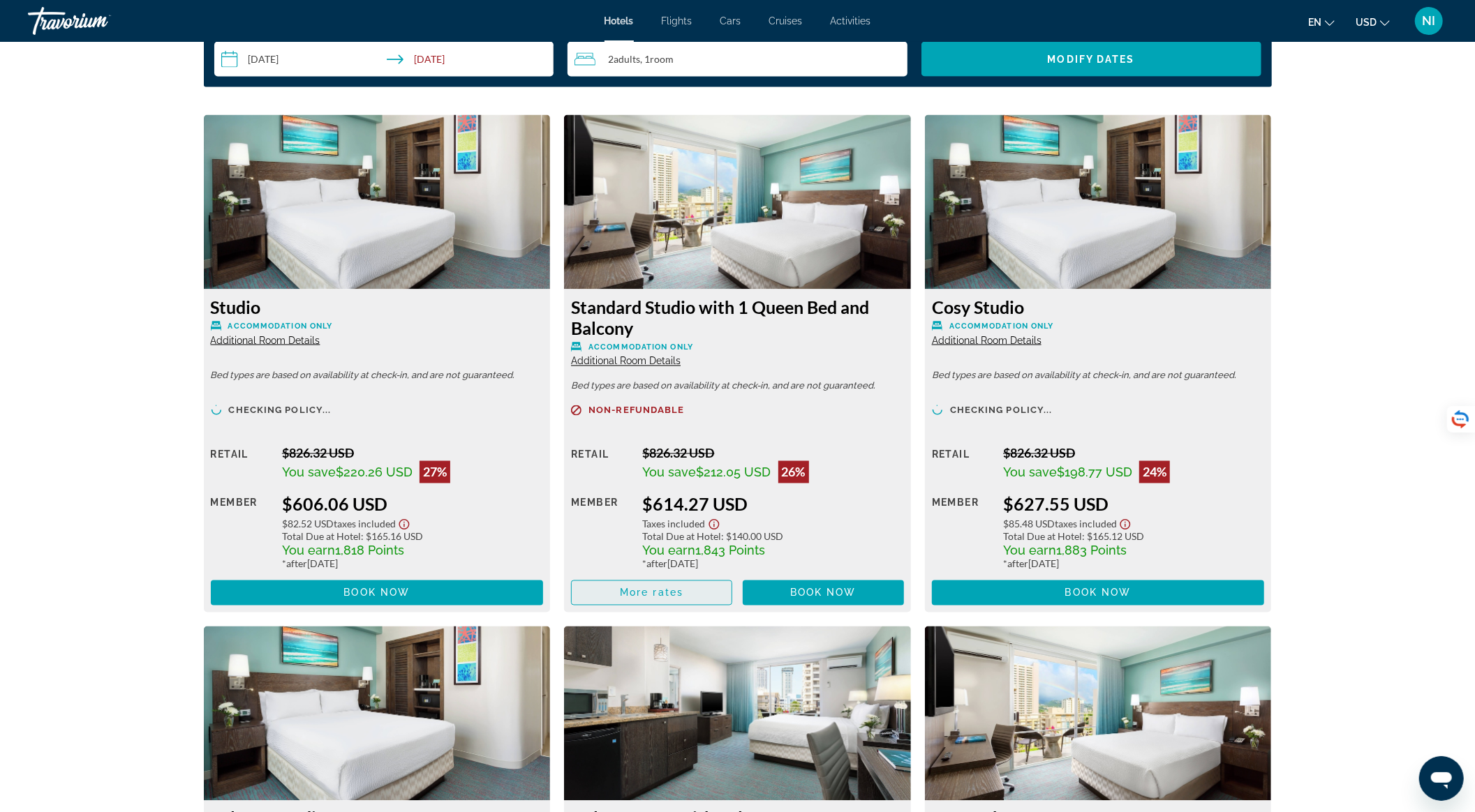
click at [691, 589] on span "Main content" at bounding box center [652, 593] width 160 height 33
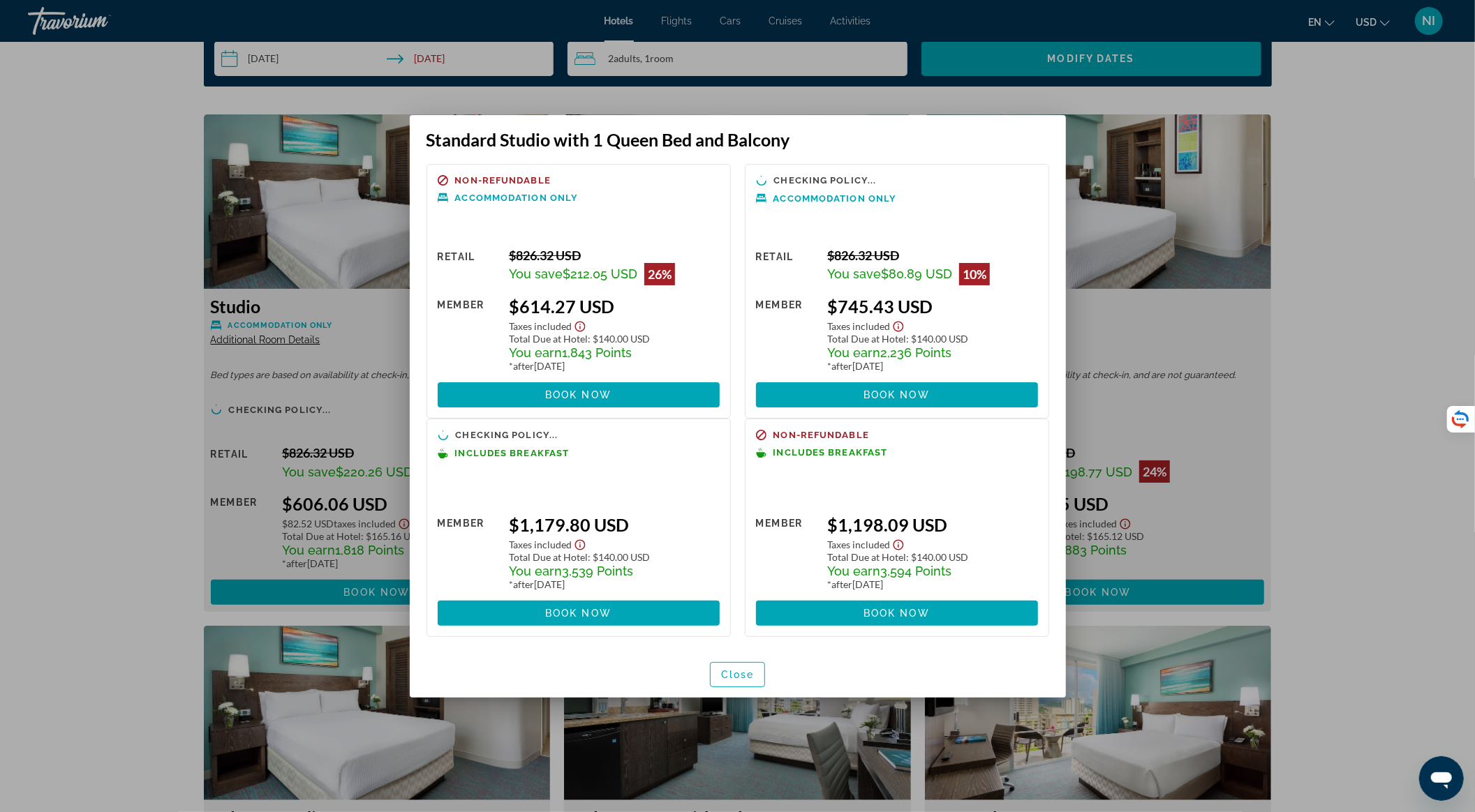
scroll to position [0, 0]
click at [724, 676] on span "Close" at bounding box center [738, 674] width 34 height 11
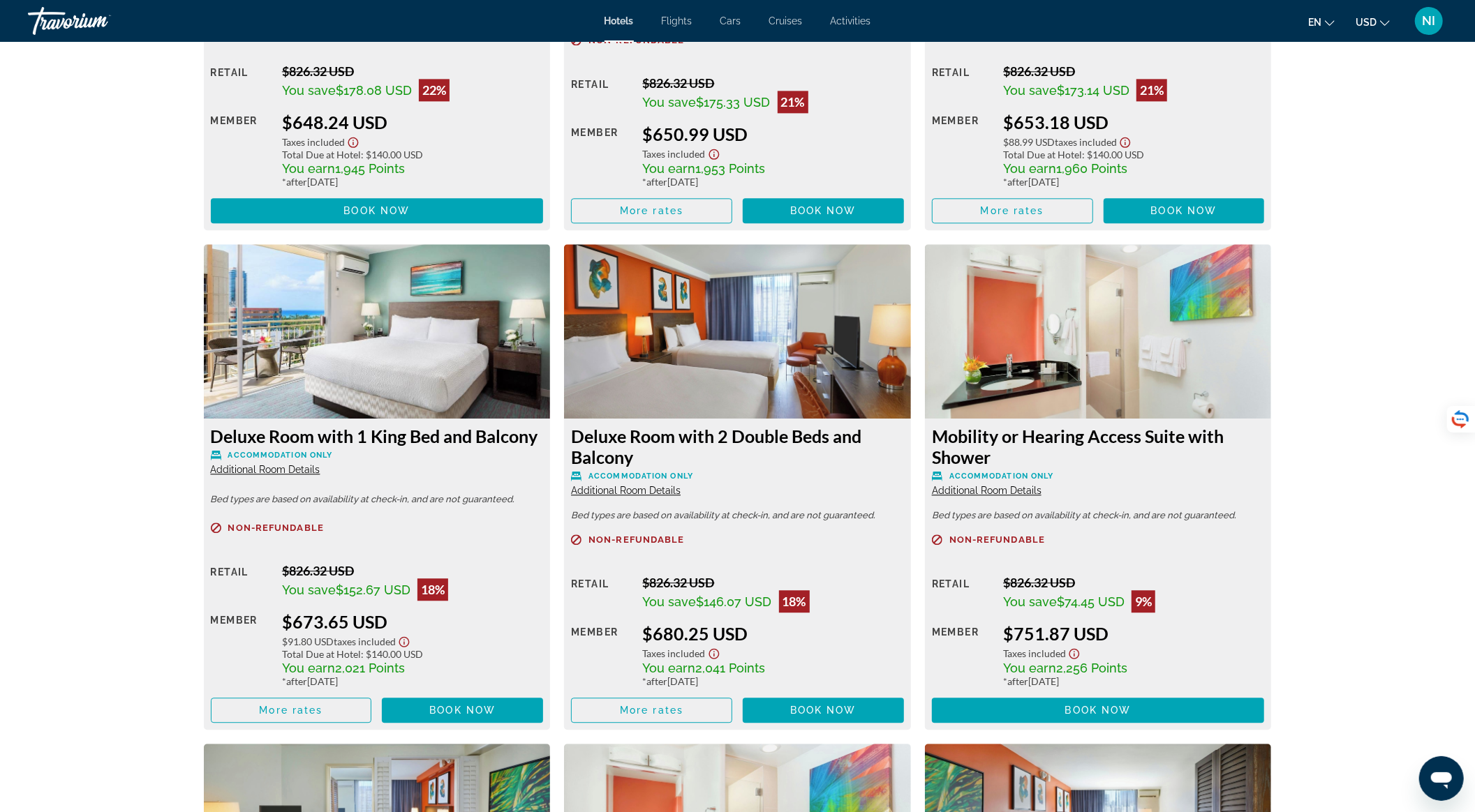
scroll to position [2884, 0]
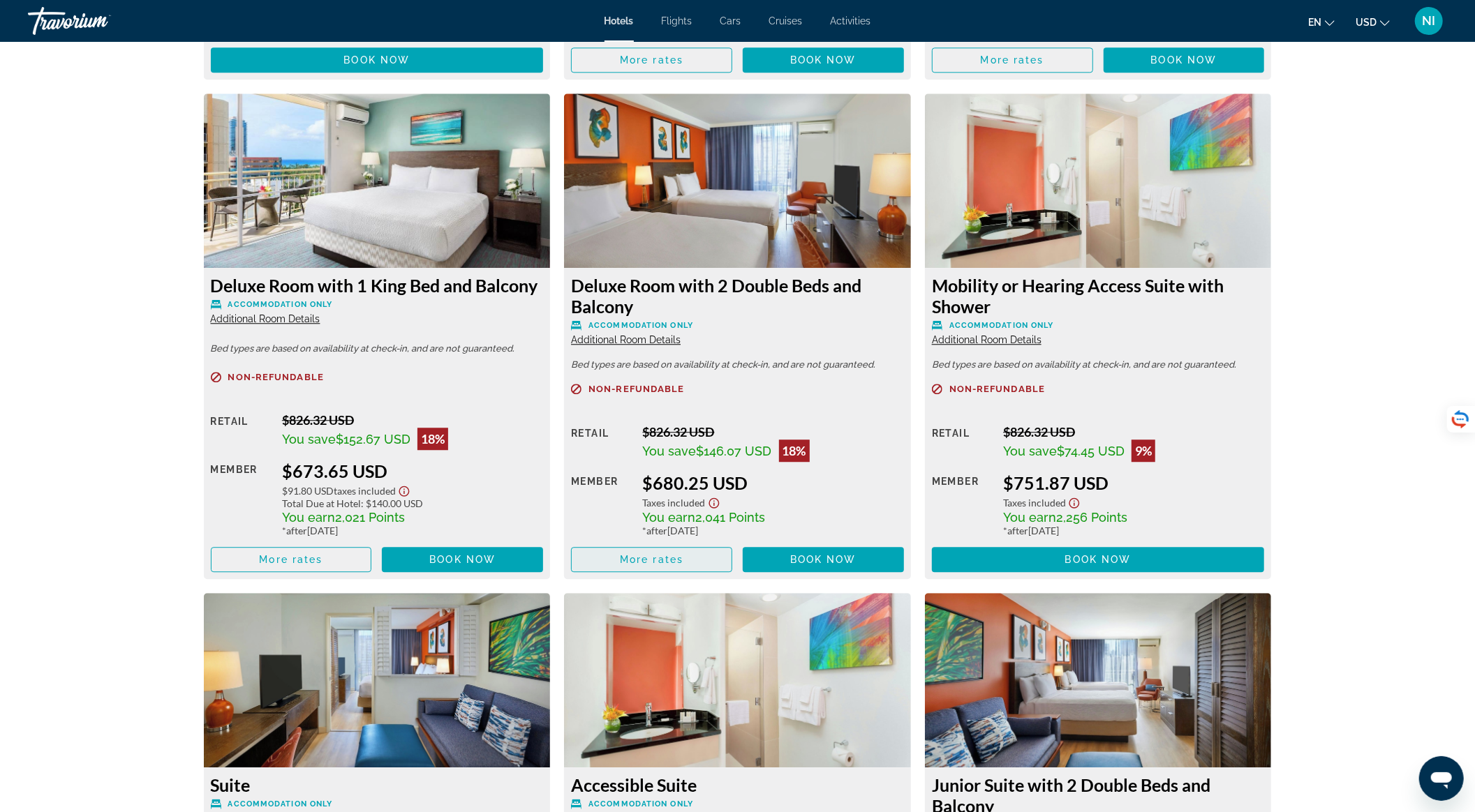
click at [675, 563] on span "More rates" at bounding box center [652, 560] width 63 height 11
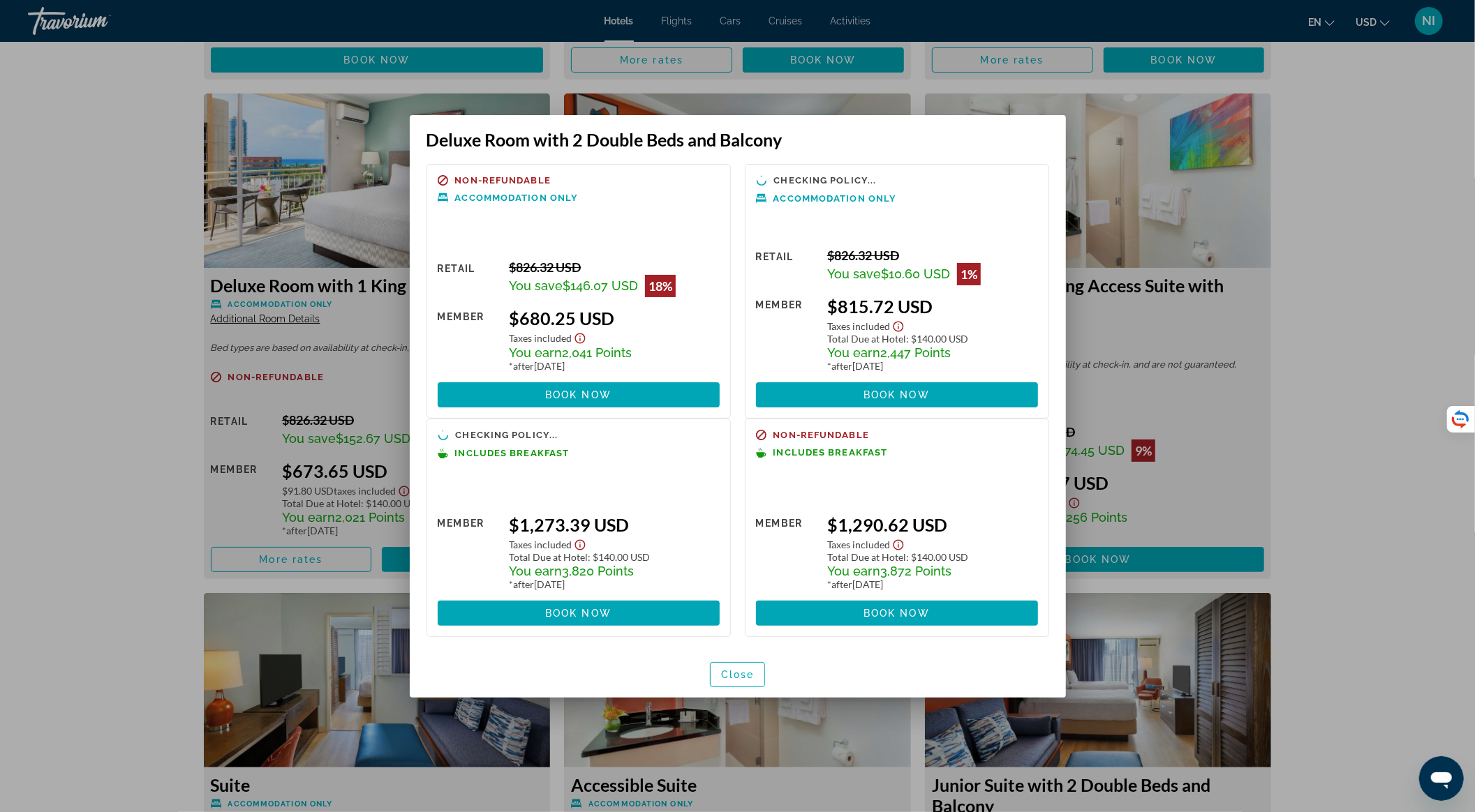
scroll to position [0, 0]
click at [737, 684] on span "button" at bounding box center [738, 674] width 54 height 33
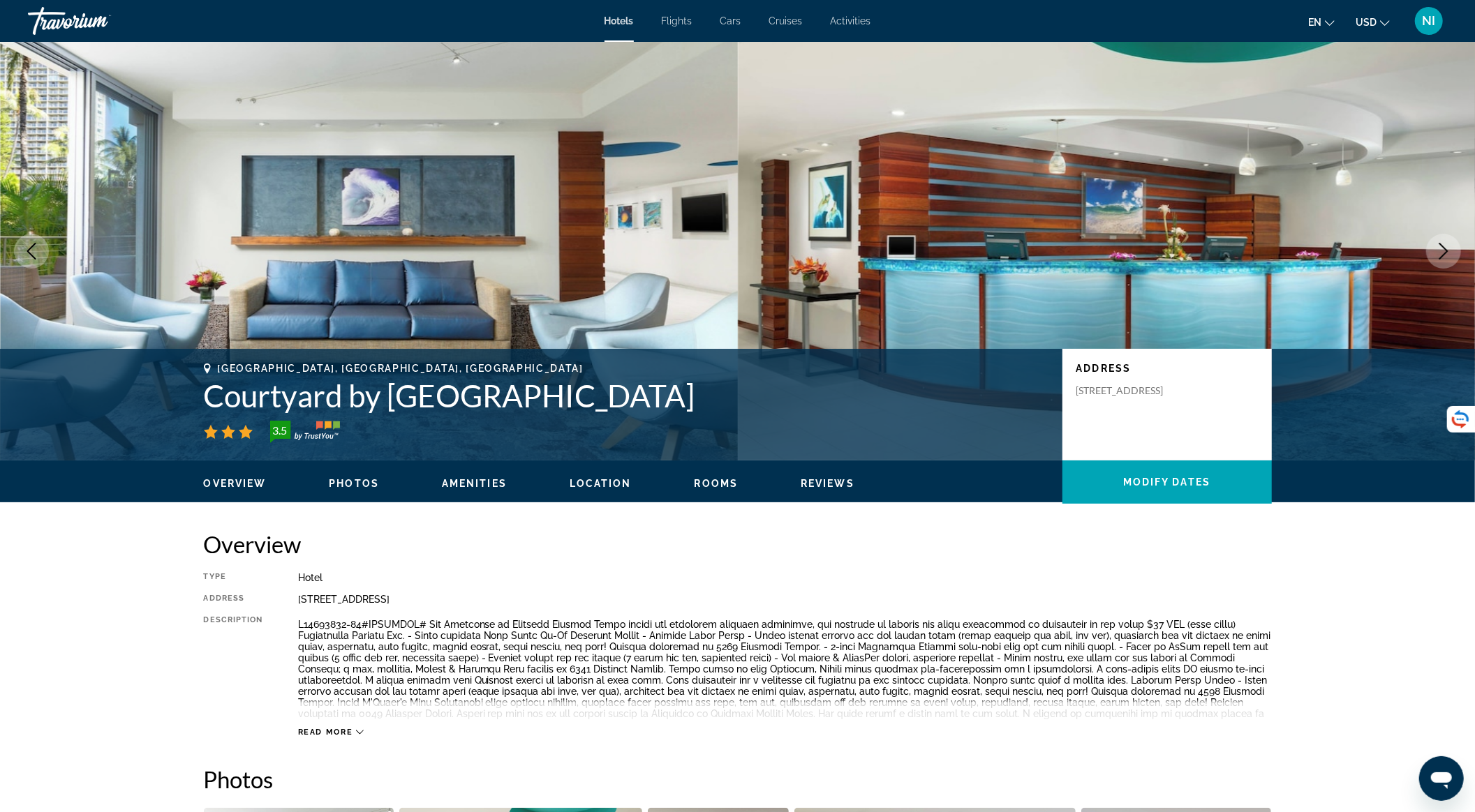
scroll to position [2884, 0]
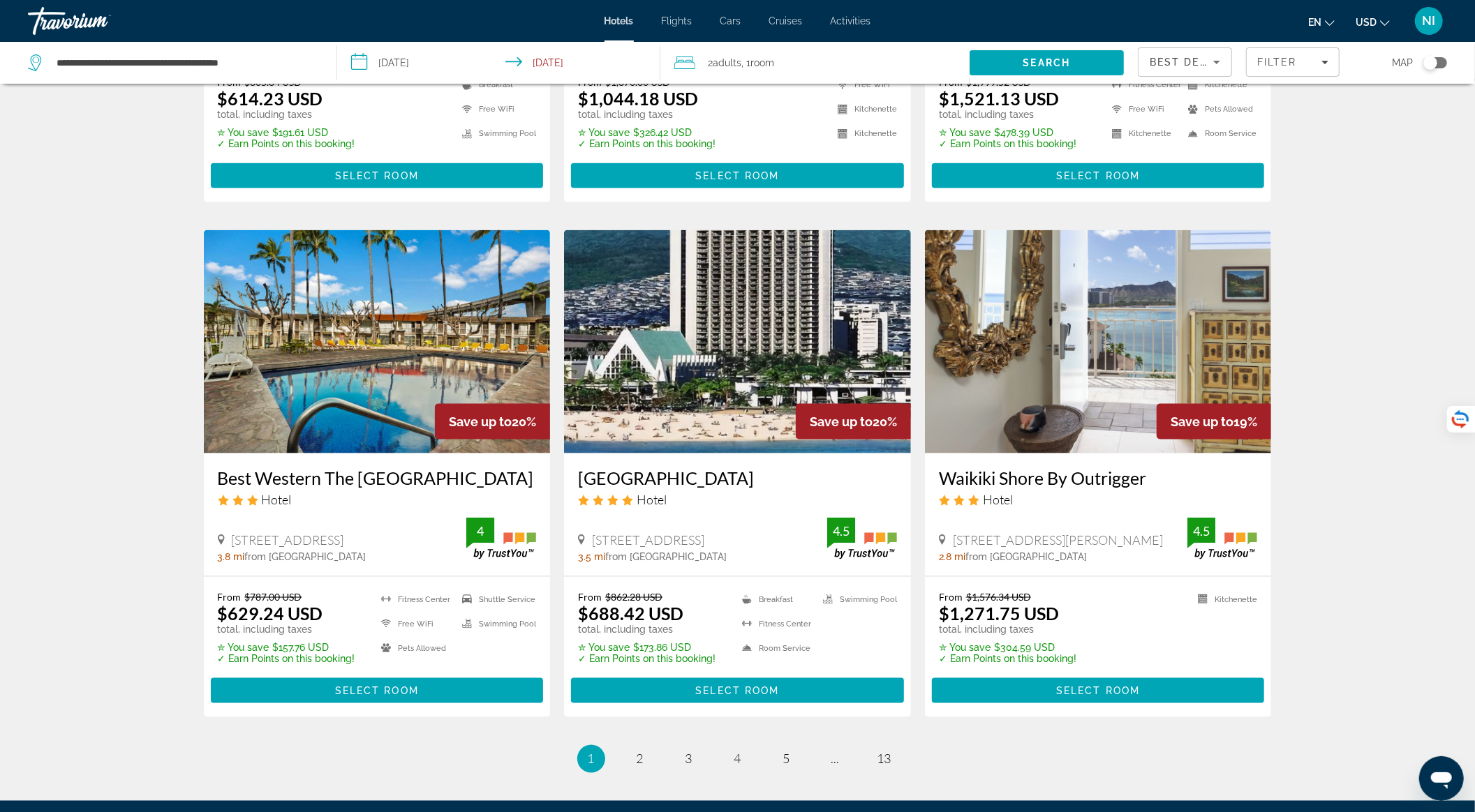
scroll to position [1489, 0]
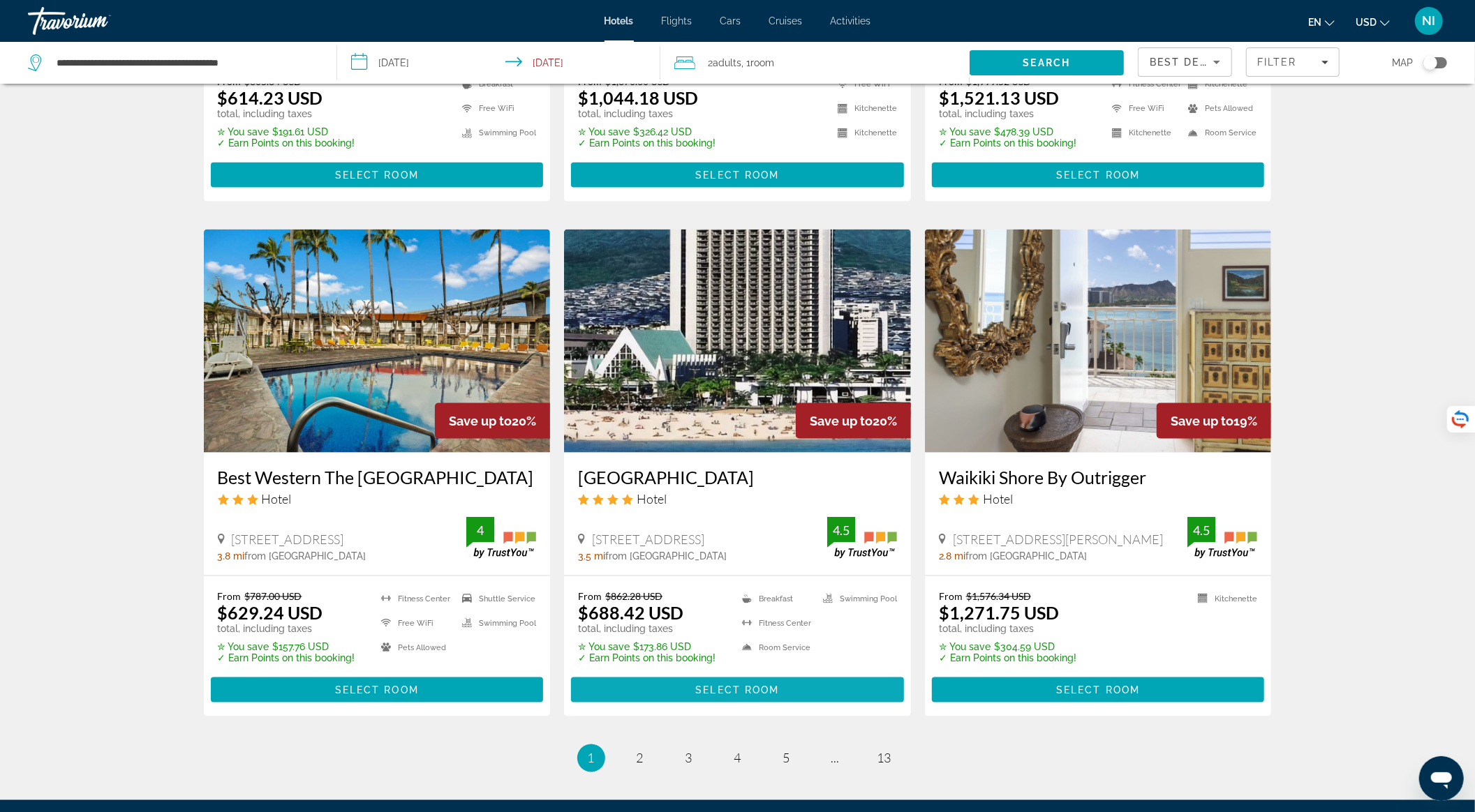
click at [765, 696] on span "Select Room" at bounding box center [737, 690] width 84 height 11
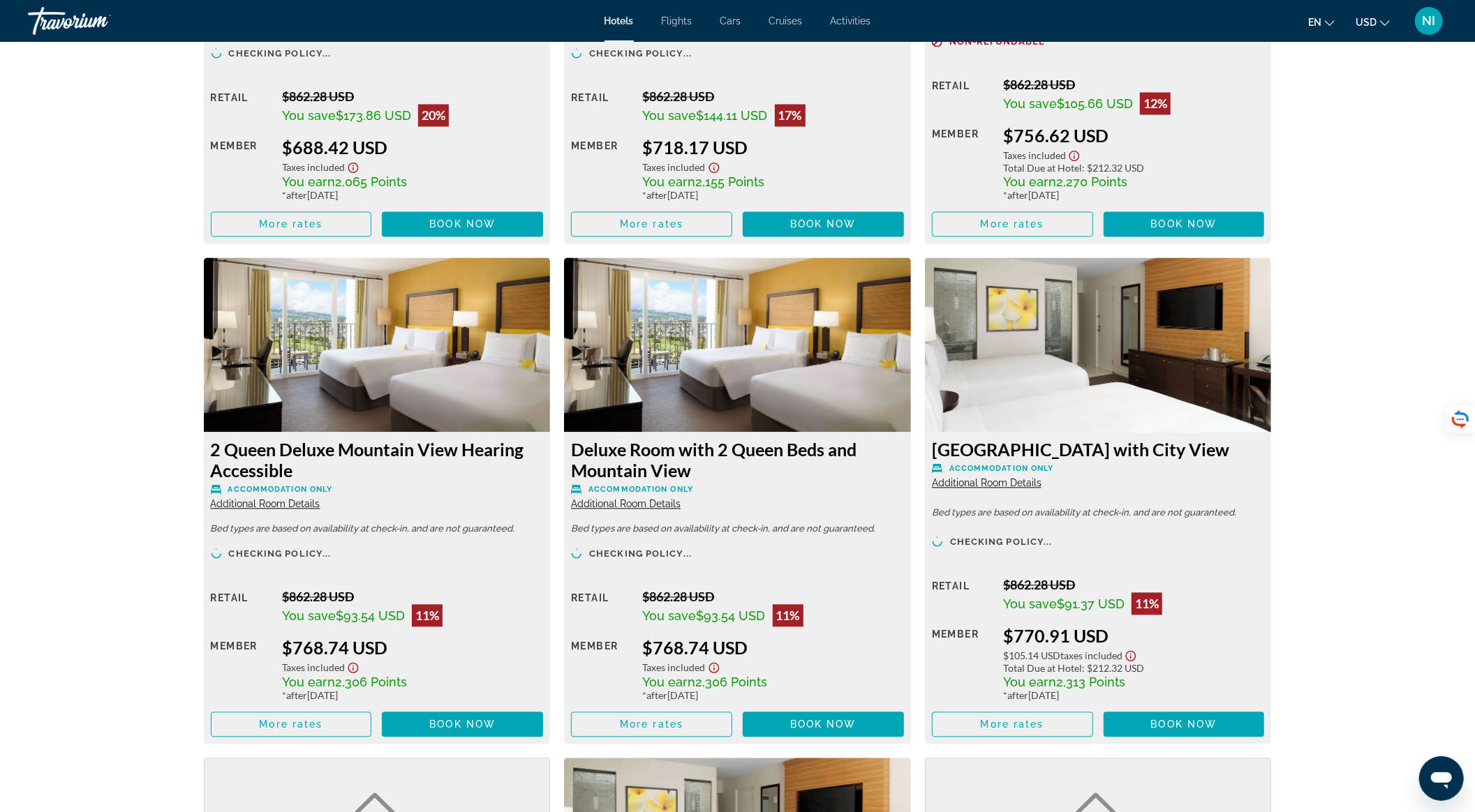
scroll to position [2234, 0]
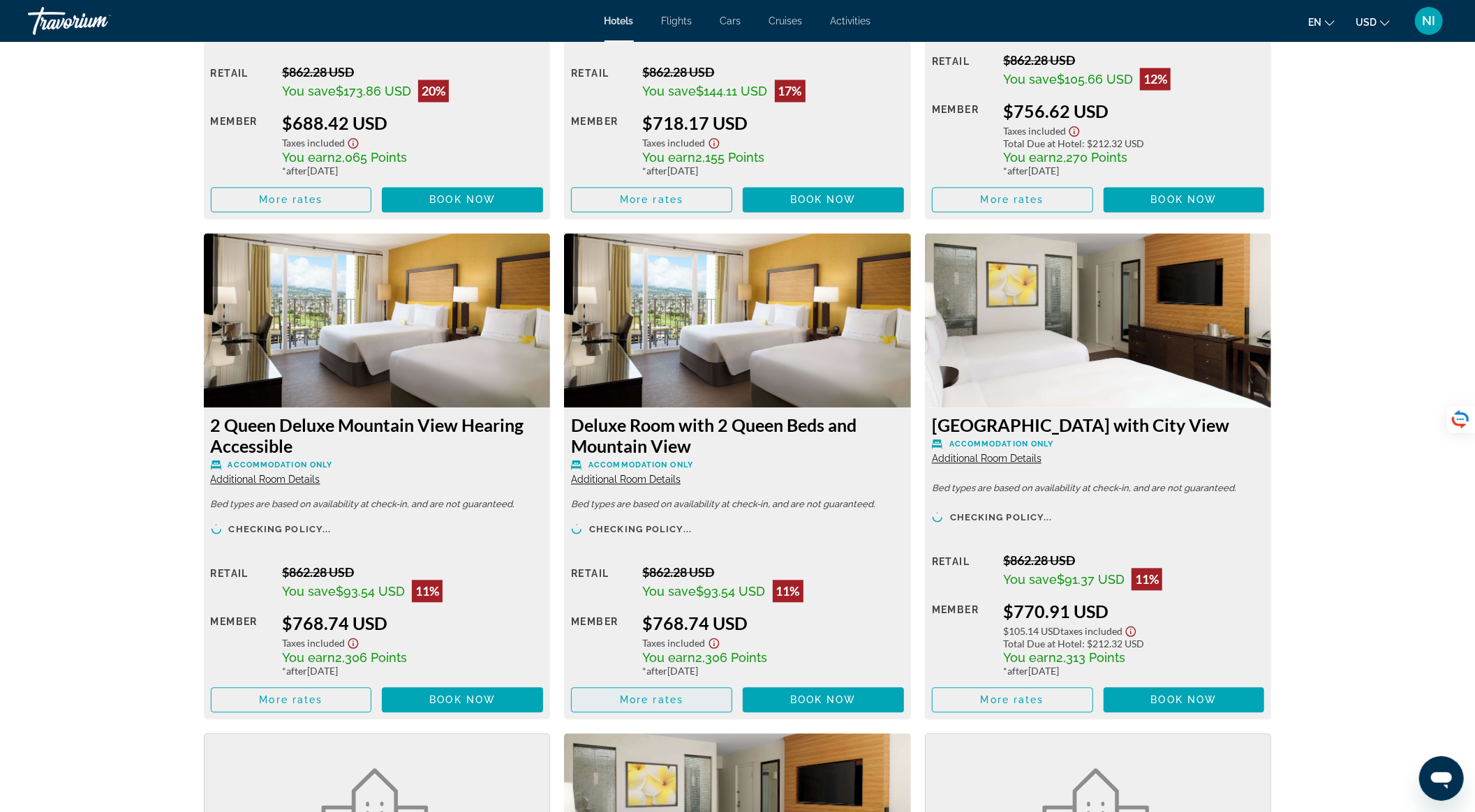
click at [695, 701] on span "Main content" at bounding box center [652, 700] width 160 height 33
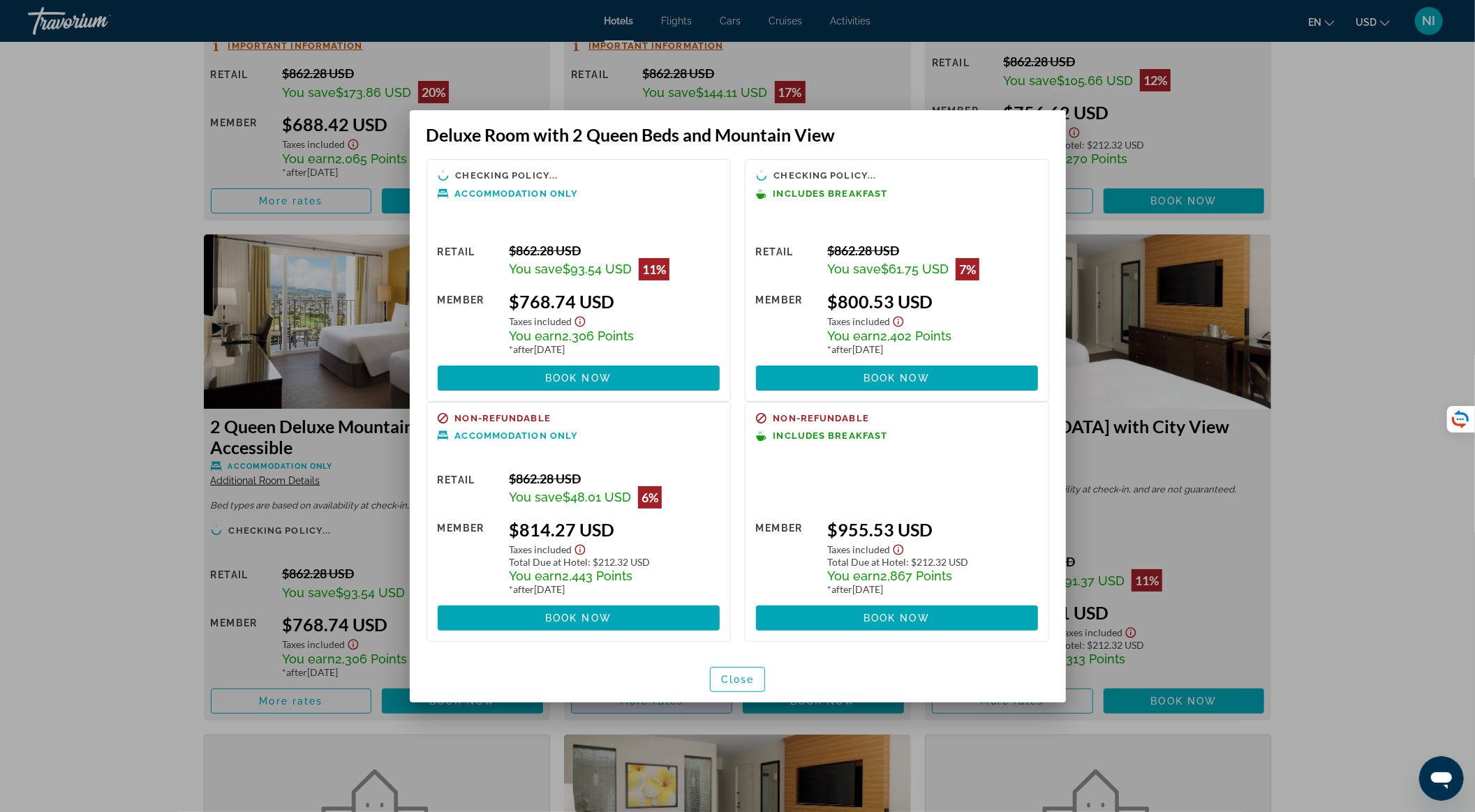
scroll to position [0, 0]
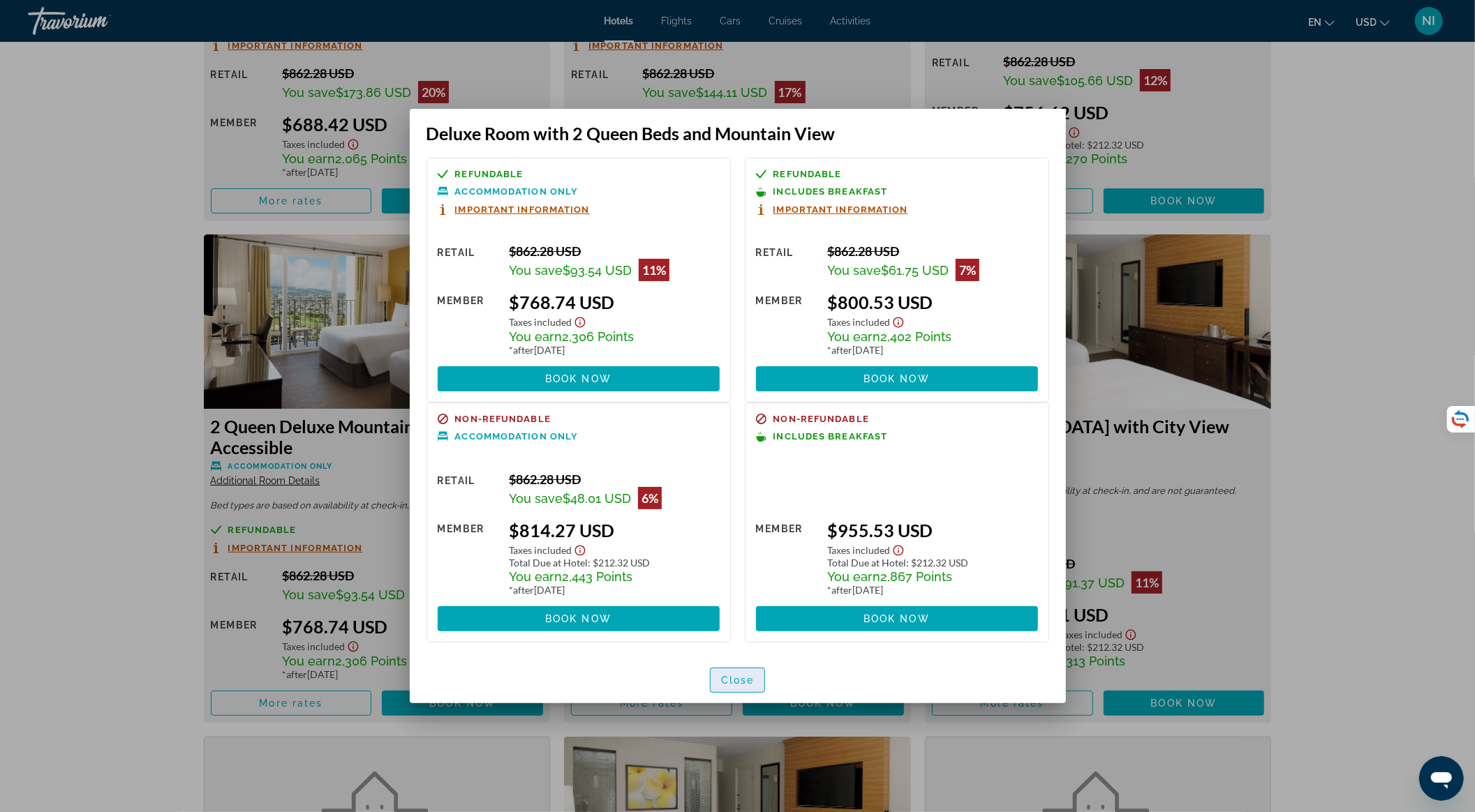
click at [740, 680] on span "Close" at bounding box center [738, 680] width 34 height 11
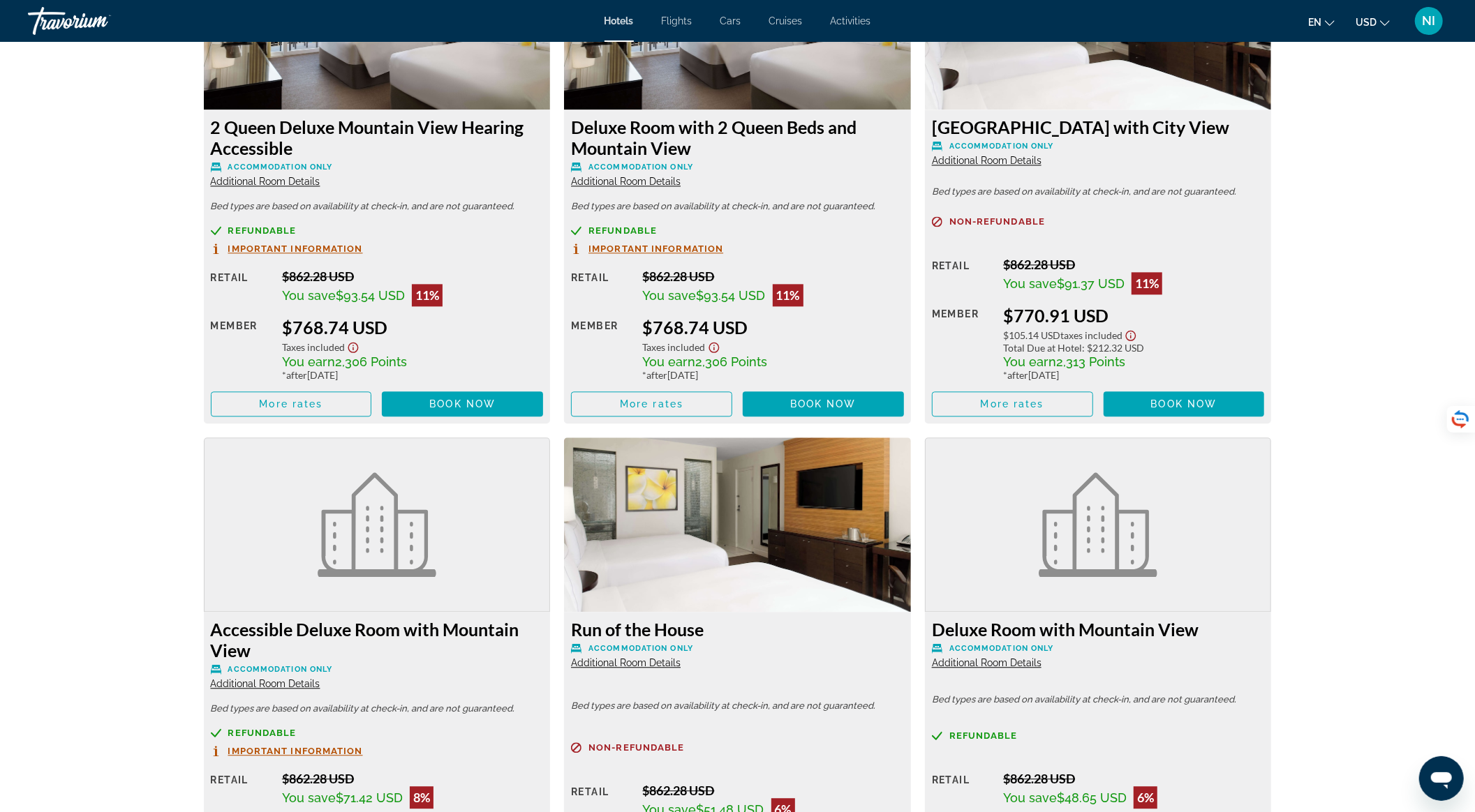
scroll to position [2420, 0]
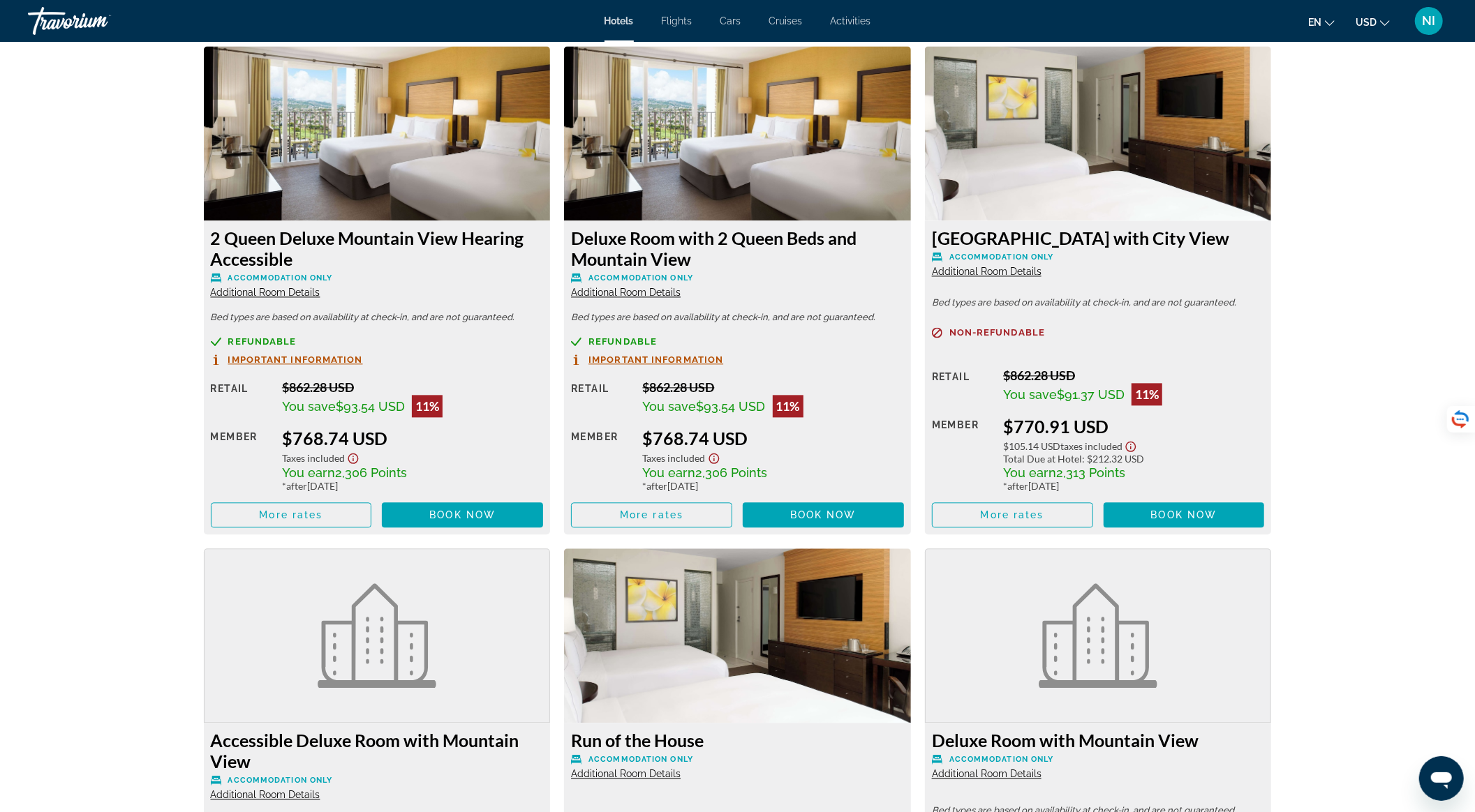
click at [701, 355] on span "Important Information" at bounding box center [655, 359] width 135 height 9
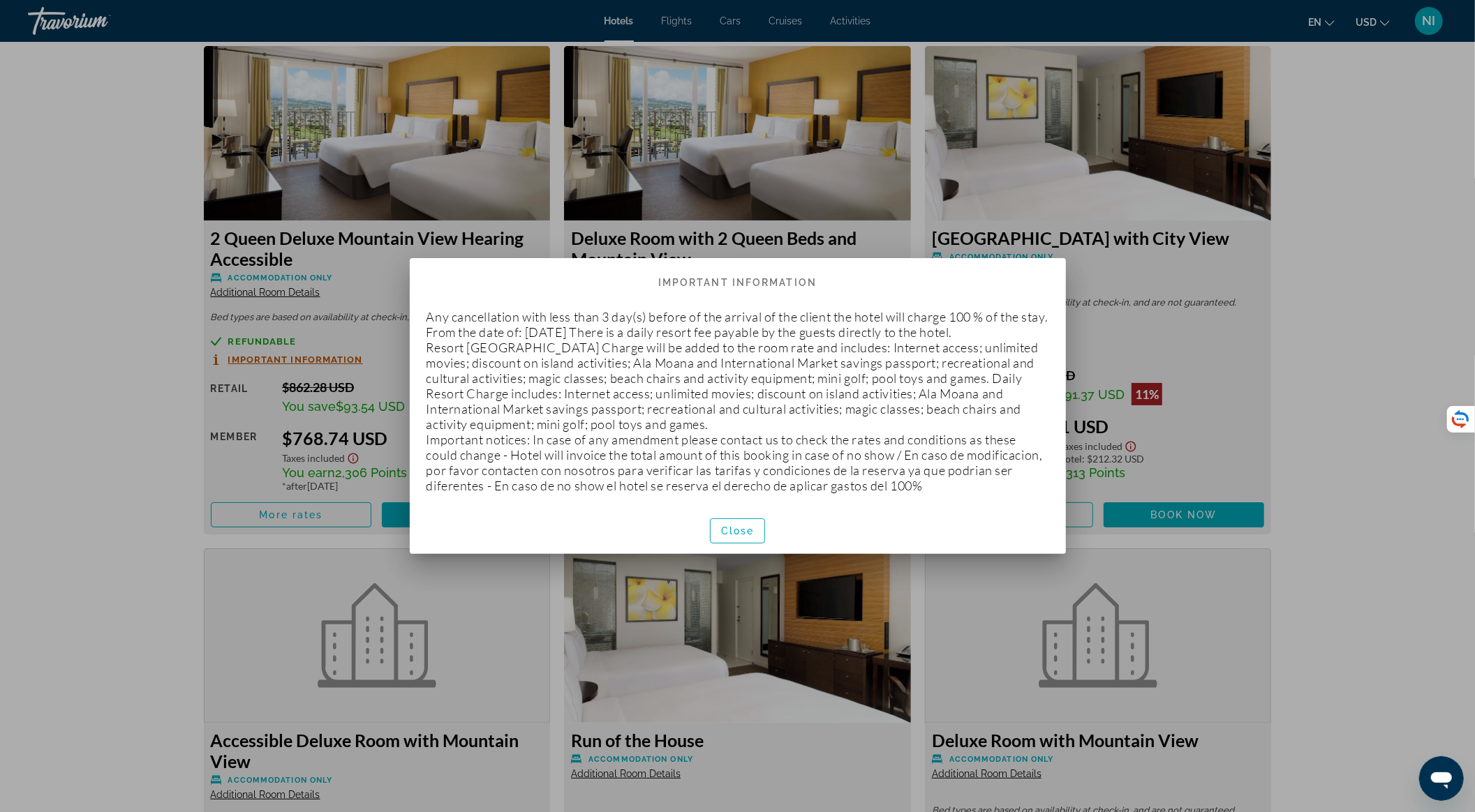
scroll to position [0, 0]
click at [745, 537] on span "Close" at bounding box center [738, 531] width 34 height 11
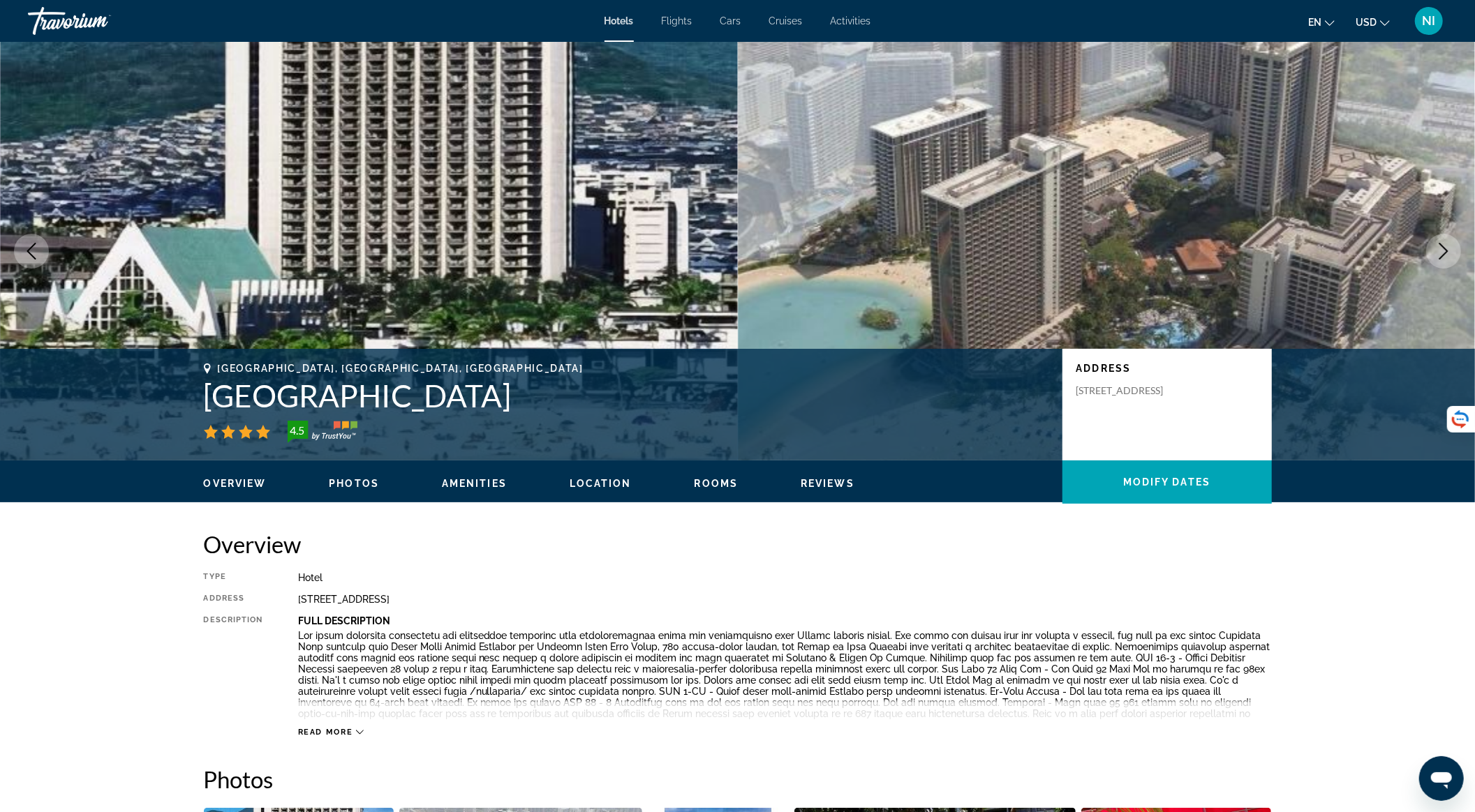
scroll to position [2420, 0]
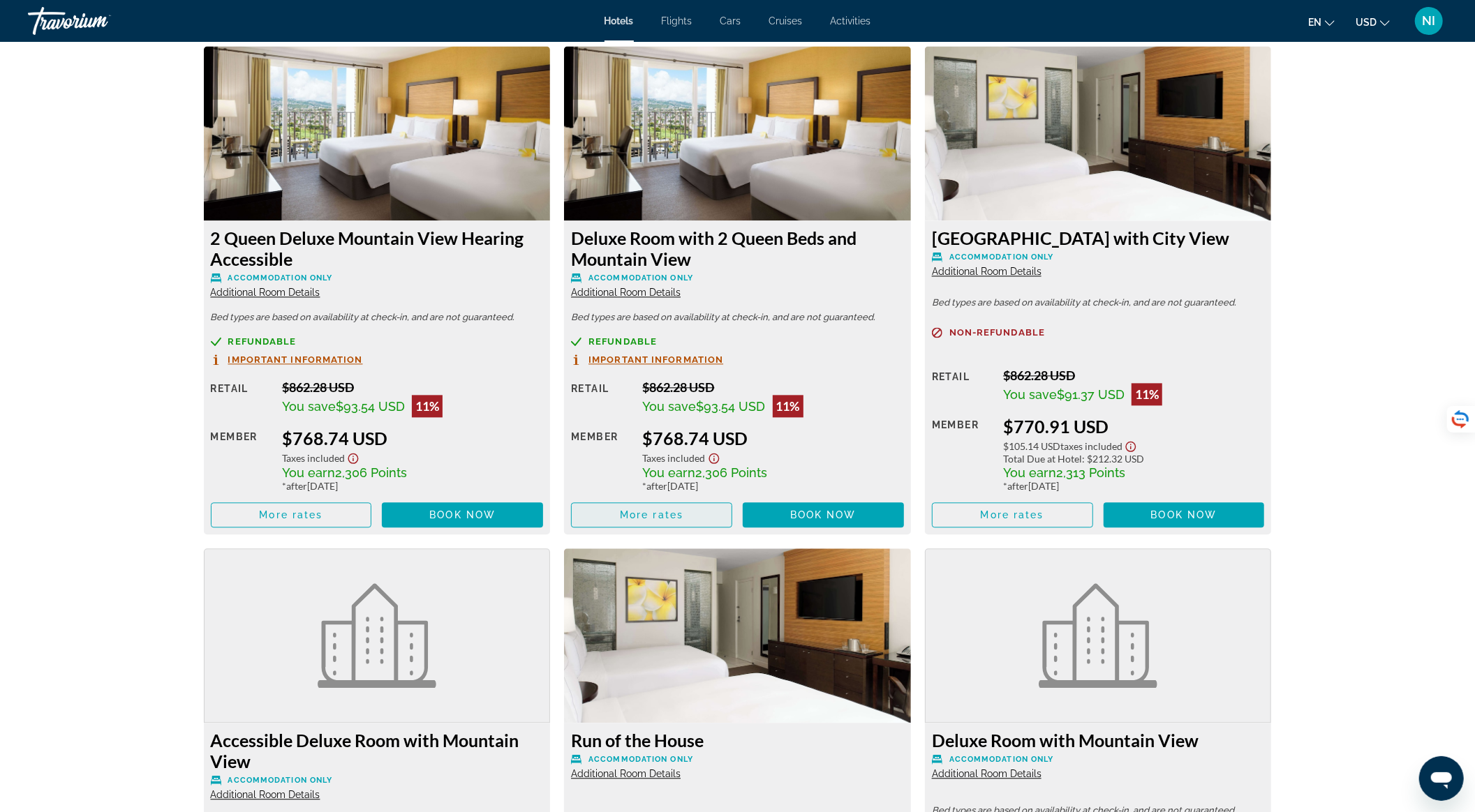
click at [680, 511] on span "More rates" at bounding box center [652, 515] width 63 height 11
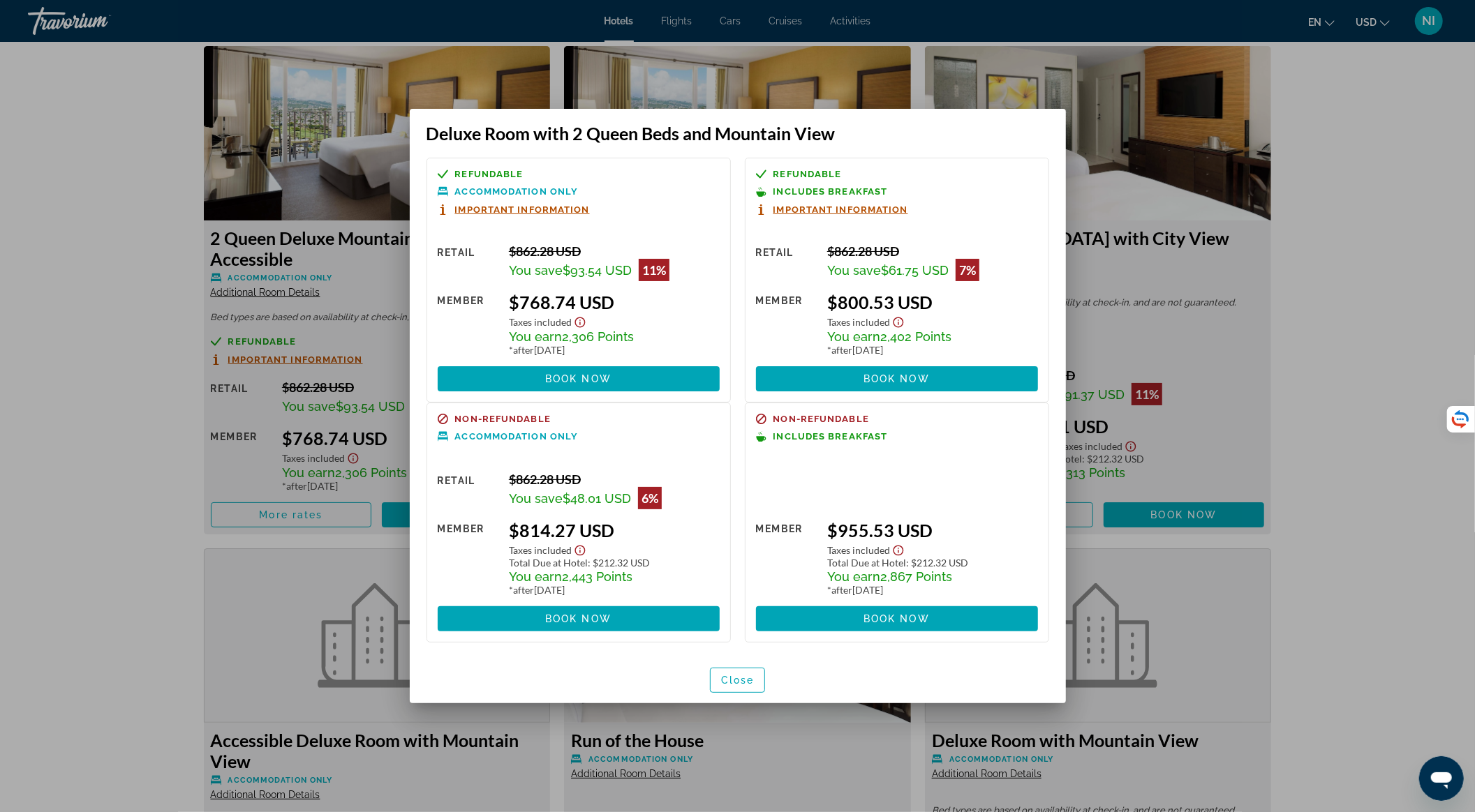
scroll to position [0, 0]
click at [747, 679] on span "Close" at bounding box center [738, 680] width 34 height 11
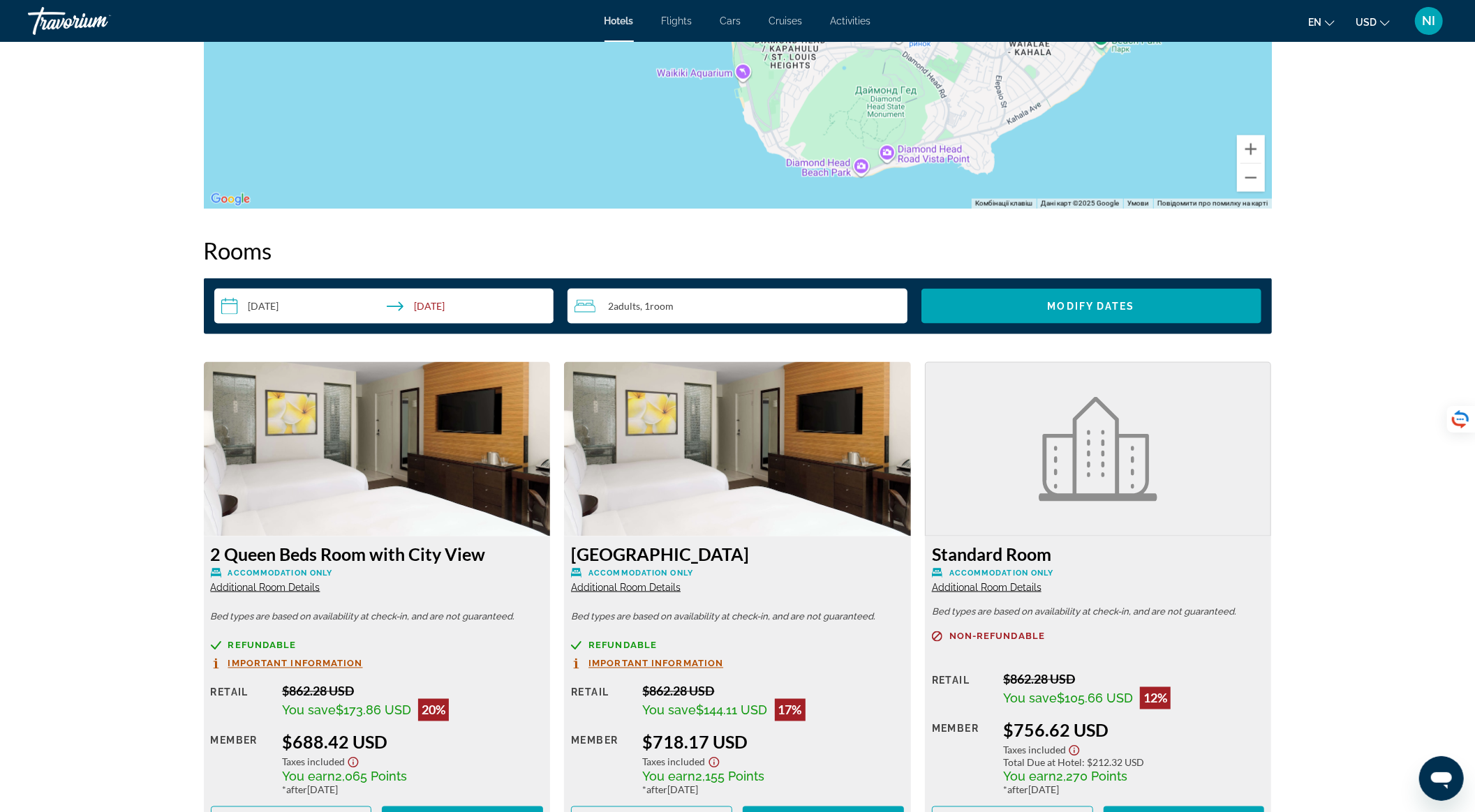
scroll to position [1583, 0]
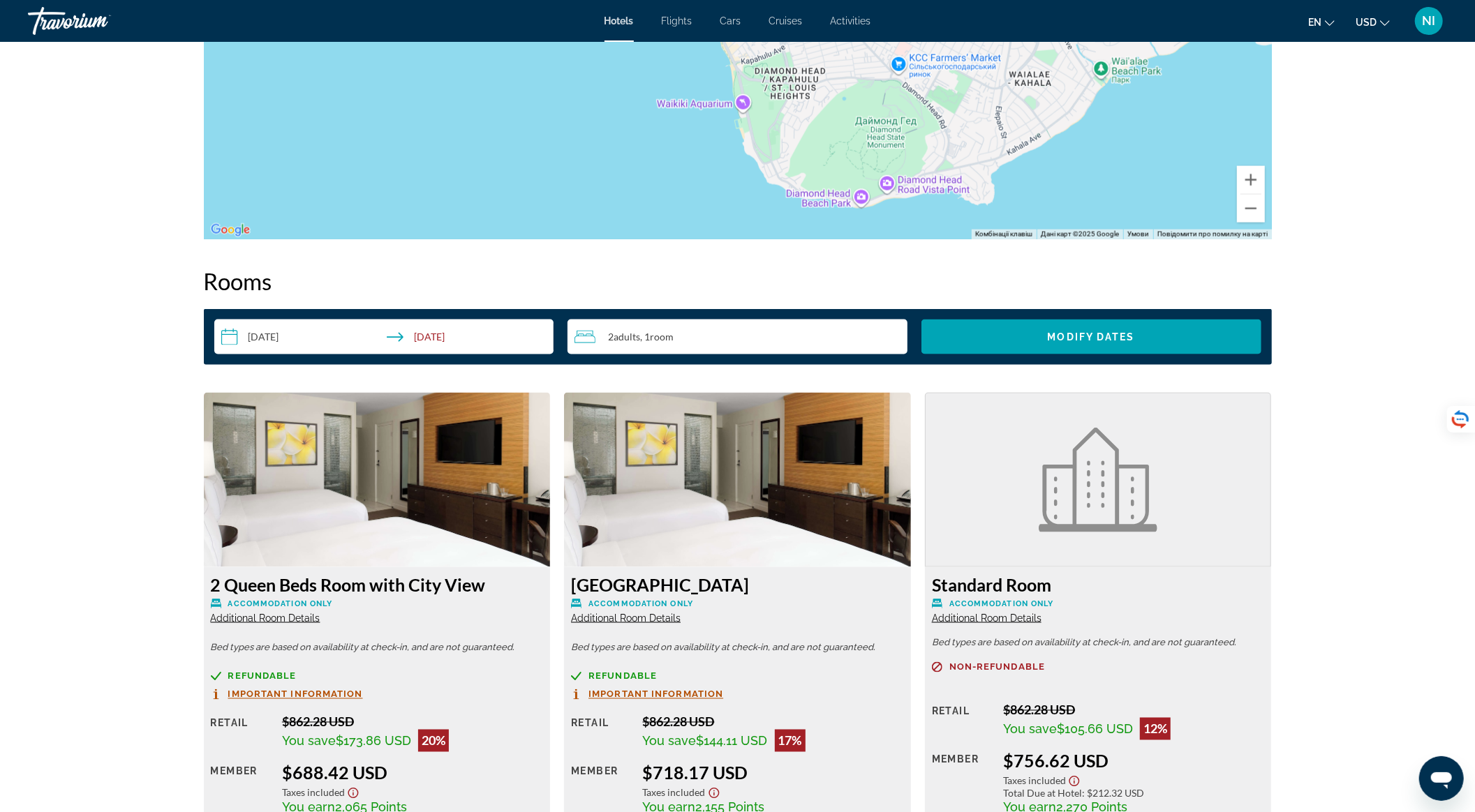
click at [729, 339] on div "2 Adult Adults , 1 Room rooms" at bounding box center [741, 337] width 333 height 17
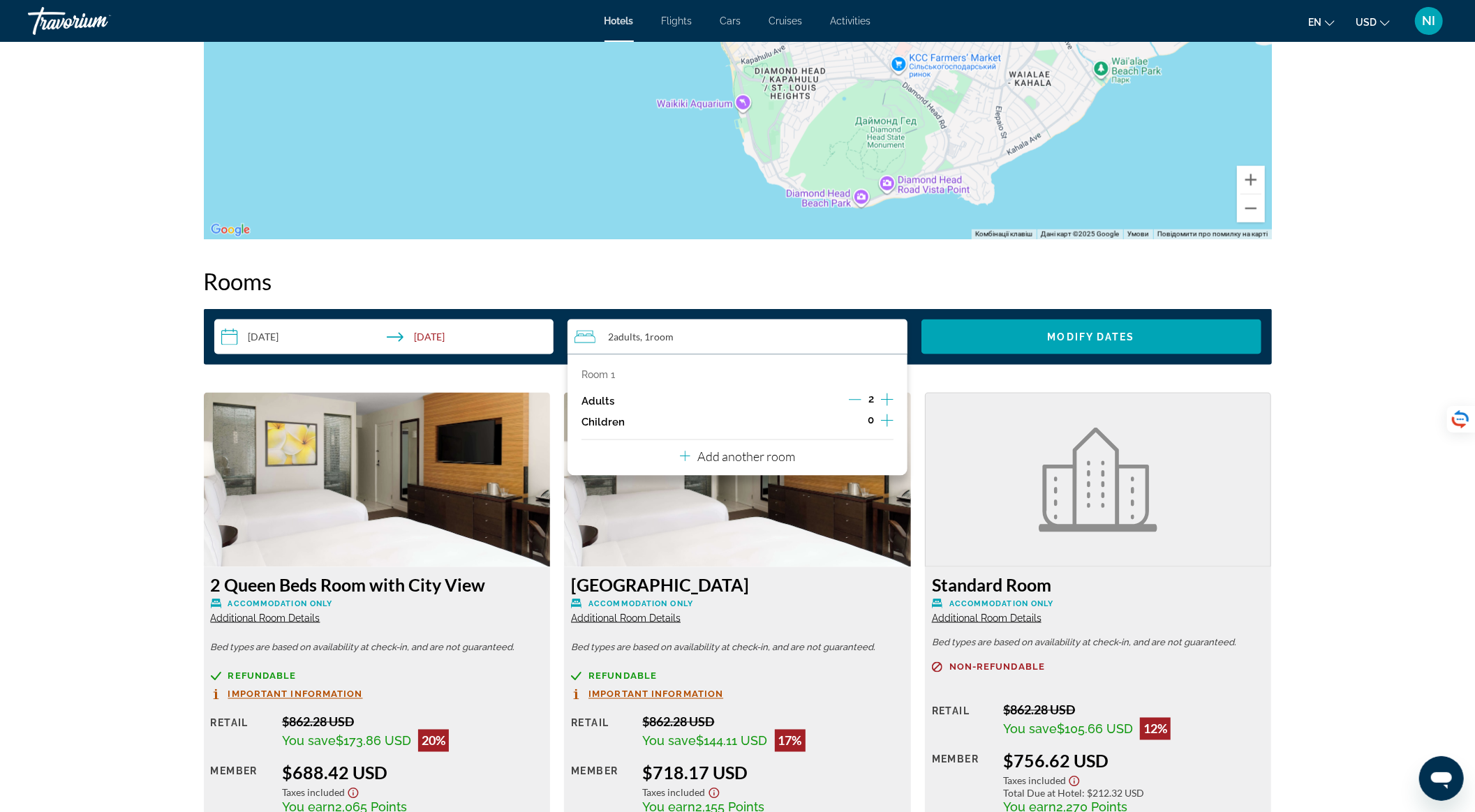
click at [885, 400] on icon "Increment adults" at bounding box center [887, 400] width 13 height 17
click at [886, 417] on icon "Increment children" at bounding box center [887, 421] width 13 height 17
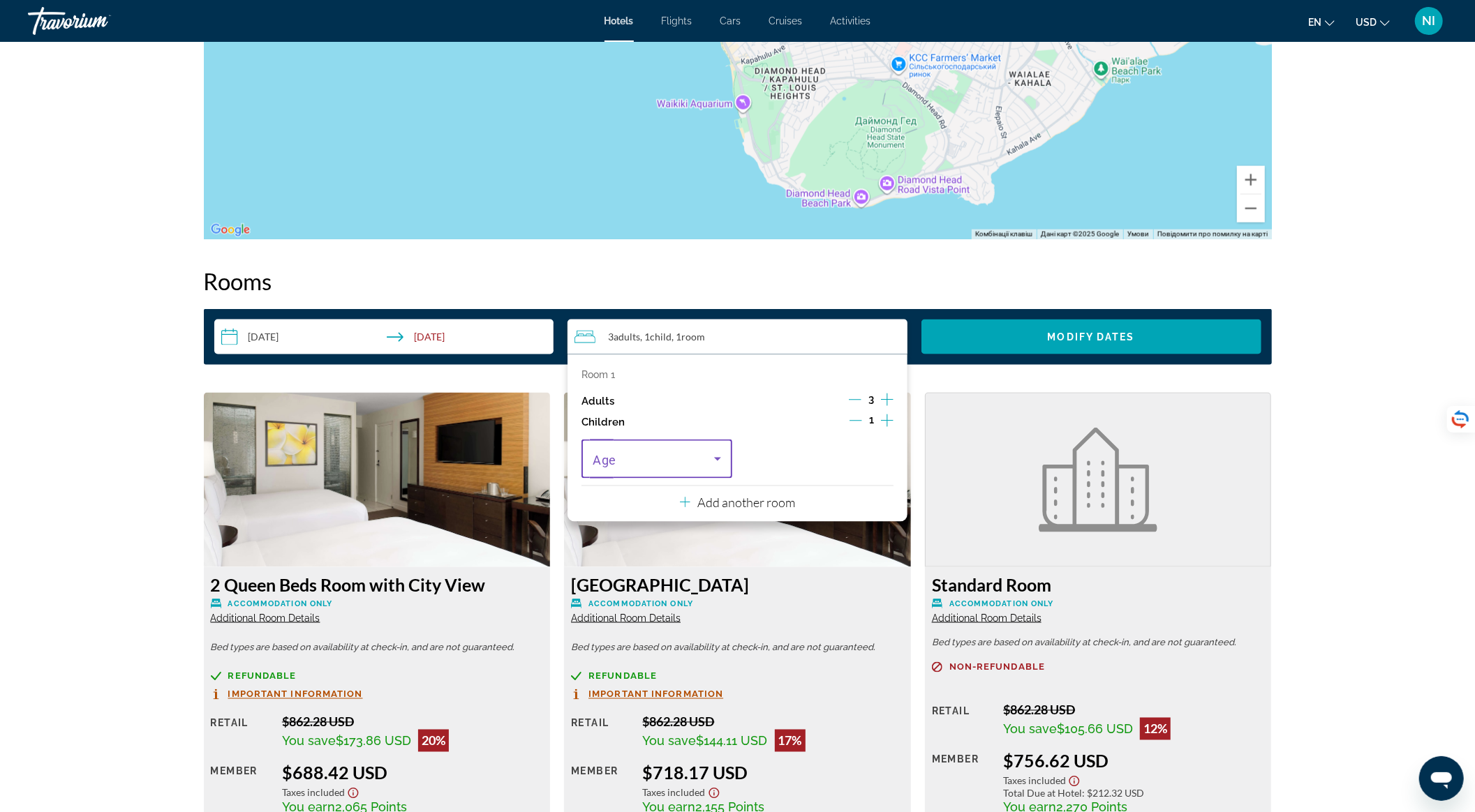
click at [716, 467] on icon "Travelers: 3 adults, 1 child" at bounding box center [718, 459] width 17 height 17
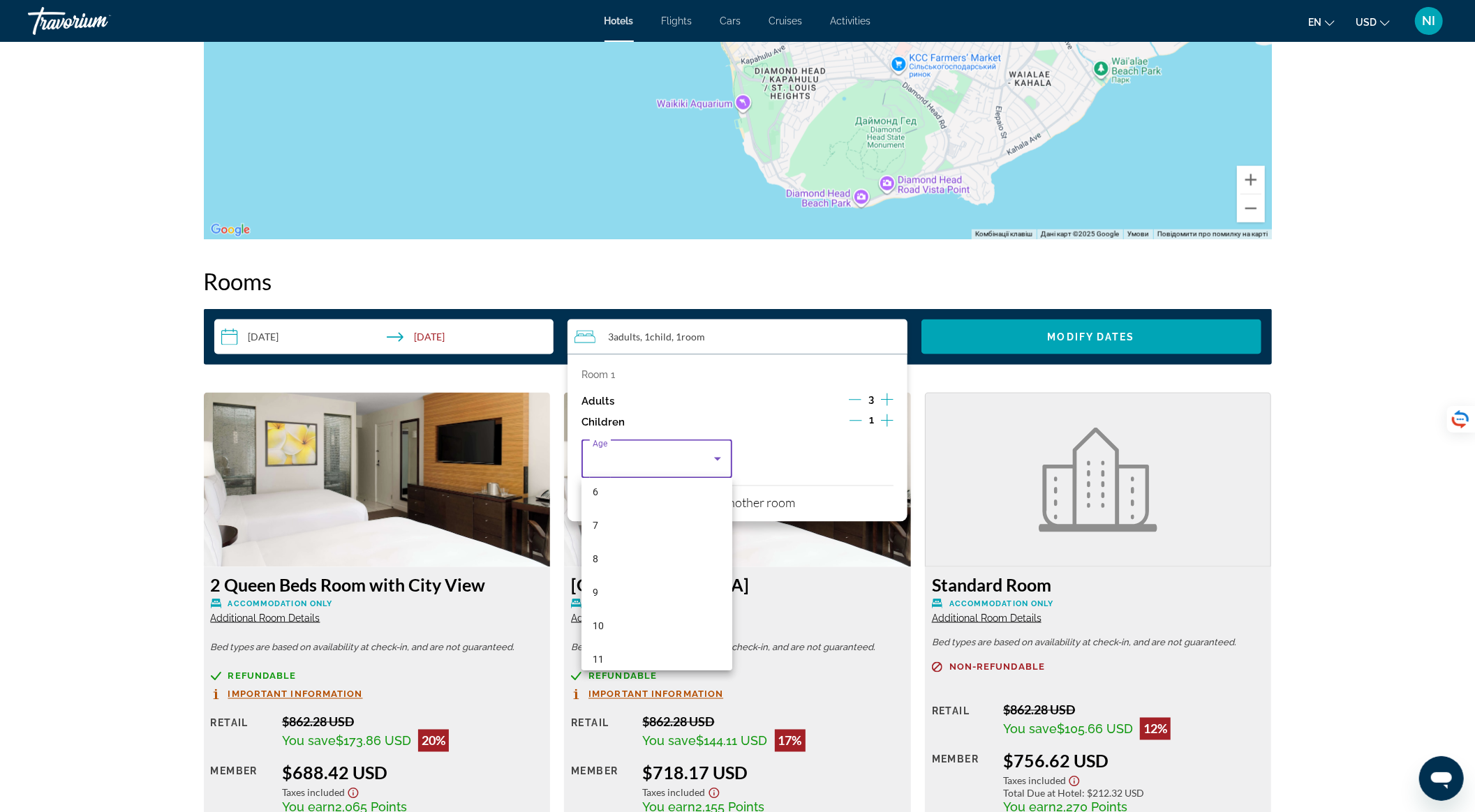
scroll to position [421, 0]
click at [651, 614] on mat-option "16" at bounding box center [657, 616] width 151 height 33
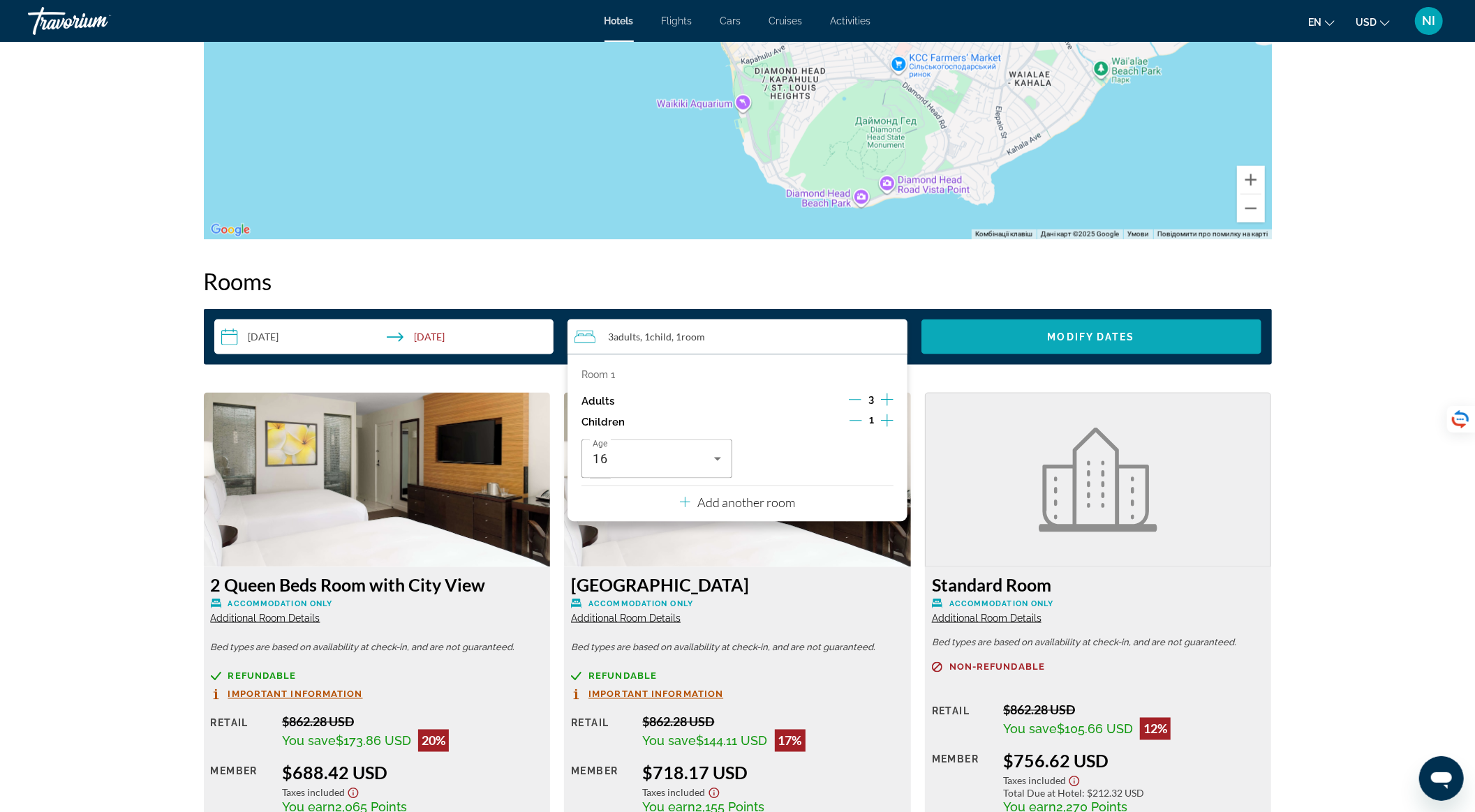
click at [980, 348] on span "Search widget" at bounding box center [1092, 336] width 340 height 33
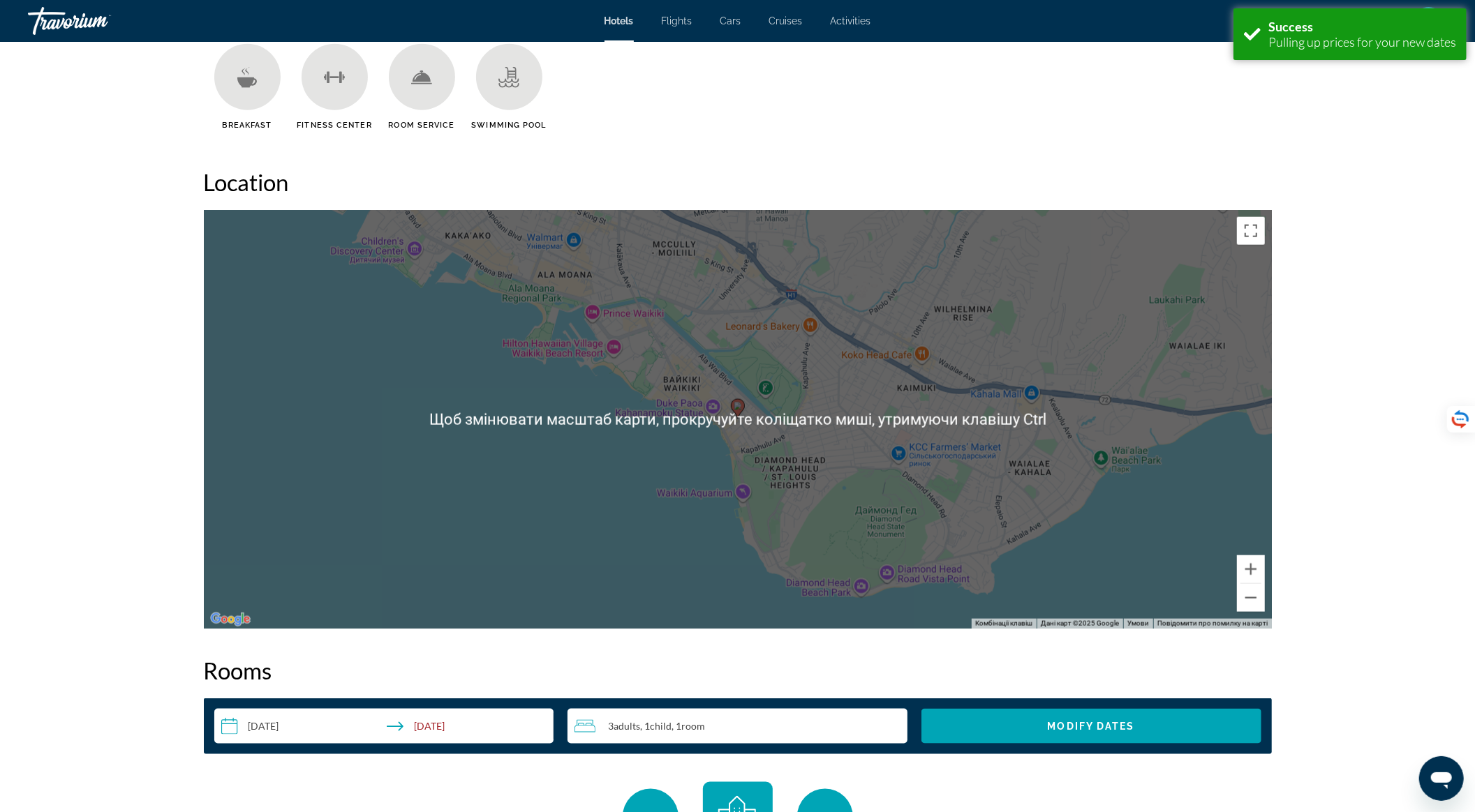
scroll to position [1541, 0]
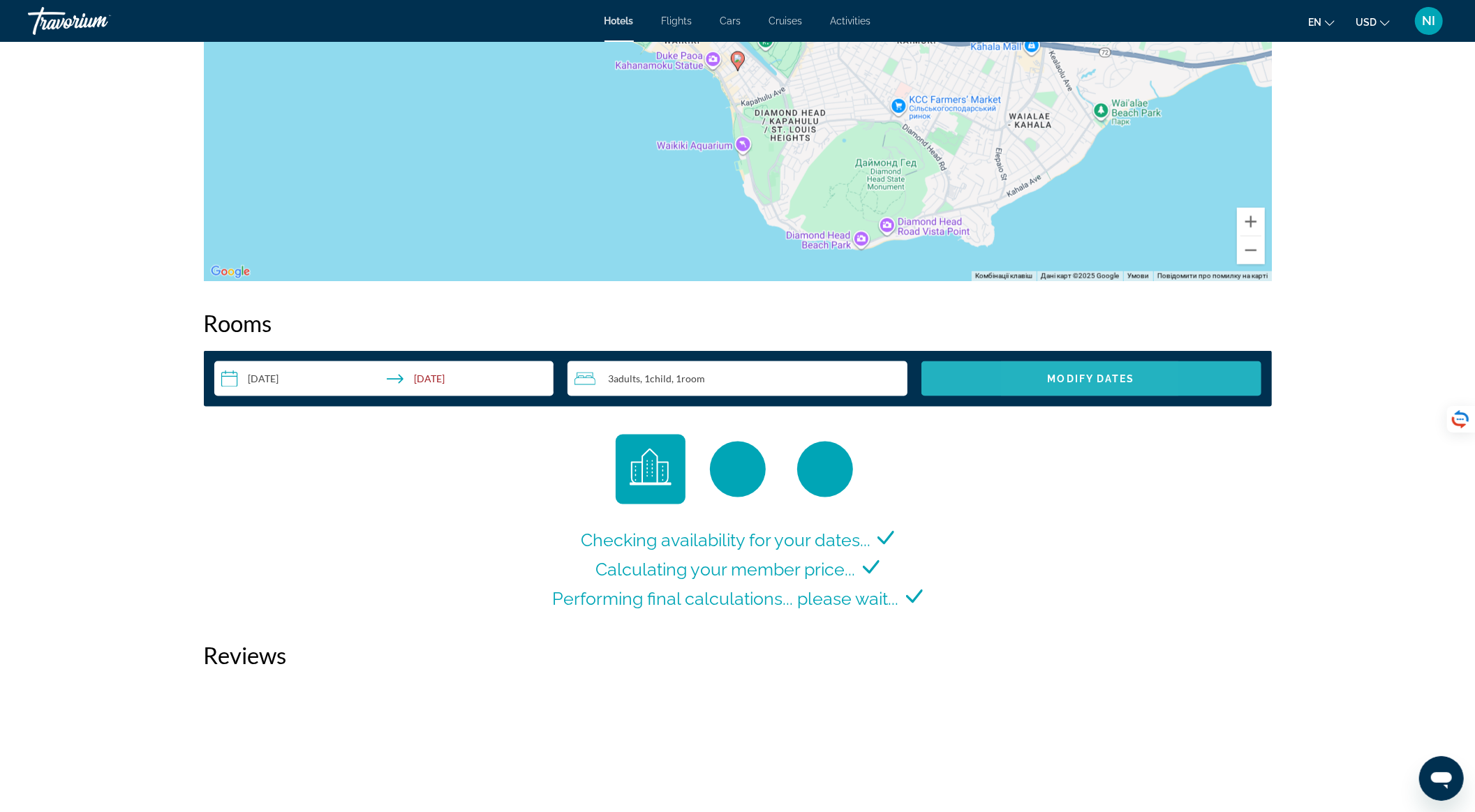
click at [1043, 386] on span "Search widget" at bounding box center [1092, 379] width 340 height 33
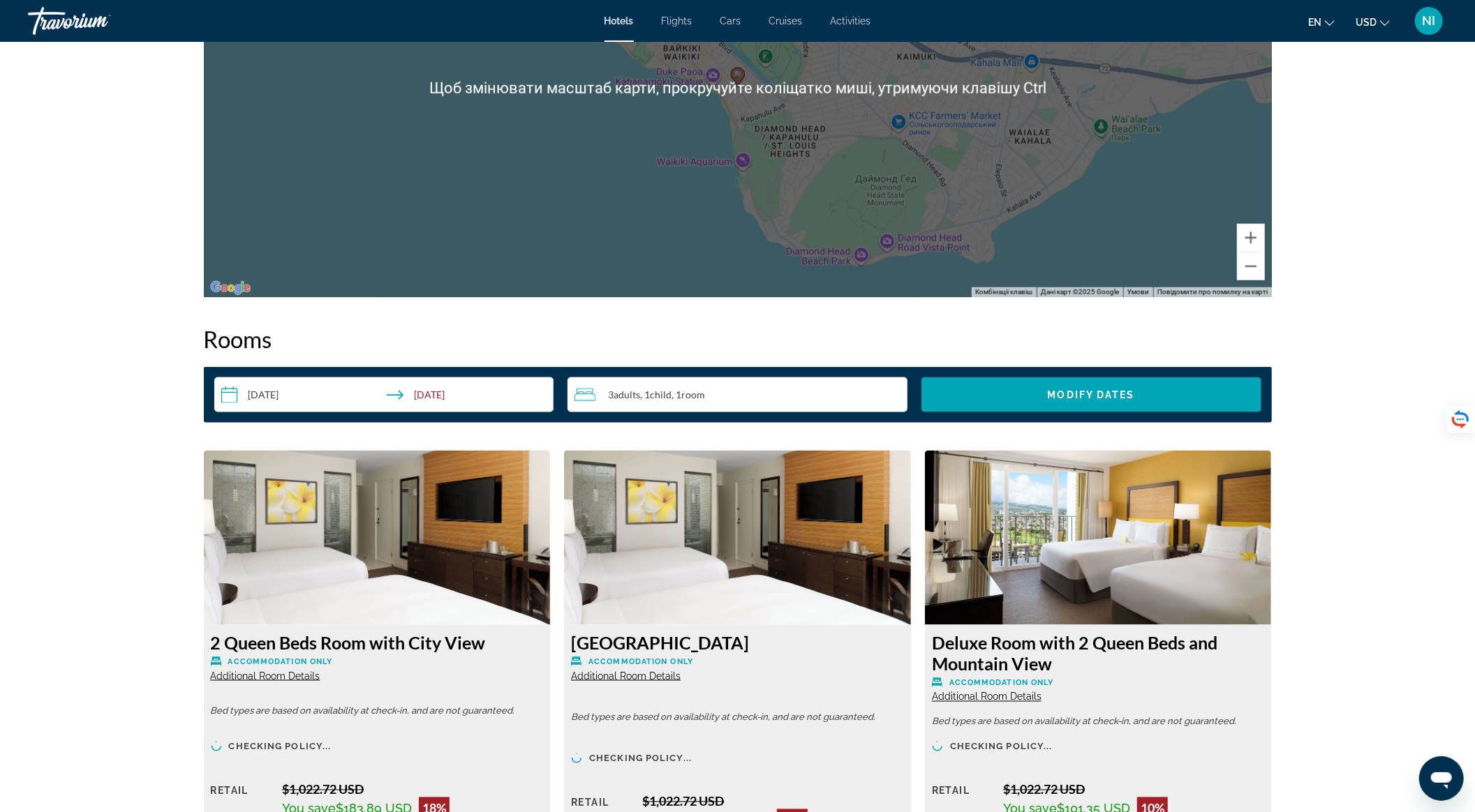
scroll to position [1711, 0]
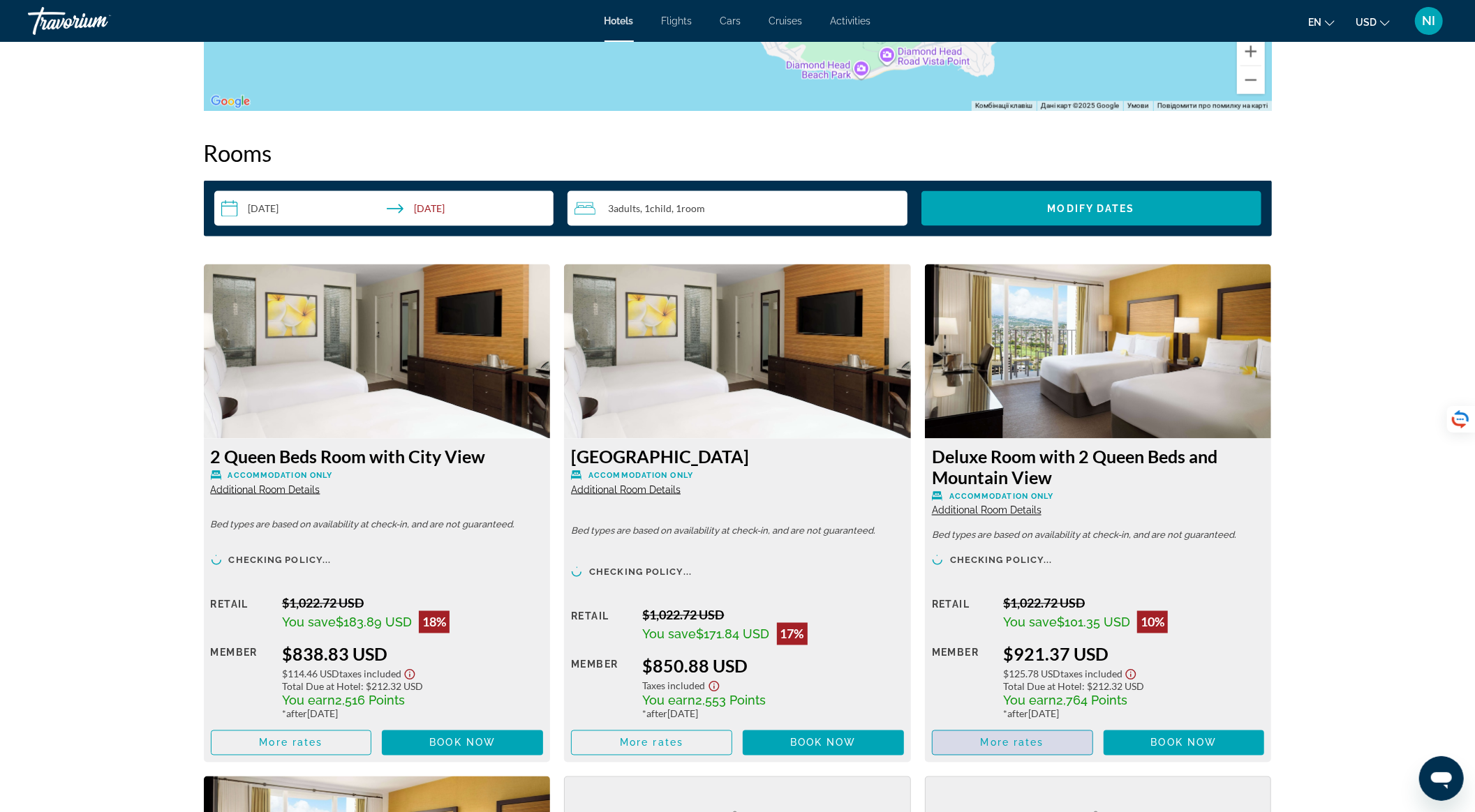
click at [1042, 745] on span "More rates" at bounding box center [1012, 743] width 63 height 11
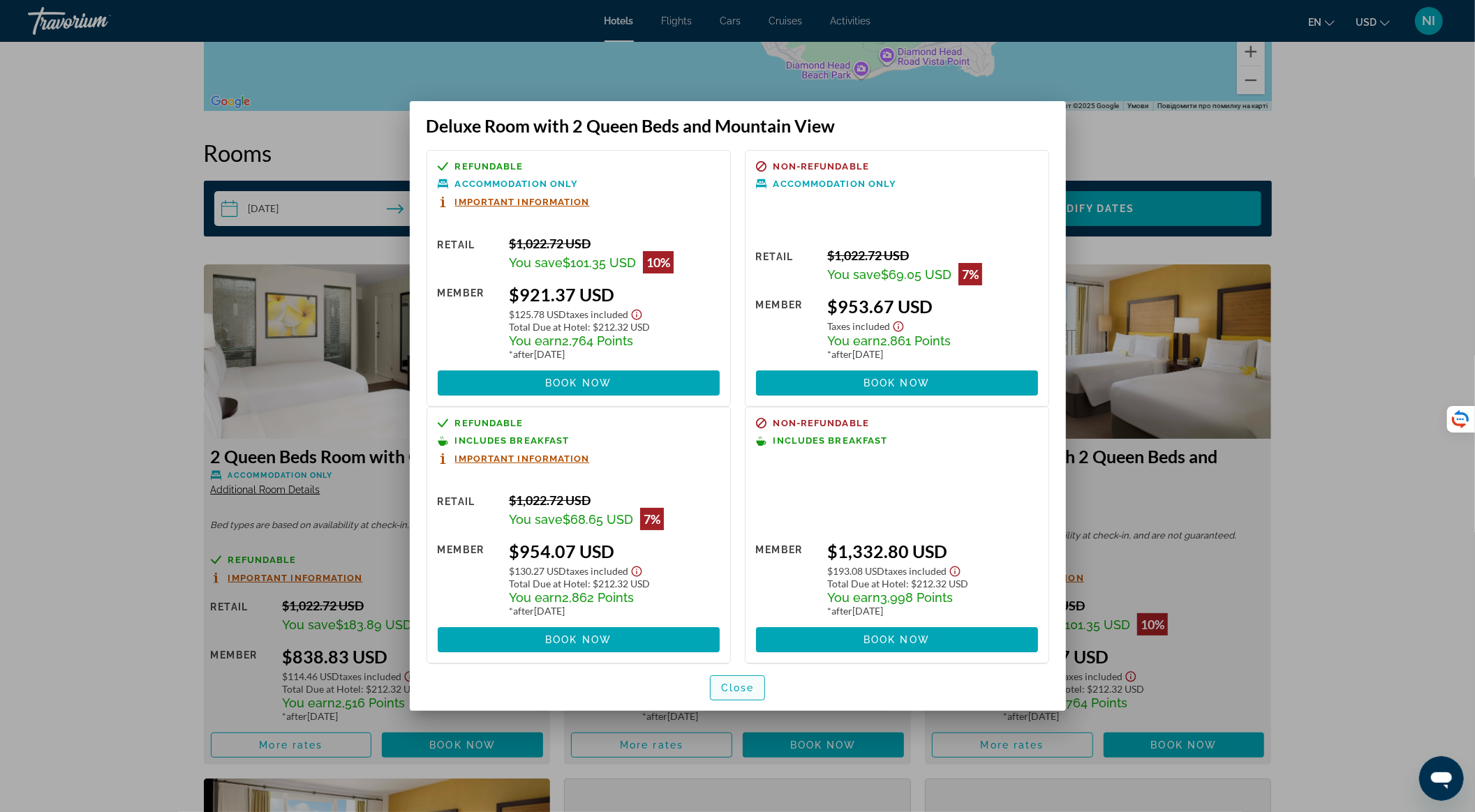
click at [736, 681] on span "button" at bounding box center [738, 688] width 54 height 33
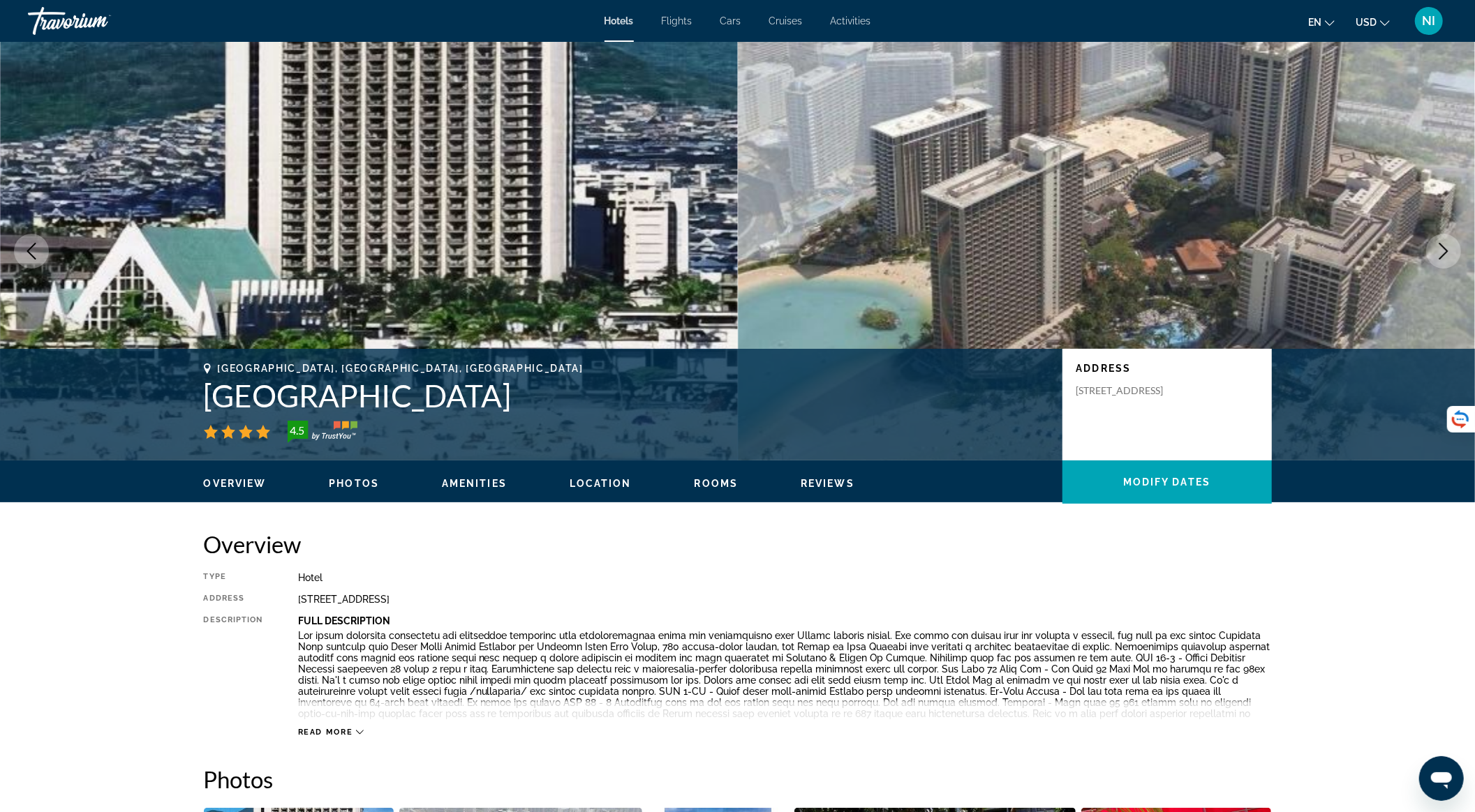
scroll to position [1711, 0]
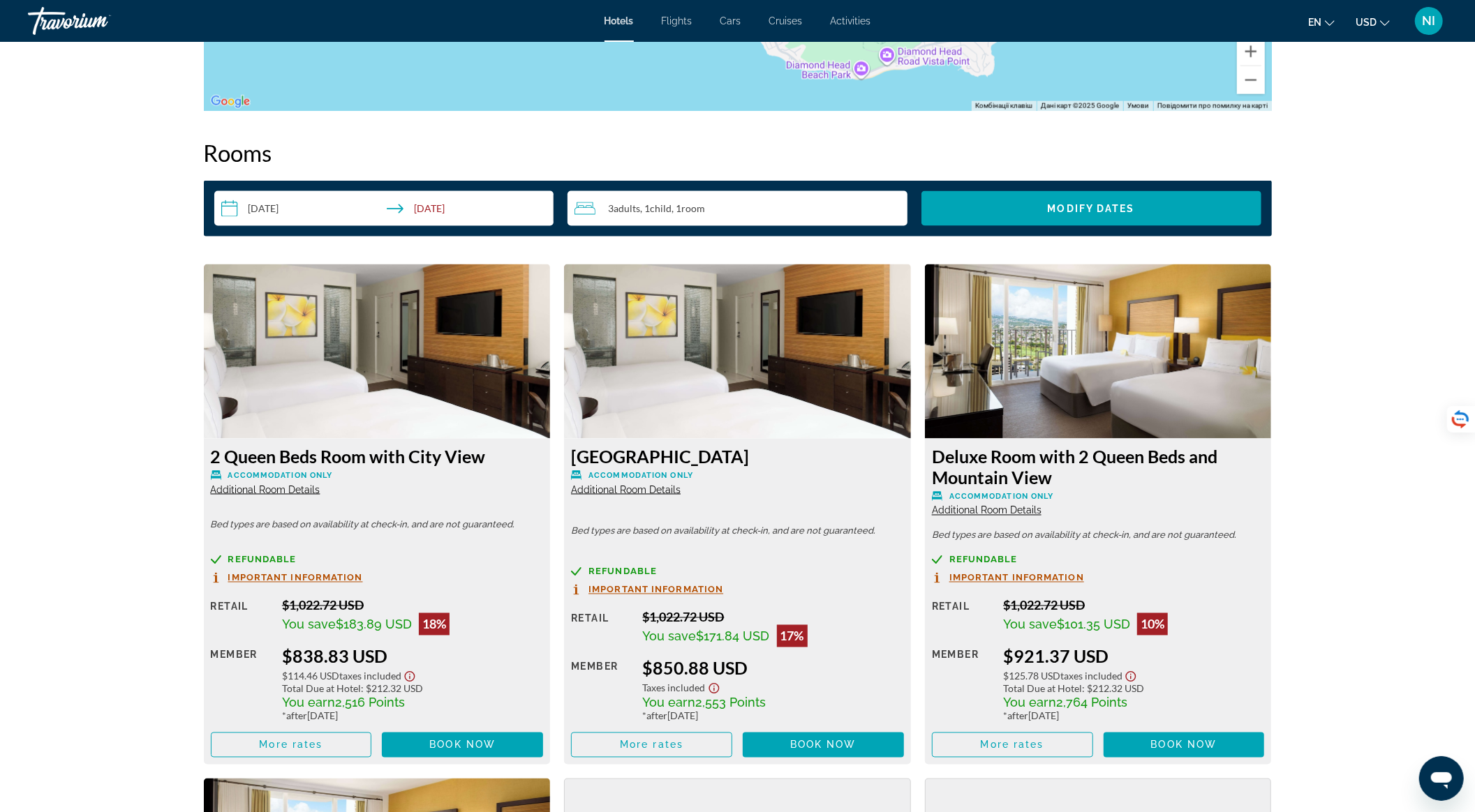
click at [960, 511] on span "Additional Room Details" at bounding box center [987, 511] width 109 height 11
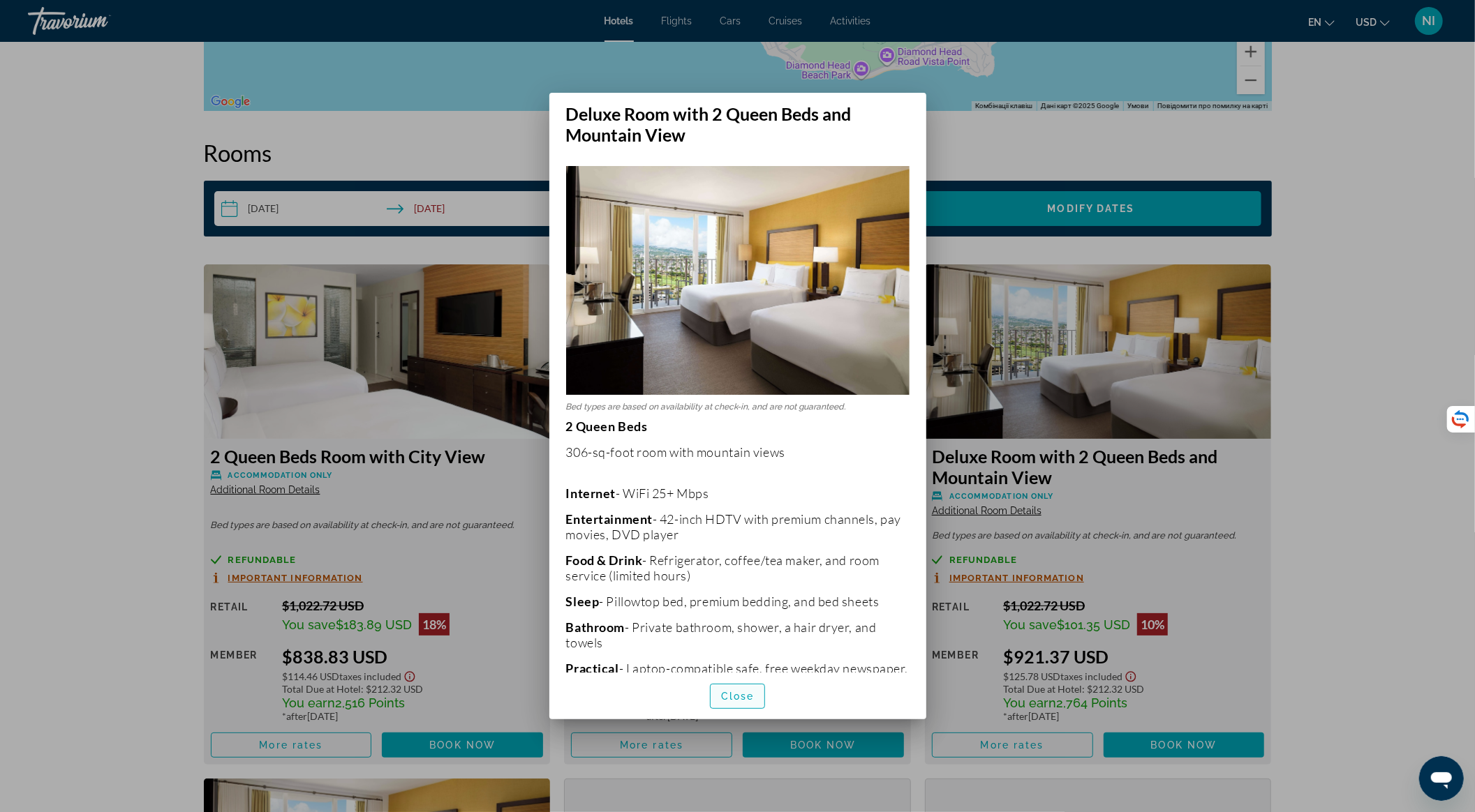
click at [752, 697] on span "Close" at bounding box center [738, 696] width 34 height 11
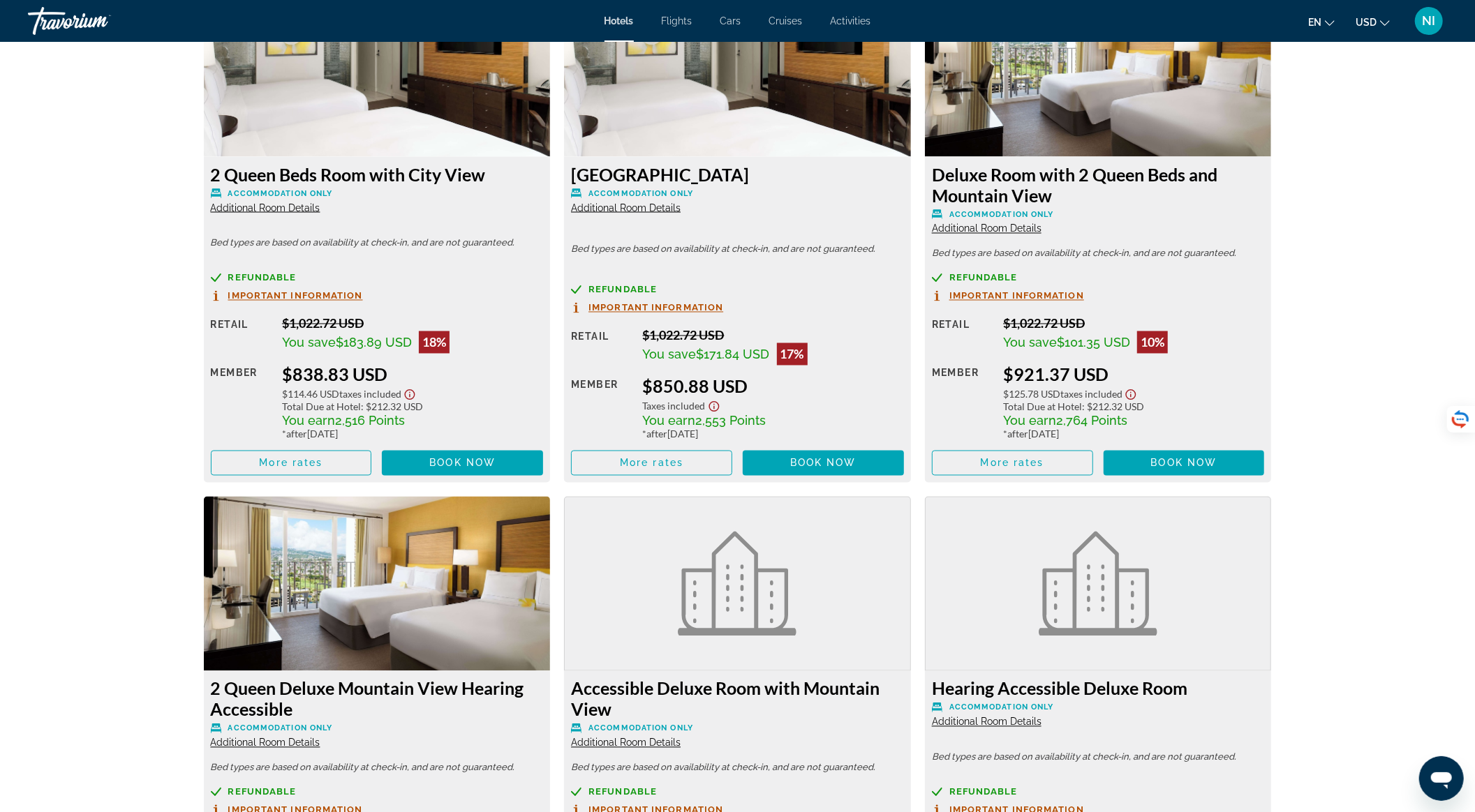
scroll to position [1990, 0]
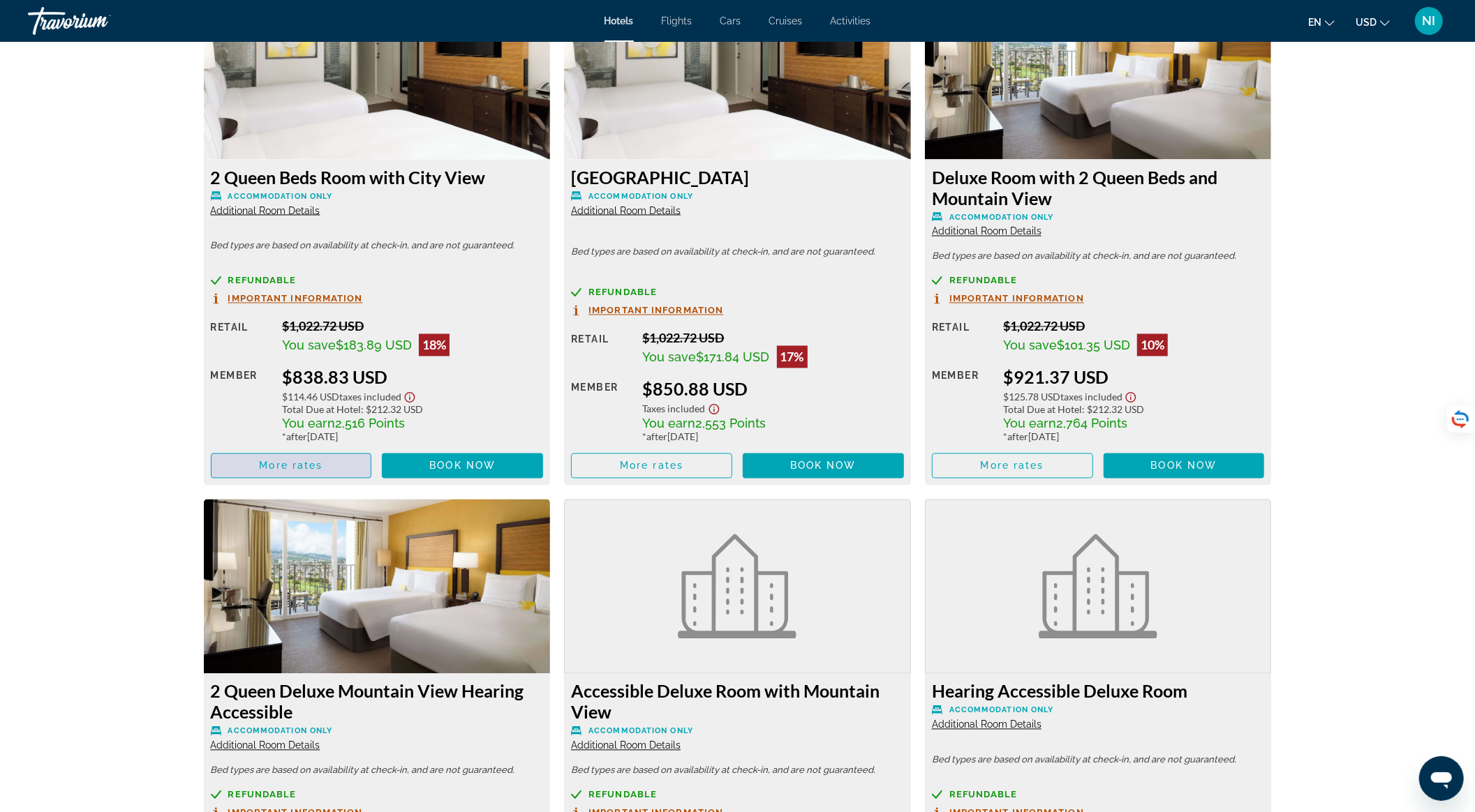
click at [290, 453] on span "Main content" at bounding box center [291, 466] width 160 height 33
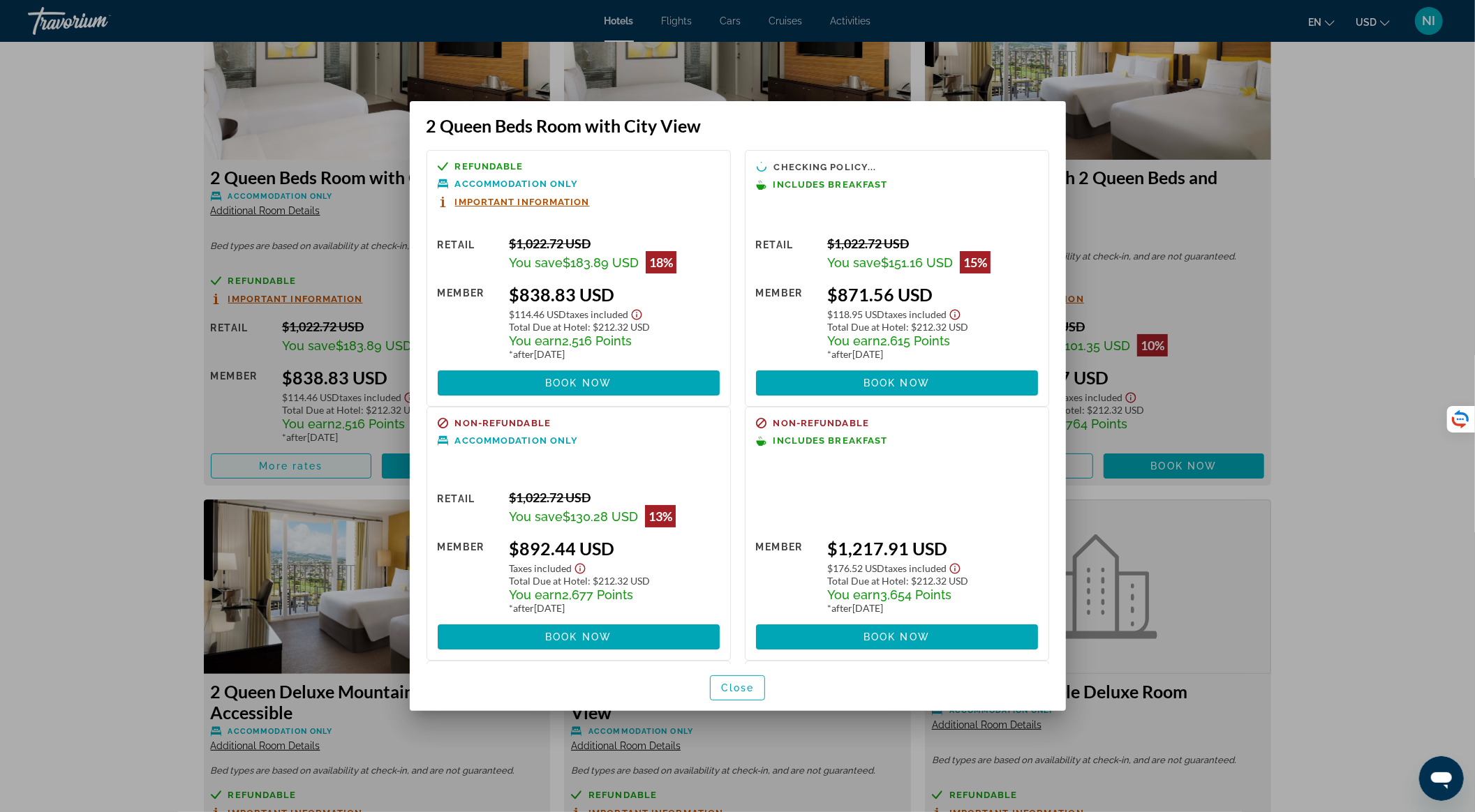
scroll to position [0, 0]
drag, startPoint x: 872, startPoint y: 123, endPoint x: 657, endPoint y: 138, distance: 215.5
click at [657, 138] on div "2 Queen Beds Room with City View Refundable Accommodation Only Important Inform…" at bounding box center [737, 406] width 656 height 610
click at [748, 690] on span "Close" at bounding box center [738, 688] width 34 height 11
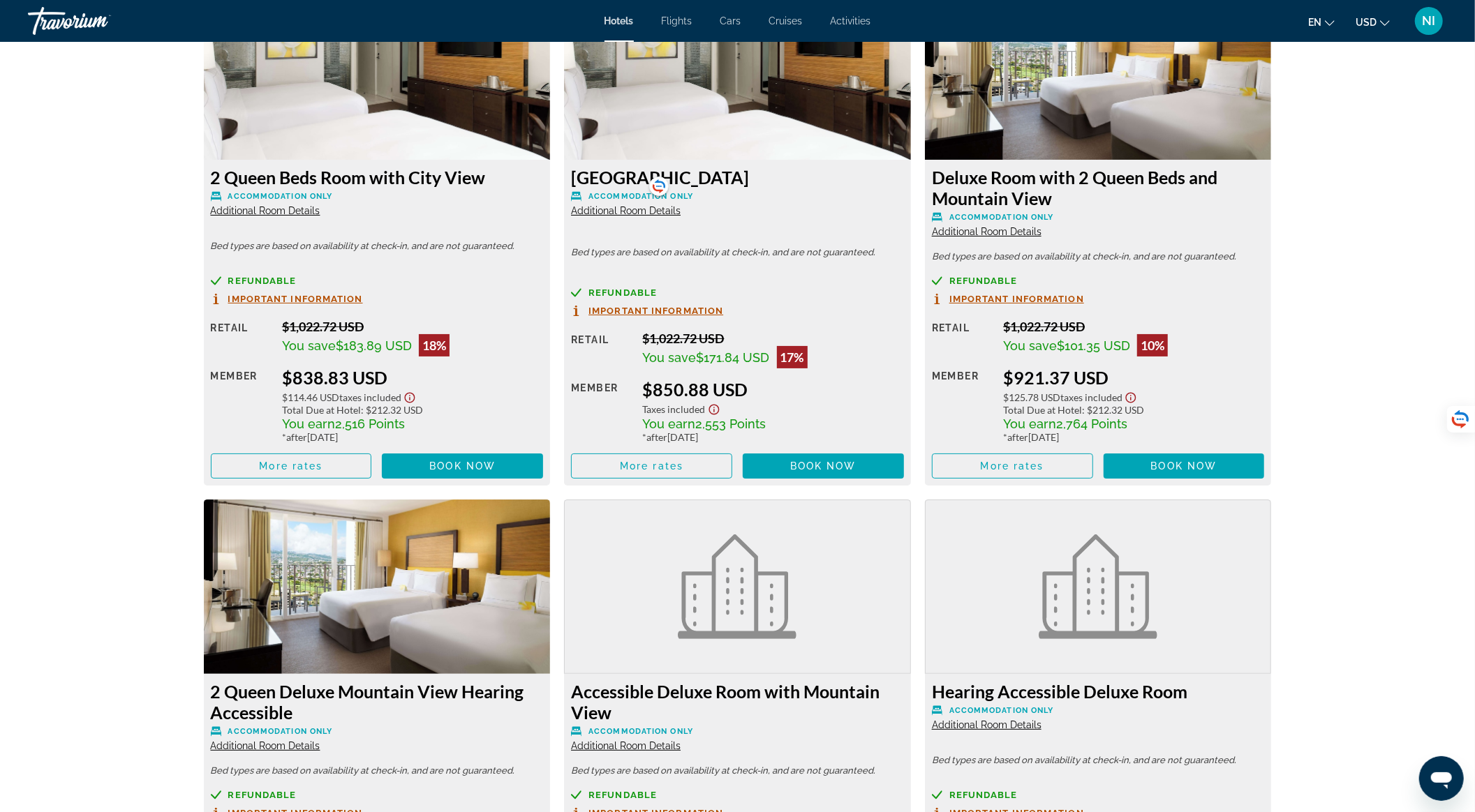
scroll to position [1990, 0]
click at [1050, 465] on span "Main content" at bounding box center [1013, 466] width 160 height 33
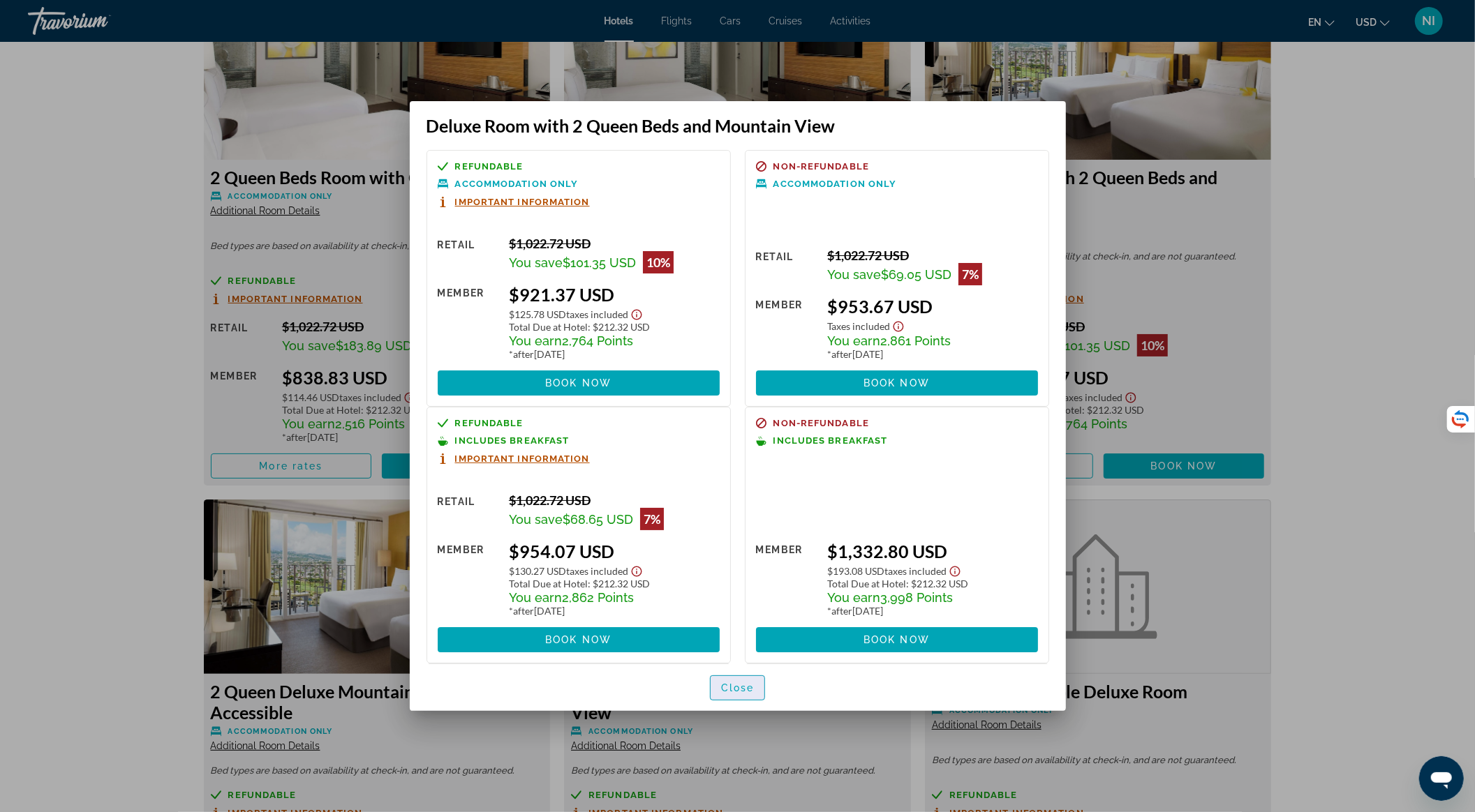
click at [738, 683] on span "Close" at bounding box center [738, 688] width 34 height 11
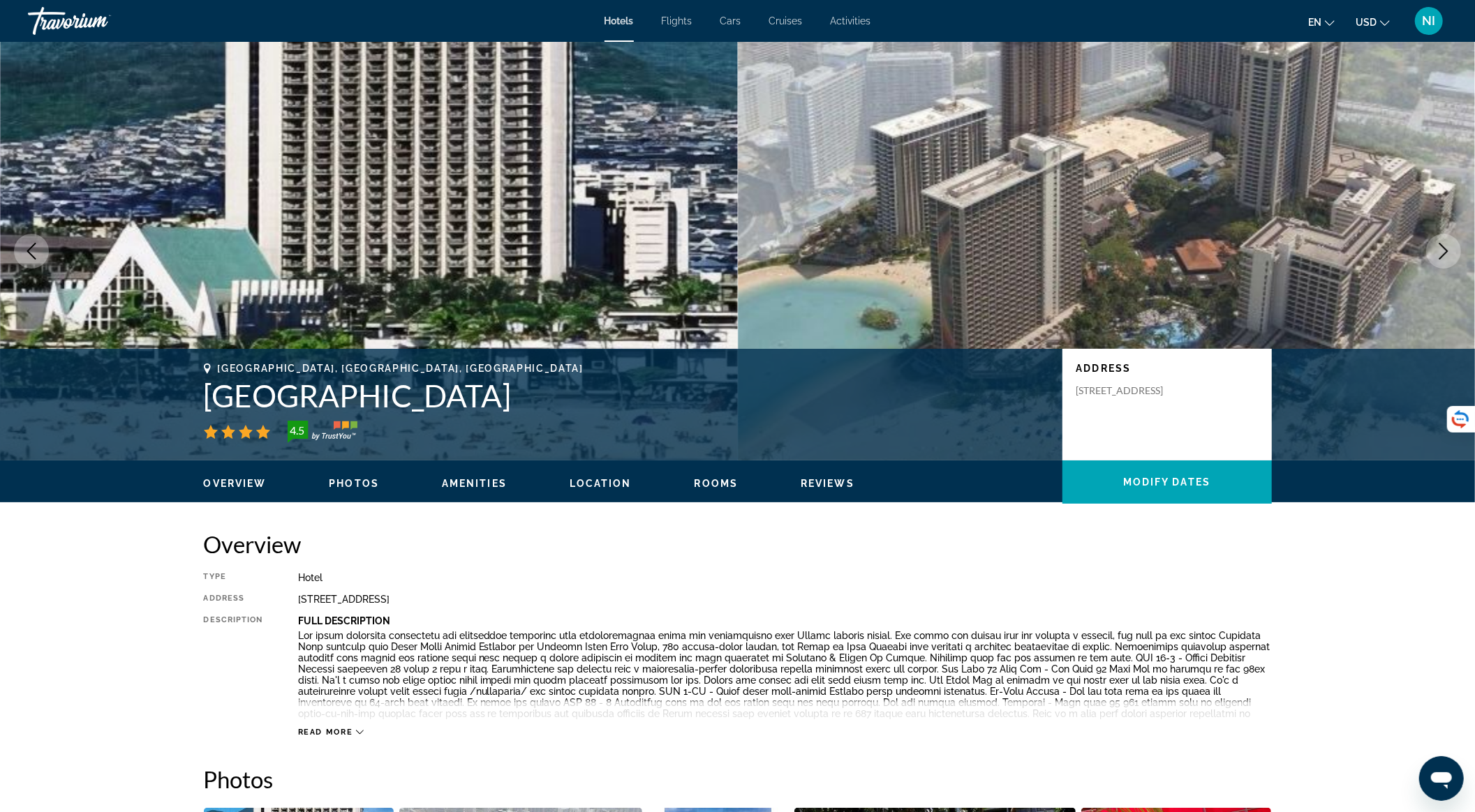
scroll to position [1990, 0]
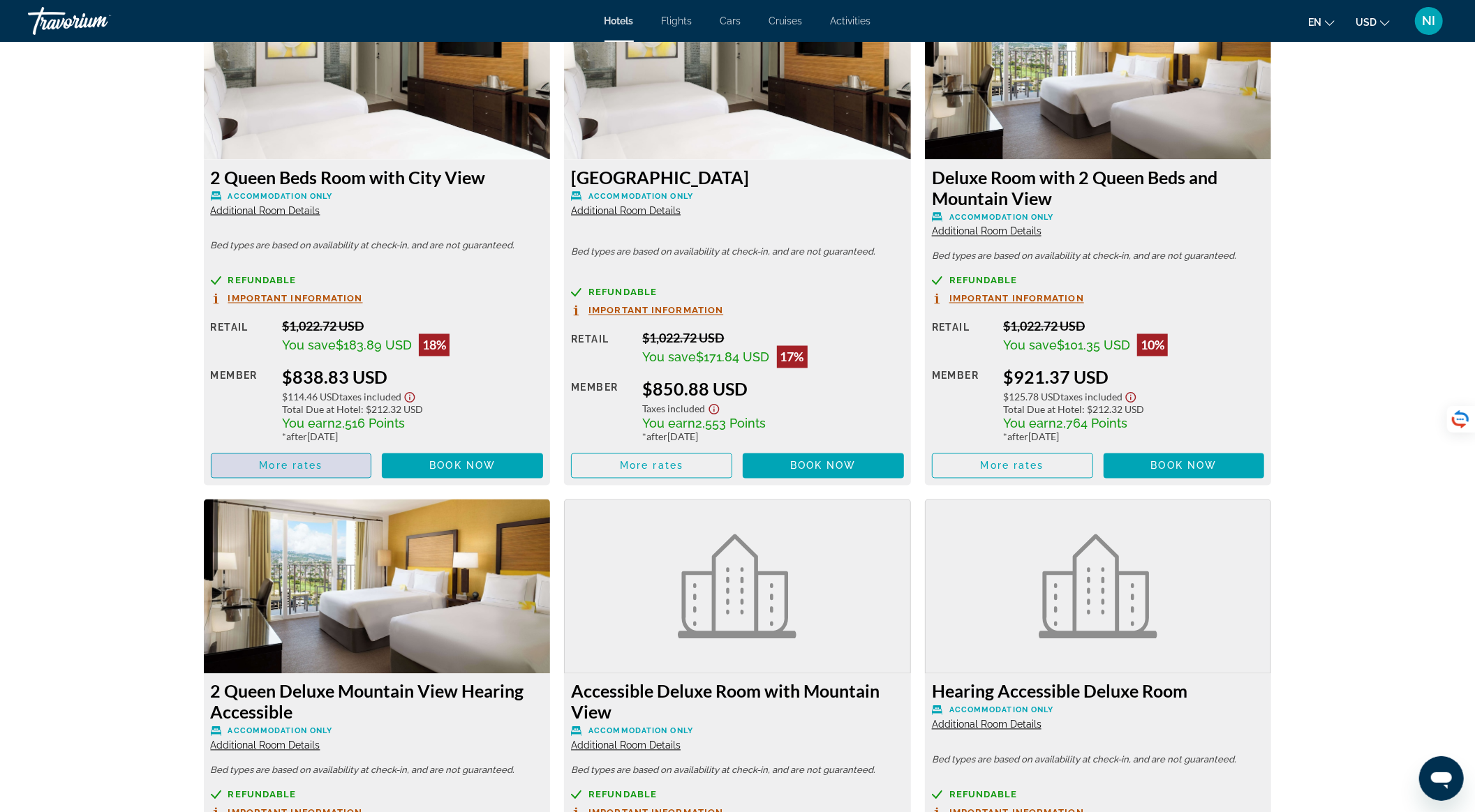
click at [295, 465] on span "More rates" at bounding box center [290, 466] width 63 height 11
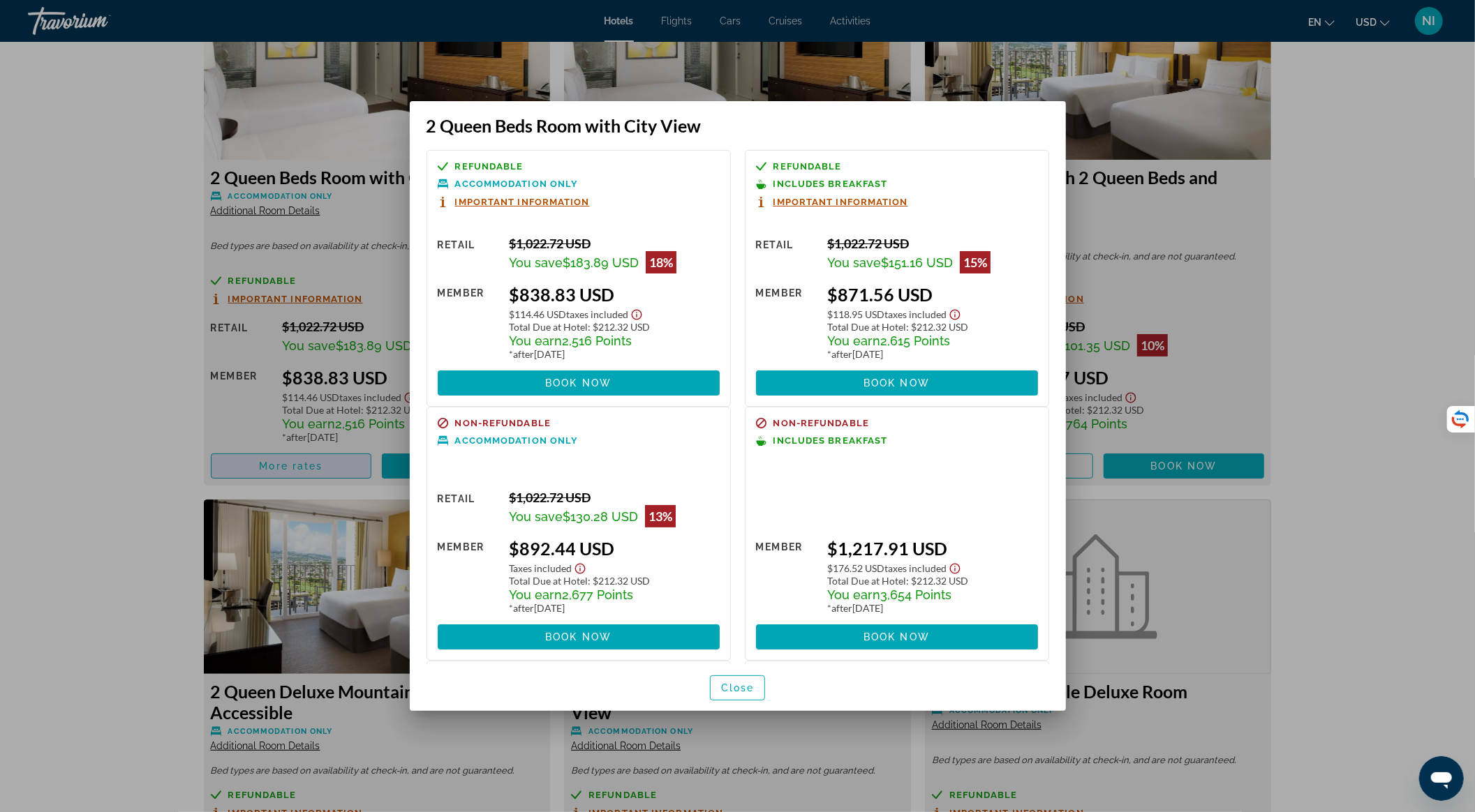
scroll to position [0, 0]
click at [739, 685] on span "Close" at bounding box center [738, 688] width 34 height 11
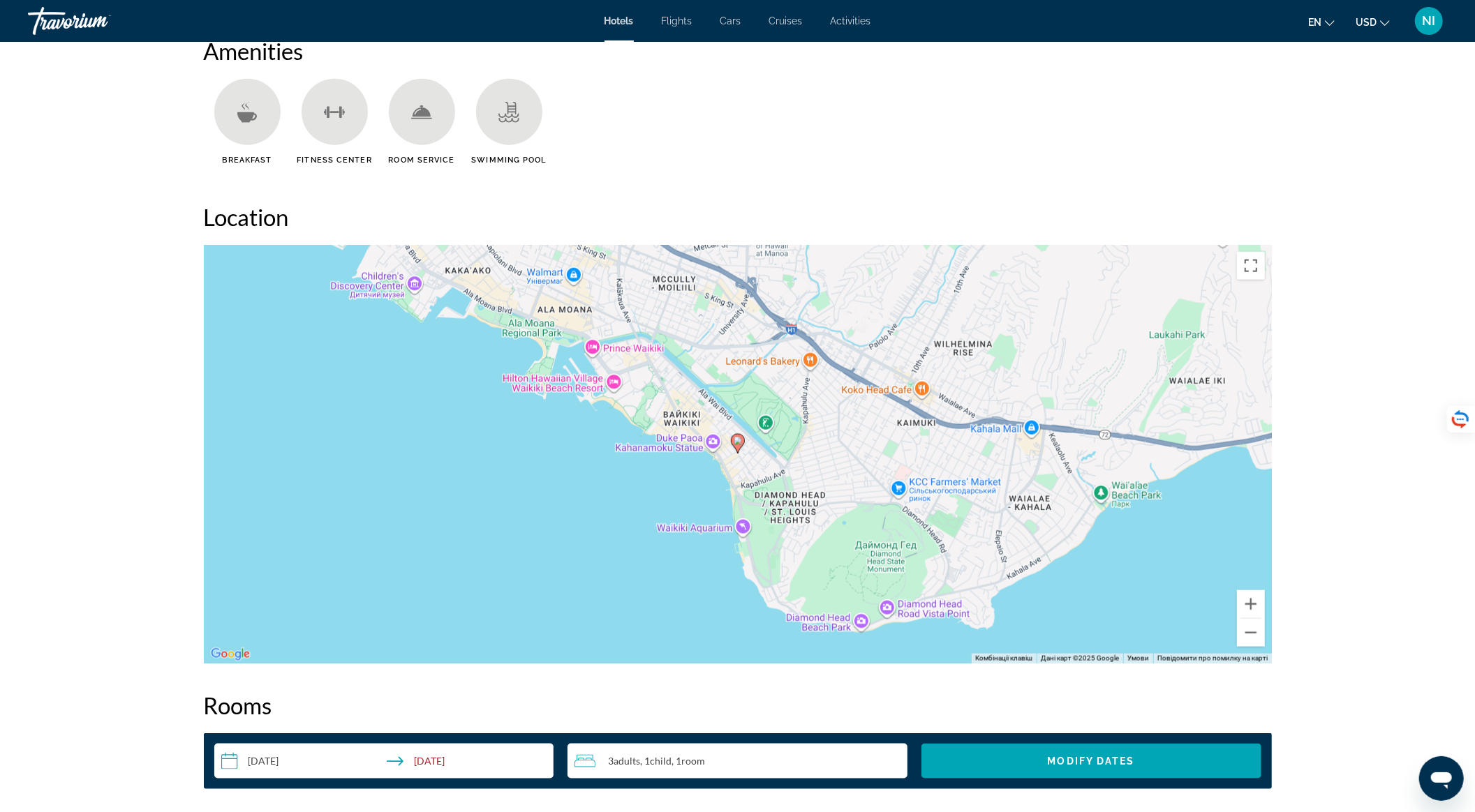
scroll to position [1153, 0]
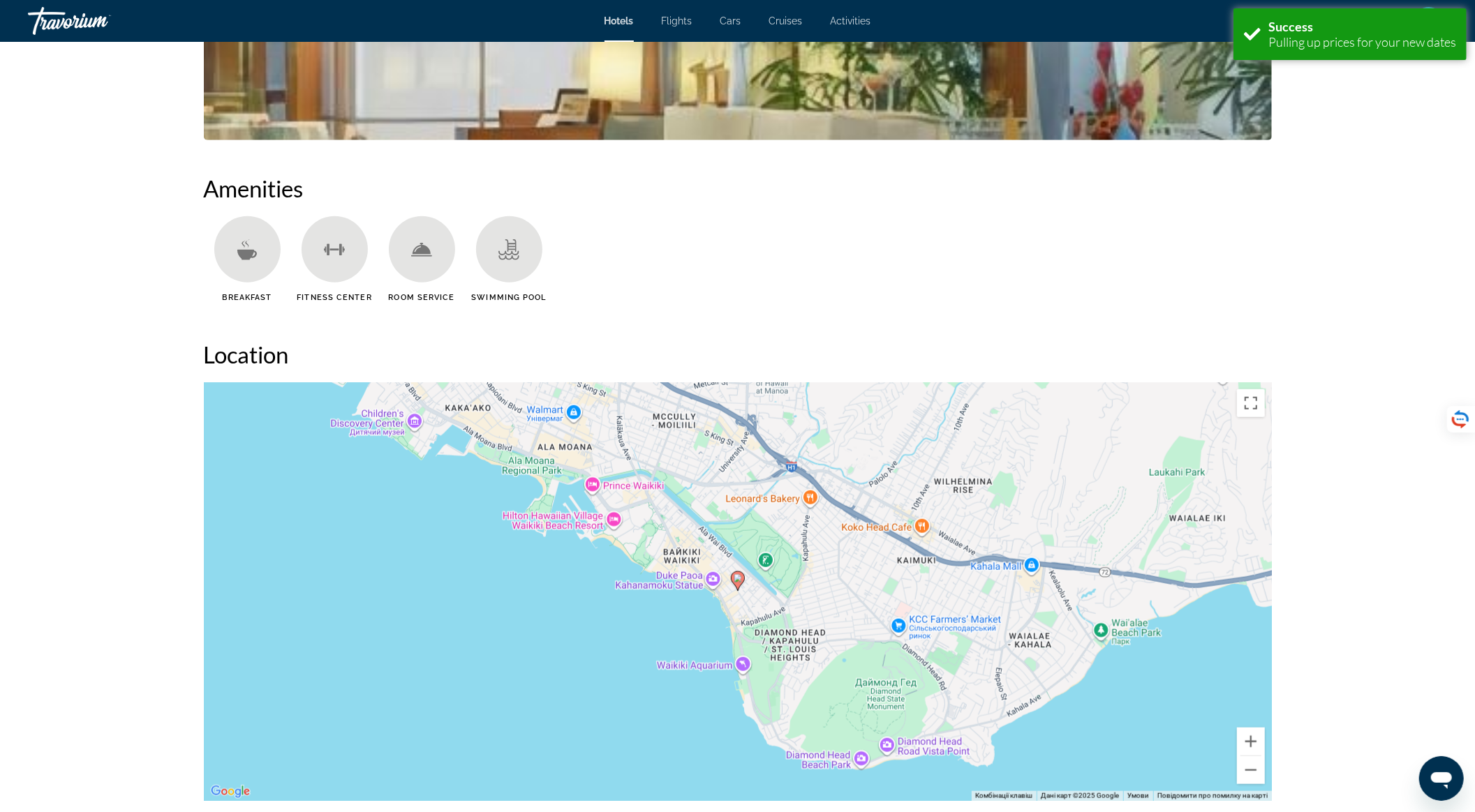
scroll to position [1023, 0]
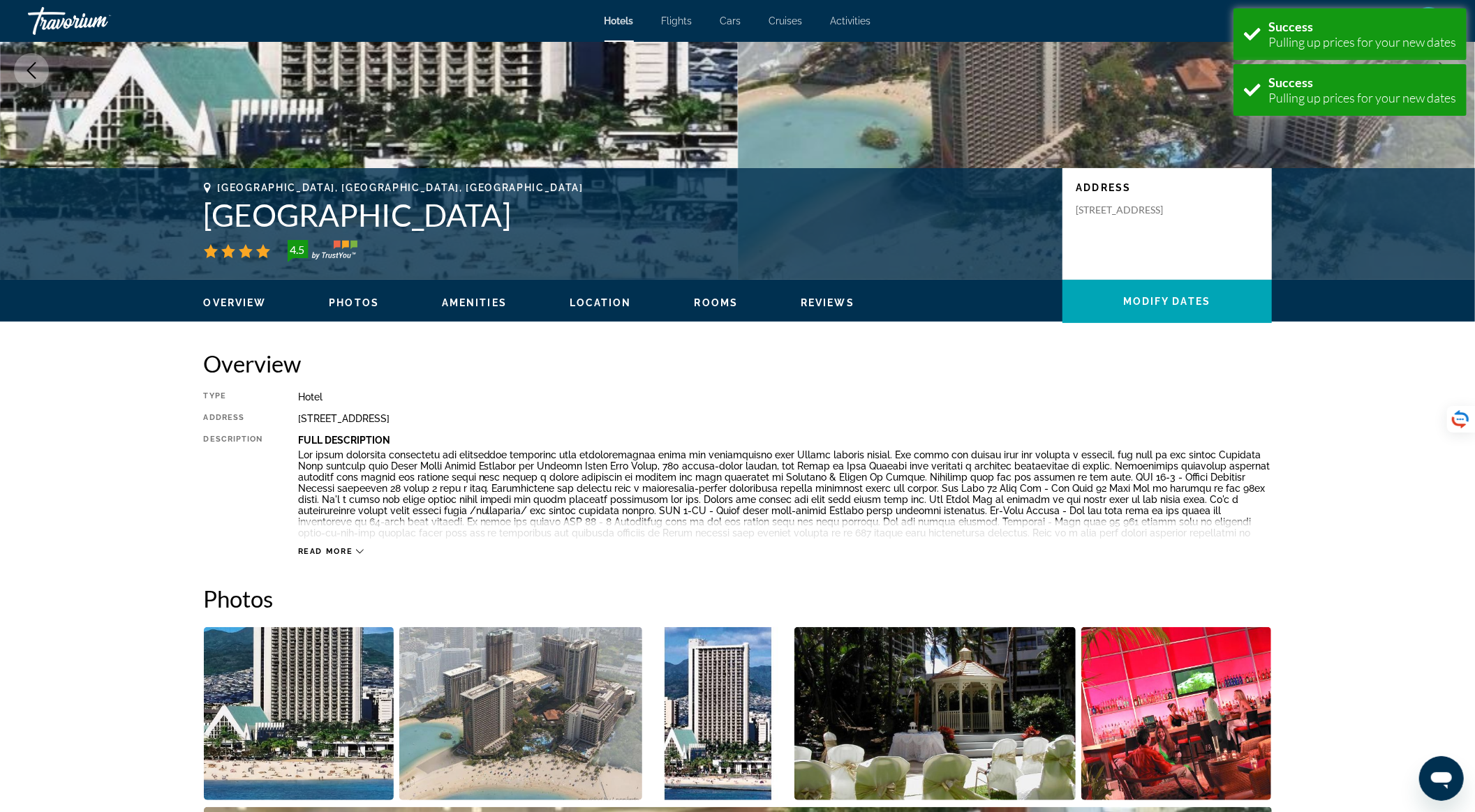
scroll to position [651, 0]
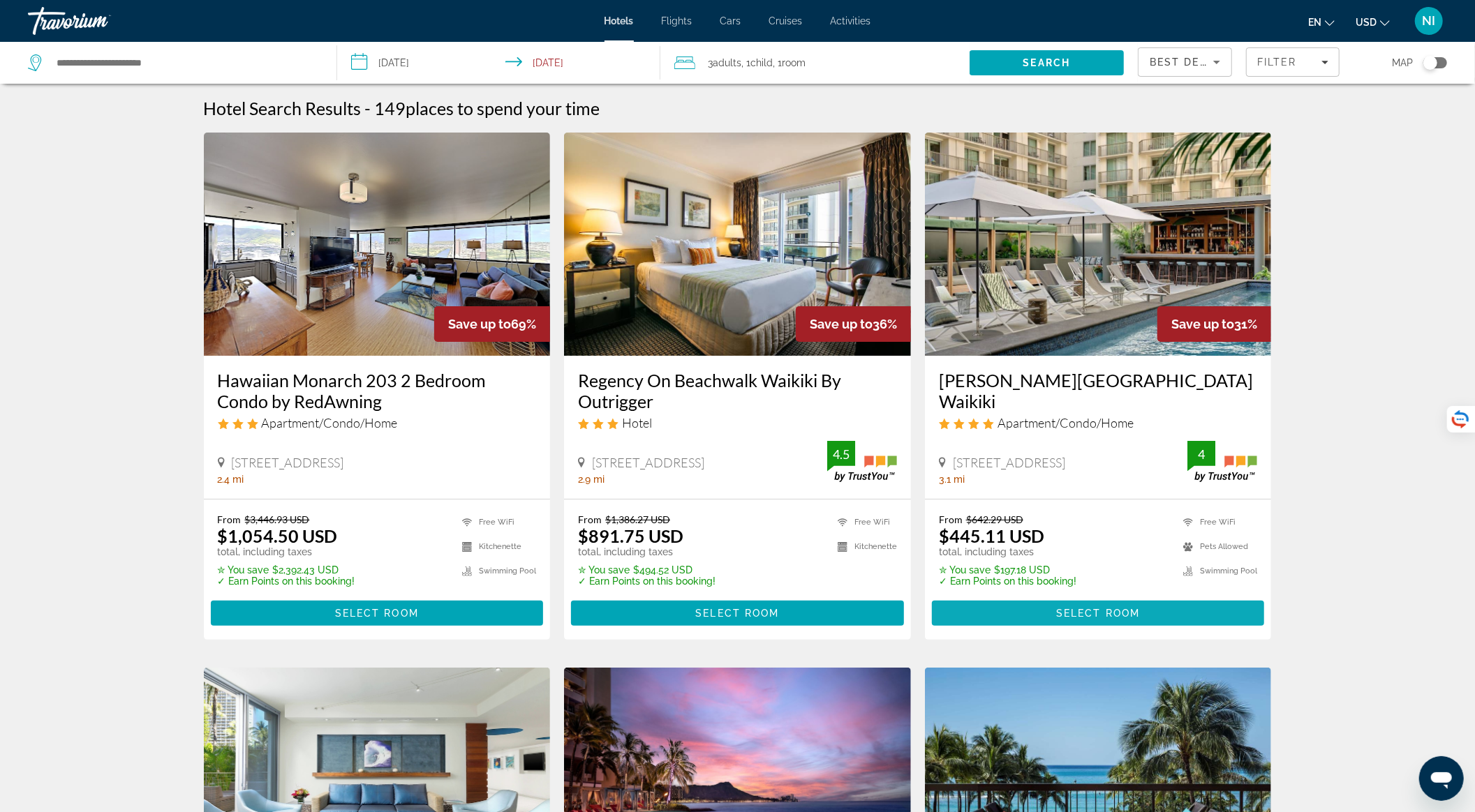
click at [1045, 610] on span "Main content" at bounding box center [1098, 613] width 333 height 33
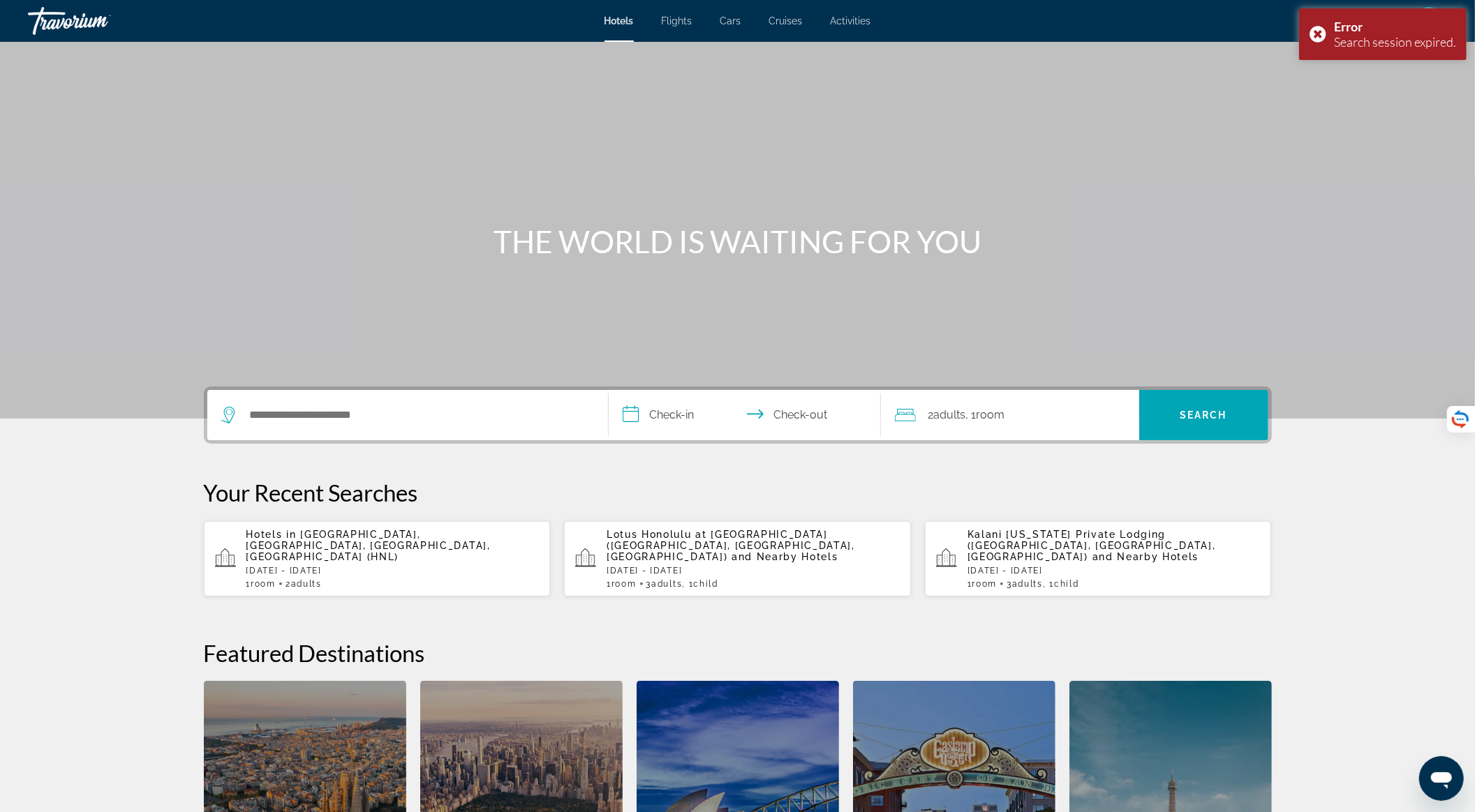
click at [493, 547] on p "Hotels in [GEOGRAPHIC_DATA], [GEOGRAPHIC_DATA], [GEOGRAPHIC_DATA], [GEOGRAPHIC_…" at bounding box center [393, 546] width 293 height 33
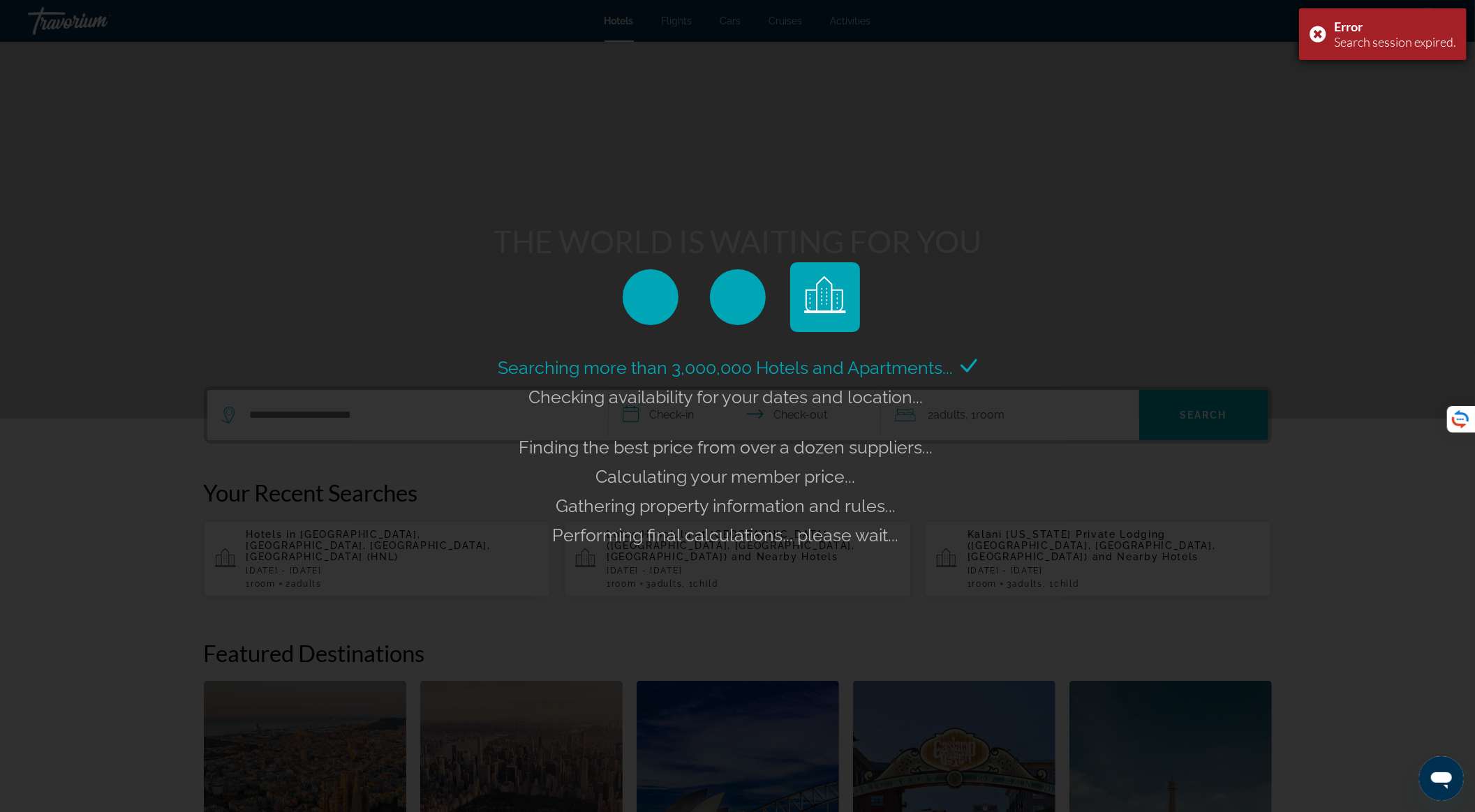
click at [1316, 28] on div "Error Search session expired." at bounding box center [1383, 33] width 168 height 51
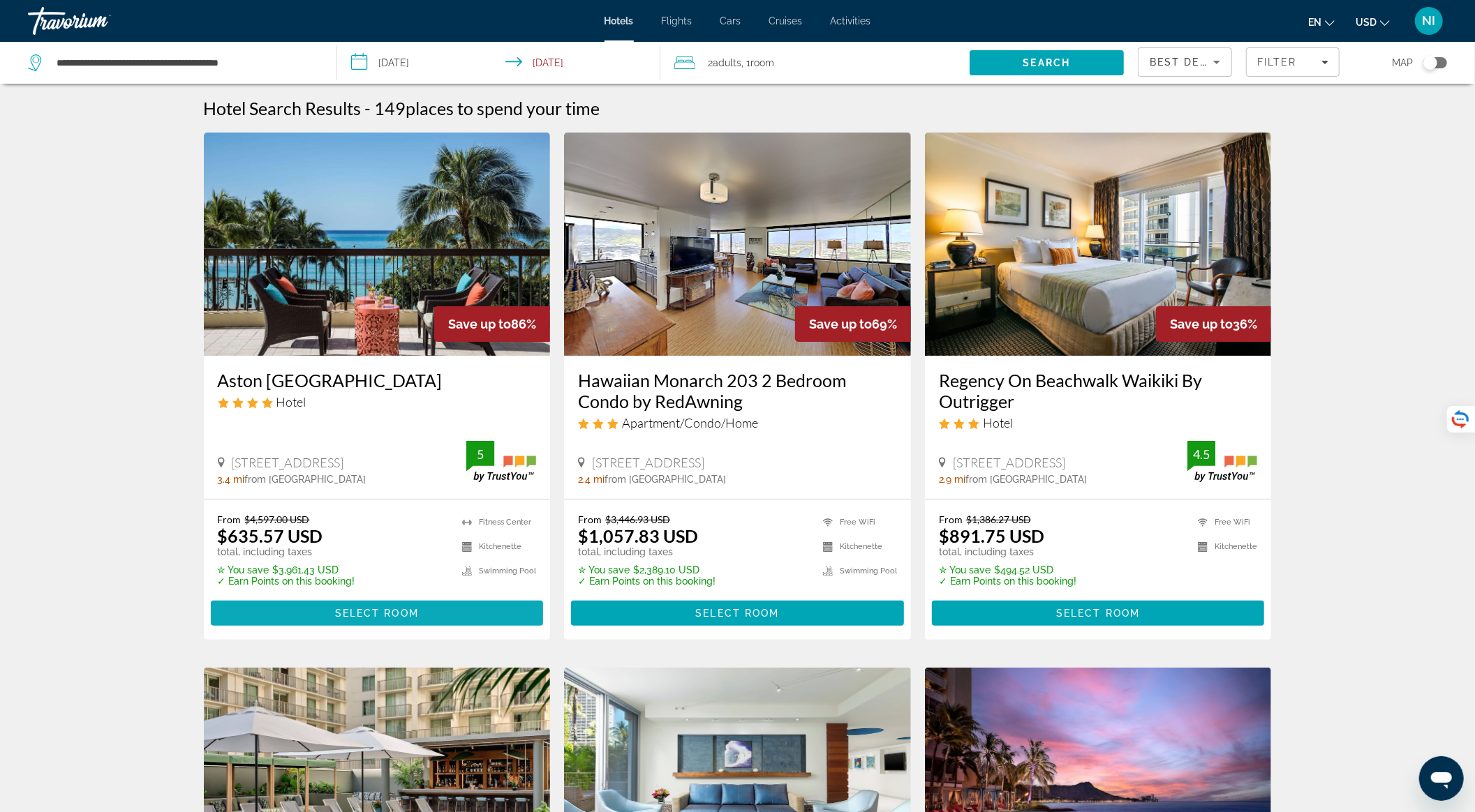
click at [348, 611] on span "Select Room" at bounding box center [377, 613] width 84 height 11
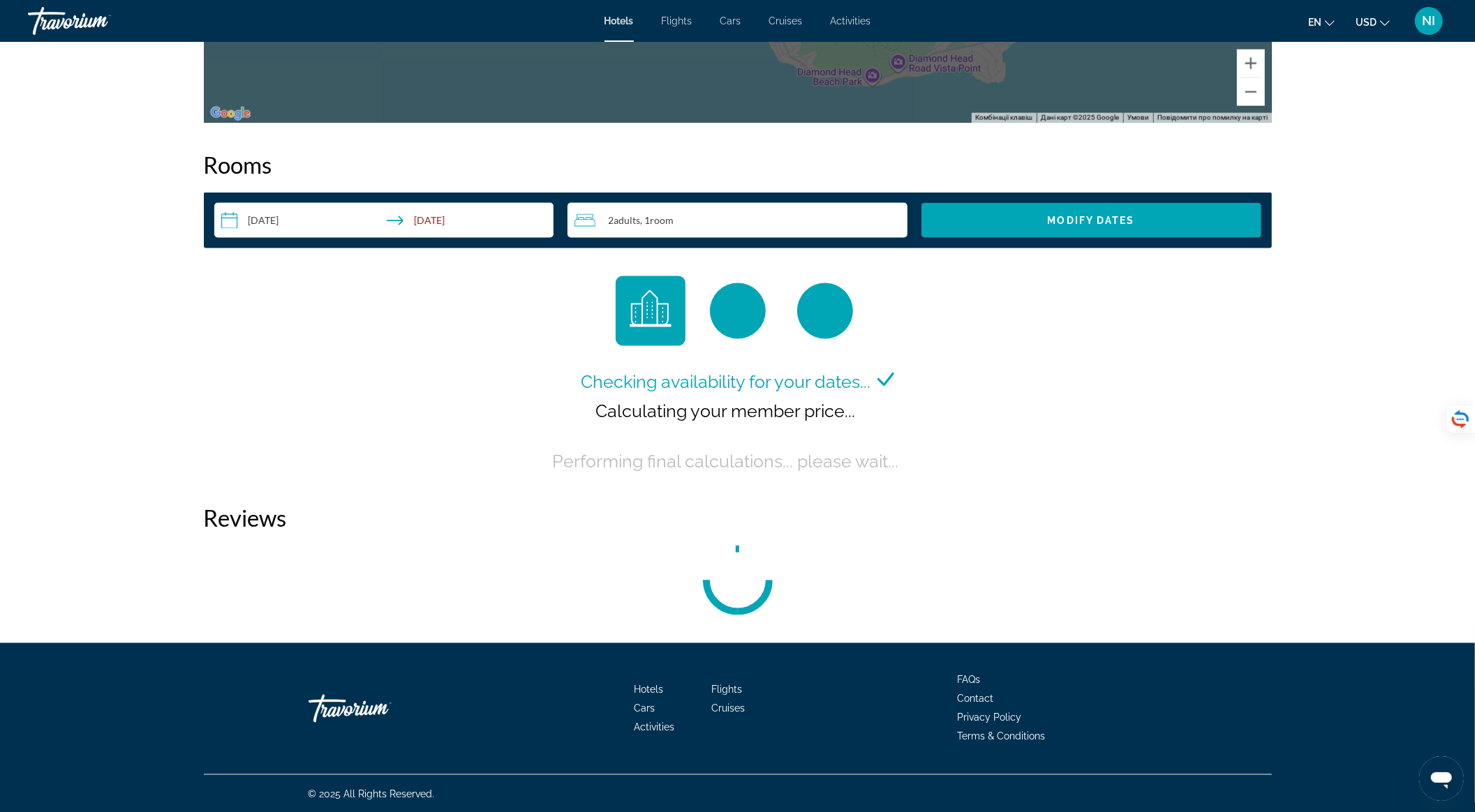
scroll to position [1682, 0]
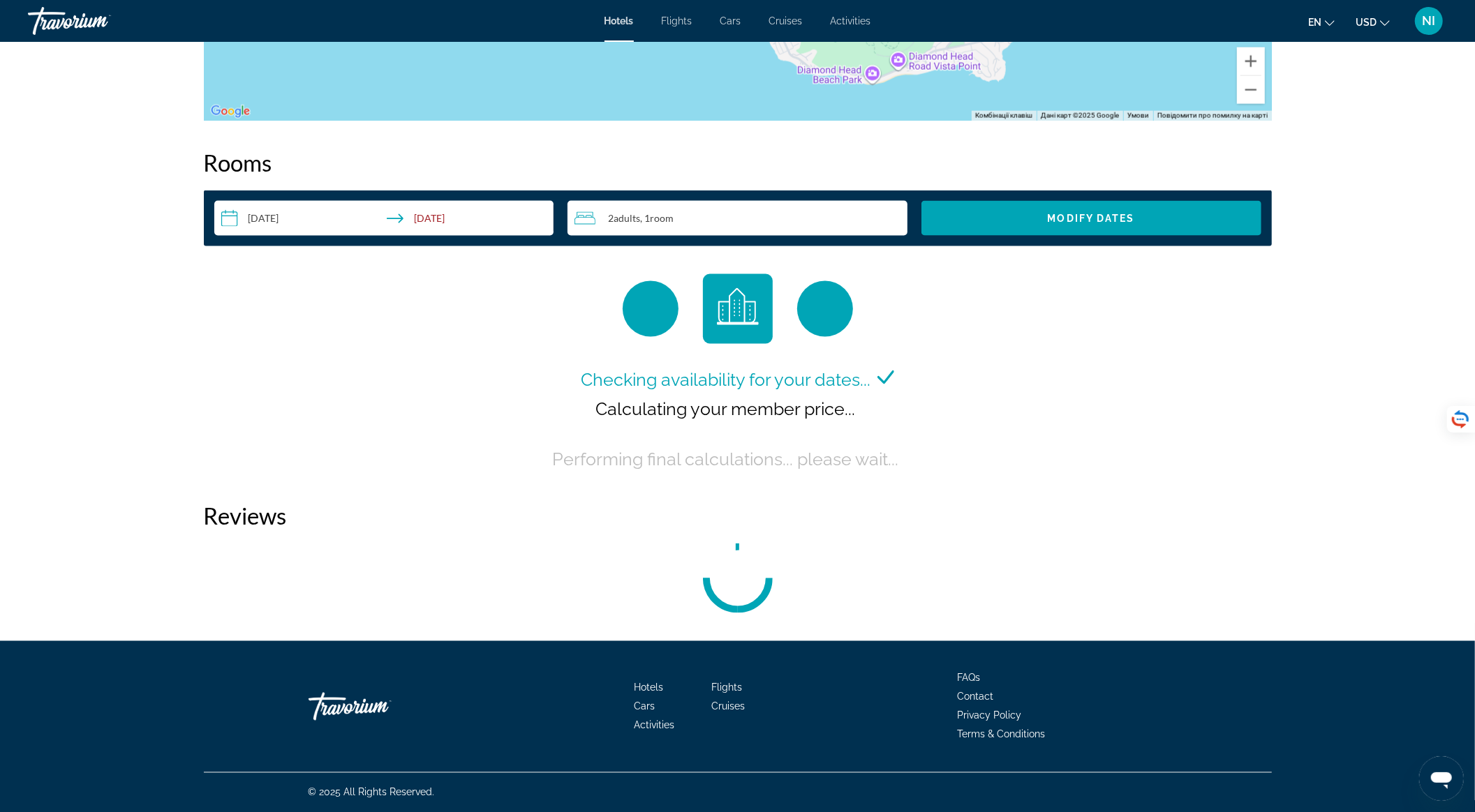
click at [631, 219] on span "Adults" at bounding box center [627, 218] width 27 height 12
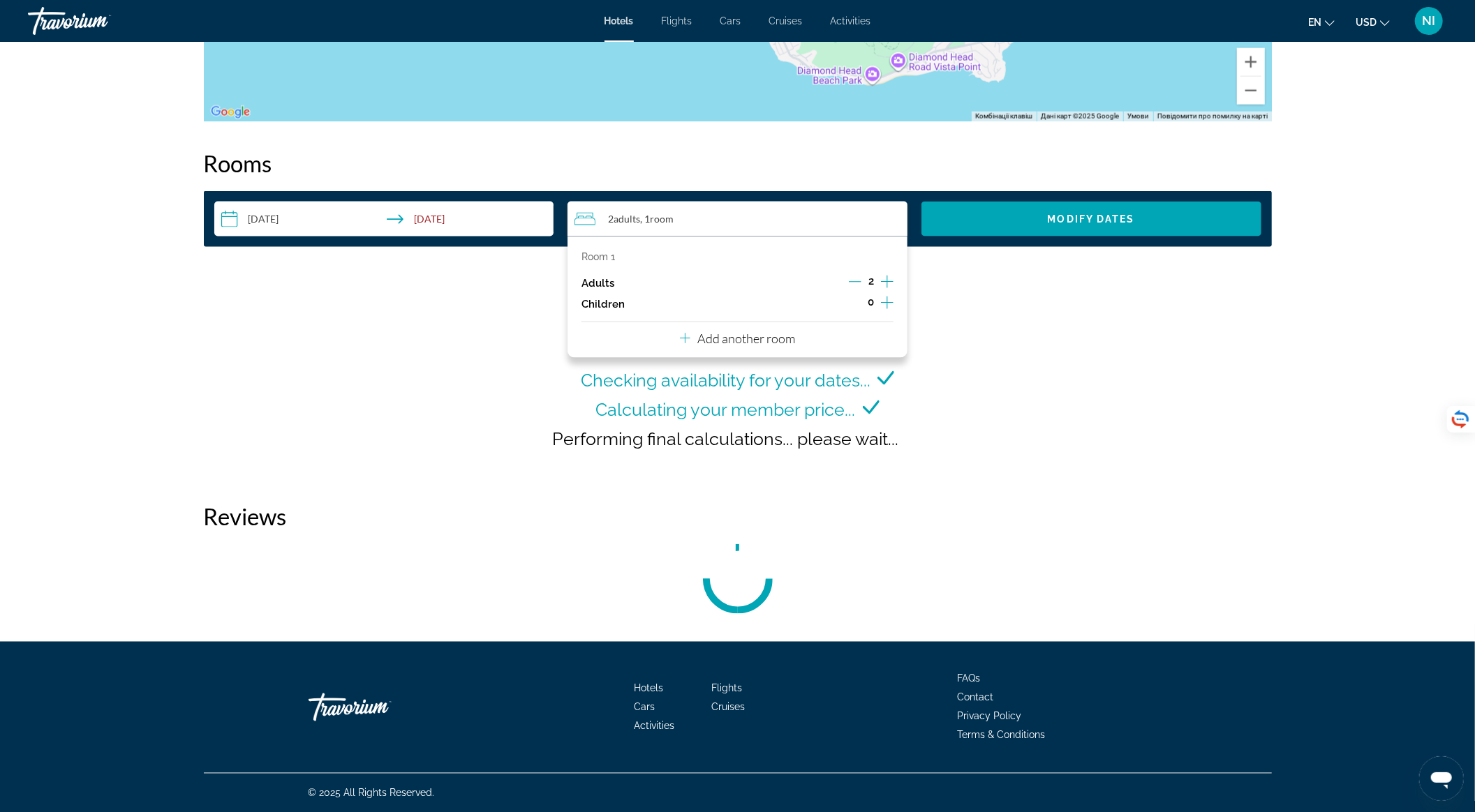
click at [891, 280] on icon "Increment adults" at bounding box center [887, 282] width 13 height 17
click at [890, 302] on icon "Increment children" at bounding box center [887, 303] width 13 height 13
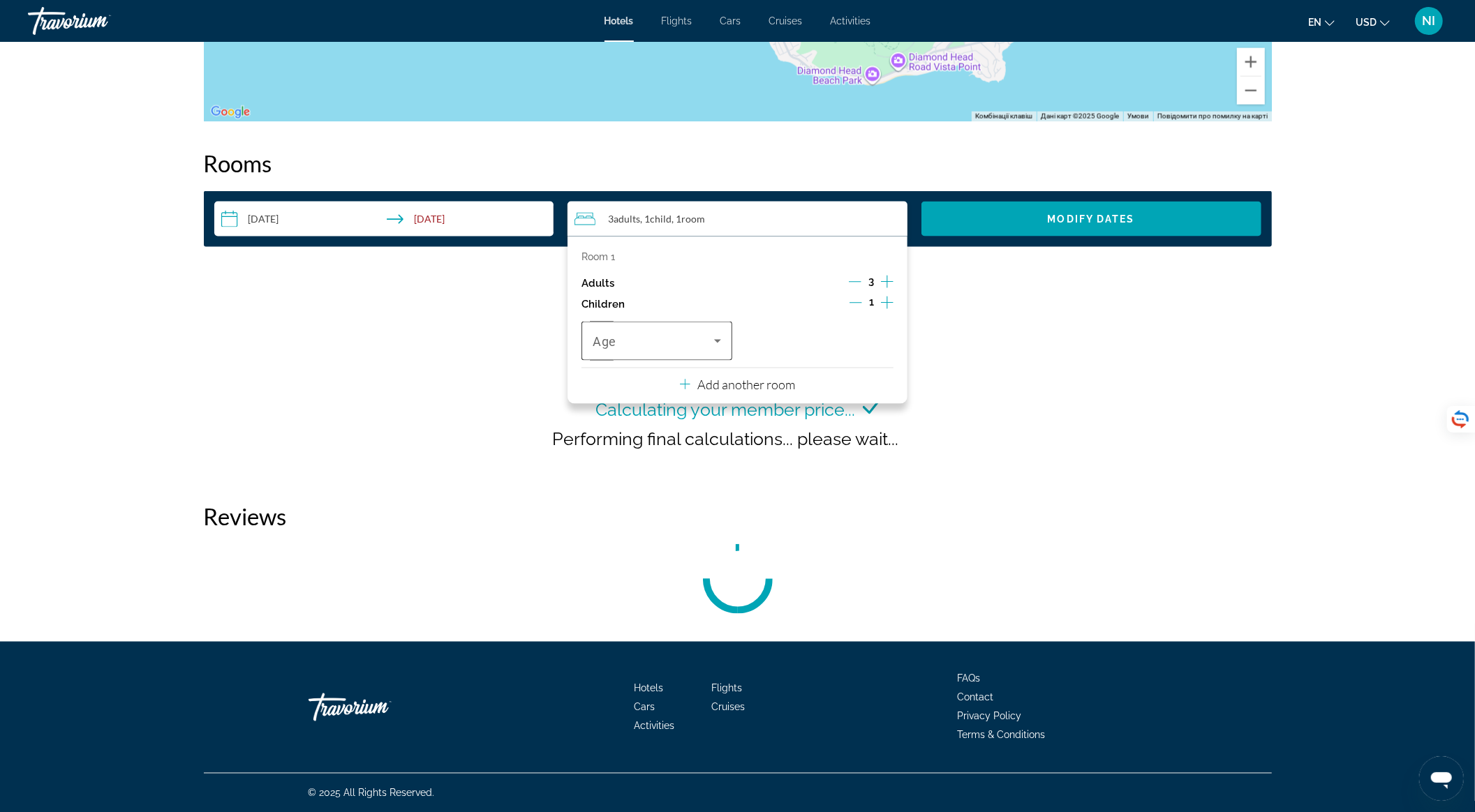
click at [711, 343] on icon "Travelers: 3 adults, 1 child" at bounding box center [718, 341] width 17 height 17
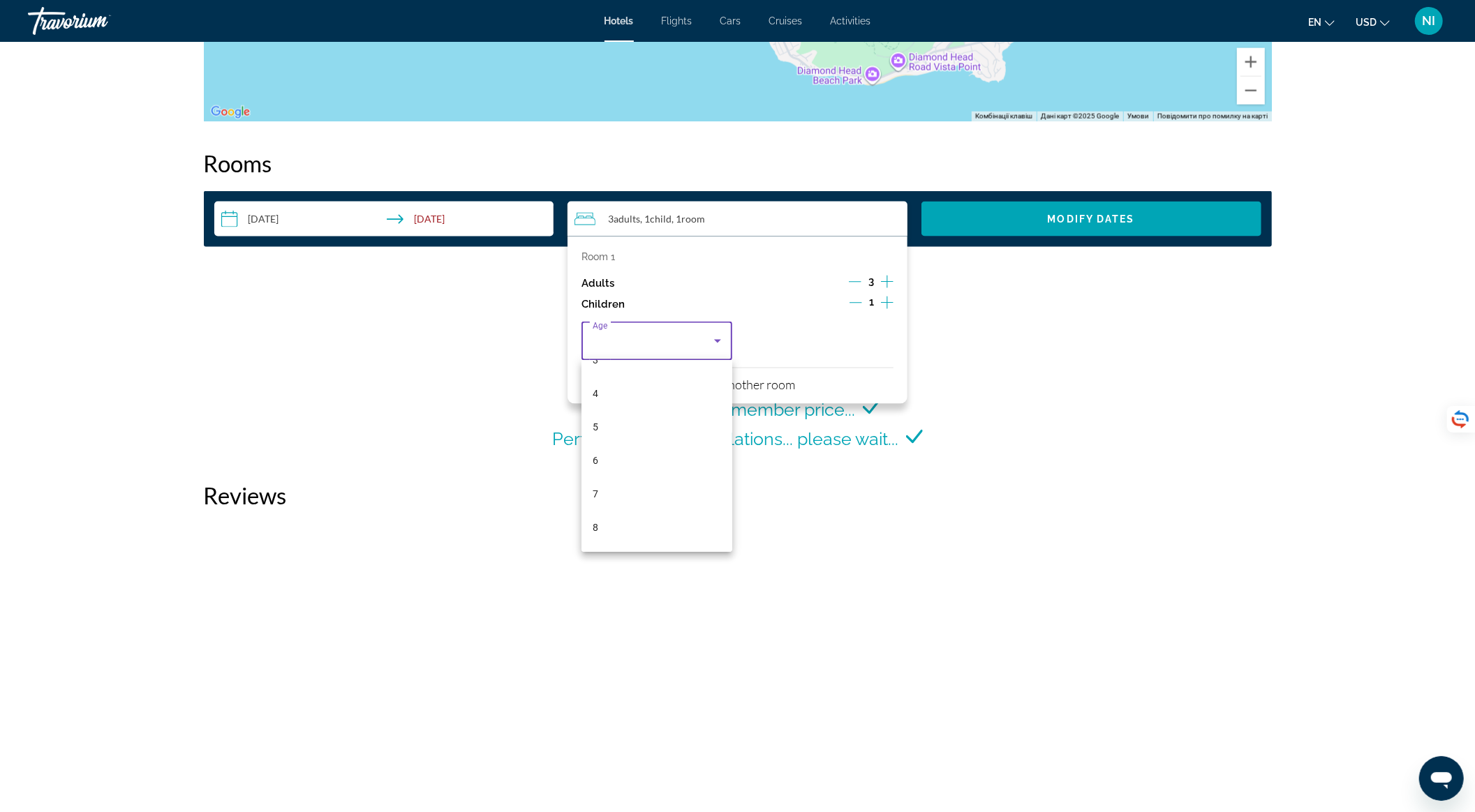
scroll to position [372, 0]
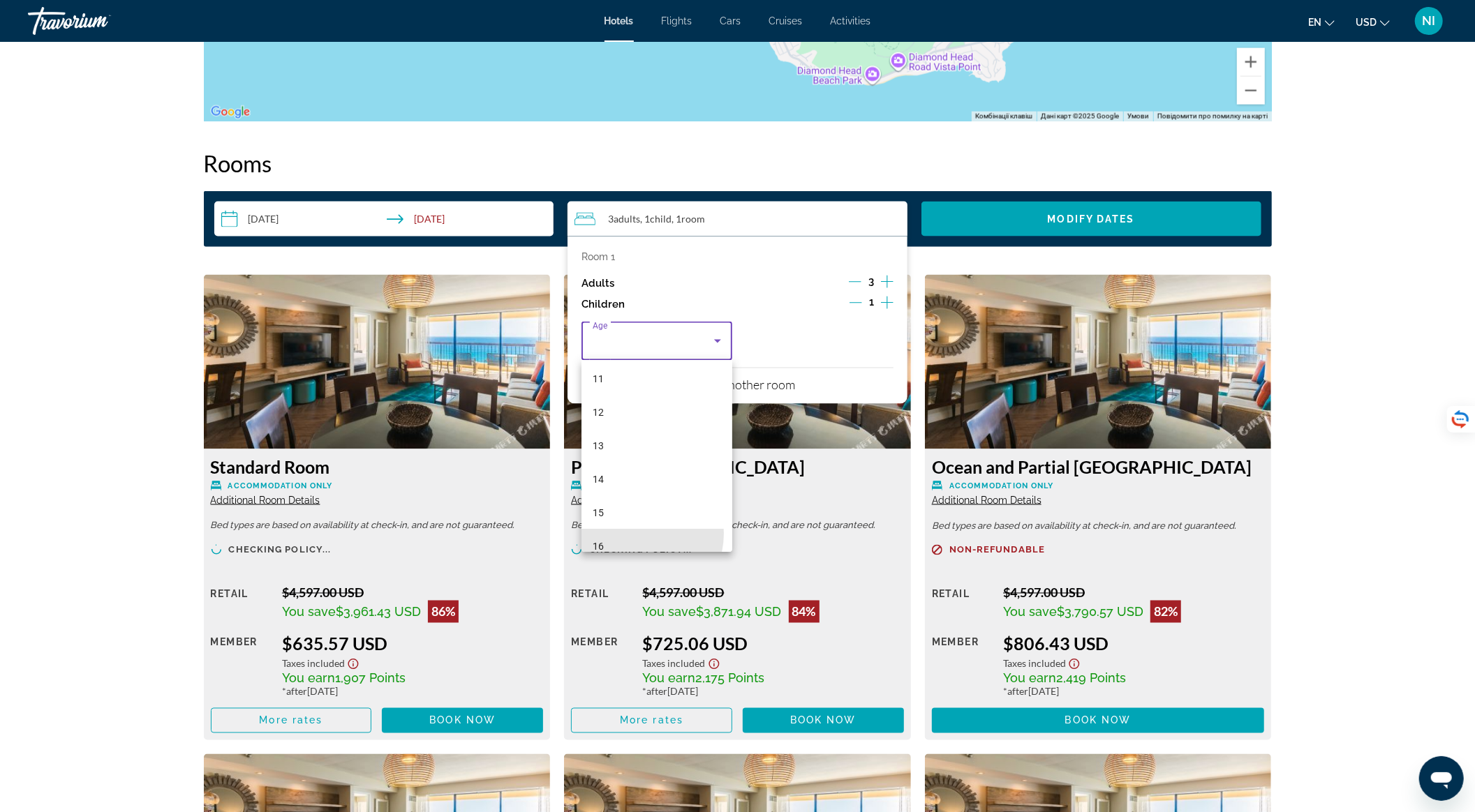
click at [636, 534] on mat-option "16" at bounding box center [657, 546] width 151 height 33
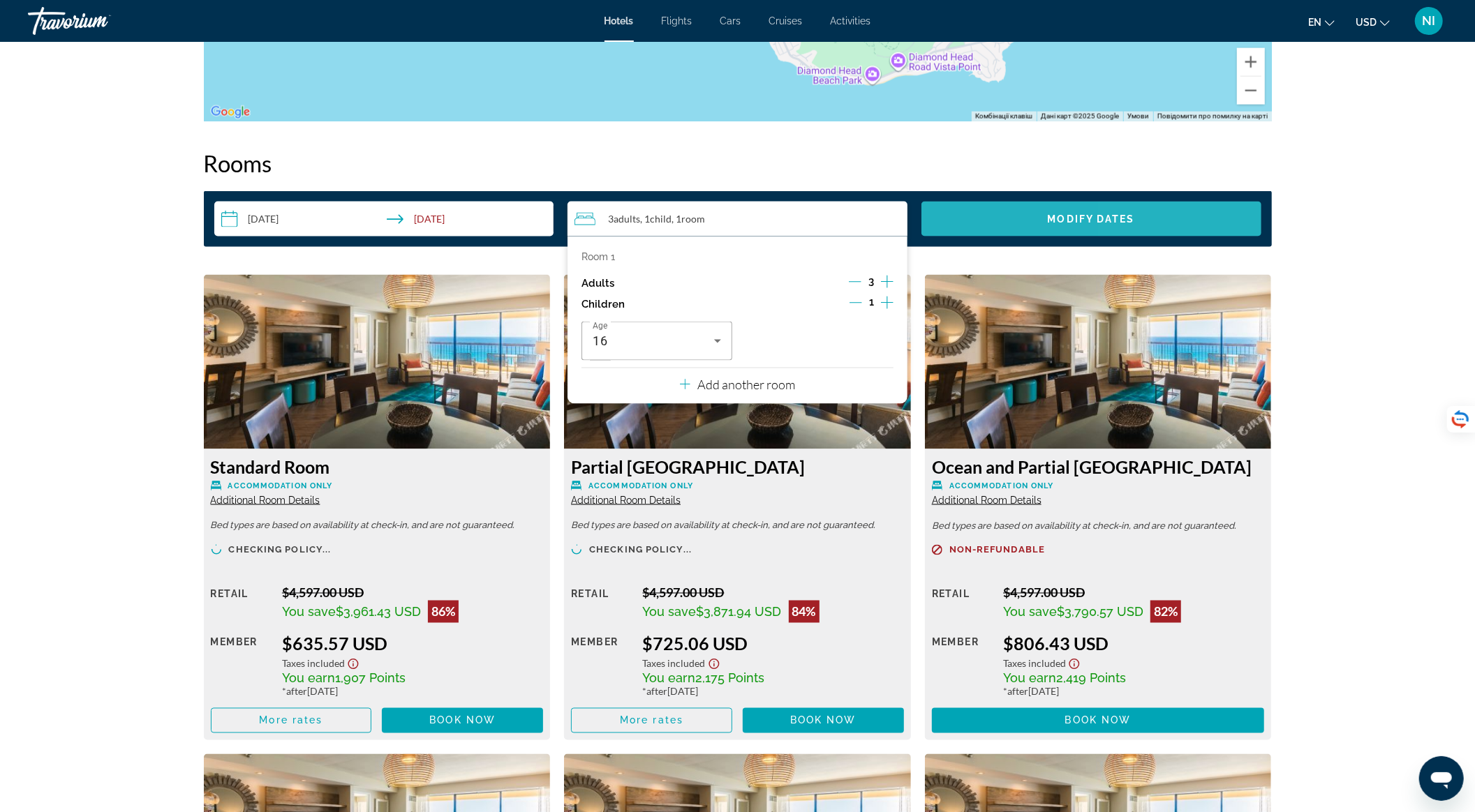
click at [1143, 223] on span "Search widget" at bounding box center [1092, 219] width 340 height 33
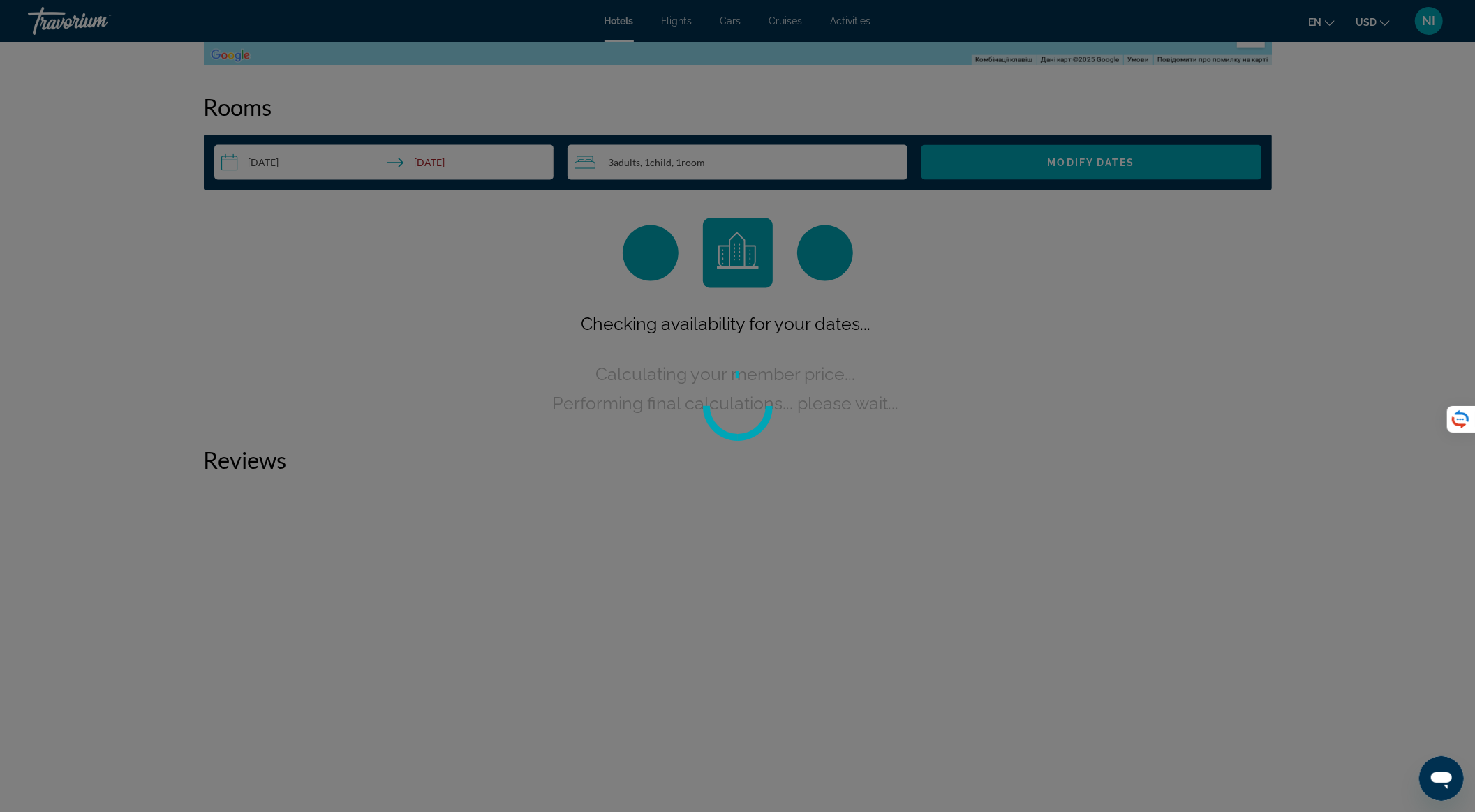
scroll to position [1747, 0]
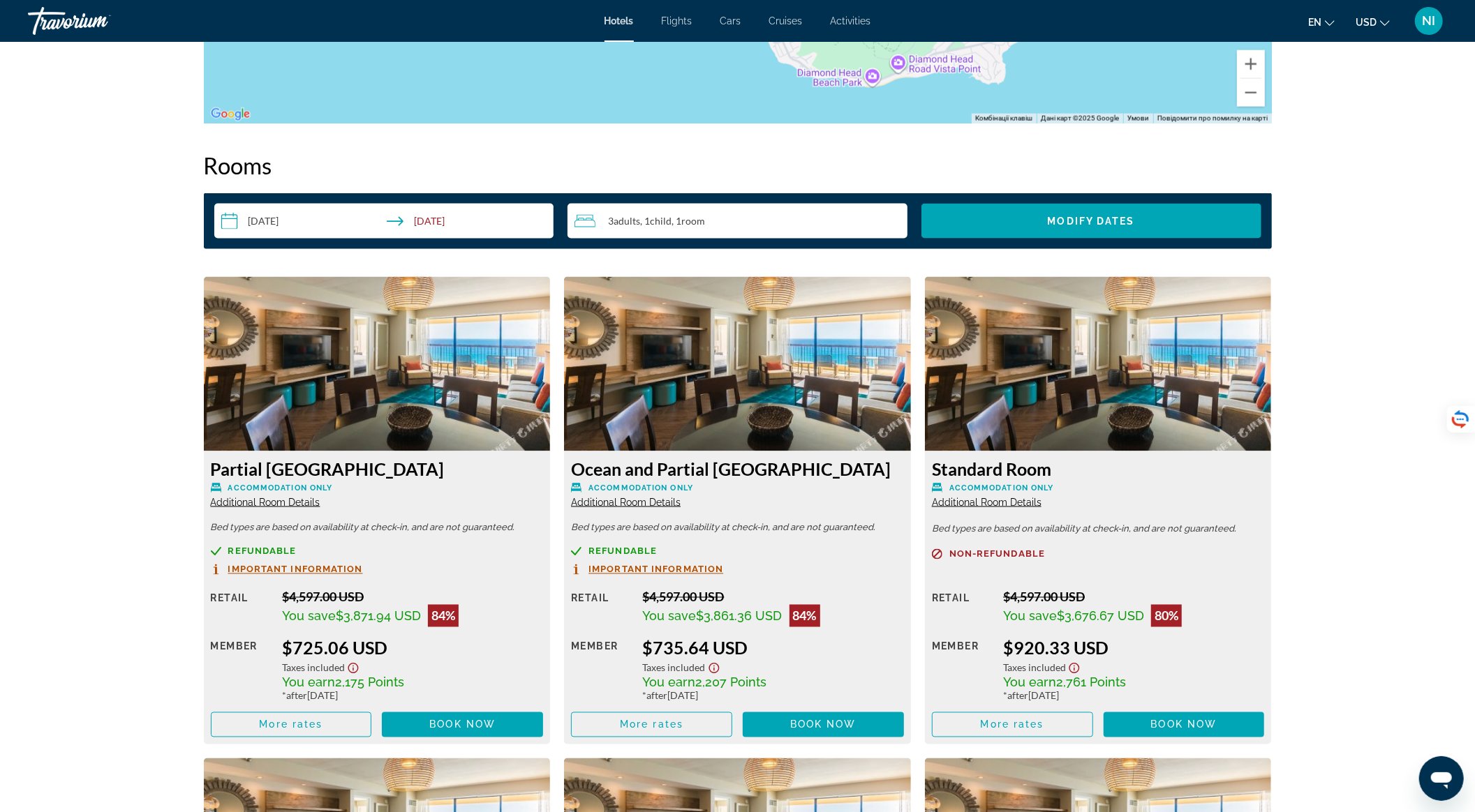
scroll to position [1768, 0]
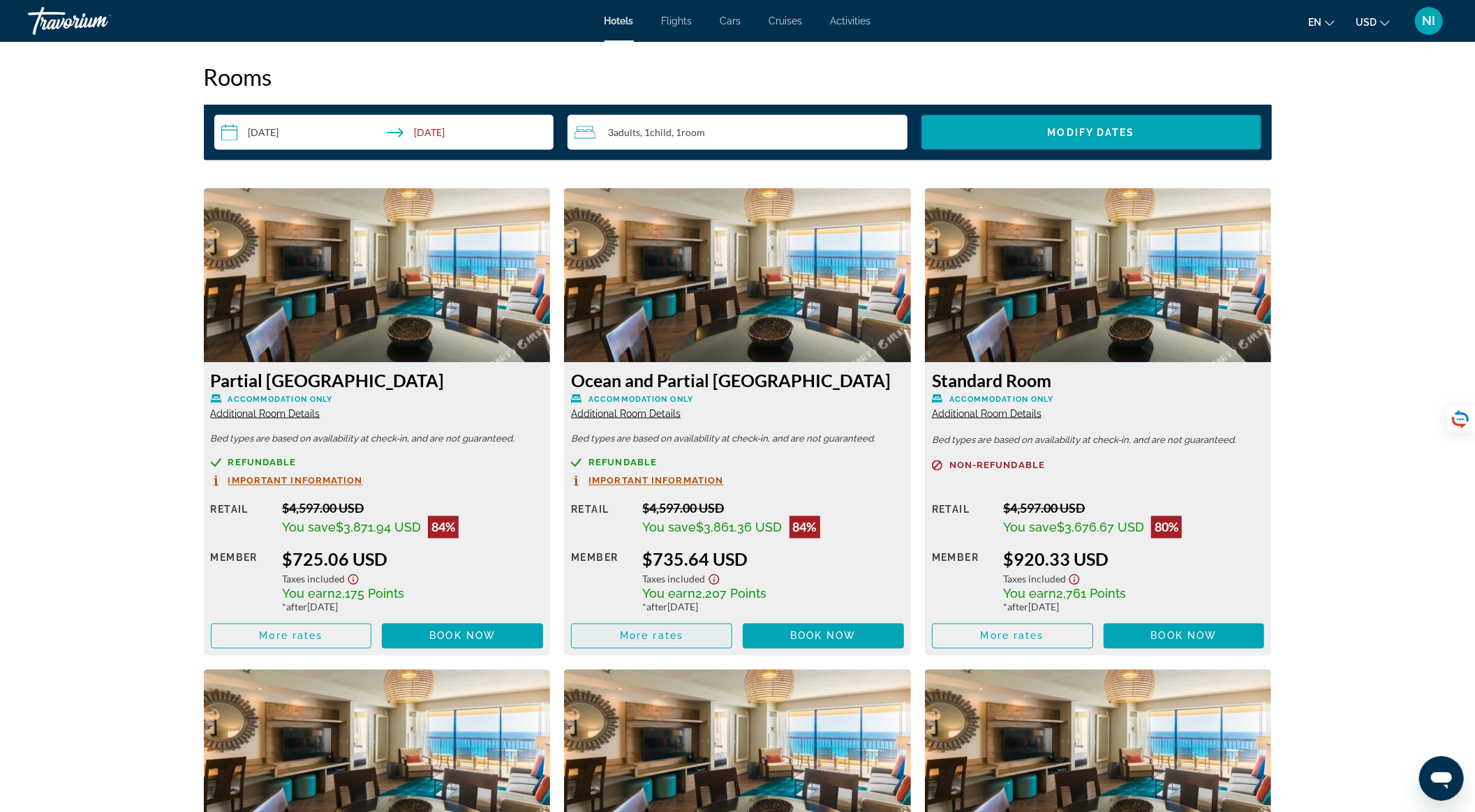
click at [657, 633] on span "More rates" at bounding box center [652, 636] width 63 height 11
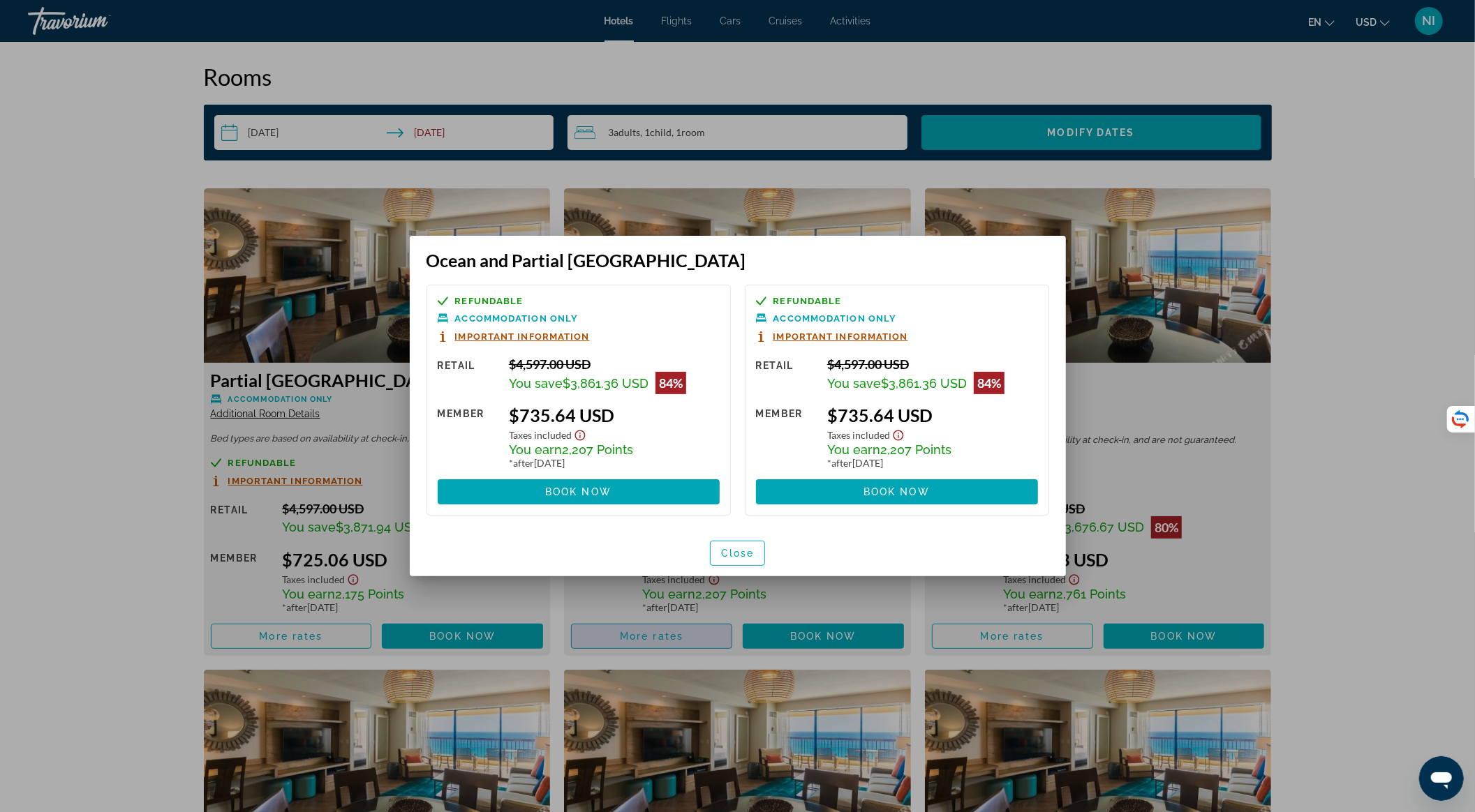
scroll to position [0, 0]
click at [743, 549] on span "Close" at bounding box center [738, 553] width 34 height 11
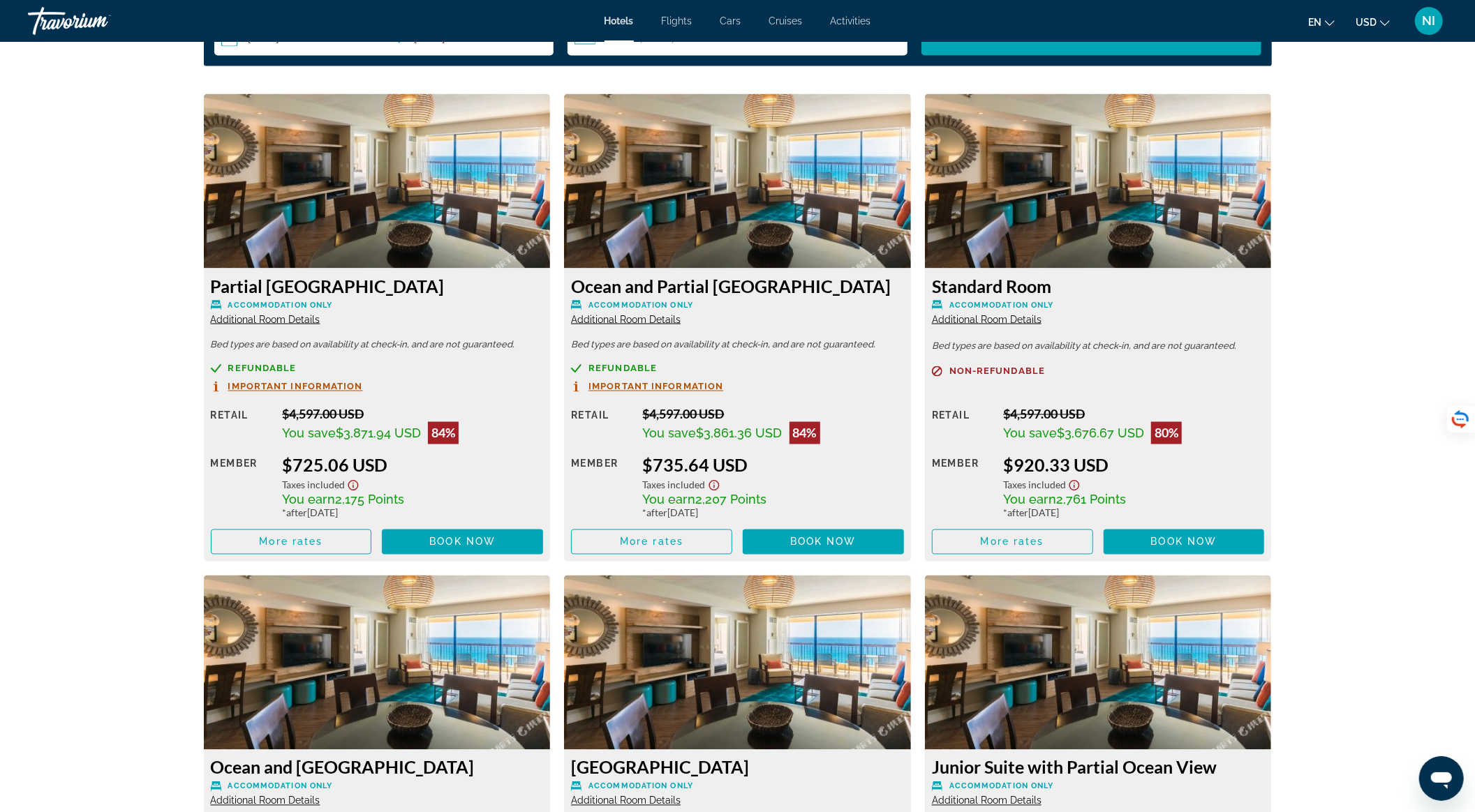
scroll to position [1861, 0]
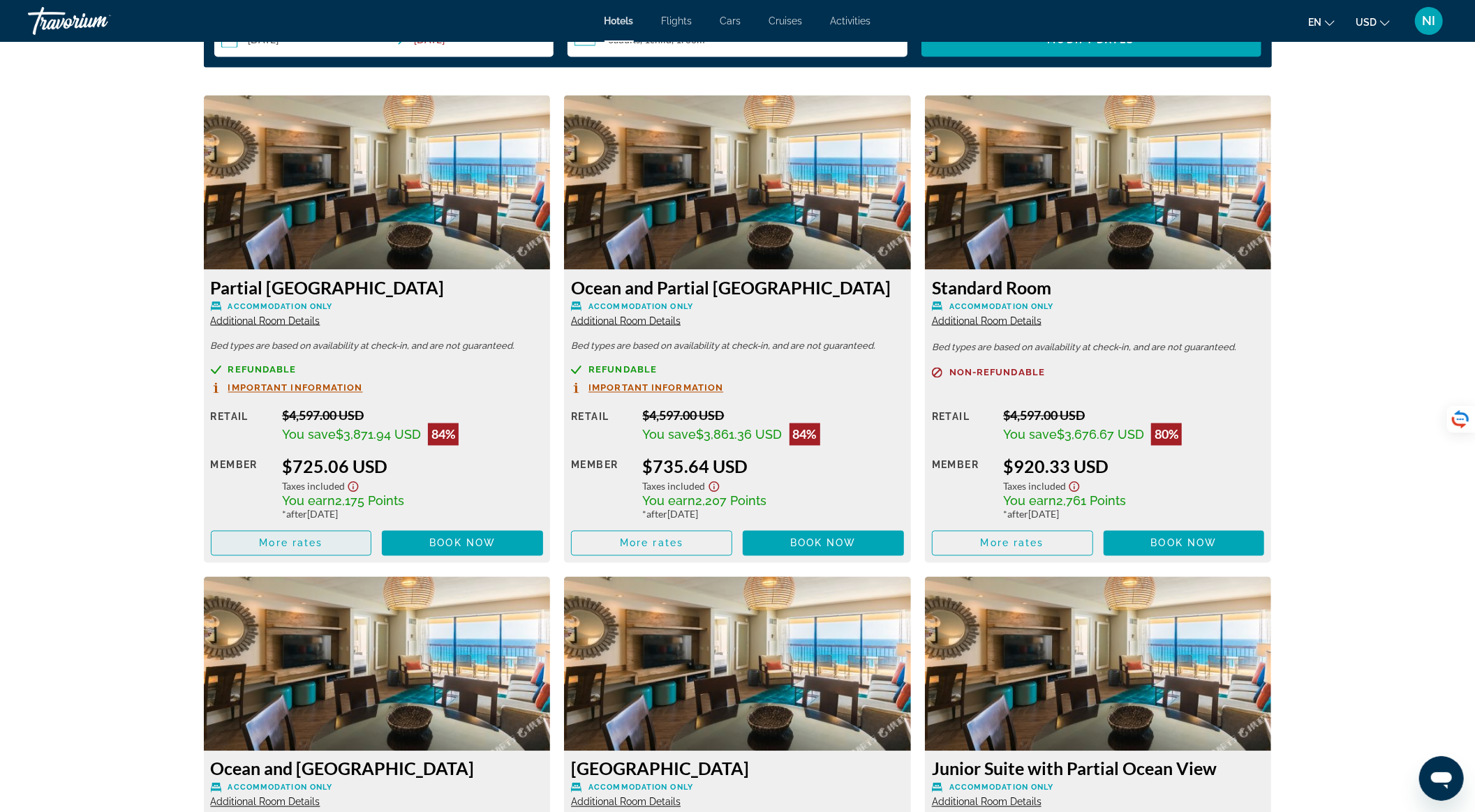
click at [266, 542] on span "More rates" at bounding box center [290, 543] width 63 height 11
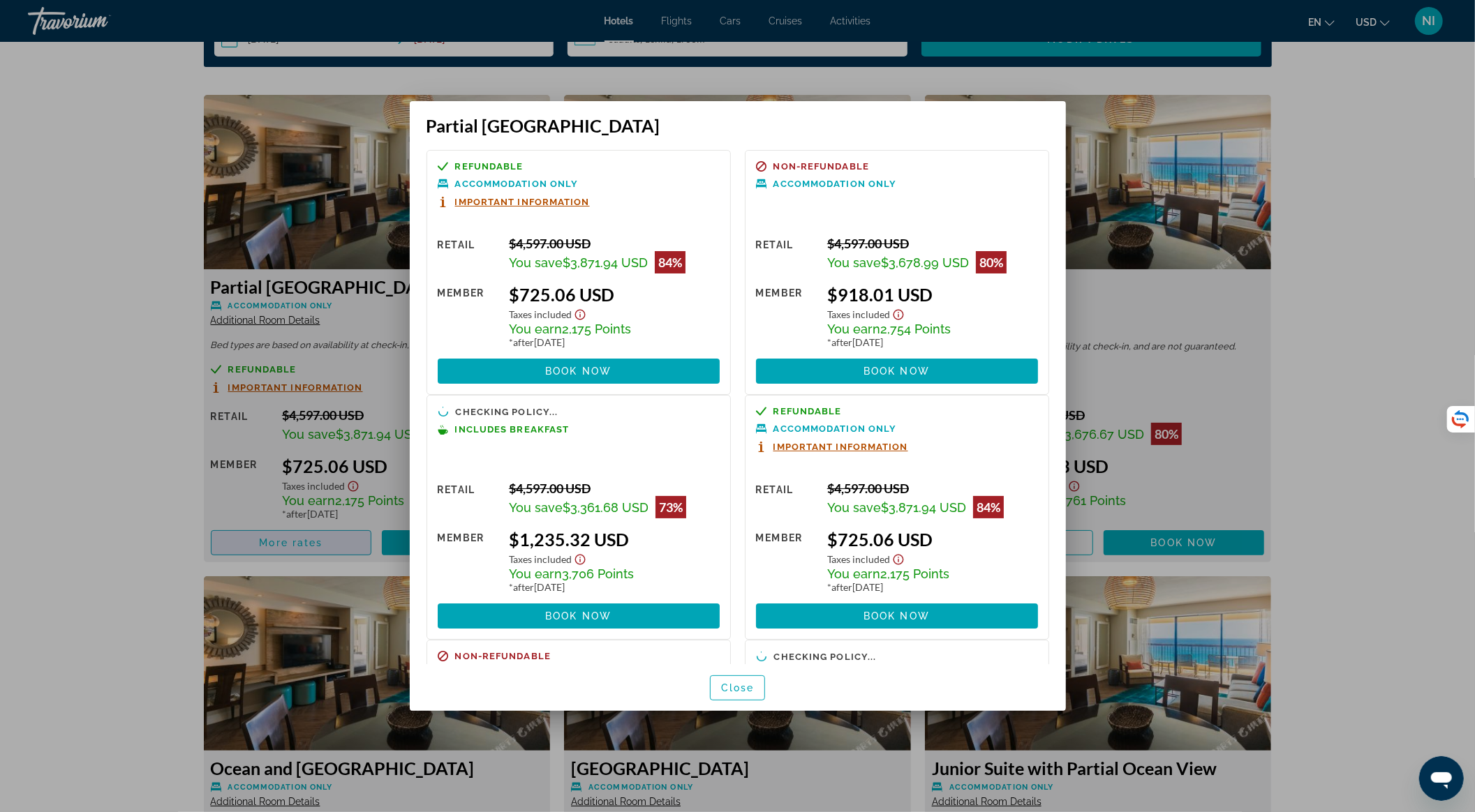
scroll to position [0, 0]
click at [742, 681] on span "button" at bounding box center [738, 688] width 54 height 33
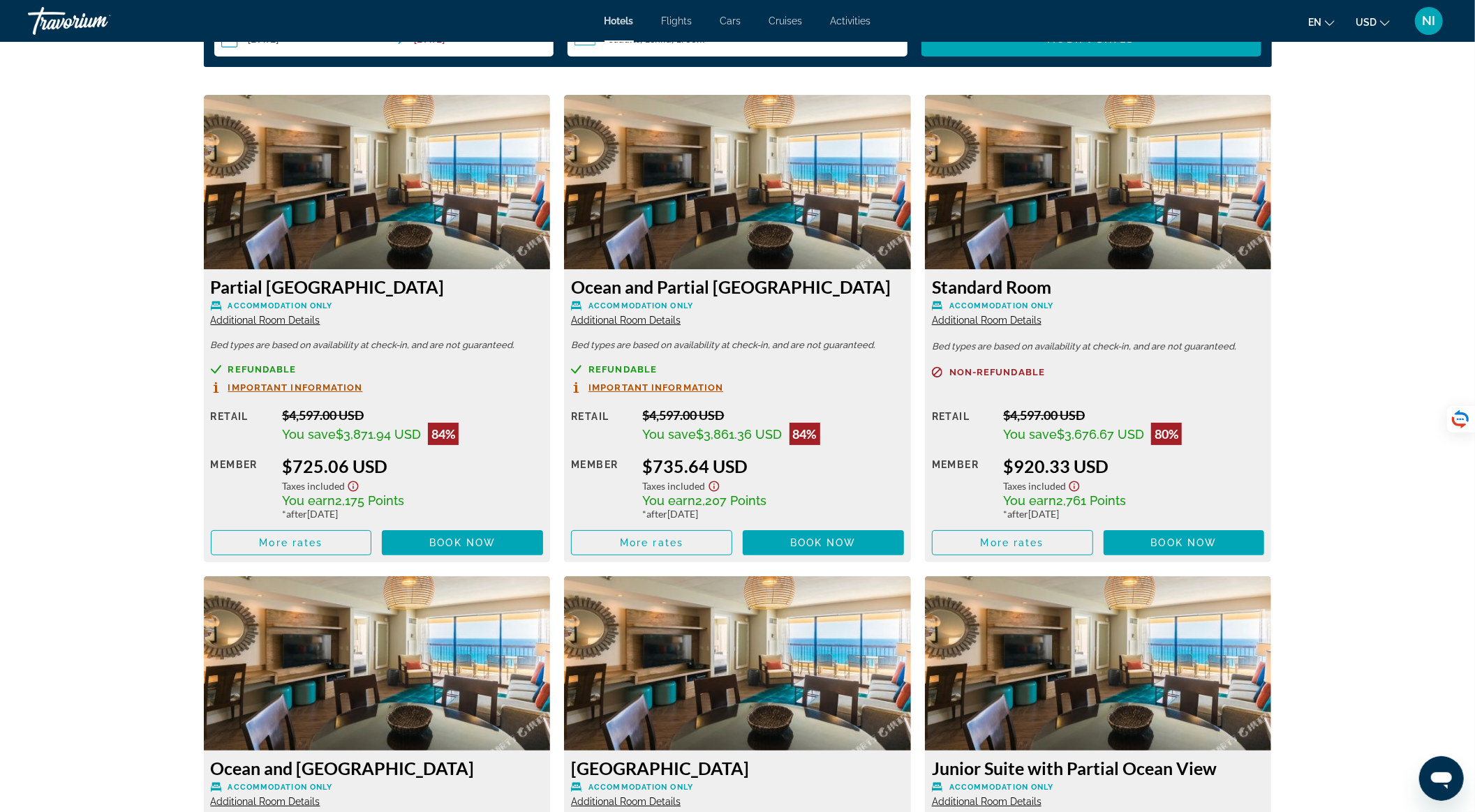
scroll to position [1861, 0]
click at [783, 132] on img "Main content" at bounding box center [738, 182] width 347 height 174
click at [870, 237] on img "Main content" at bounding box center [738, 182] width 347 height 174
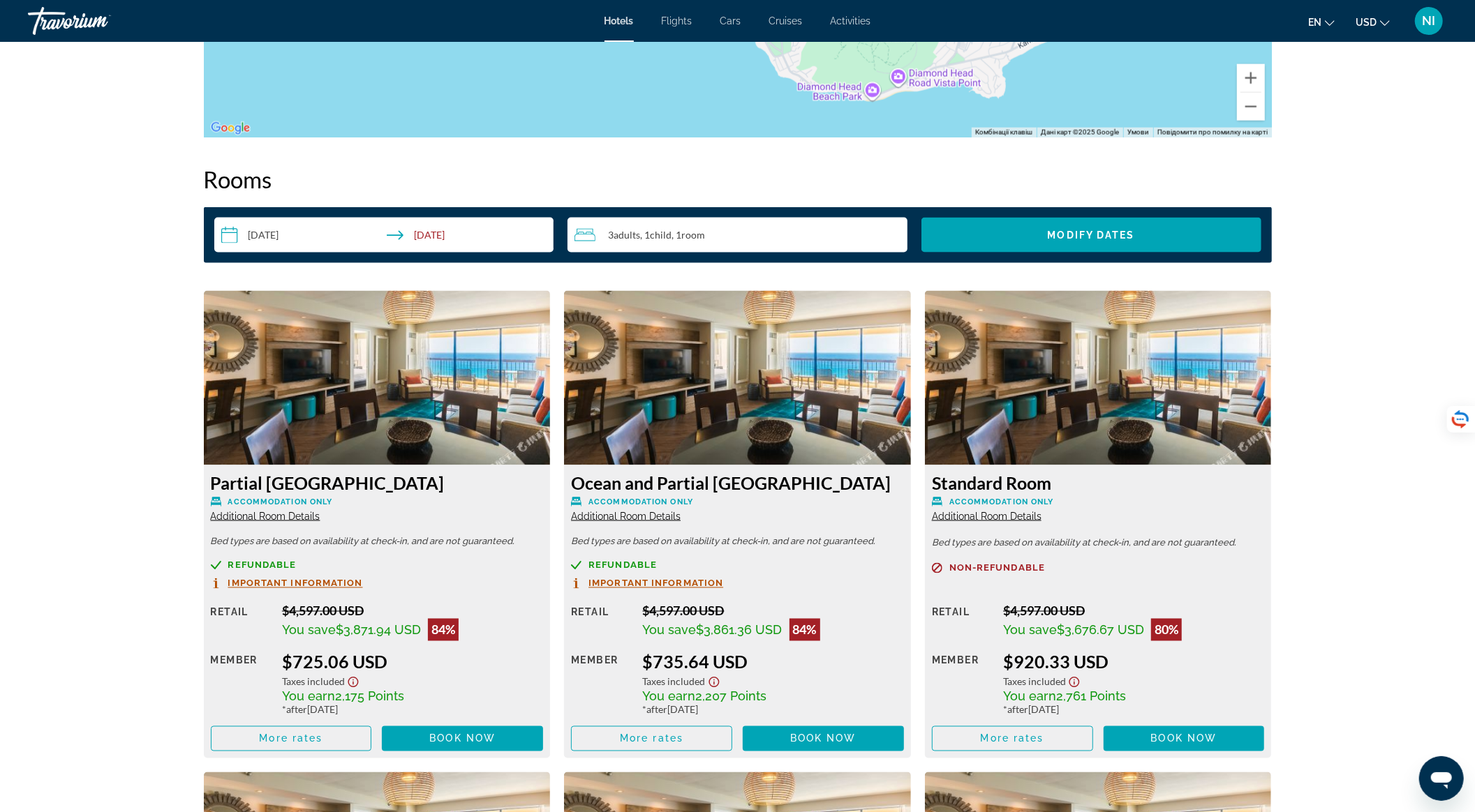
scroll to position [1396, 0]
